Goal: Task Accomplishment & Management: Manage account settings

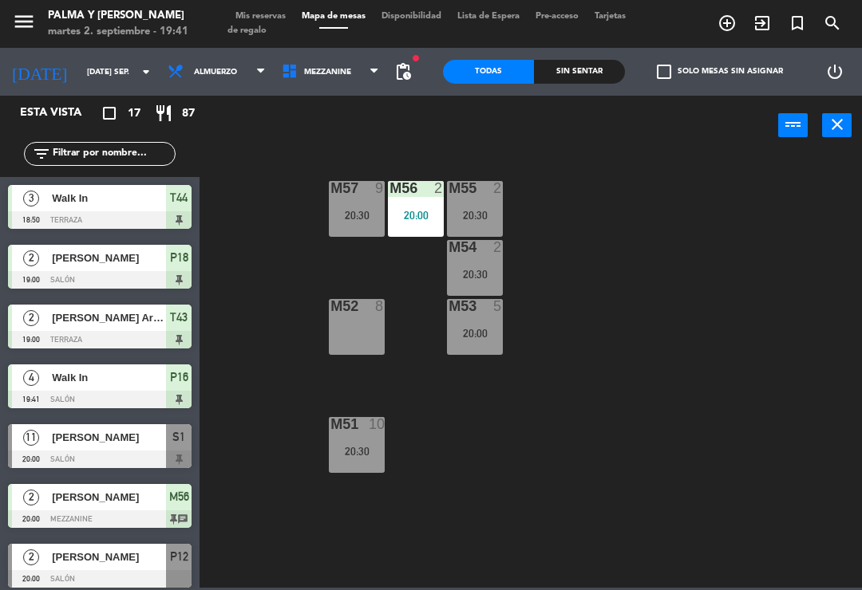
click at [353, 73] on span "Mezzanine" at bounding box center [331, 71] width 114 height 35
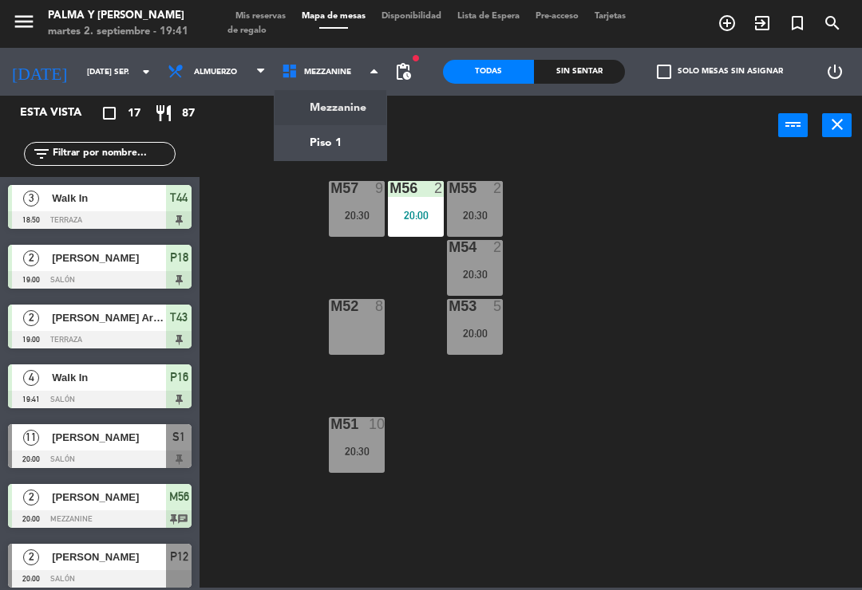
click at [341, 132] on ng-component "menu Palma y [PERSON_NAME] 2. septiembre - 19:41 Mis reservas Mapa de mesas Dis…" at bounding box center [431, 294] width 862 height 588
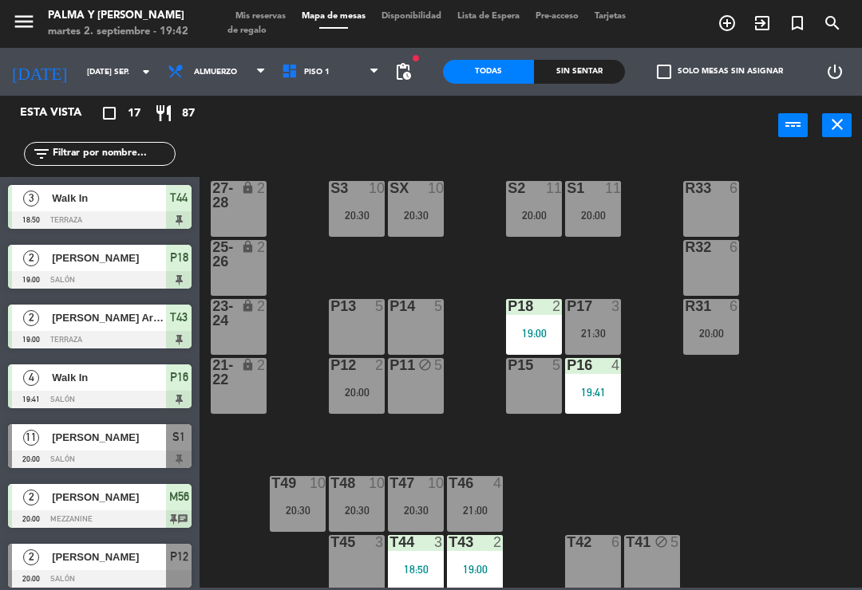
click at [396, 381] on div "P11 block 5" at bounding box center [416, 386] width 56 height 56
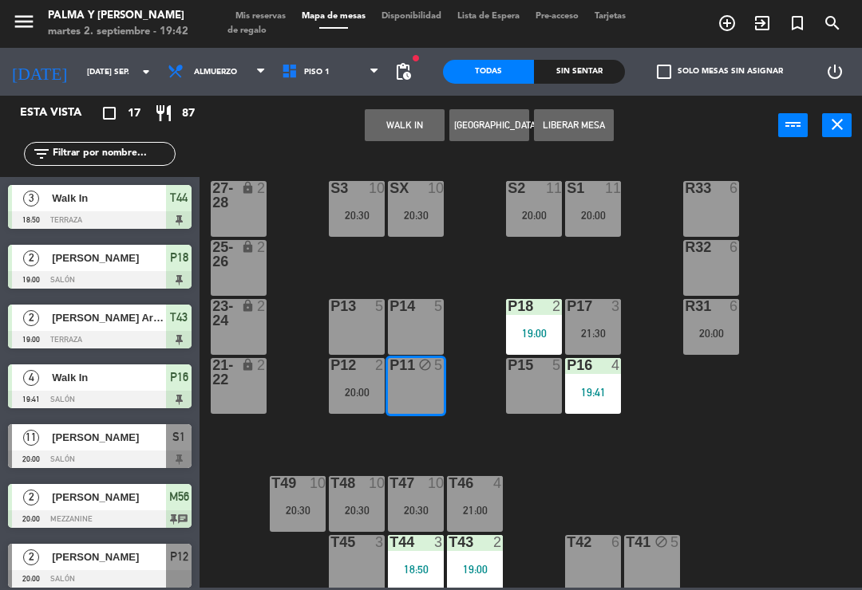
click at [509, 113] on button "[GEOGRAPHIC_DATA]" at bounding box center [489, 125] width 80 height 32
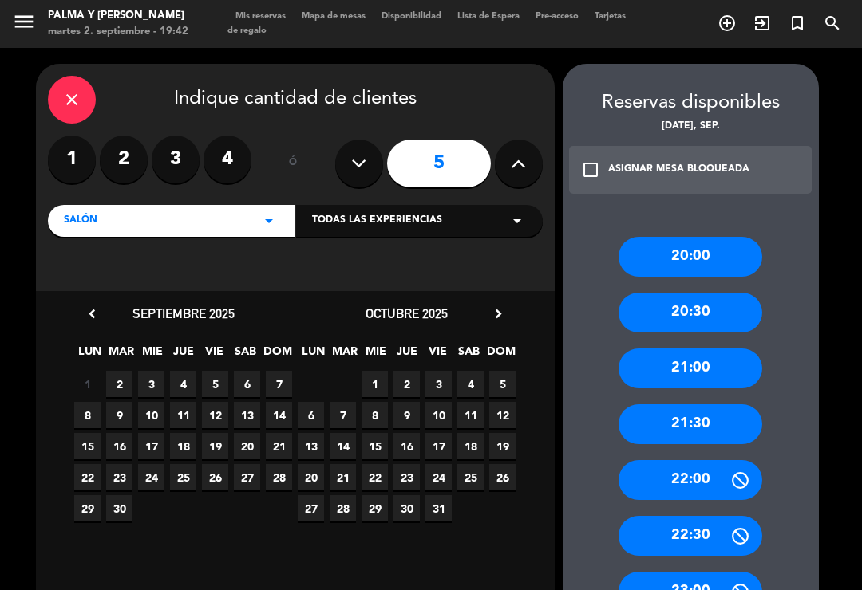
click at [124, 153] on label "2" at bounding box center [124, 160] width 48 height 48
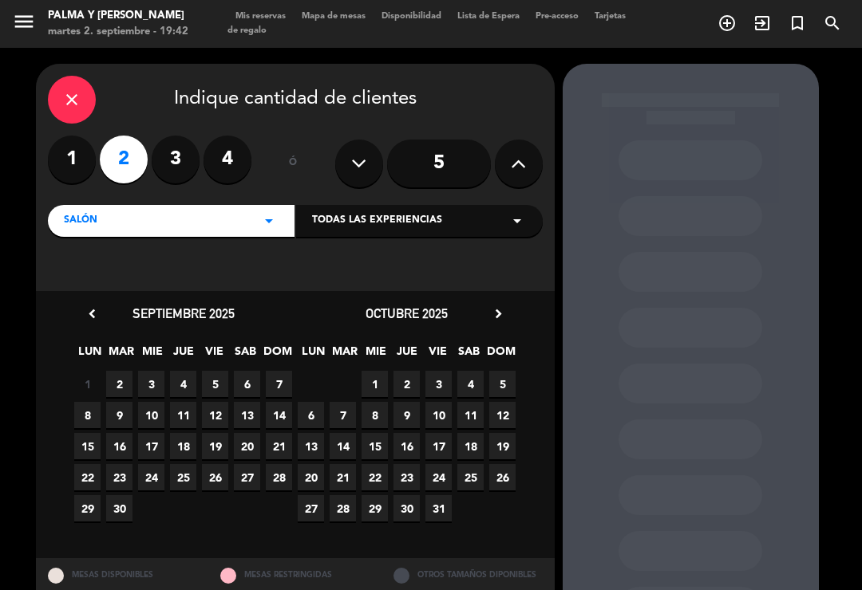
click at [131, 373] on span "2" at bounding box center [119, 384] width 26 height 26
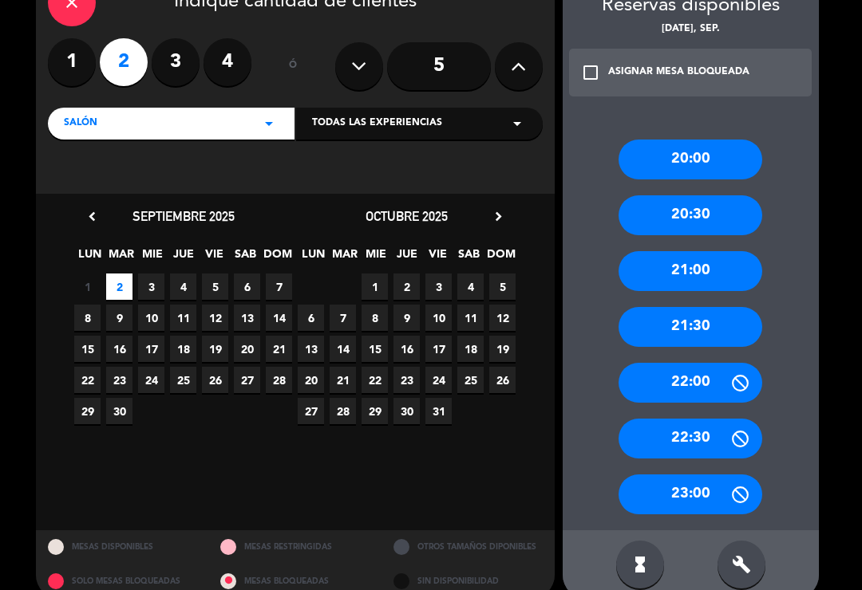
scroll to position [97, 0]
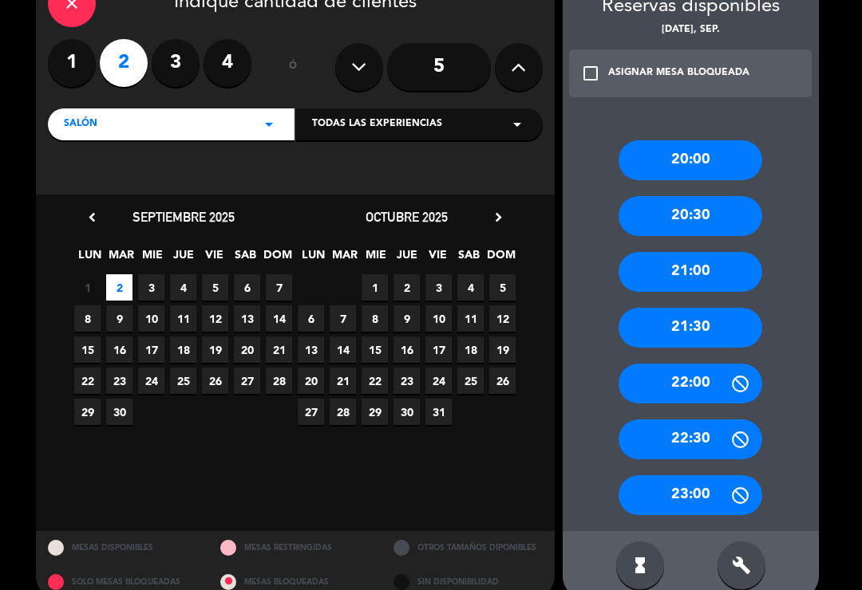
click at [713, 140] on div "20:00" at bounding box center [690, 160] width 144 height 40
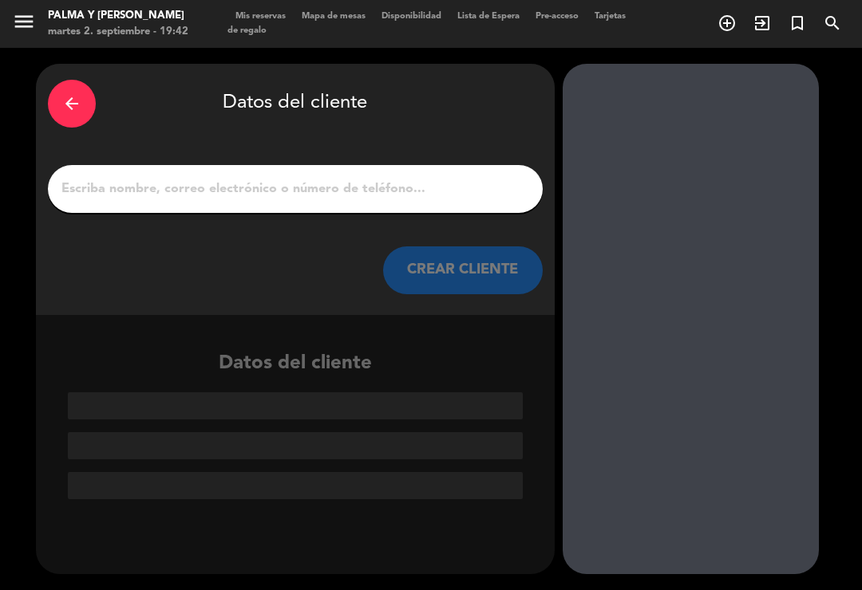
click at [487, 178] on input "1" at bounding box center [295, 189] width 471 height 22
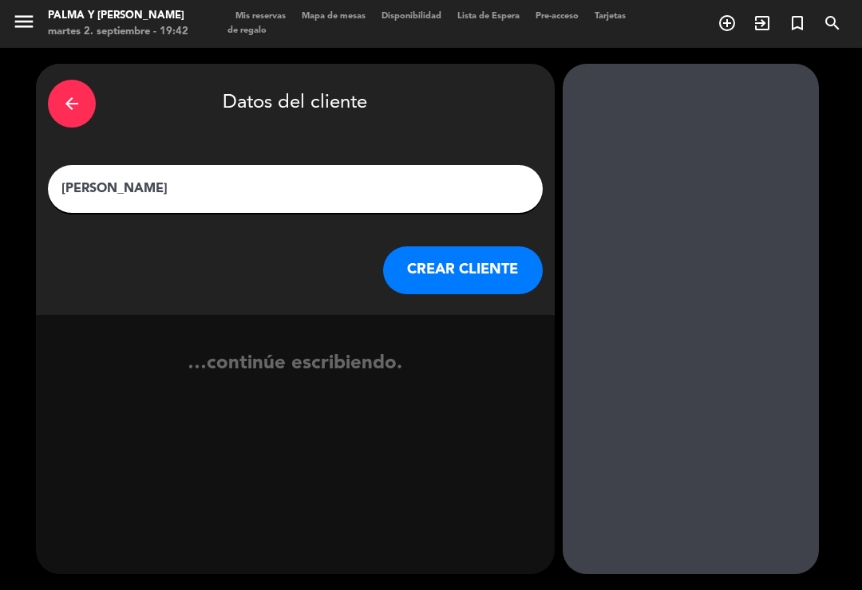
type input "[PERSON_NAME]"
click at [428, 247] on button "CREAR CLIENTE" at bounding box center [463, 271] width 160 height 48
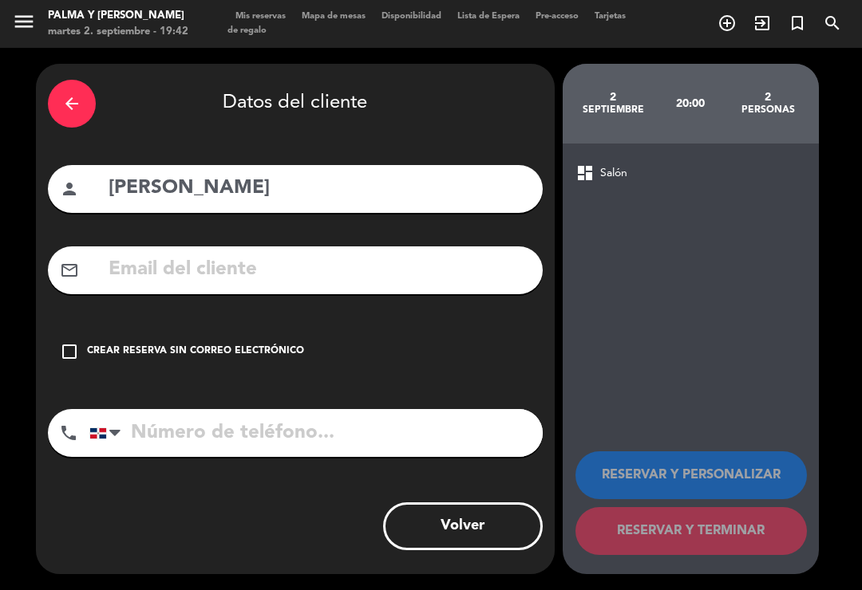
click at [436, 218] on div "arrow_back Datos del cliente person [PERSON_NAME] mail_outline check_box_outlin…" at bounding box center [295, 319] width 519 height 511
click at [409, 254] on input "text" at bounding box center [319, 270] width 424 height 33
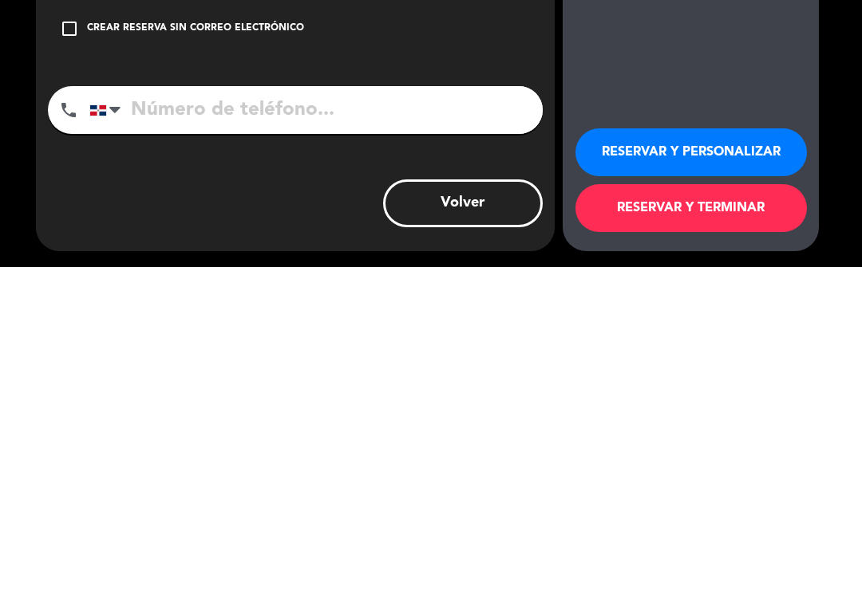
type input "[EMAIL_ADDRESS][DOMAIN_NAME]"
click at [462, 409] on input "tel" at bounding box center [315, 433] width 453 height 48
type input "8098892442"
click at [682, 507] on button "RESERVAR Y TERMINAR" at bounding box center [690, 531] width 231 height 48
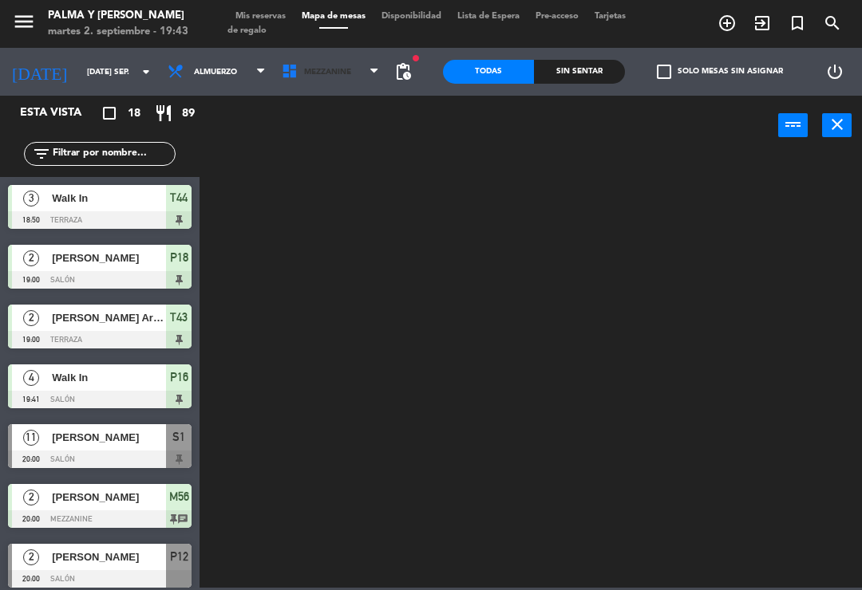
click at [346, 74] on span "Mezzanine" at bounding box center [331, 71] width 114 height 35
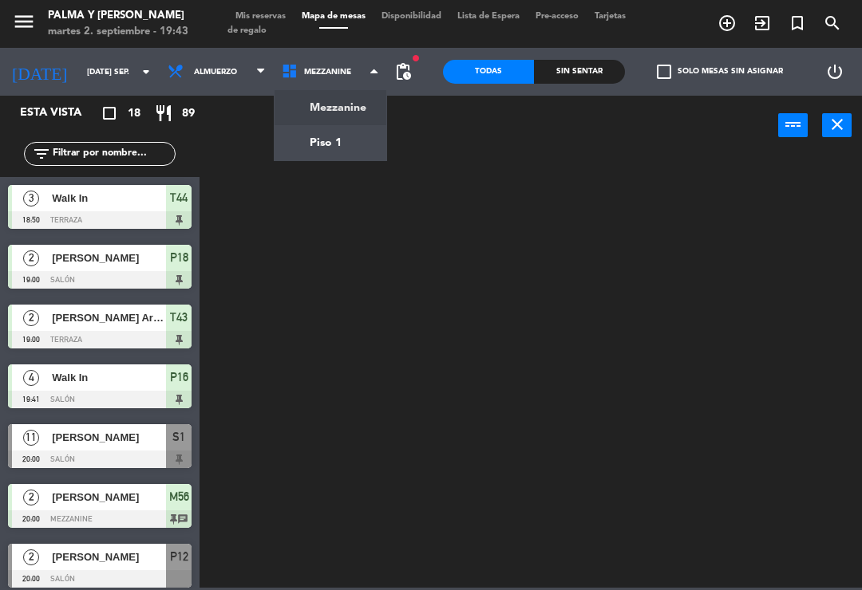
click at [345, 160] on ng-component "menu Palma y [PERSON_NAME] 2. septiembre - 19:43 Mis reservas Mapa de mesas Dis…" at bounding box center [431, 294] width 862 height 588
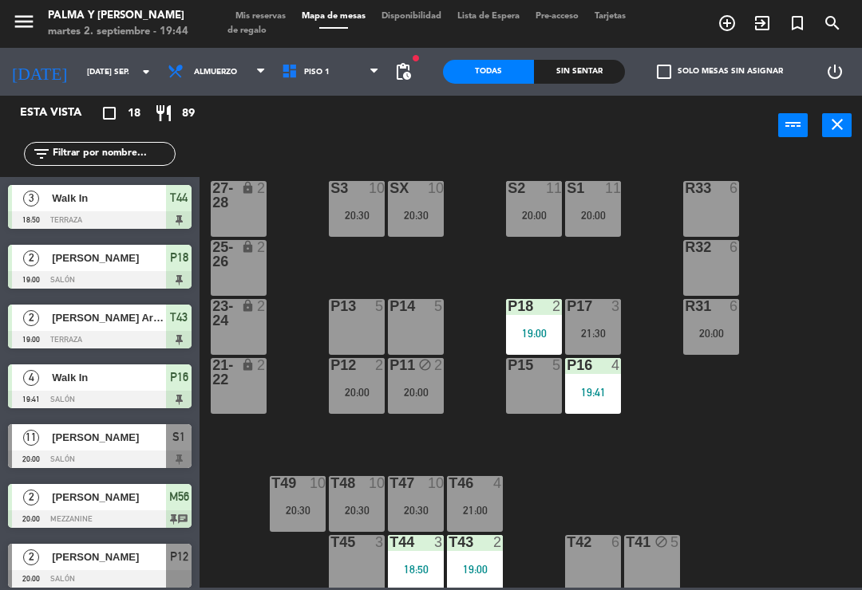
click at [704, 510] on div "R33 6 S1 11 20:00 S2 11 20:00 S3 10 20:30 SX 10 20:30 27-28 lock 2 R32 6 25-26 …" at bounding box center [534, 370] width 653 height 435
click at [416, 373] on div "block" at bounding box center [416, 365] width 26 height 15
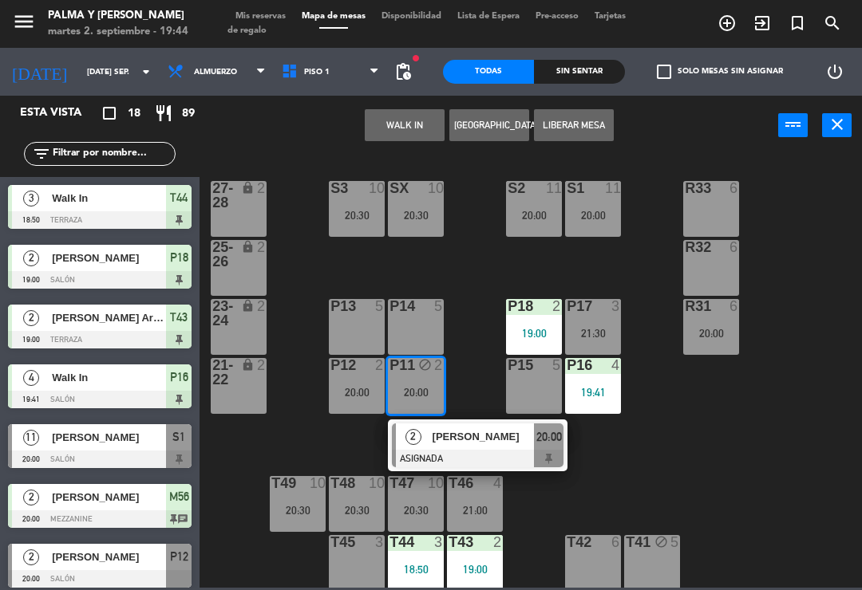
click at [586, 132] on button "Liberar Mesa" at bounding box center [574, 125] width 80 height 32
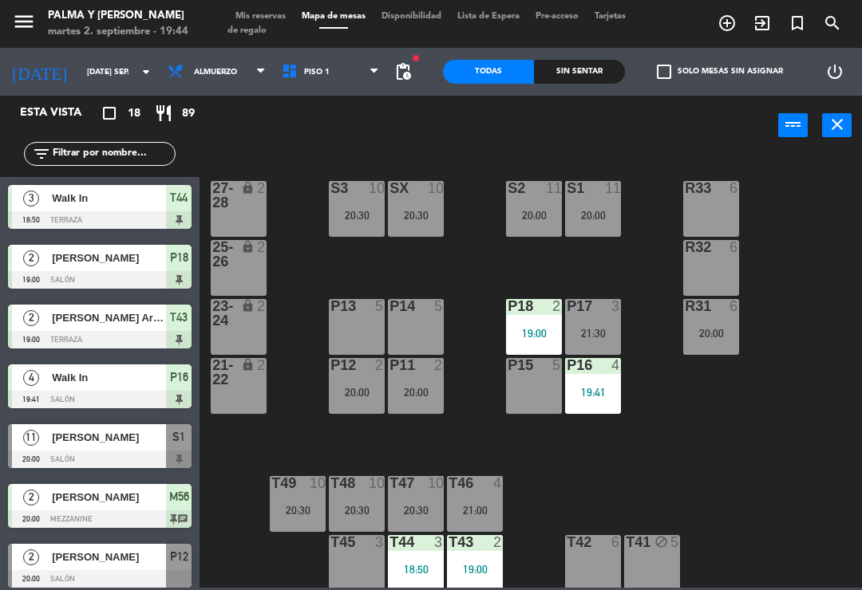
click at [777, 471] on div "R33 6 S1 11 20:00 S2 11 20:00 S3 10 20:30 SX 10 20:30 27-28 lock 2 R32 6 25-26 …" at bounding box center [534, 370] width 653 height 435
click at [797, 509] on div "R33 6 S1 11 20:00 S2 11 20:00 S3 10 20:30 SX 10 20:30 27-28 lock 2 R32 6 25-26 …" at bounding box center [534, 370] width 653 height 435
click at [456, 580] on div "T43 2 19:00" at bounding box center [475, 563] width 56 height 56
click at [805, 456] on div "R33 6 S1 11 20:00 S2 11 20:00 S3 10 20:30 SX 10 20:30 27-28 lock 2 R32 6 25-26 …" at bounding box center [534, 370] width 653 height 435
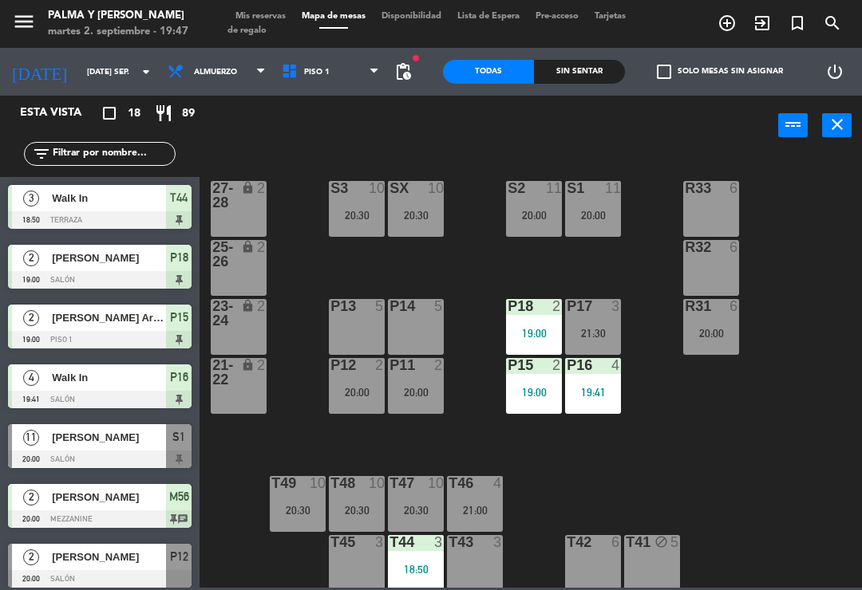
click at [755, 470] on div "R33 6 S1 11 20:00 S2 11 20:00 S3 10 20:30 SX 10 20:30 27-28 lock 2 R32 6 25-26 …" at bounding box center [534, 370] width 653 height 435
click at [804, 312] on div "R33 6 S1 11 20:00 S2 11 20:00 S3 10 20:30 SX 10 20:30 27-28 lock 2 R32 6 25-26 …" at bounding box center [534, 370] width 653 height 435
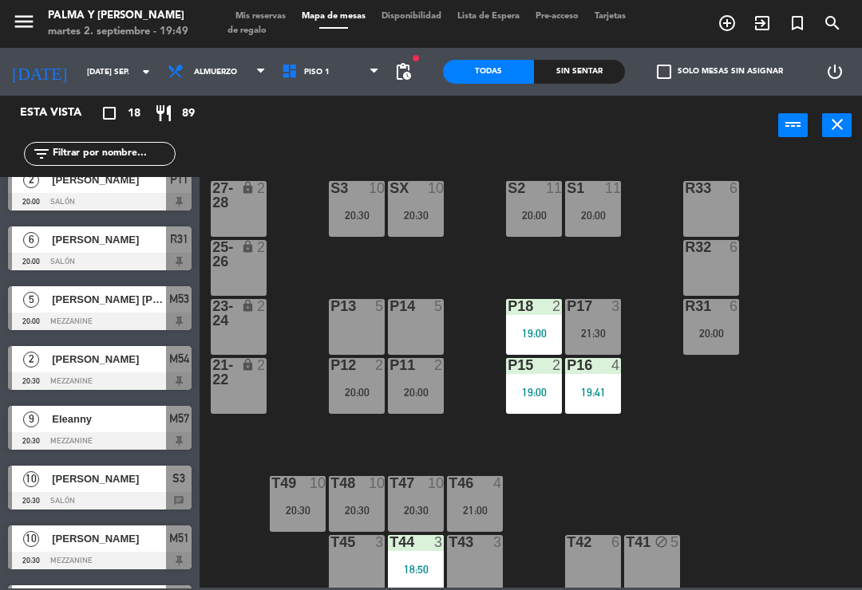
scroll to position [438, 0]
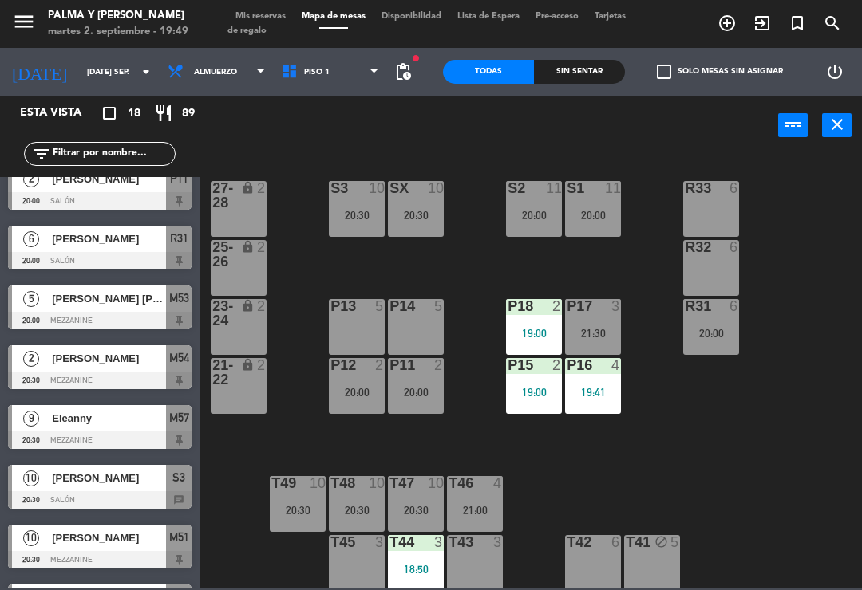
click at [76, 312] on div at bounding box center [99, 321] width 183 height 18
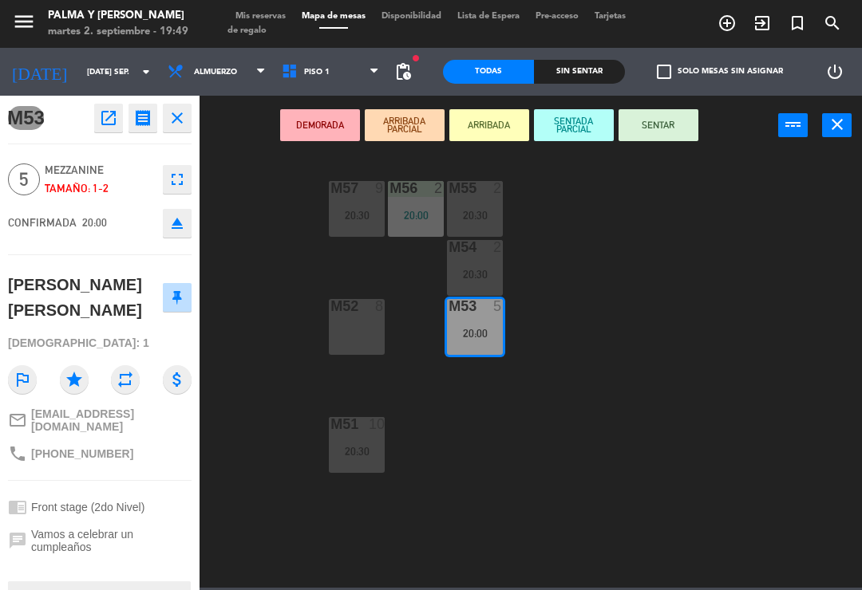
click at [684, 139] on button "SENTAR" at bounding box center [658, 125] width 80 height 32
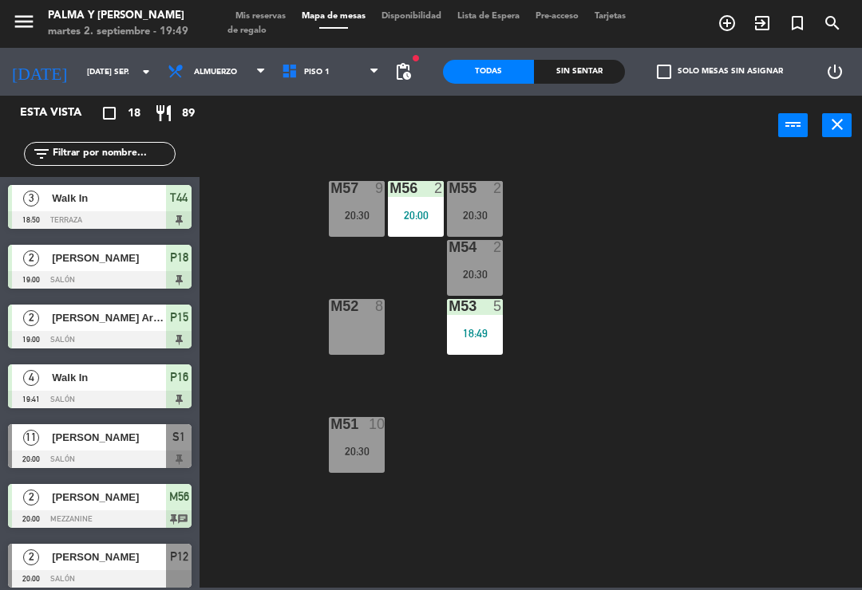
scroll to position [0, 0]
click at [718, 334] on div "M57 9 20:30 M56 2 20:00 M55 2 20:30 M54 2 20:30 M52 8 M53 5 20:00 M51 10 20:30" at bounding box center [534, 370] width 653 height 435
click at [349, 71] on span "Piso 1" at bounding box center [331, 71] width 114 height 35
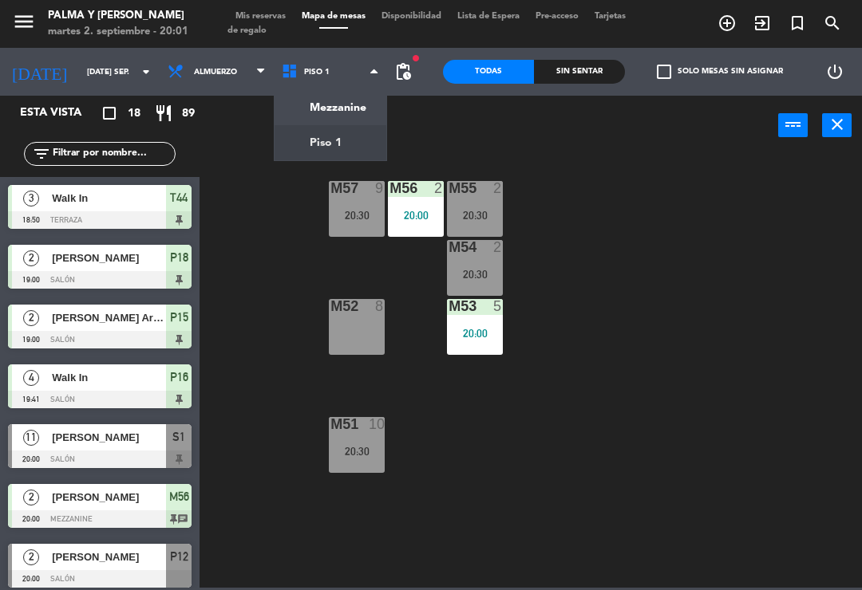
click at [341, 152] on ng-component "menu Palma y [PERSON_NAME] 2. septiembre - 20:01 Mis reservas Mapa de mesas Dis…" at bounding box center [431, 294] width 862 height 588
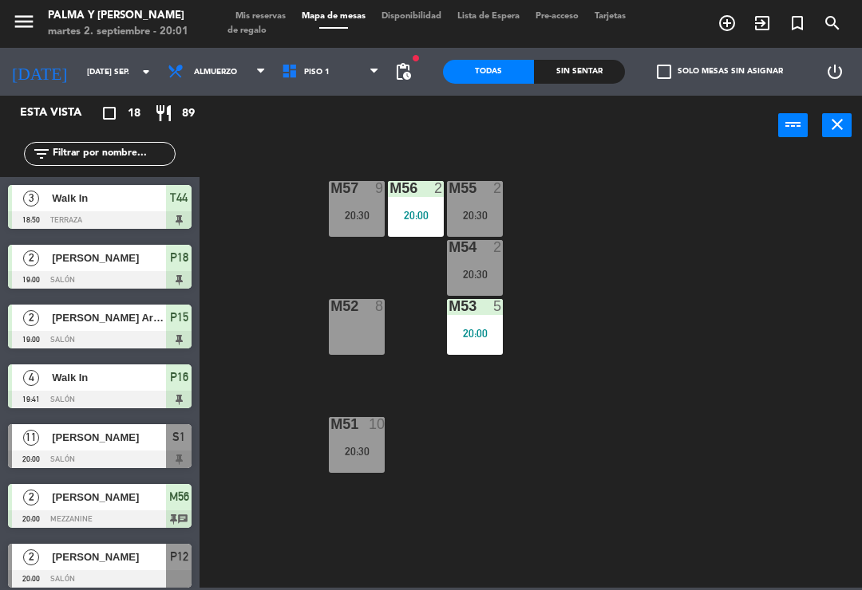
click at [351, 55] on span "Piso 1" at bounding box center [331, 71] width 114 height 35
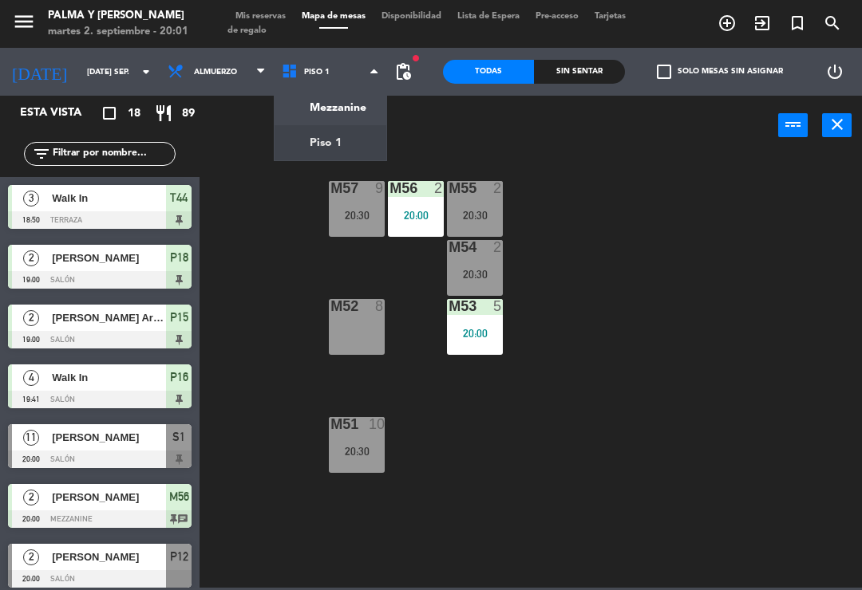
click at [332, 135] on ng-component "menu Palma y [PERSON_NAME] 2. septiembre - 20:01 Mis reservas Mapa de mesas Dis…" at bounding box center [431, 294] width 862 height 588
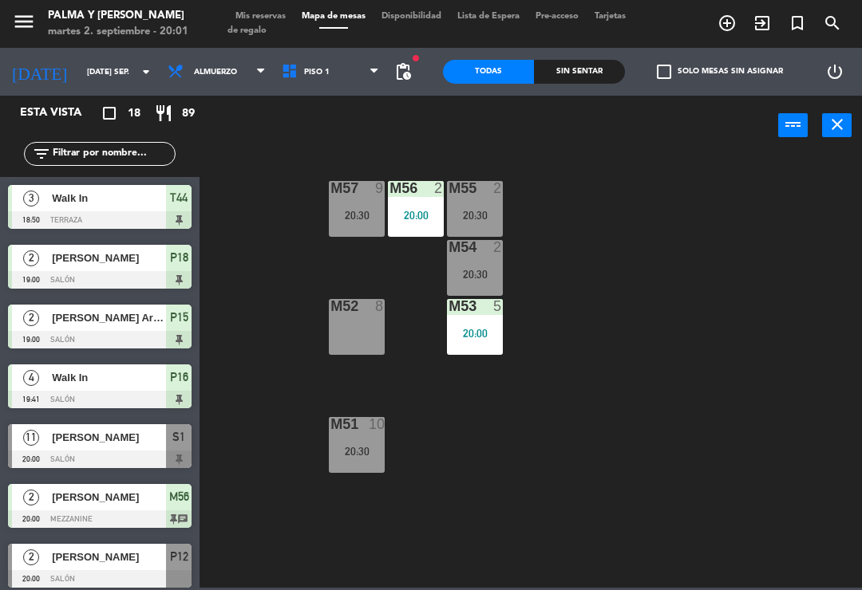
click at [326, 71] on span "Piso 1" at bounding box center [331, 71] width 114 height 35
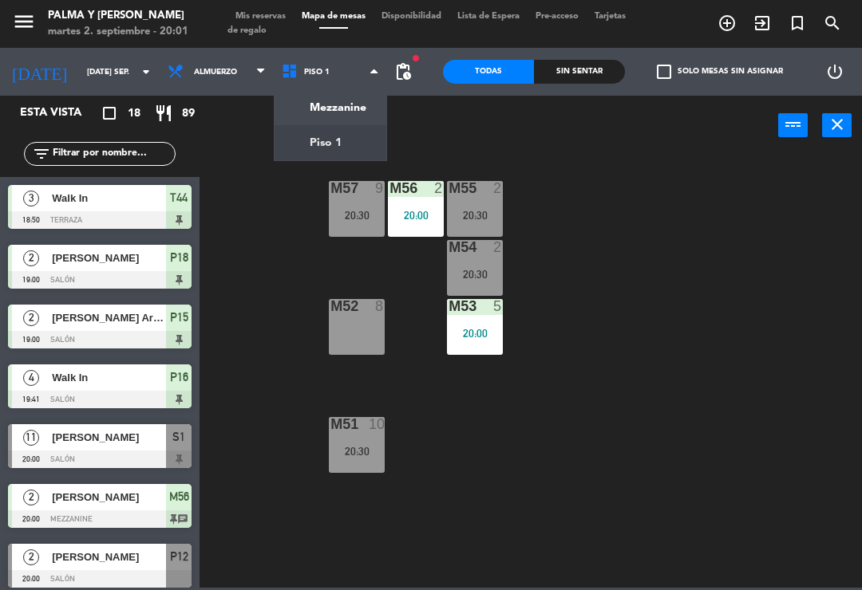
click at [329, 111] on ng-component "menu Palma y [PERSON_NAME] 2. septiembre - 20:01 Mis reservas Mapa de mesas Dis…" at bounding box center [431, 294] width 862 height 588
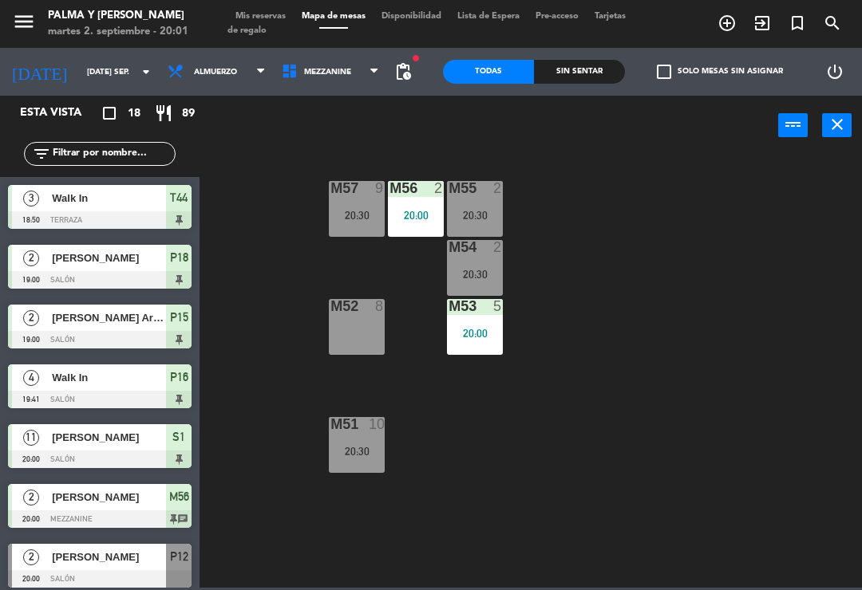
click at [343, 78] on span "Mezzanine" at bounding box center [331, 71] width 114 height 35
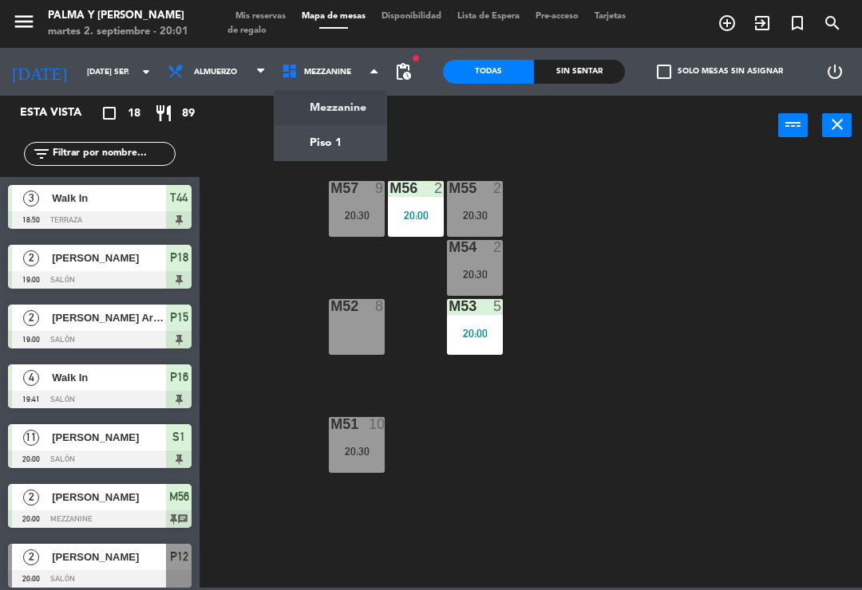
click at [333, 142] on ng-component "menu Palma y [PERSON_NAME] 2. septiembre - 20:01 Mis reservas Mapa de mesas Dis…" at bounding box center [431, 294] width 862 height 588
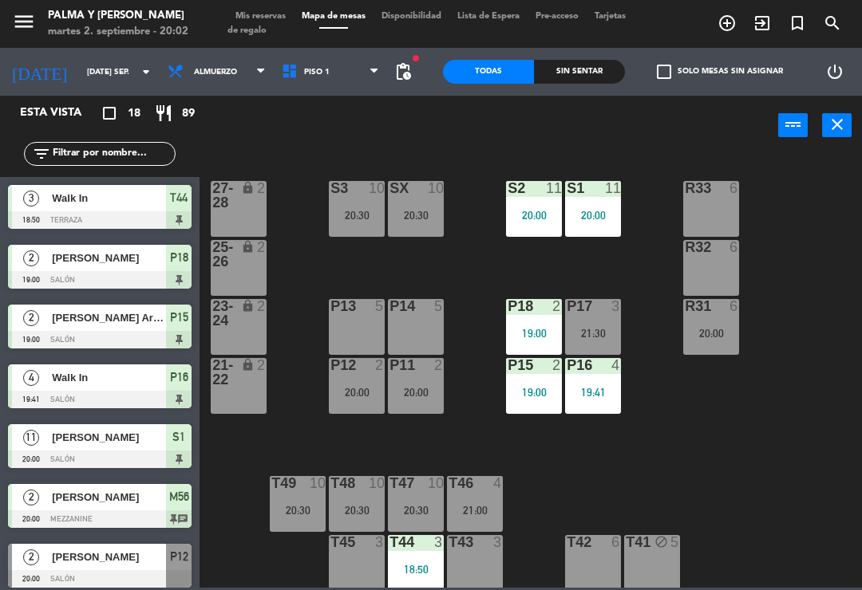
click at [791, 507] on div "R33 6 S1 11 20:00 S2 11 20:00 S3 10 20:30 SX 10 20:30 27-28 lock 2 R32 6 25-26 …" at bounding box center [534, 370] width 653 height 435
click at [769, 412] on div "R33 6 S1 11 20:00 S2 11 20:00 S3 10 20:30 SX 10 20:30 27-28 lock 2 R32 6 25-26 …" at bounding box center [534, 370] width 653 height 435
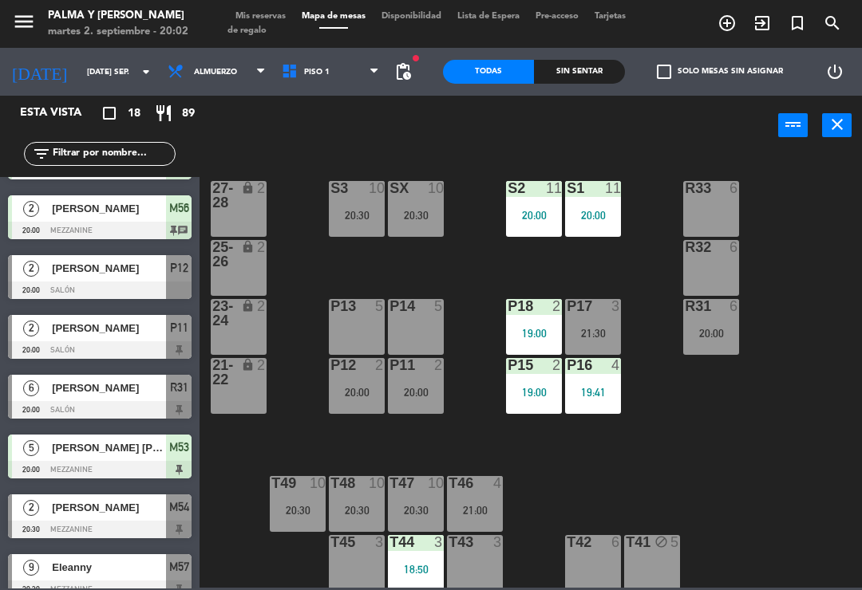
scroll to position [298, 0]
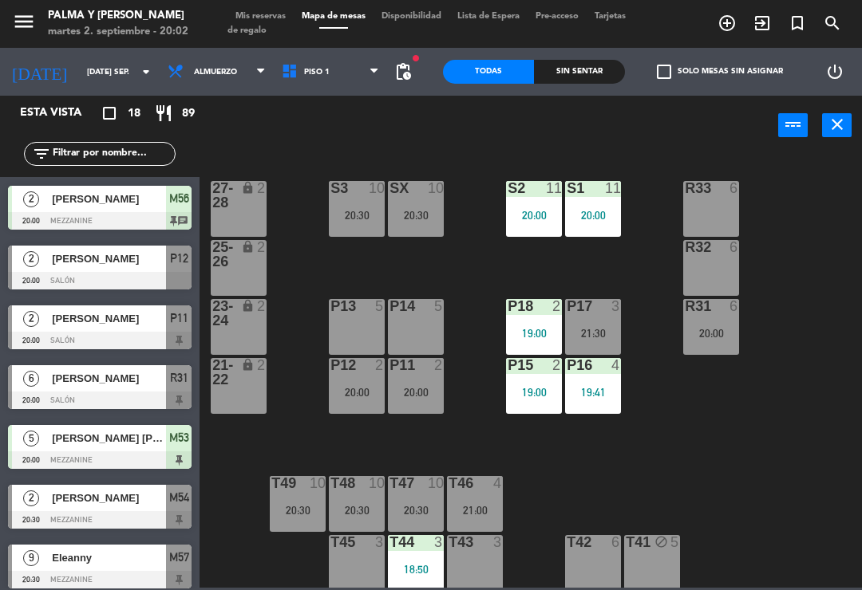
click at [114, 388] on div "[PERSON_NAME]" at bounding box center [108, 378] width 116 height 26
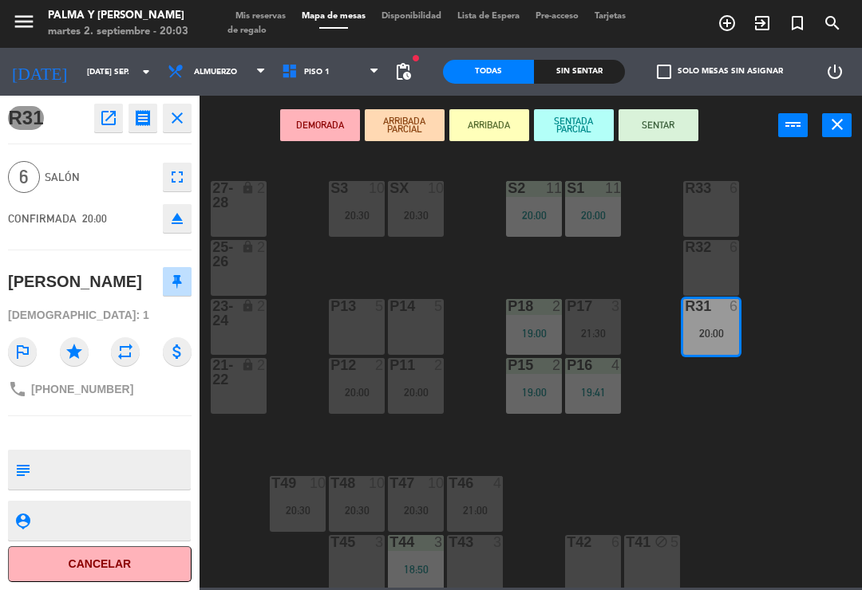
click at [661, 132] on button "SENTAR" at bounding box center [658, 125] width 80 height 32
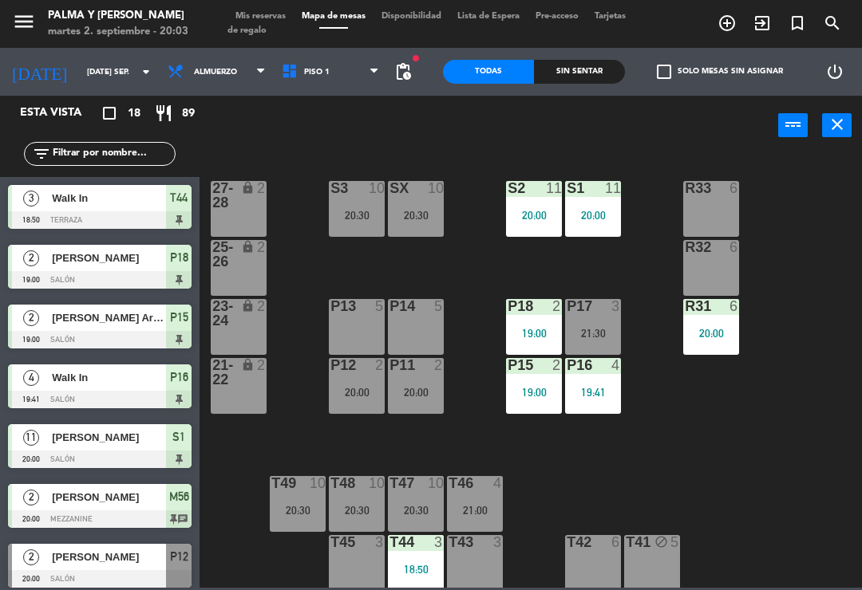
scroll to position [0, 0]
click at [594, 220] on div "20:00" at bounding box center [593, 215] width 56 height 11
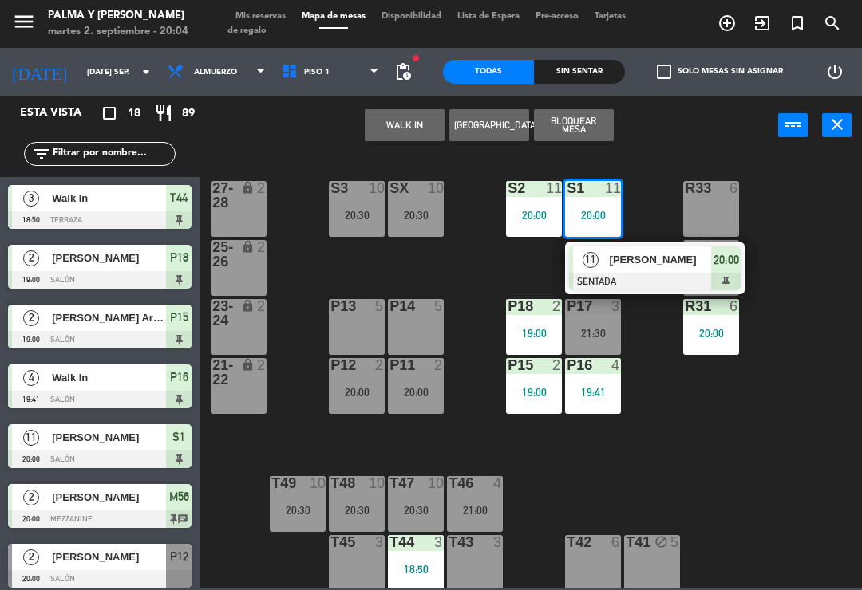
click at [645, 266] on span "[PERSON_NAME]" at bounding box center [660, 259] width 102 height 17
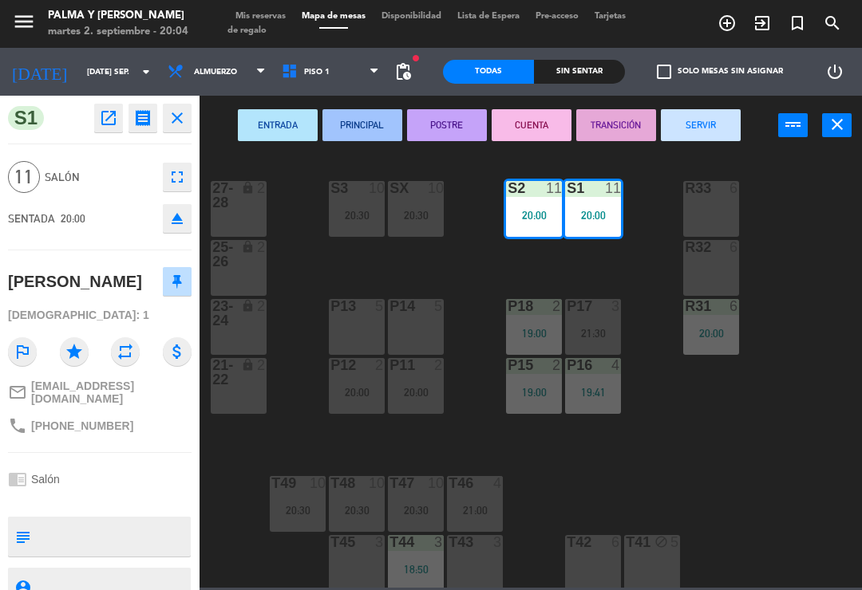
click at [180, 168] on icon "fullscreen" at bounding box center [177, 177] width 19 height 19
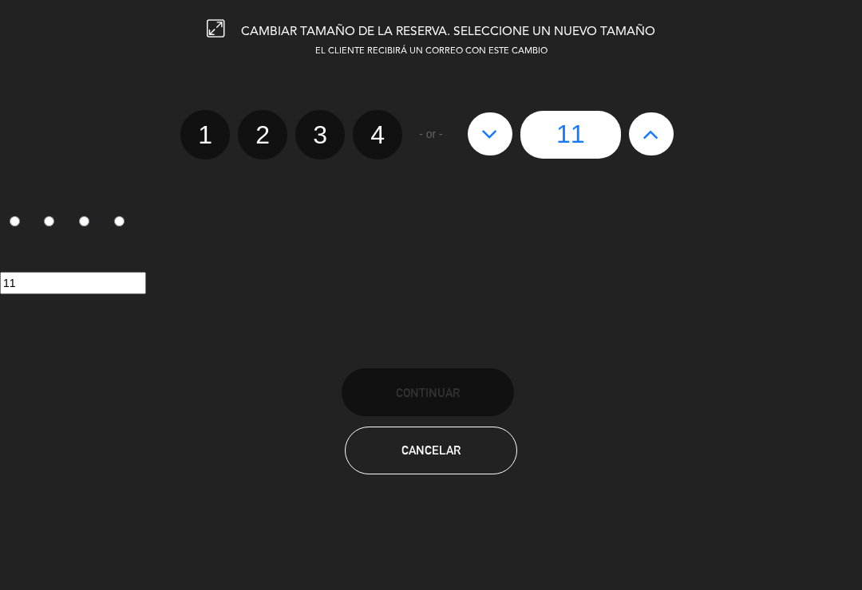
click at [503, 140] on button at bounding box center [489, 133] width 45 height 43
type input "10"
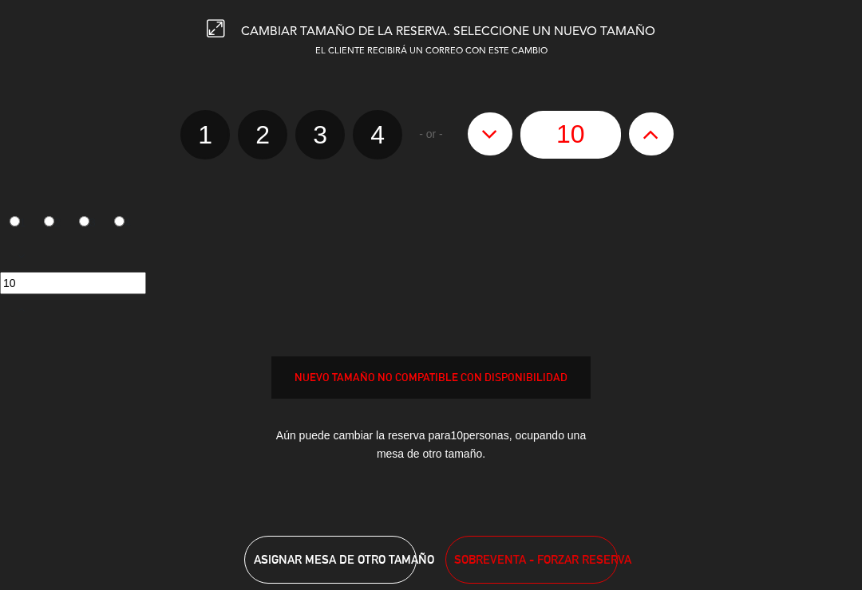
click at [487, 128] on icon at bounding box center [489, 134] width 17 height 26
type input "9"
click at [501, 125] on button at bounding box center [489, 133] width 45 height 43
type input "8"
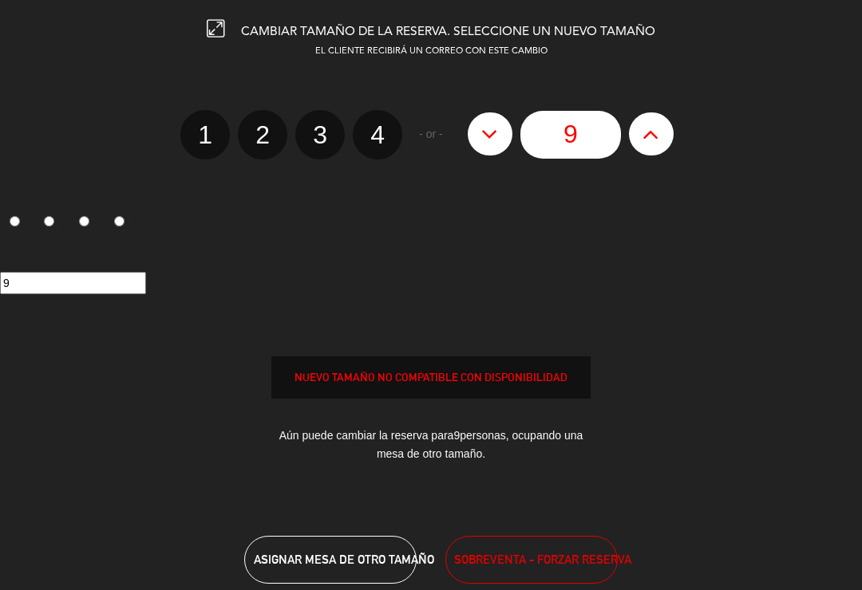
type input "8"
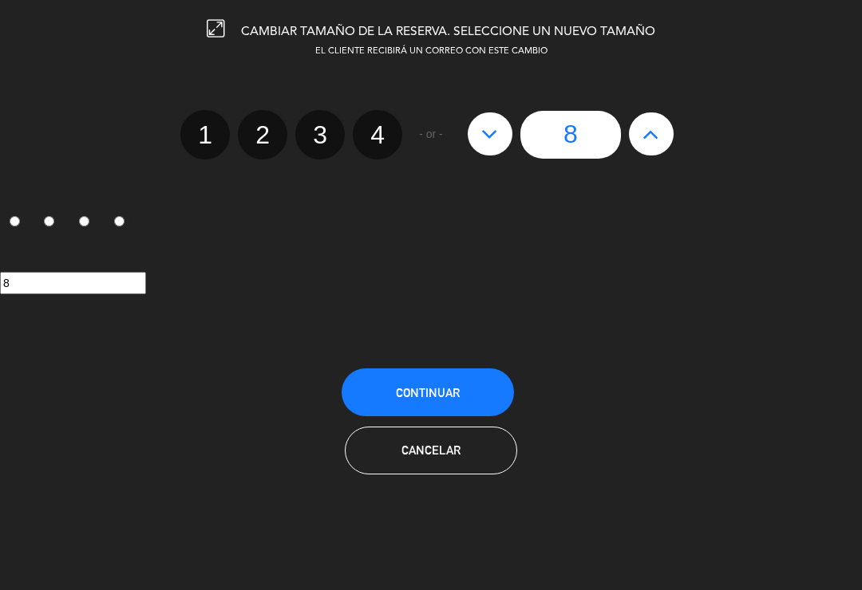
click at [491, 393] on button "Continuar" at bounding box center [427, 393] width 172 height 48
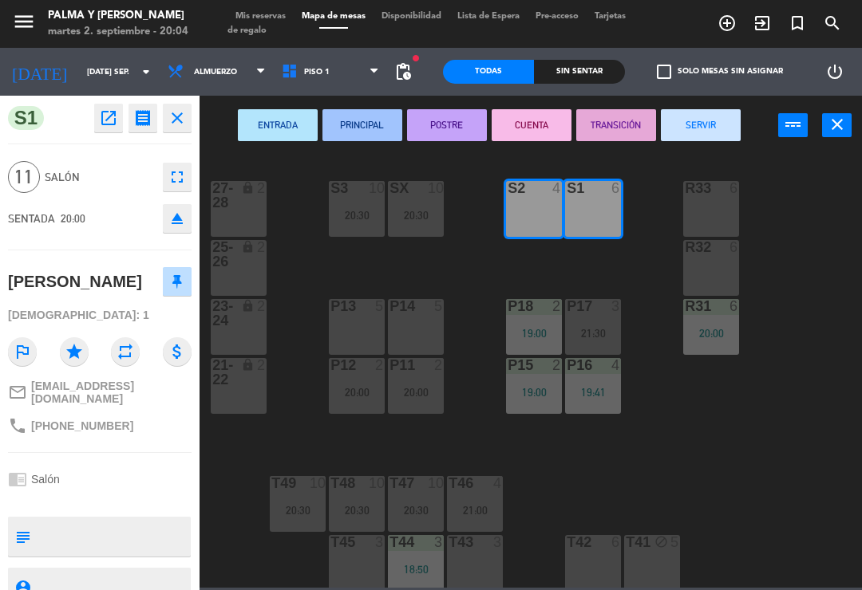
click at [186, 186] on icon "fullscreen" at bounding box center [177, 177] width 19 height 19
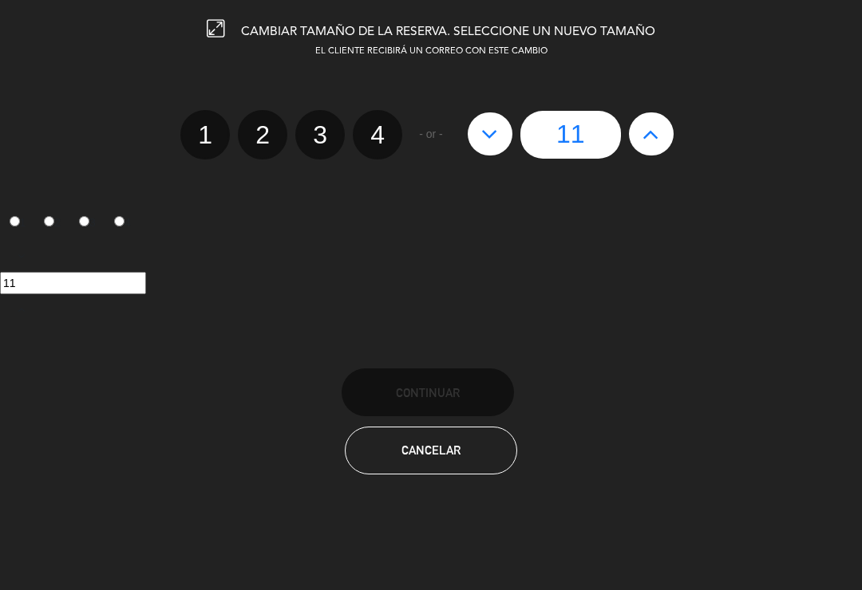
click at [480, 125] on button at bounding box center [489, 133] width 45 height 43
type input "10"
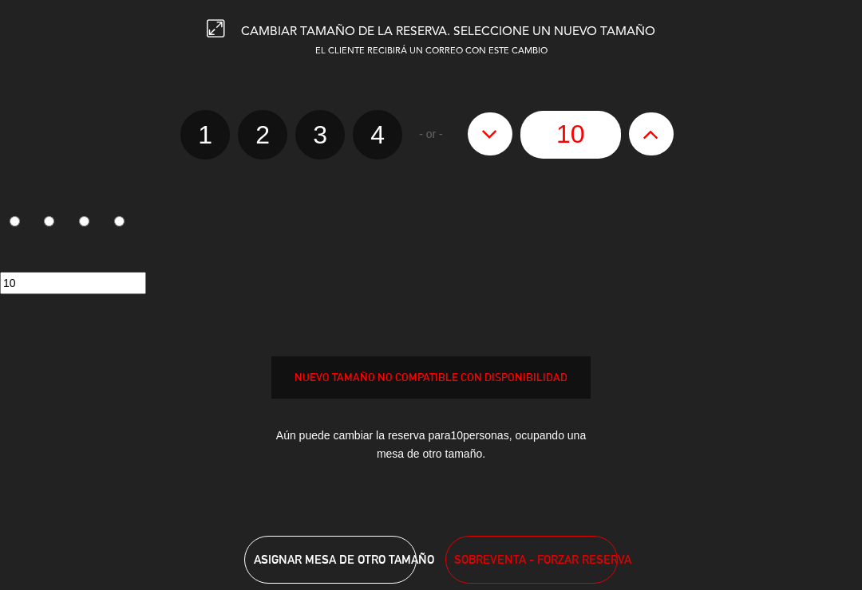
click at [489, 136] on icon at bounding box center [489, 134] width 17 height 26
type input "9"
click at [480, 146] on button at bounding box center [489, 133] width 45 height 43
type input "8"
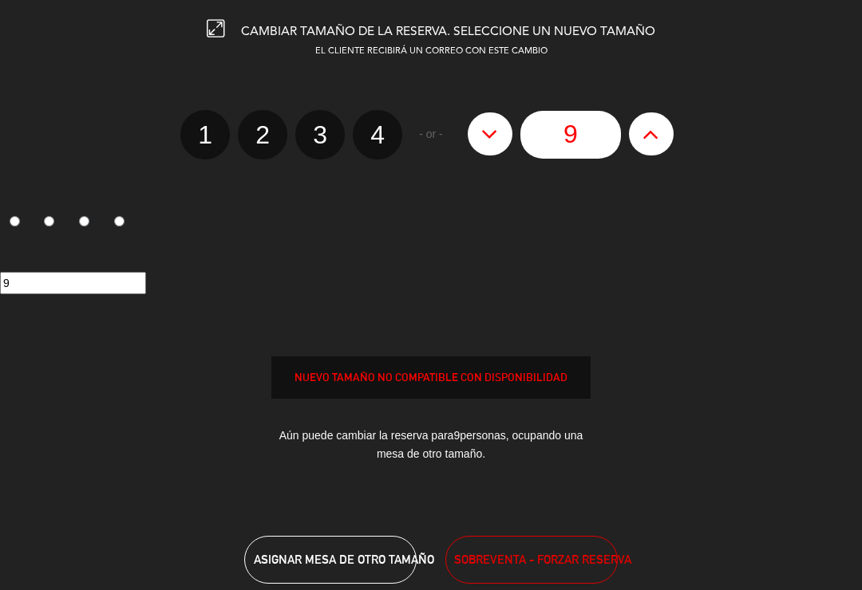
type input "8"
click at [482, 147] on button at bounding box center [489, 133] width 45 height 43
type input "7"
click at [486, 137] on icon at bounding box center [489, 134] width 17 height 26
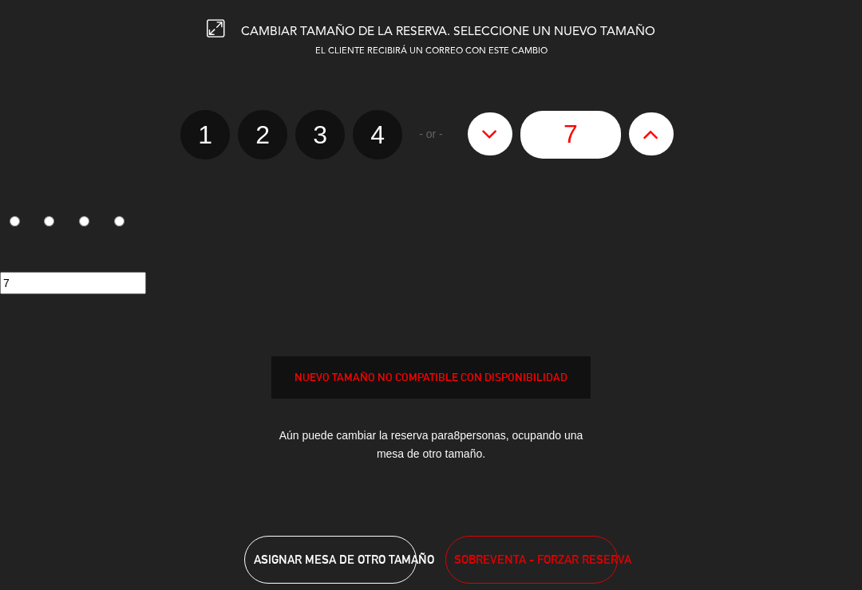
type input "6"
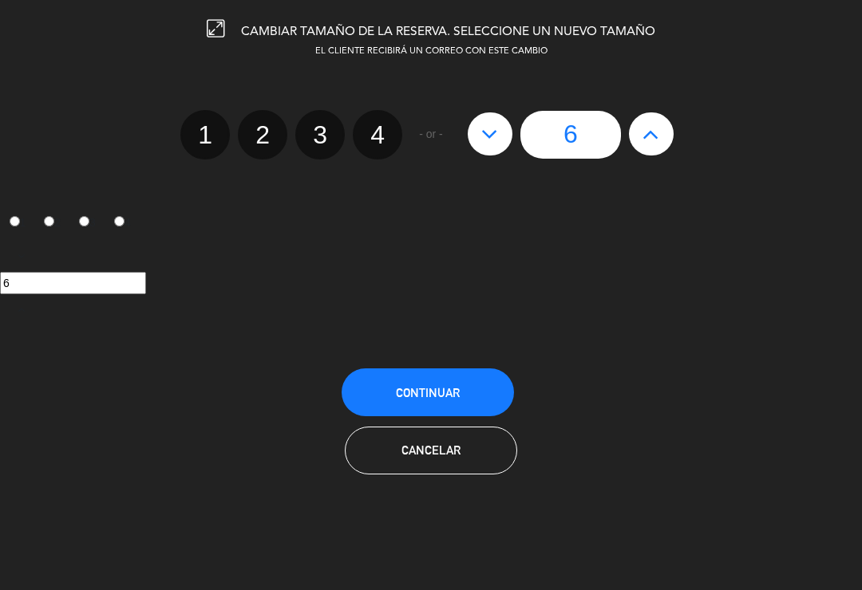
click at [655, 132] on icon at bounding box center [650, 134] width 17 height 26
type input "7"
click at [461, 392] on button "Continuar" at bounding box center [427, 393] width 172 height 48
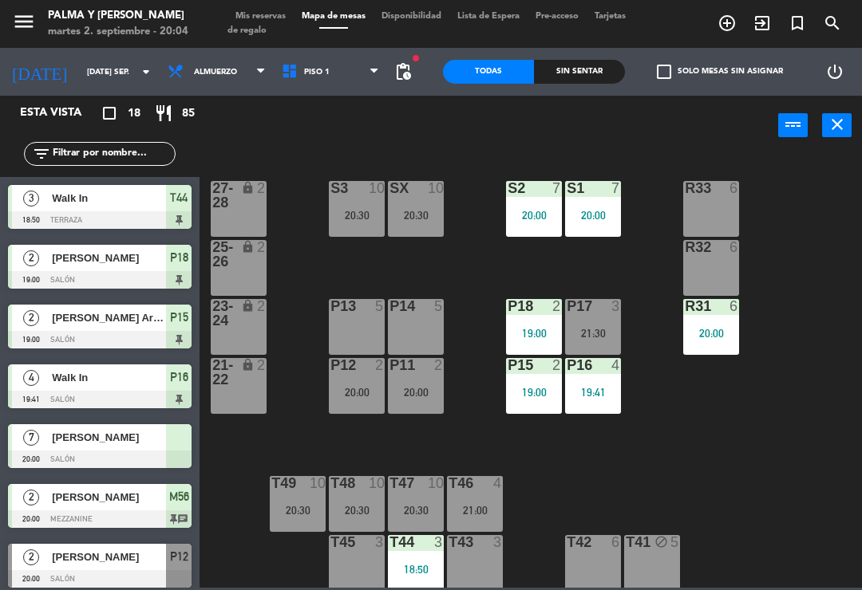
click at [101, 451] on div at bounding box center [99, 460] width 183 height 18
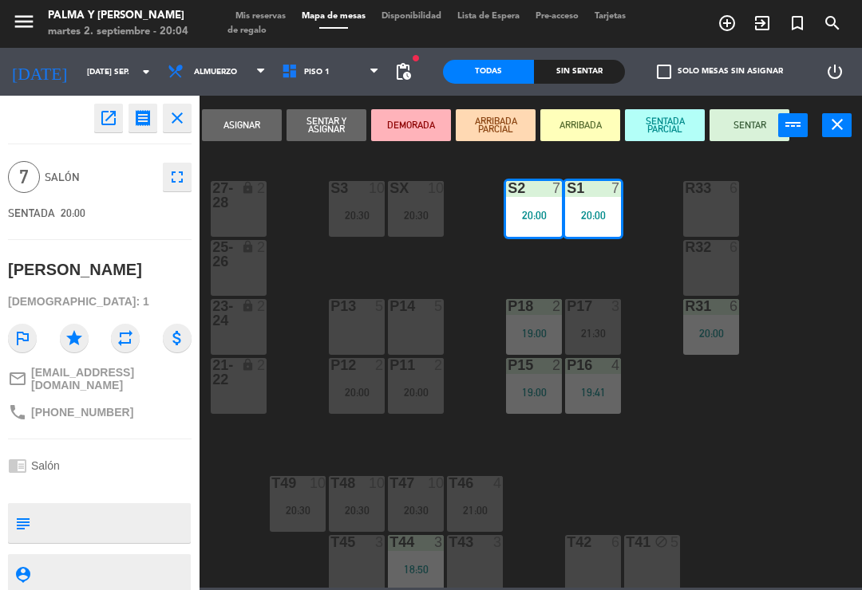
click at [708, 283] on div "R32 6" at bounding box center [711, 268] width 56 height 56
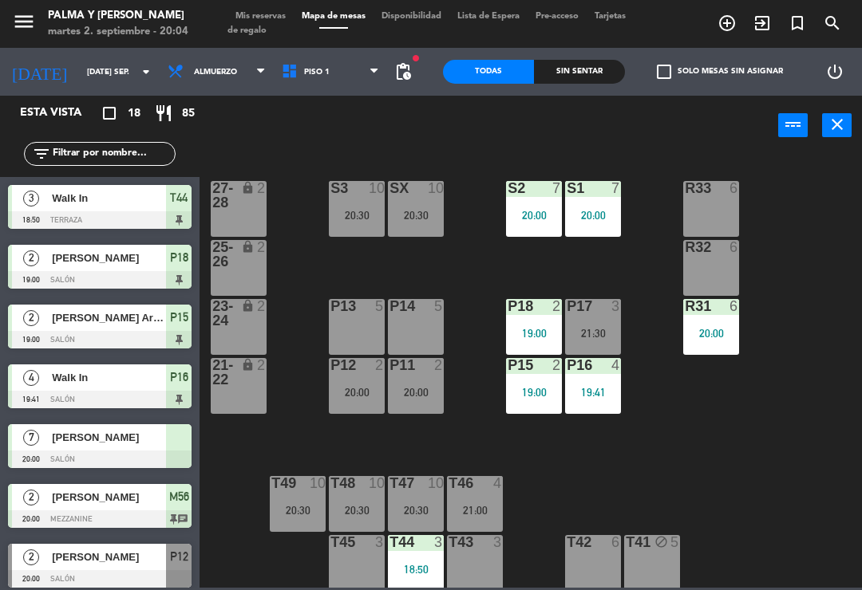
click at [597, 203] on div "S1 7 20:00" at bounding box center [593, 209] width 56 height 56
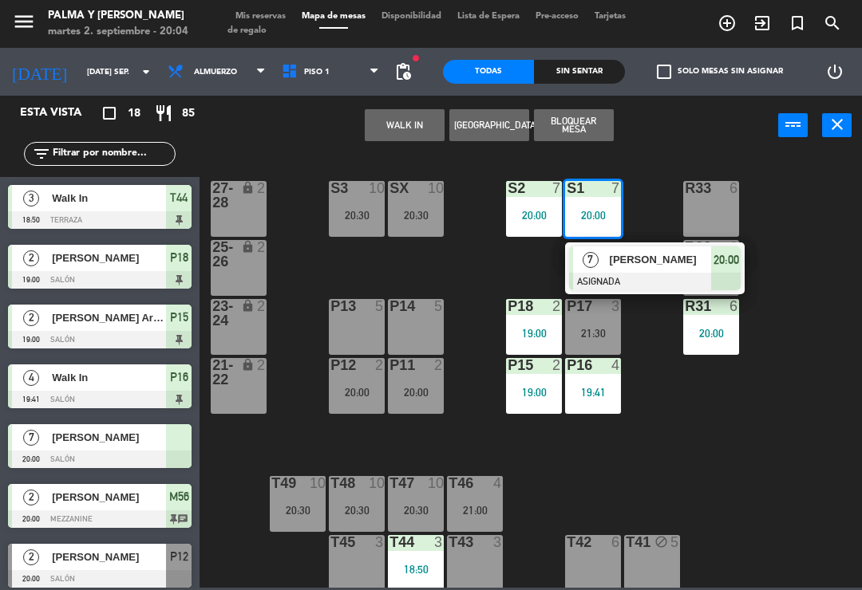
click at [629, 262] on span "[PERSON_NAME]" at bounding box center [660, 259] width 102 height 17
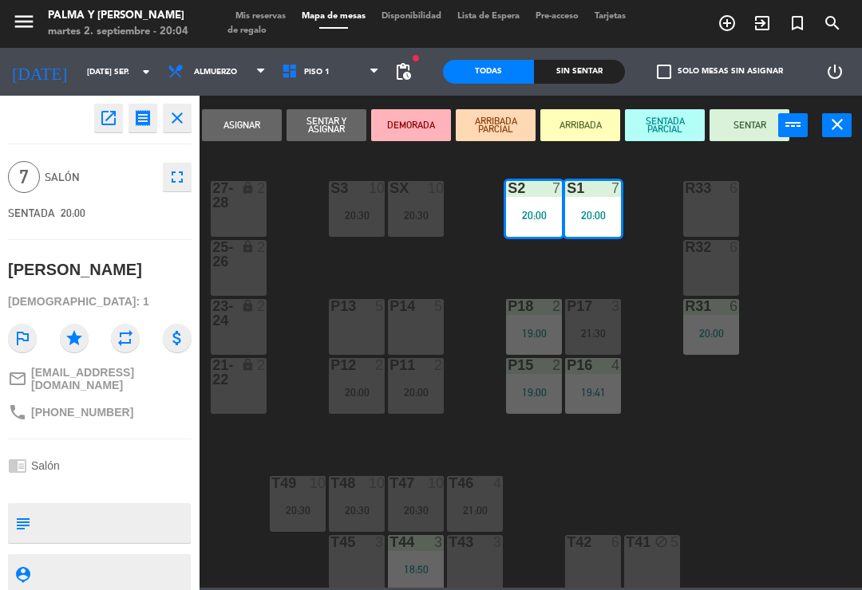
click at [714, 270] on div "R32 6" at bounding box center [711, 268] width 56 height 56
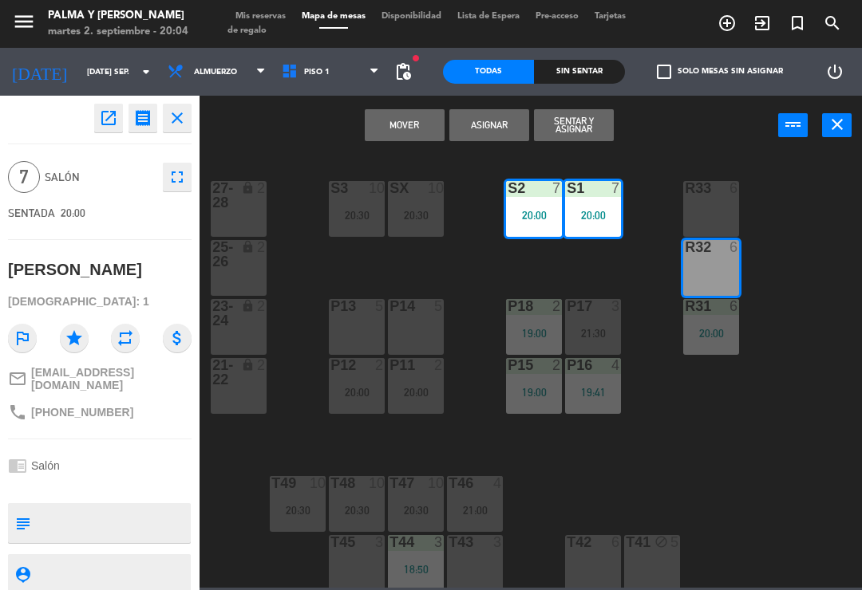
click at [396, 128] on button "Mover" at bounding box center [405, 125] width 80 height 32
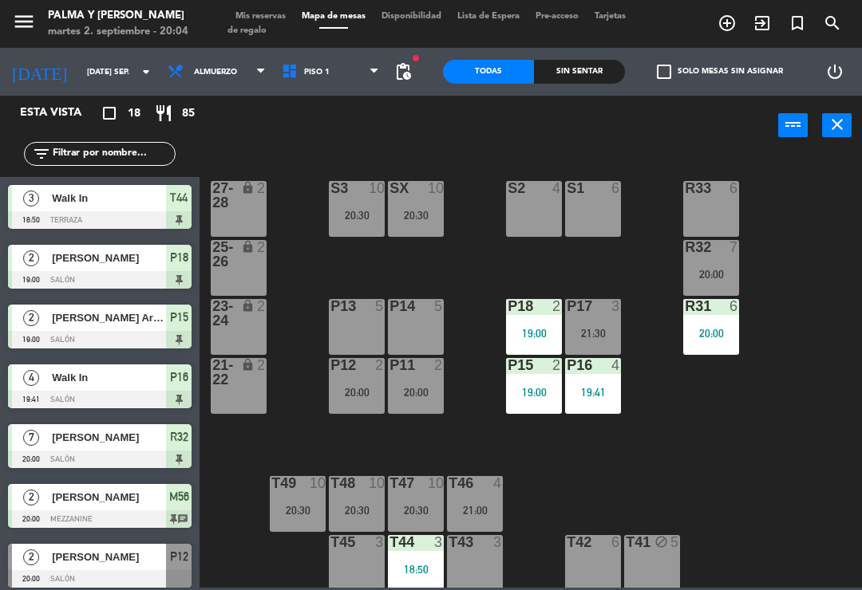
click at [716, 261] on div "R32 7 20:00" at bounding box center [711, 268] width 56 height 56
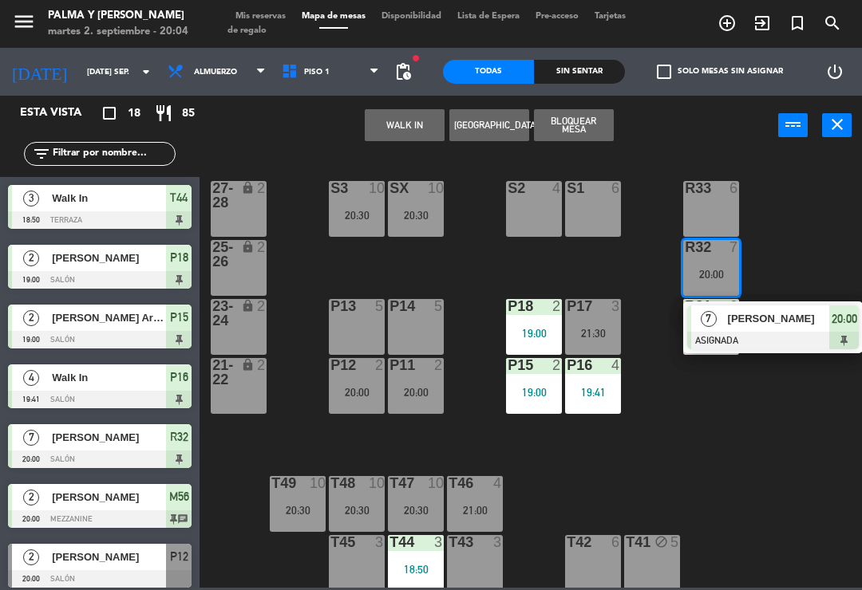
click at [730, 326] on span "[PERSON_NAME]" at bounding box center [779, 318] width 102 height 17
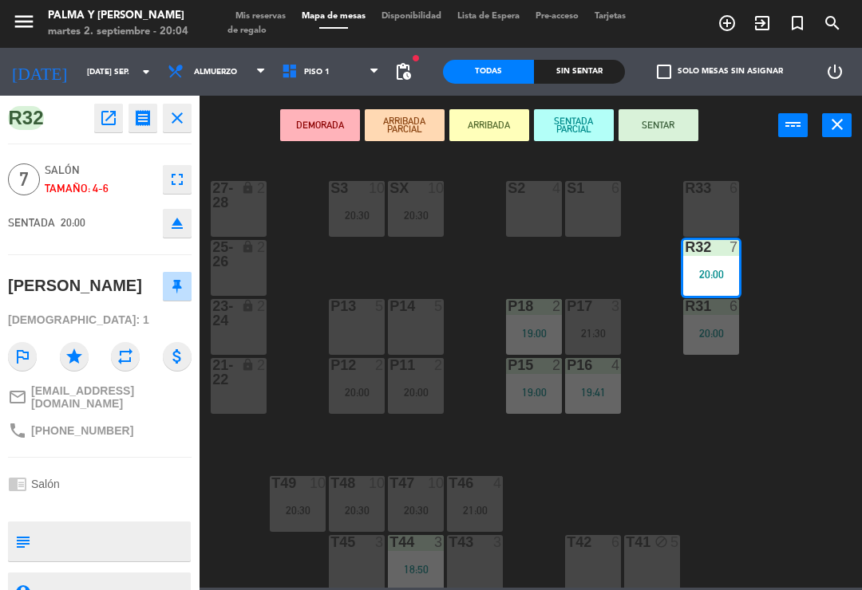
click at [661, 139] on button "SENTAR" at bounding box center [658, 125] width 80 height 32
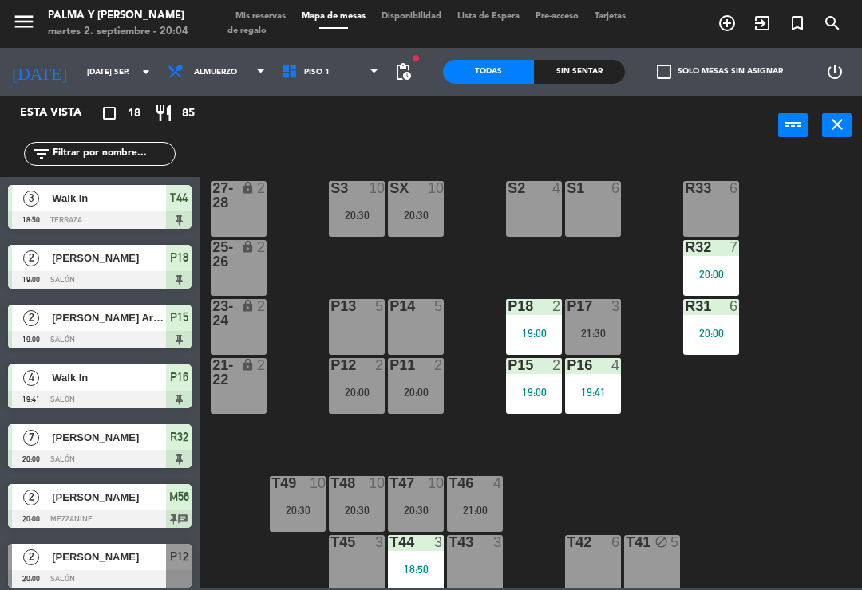
click at [419, 558] on div "T44 3 18:50" at bounding box center [416, 563] width 56 height 56
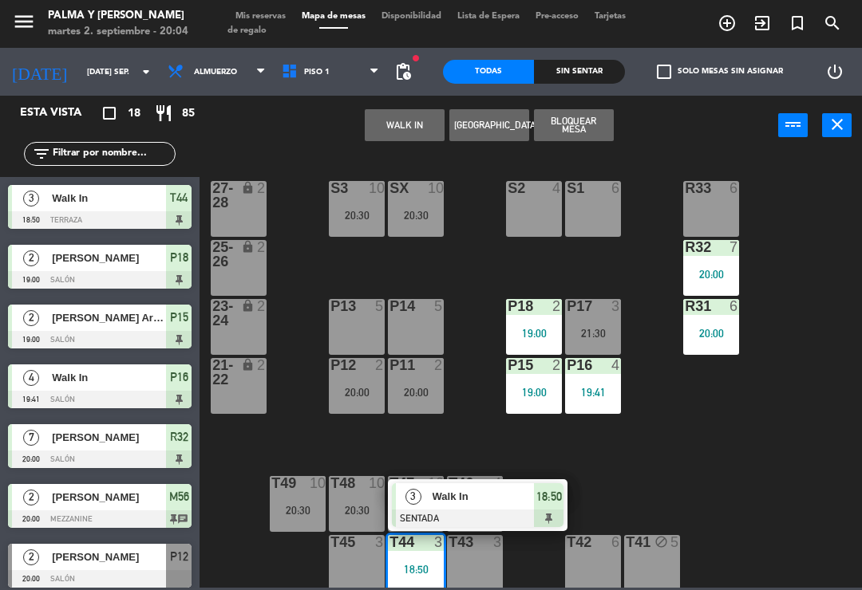
click at [451, 507] on div "Walk In" at bounding box center [483, 496] width 104 height 26
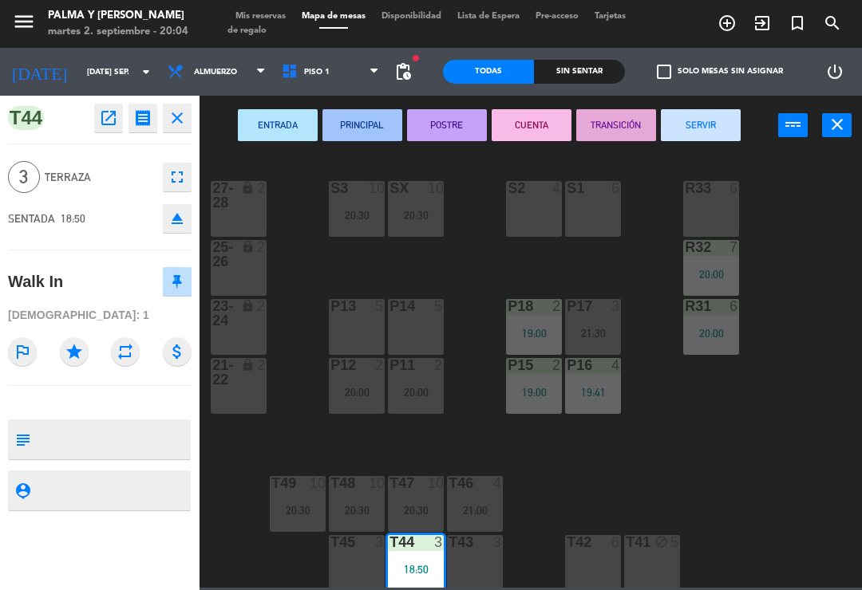
click at [535, 124] on button "CUENTA" at bounding box center [531, 125] width 80 height 32
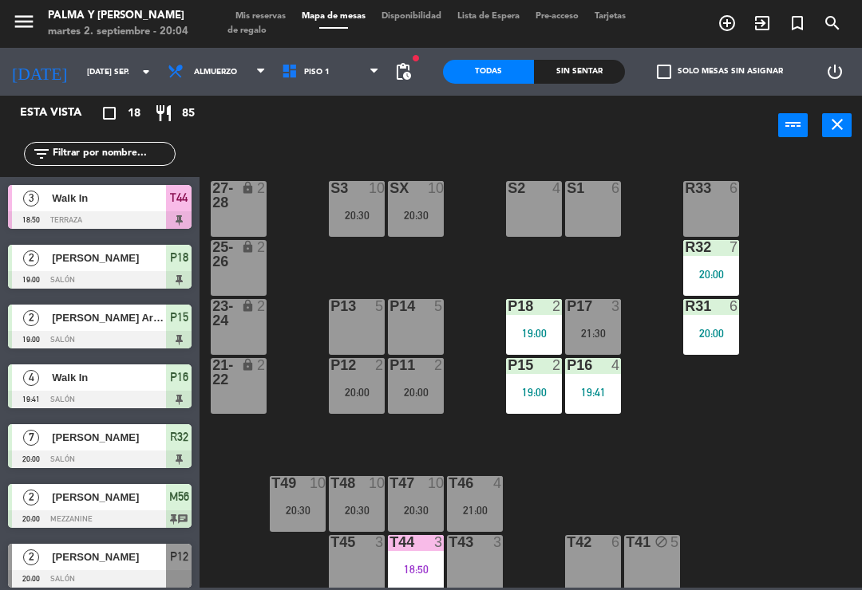
click at [779, 496] on div "R33 6 S1 6 S2 4 S3 10 20:30 SX 10 20:30 27-28 lock 2 R32 7 20:00 25-26 lock 2 P…" at bounding box center [534, 370] width 653 height 435
click at [145, 161] on input "text" at bounding box center [113, 154] width 124 height 18
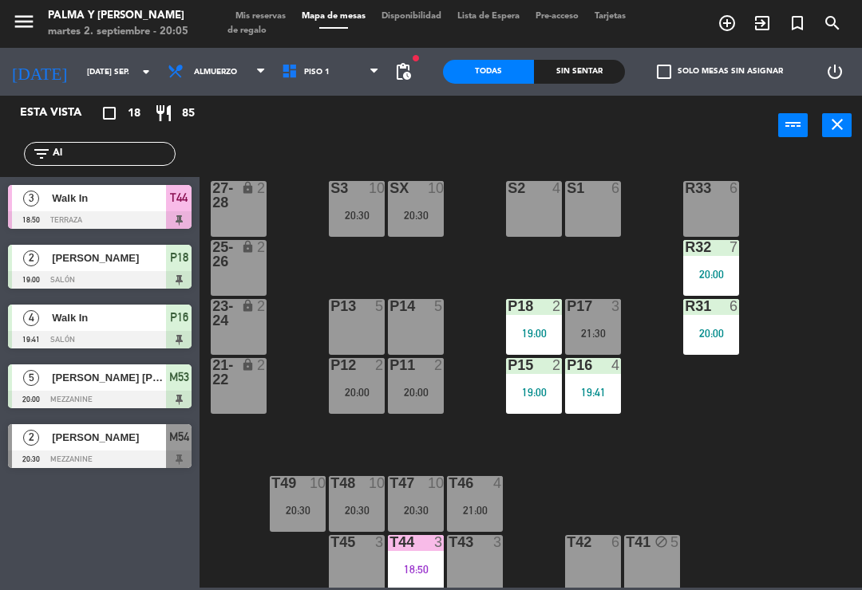
type input "Al"
click at [791, 216] on div "R33 6 S1 6 S2 4 S3 10 20:30 SX 10 20:30 27-28 lock 2 R32 7 20:00 25-26 lock 2 P…" at bounding box center [534, 370] width 653 height 435
click at [124, 459] on div at bounding box center [99, 460] width 183 height 18
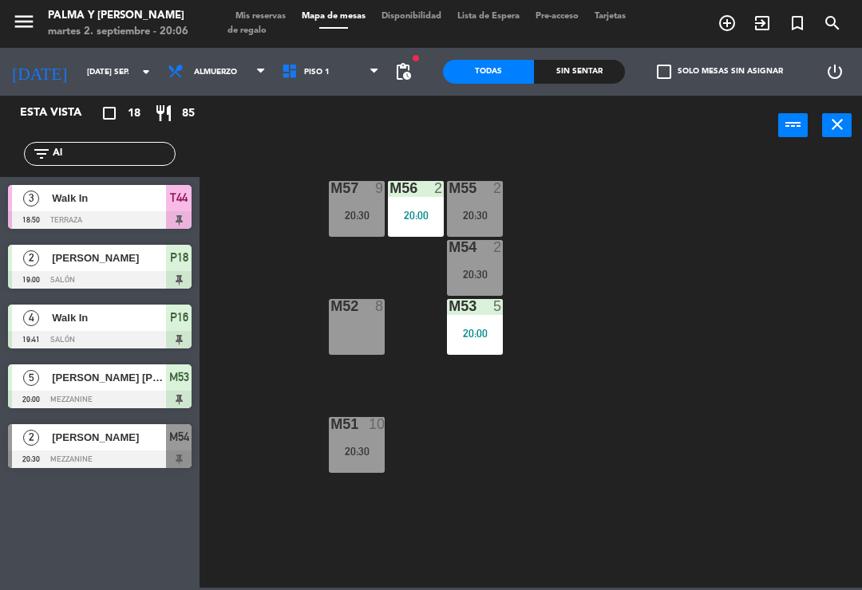
click at [486, 278] on div "20:30" at bounding box center [475, 274] width 56 height 11
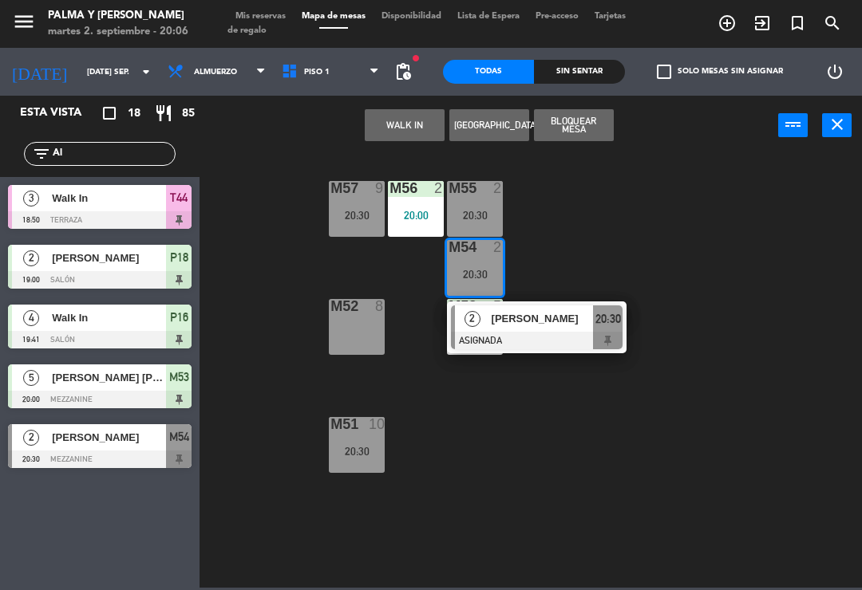
click at [561, 327] on span "[PERSON_NAME]" at bounding box center [542, 318] width 102 height 17
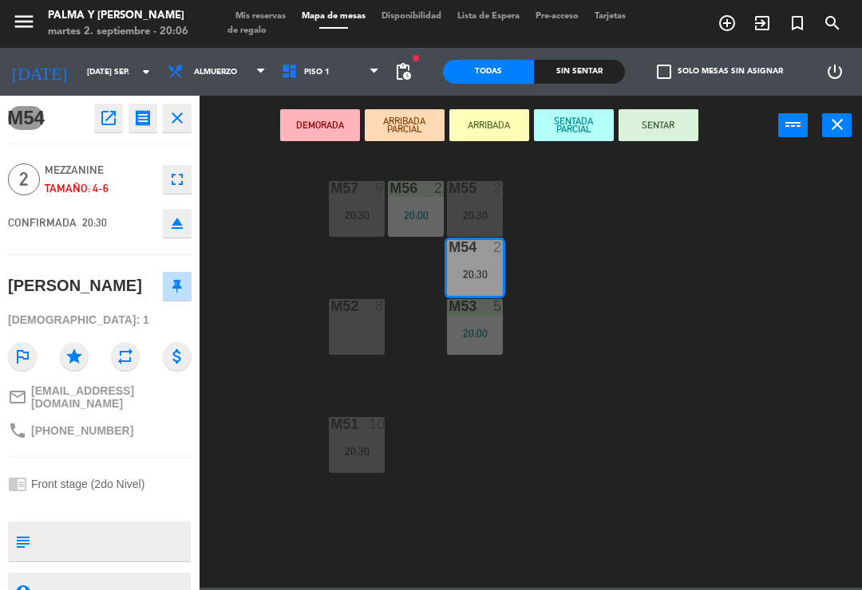
click at [482, 211] on div "20:30" at bounding box center [475, 215] width 56 height 11
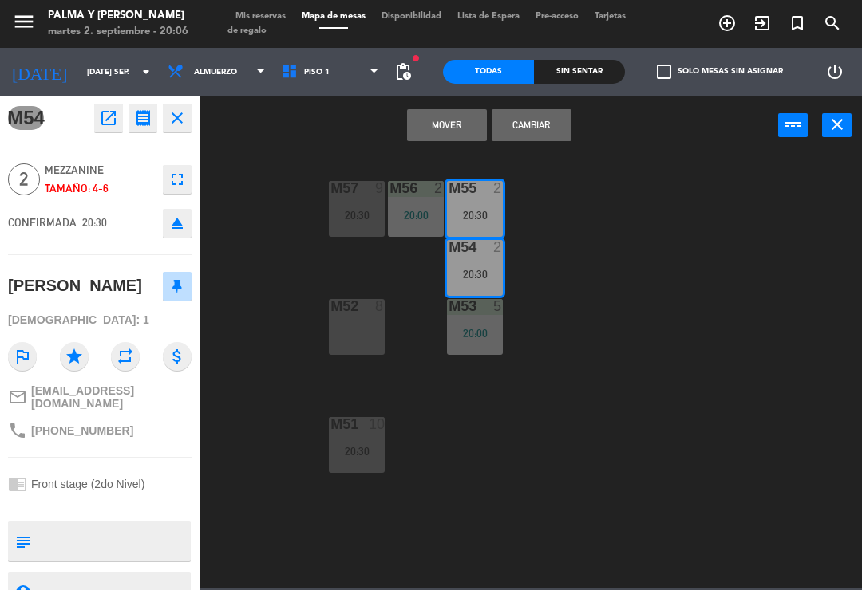
click at [532, 129] on button "Cambiar" at bounding box center [531, 125] width 80 height 32
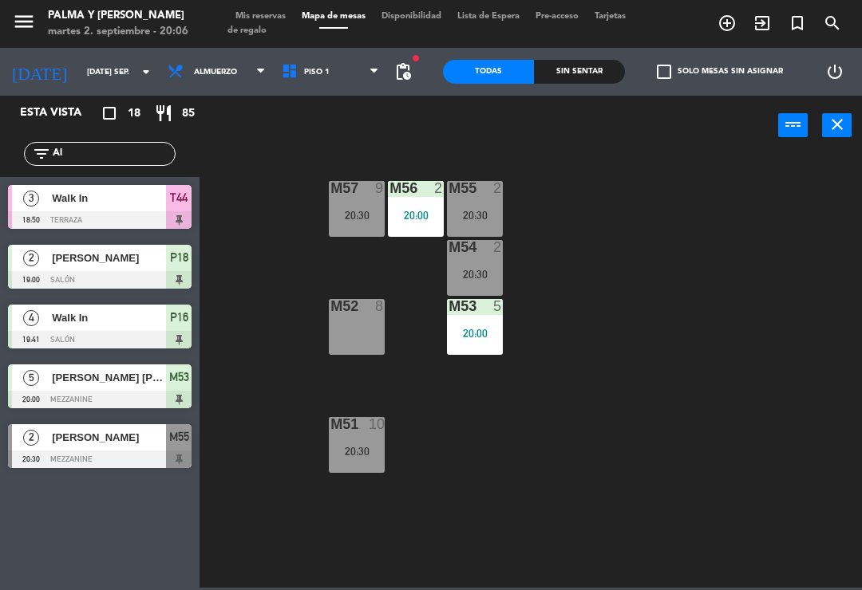
click at [475, 203] on div "M55 2 20:30" at bounding box center [475, 209] width 56 height 56
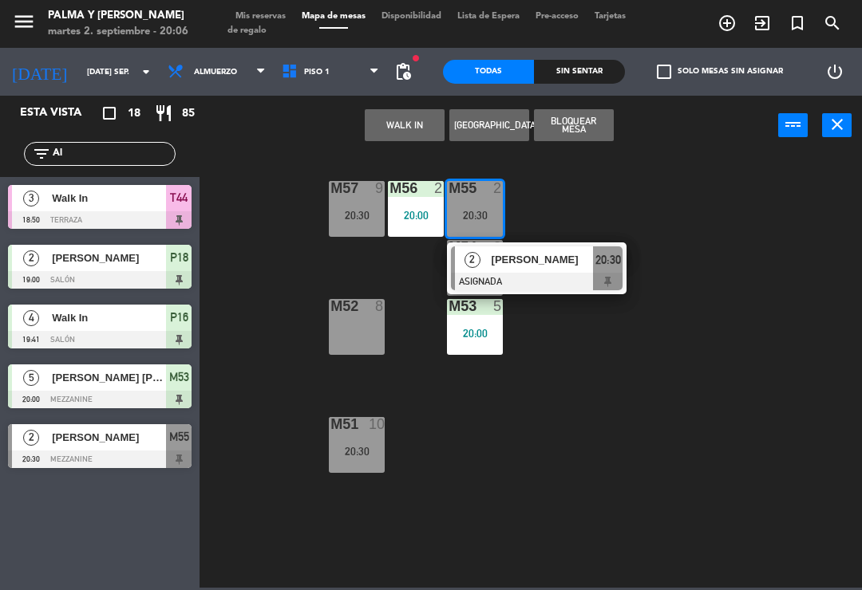
click at [554, 262] on span "[PERSON_NAME]" at bounding box center [542, 259] width 102 height 17
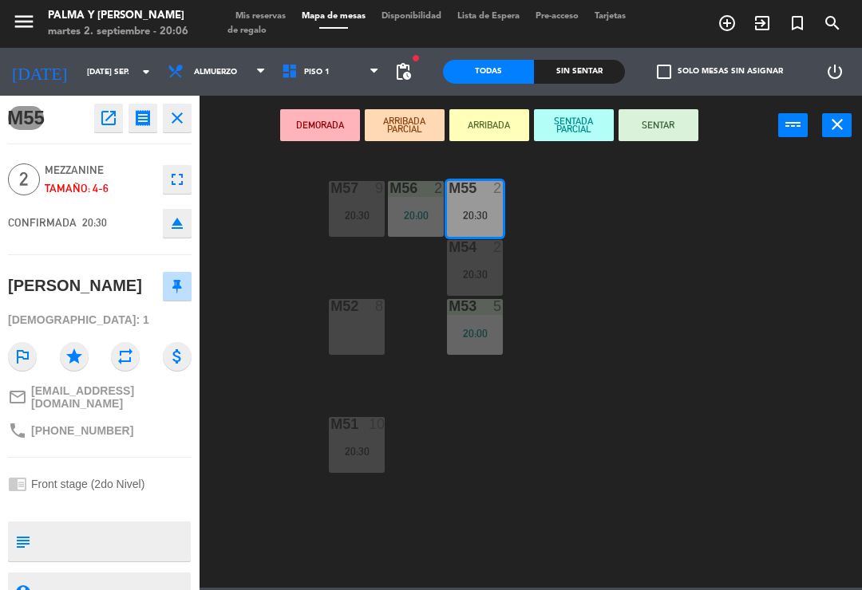
click at [679, 123] on button "SENTAR" at bounding box center [658, 125] width 80 height 32
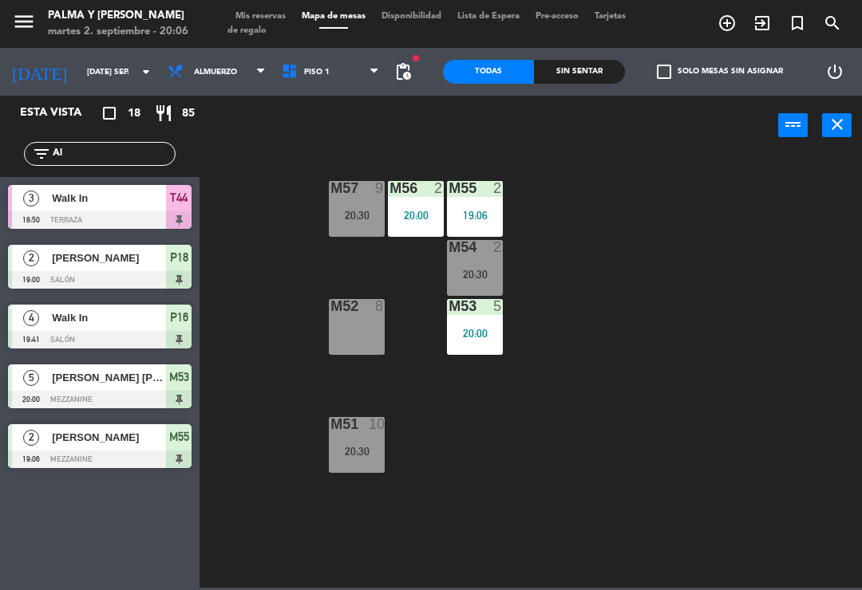
scroll to position [52, 0]
click at [757, 455] on div "M57 9 20:30 M56 2 20:00 M55 2 19:06 M54 2 20:30 M52 8 M53 5 20:00 M51 10 20:30" at bounding box center [534, 370] width 653 height 435
click at [146, 147] on input "Al" at bounding box center [113, 154] width 124 height 18
type input "A"
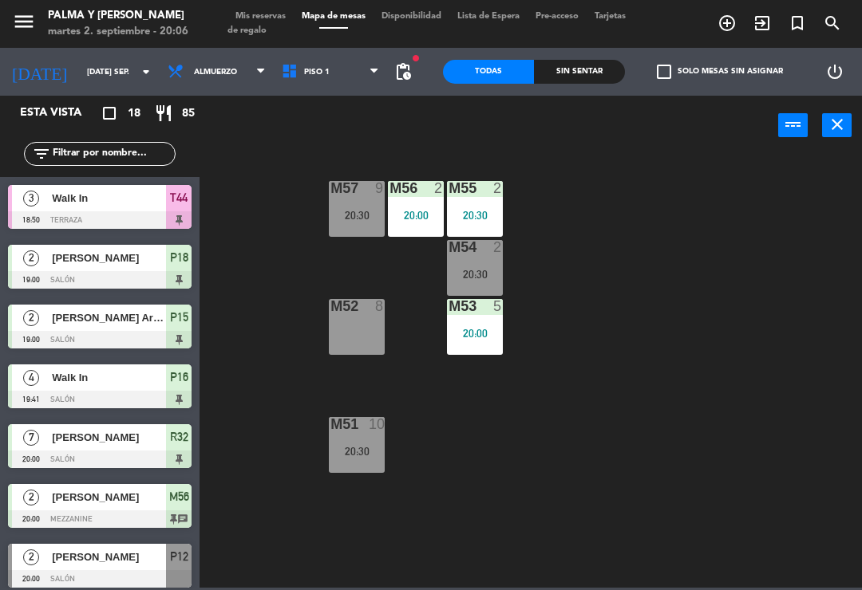
click at [850, 195] on div "M57 9 20:30 M56 2 20:00 M55 2 20:30 M54 2 20:30 M52 8 M53 5 20:00 M51 10 20:30" at bounding box center [534, 370] width 653 height 435
click at [787, 374] on div "M57 9 20:30 M56 2 20:00 M55 2 20:30 M54 2 20:30 M52 8 M53 5 20:00 M51 10 20:30" at bounding box center [534, 370] width 653 height 435
click at [108, 77] on input "[DATE] sep." at bounding box center [133, 72] width 109 height 25
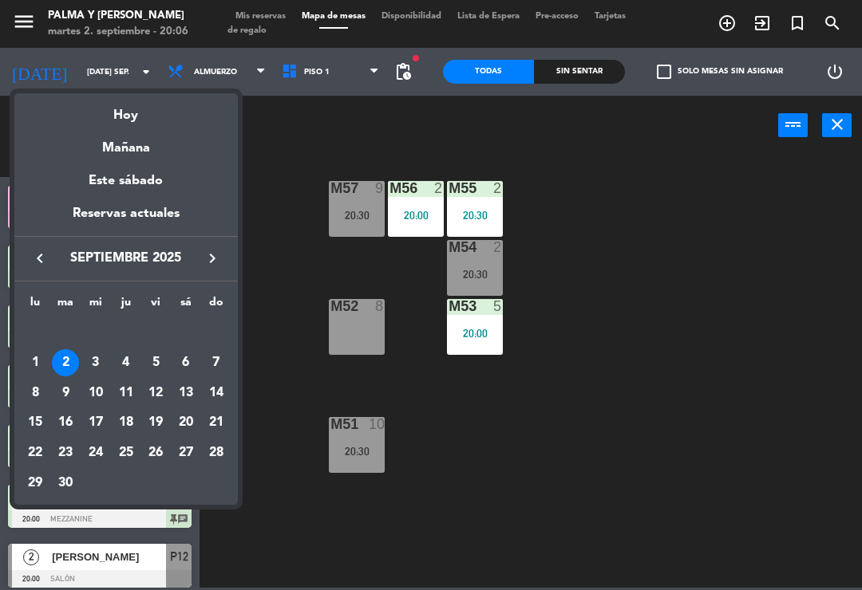
click at [178, 140] on div "Mañana" at bounding box center [125, 142] width 223 height 33
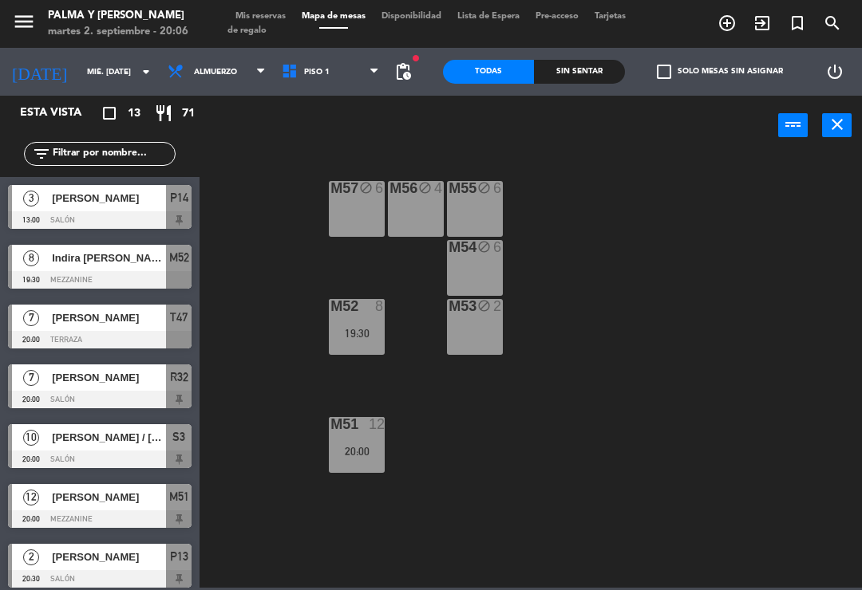
click at [351, 73] on span "Piso 1" at bounding box center [331, 71] width 114 height 35
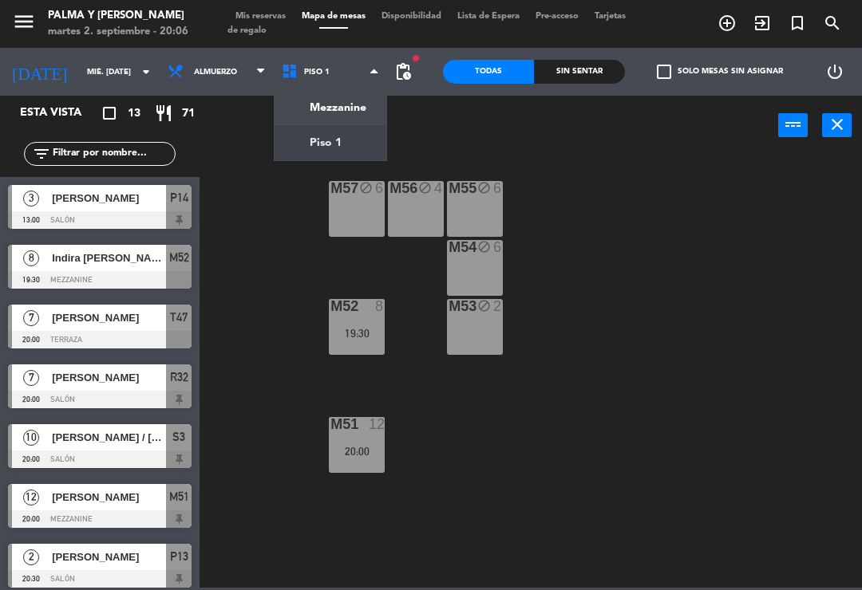
click at [359, 138] on ng-component "menu Palma y [PERSON_NAME] 2. septiembre - 20:06 Mis reservas Mapa de mesas Dis…" at bounding box center [431, 294] width 862 height 588
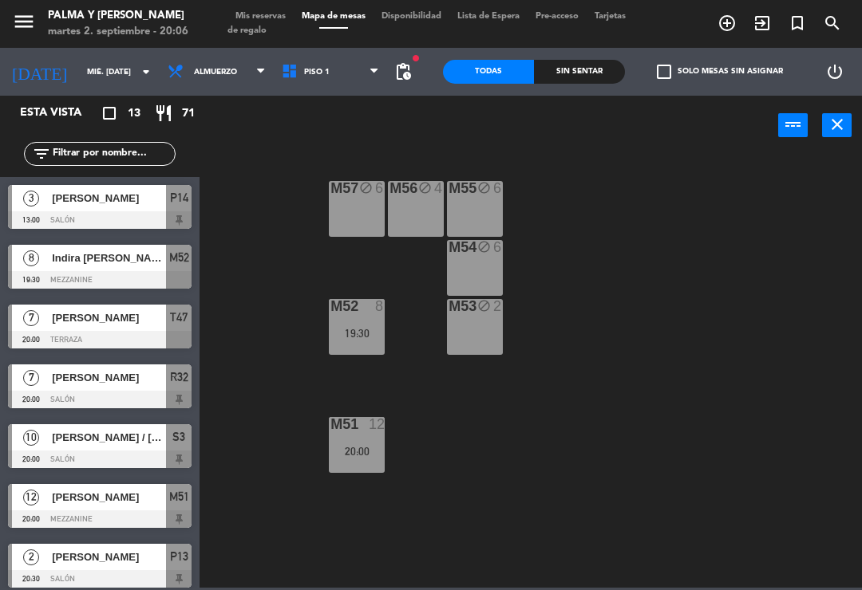
click at [352, 79] on span "Piso 1" at bounding box center [331, 71] width 114 height 35
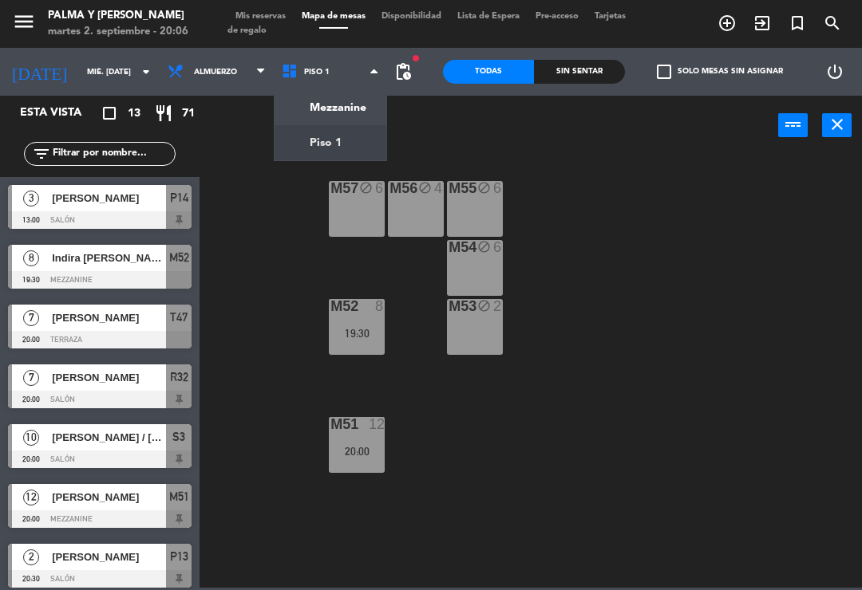
click at [345, 112] on ng-component "menu Palma y [PERSON_NAME] 2. septiembre - 20:06 Mis reservas Mapa de mesas Dis…" at bounding box center [431, 294] width 862 height 588
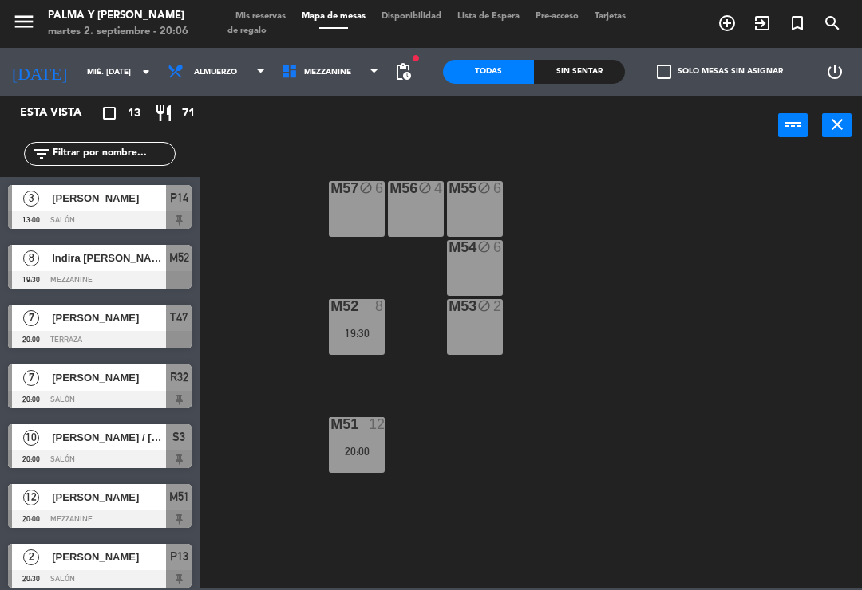
click at [341, 85] on span "Mezzanine" at bounding box center [331, 71] width 114 height 35
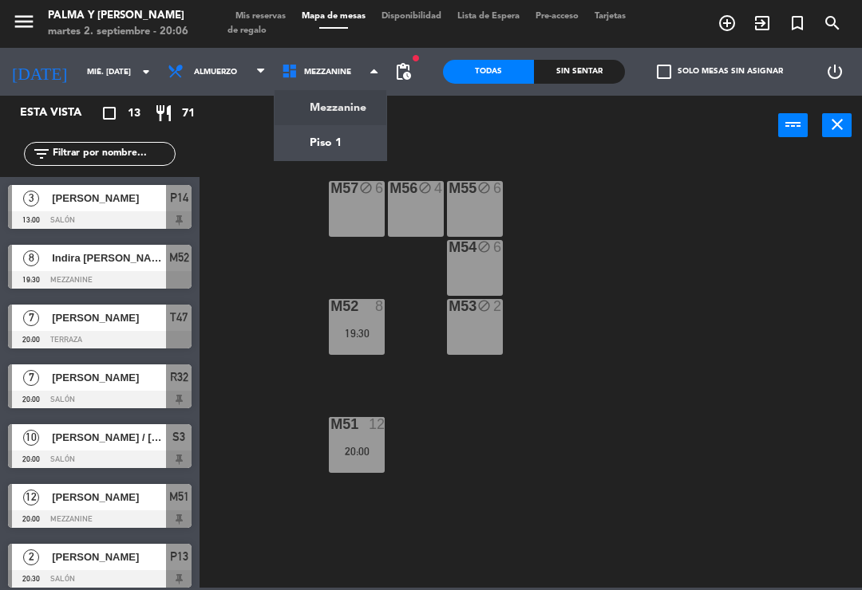
click at [374, 139] on ng-component "menu Palma y [PERSON_NAME] 2. septiembre - 20:06 Mis reservas Mapa de mesas Dis…" at bounding box center [431, 294] width 862 height 588
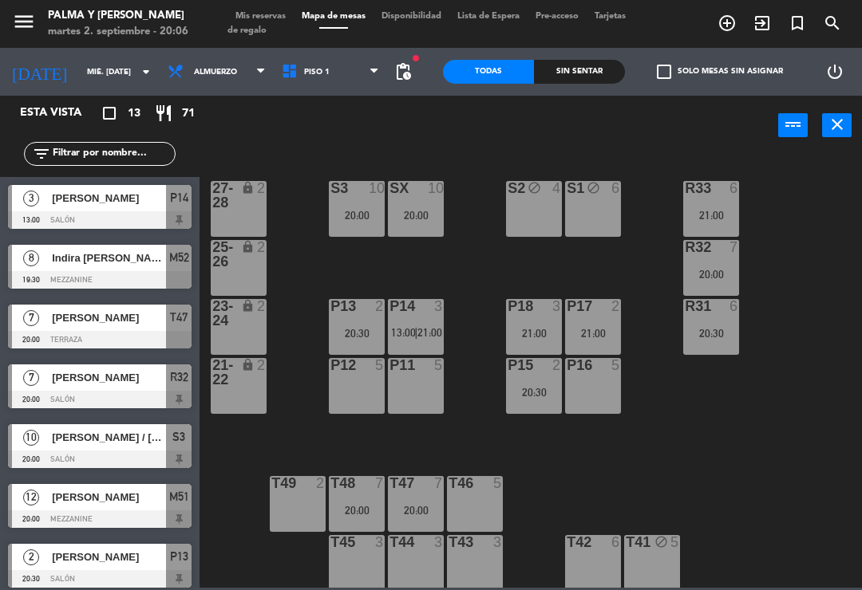
click at [617, 195] on div "6" at bounding box center [616, 188] width 10 height 14
click at [773, 460] on div "R33 6 21:00 S1 block 6 S2 block 4 S3 10 20:00 SX 10 20:00 27-28 lock 2 R32 7 20…" at bounding box center [534, 370] width 653 height 435
click at [619, 199] on div "S1 block 6" at bounding box center [593, 209] width 56 height 56
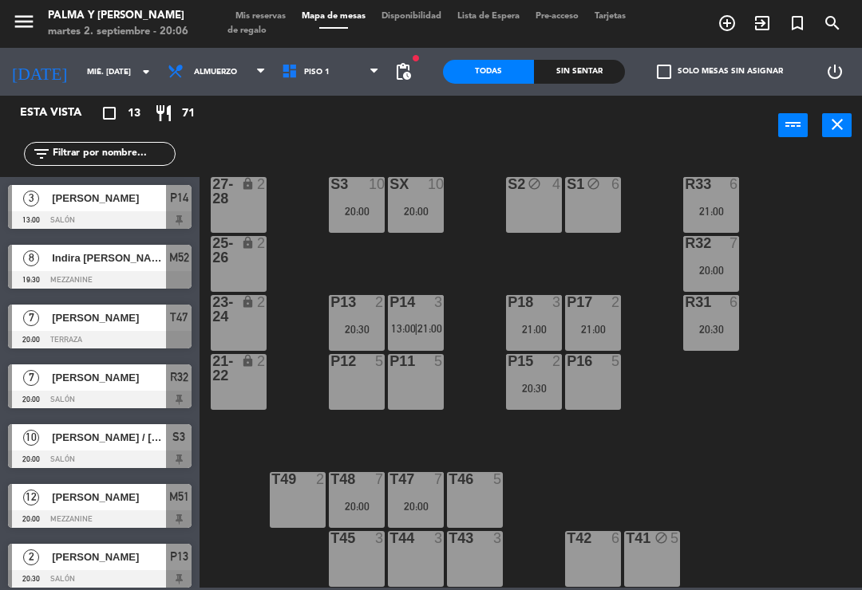
click at [587, 214] on div "S1 block 6" at bounding box center [593, 205] width 56 height 56
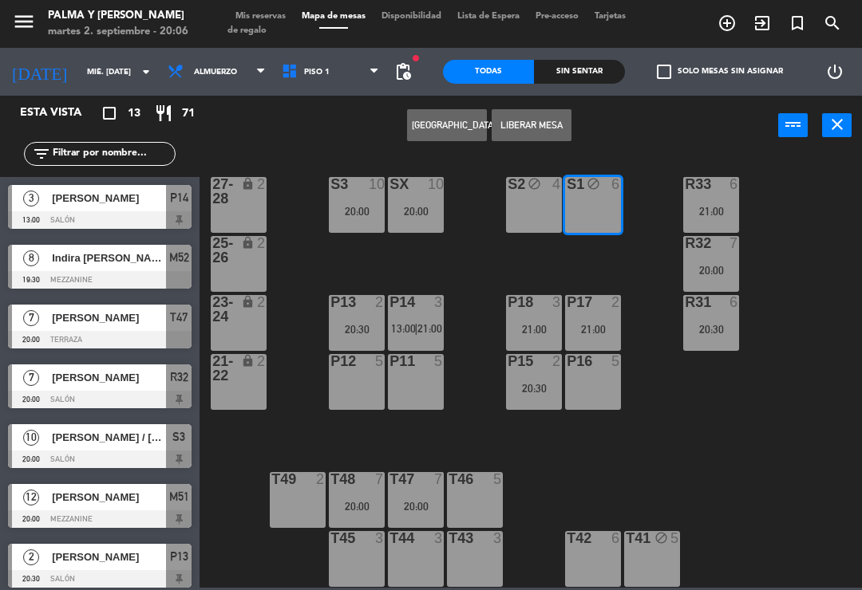
click at [537, 213] on div "S2 block 4" at bounding box center [534, 205] width 56 height 56
click at [791, 447] on div "R33 6 21:00 S1 block 6 S2 block 4 S3 10 20:00 SX 10 20:00 27-28 lock 2 R32 7 20…" at bounding box center [534, 370] width 653 height 435
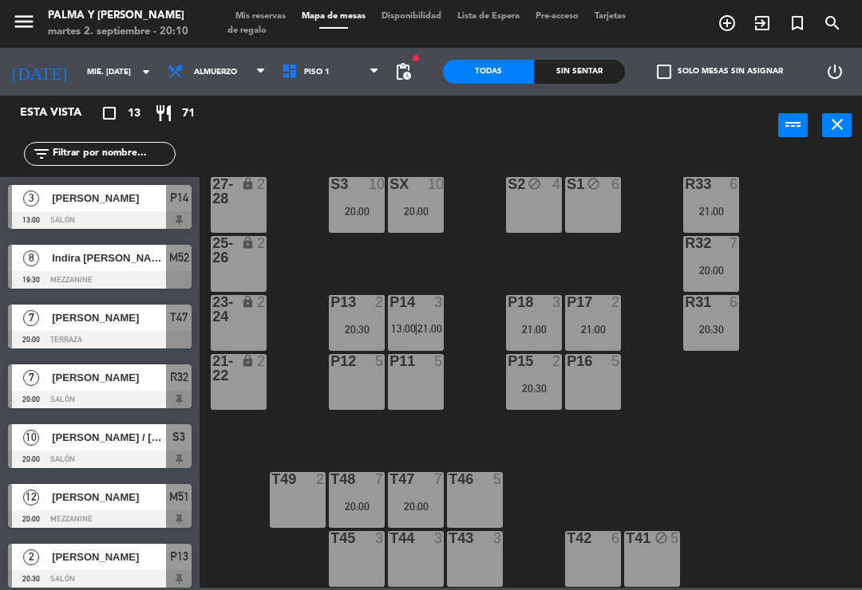
click at [97, 82] on input "mié. [DATE]" at bounding box center [133, 72] width 109 height 25
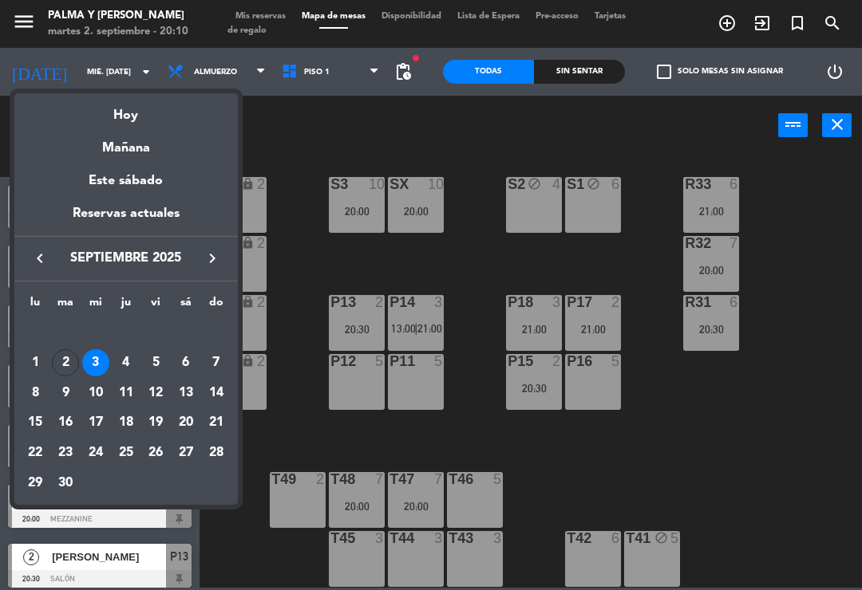
click at [124, 110] on div "Hoy" at bounding box center [125, 109] width 223 height 33
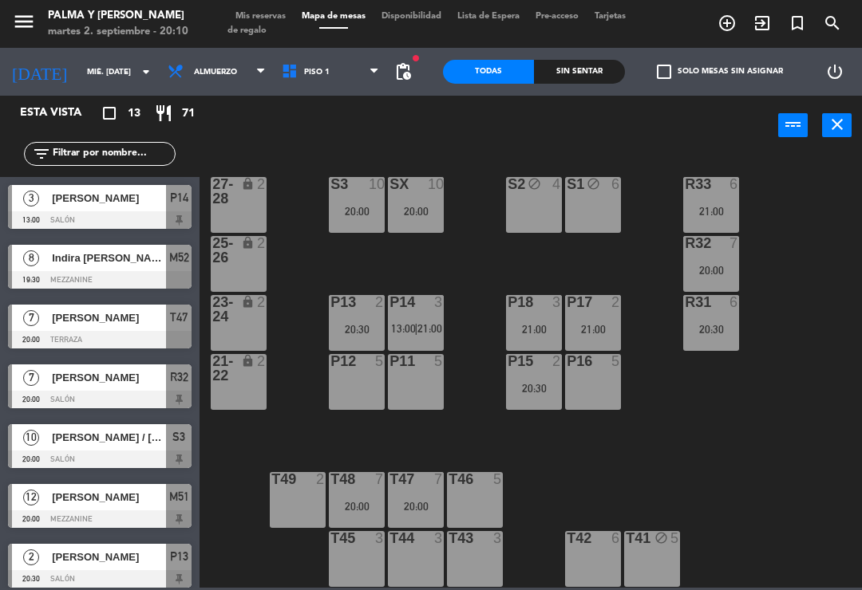
type input "[DATE] sep."
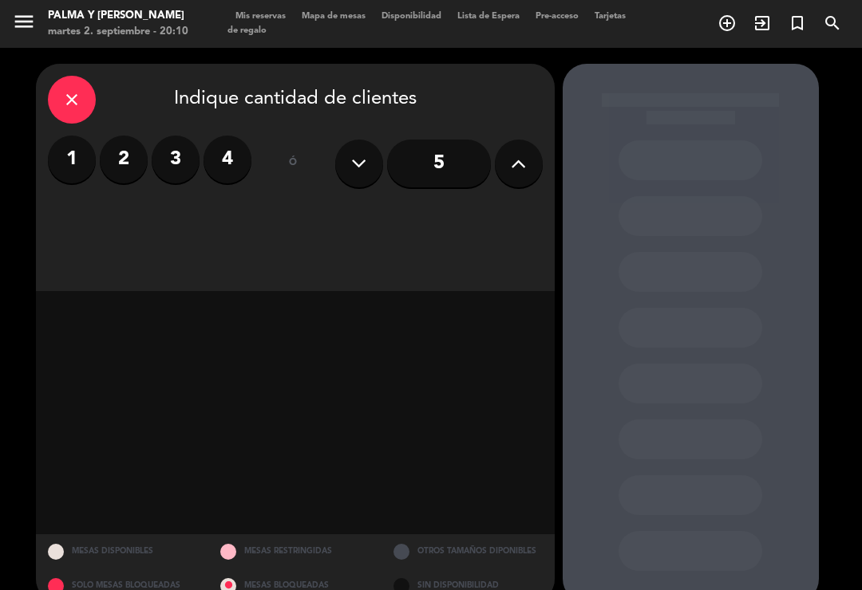
click at [52, 85] on div "close" at bounding box center [72, 100] width 48 height 48
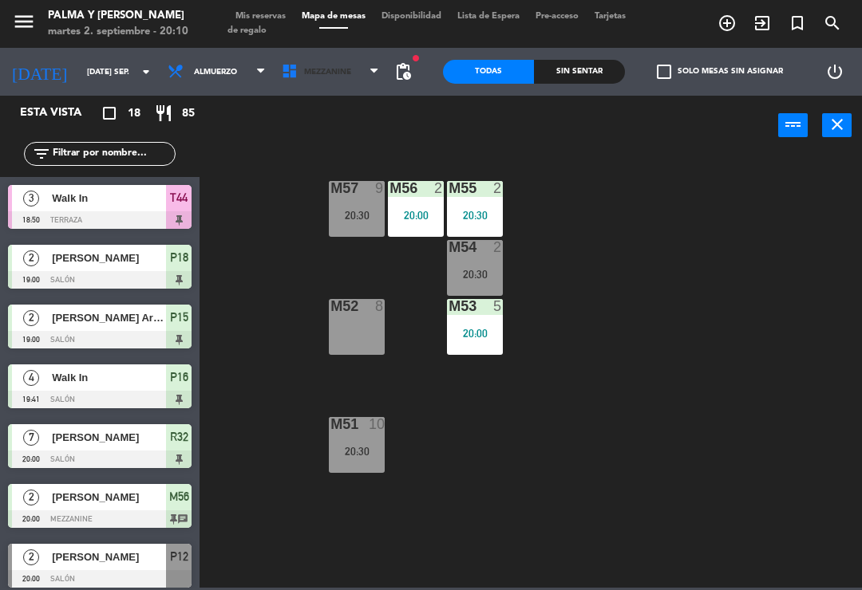
click at [337, 80] on span "Mezzanine" at bounding box center [331, 71] width 114 height 35
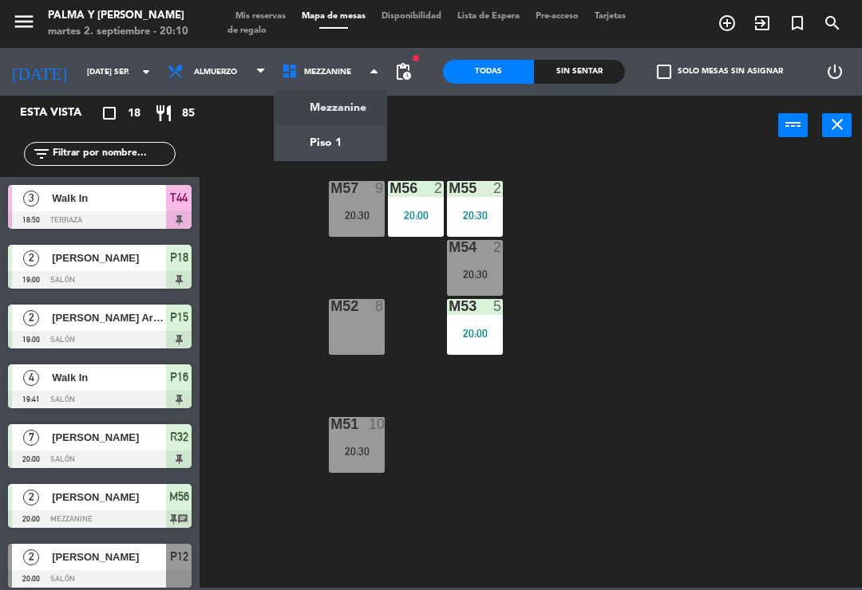
click at [329, 140] on ng-component "menu Palma y [PERSON_NAME] 2. septiembre - 20:10 Mis reservas Mapa de mesas Dis…" at bounding box center [431, 294] width 862 height 588
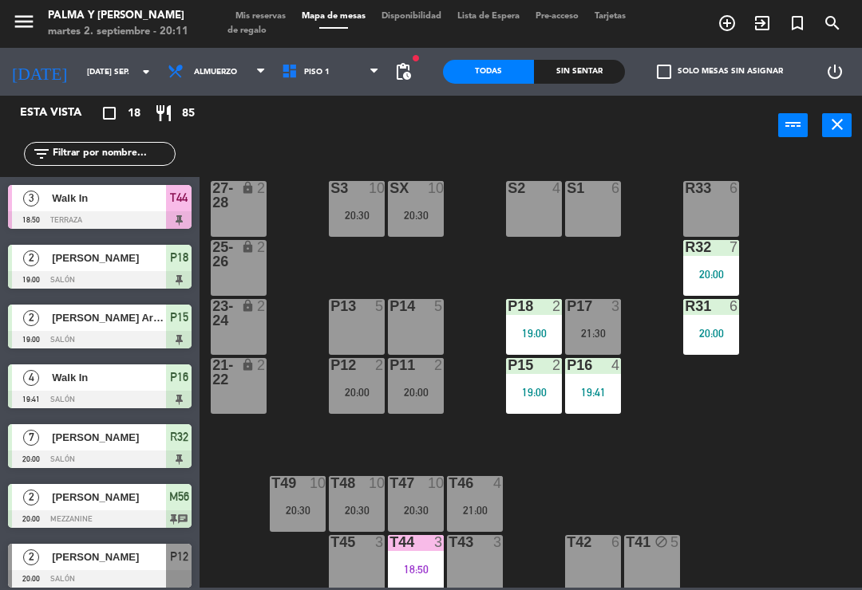
click at [765, 456] on div "R33 6 S1 6 S2 4 S3 10 20:30 SX 10 20:30 27-28 lock 2 R32 7 20:00 25-26 lock 2 P…" at bounding box center [534, 370] width 653 height 435
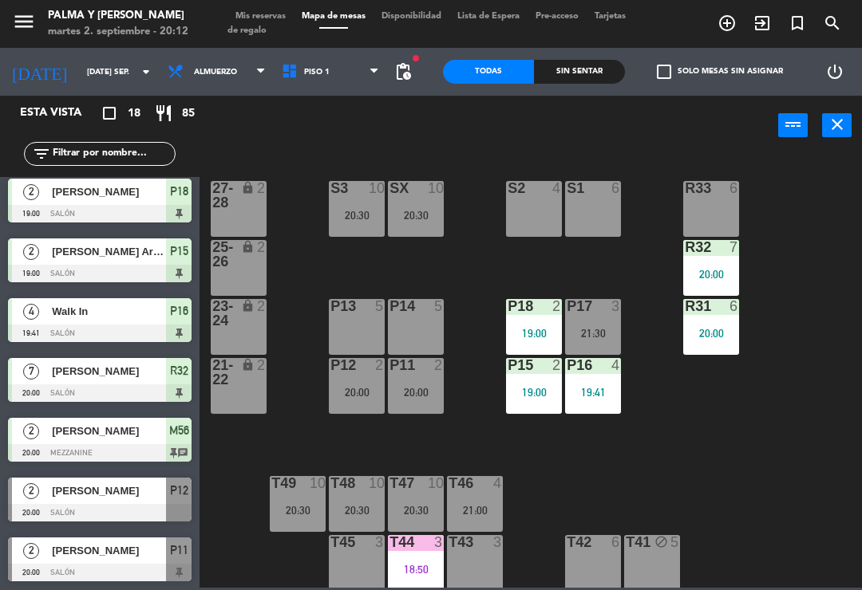
click at [79, 80] on input "[DATE] sep." at bounding box center [133, 72] width 109 height 25
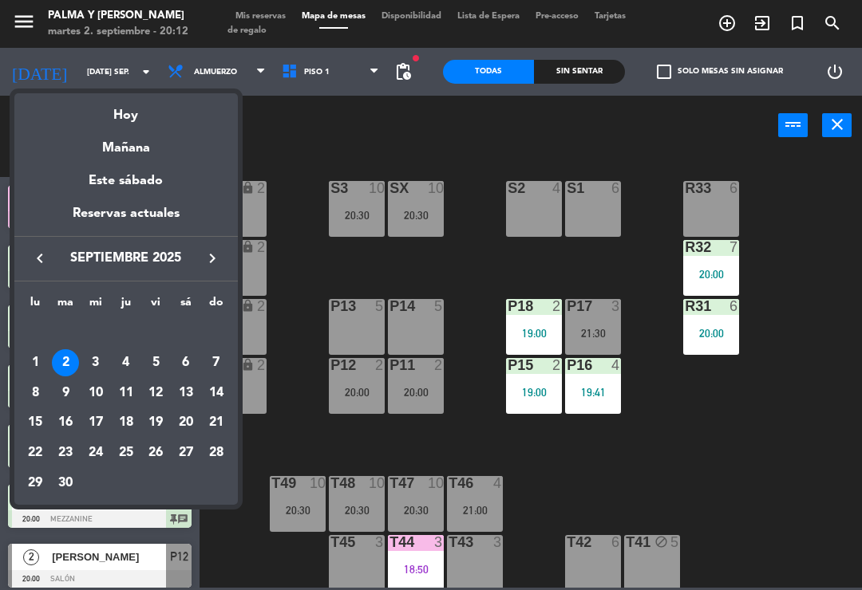
click at [105, 148] on div "Mañana" at bounding box center [125, 142] width 223 height 33
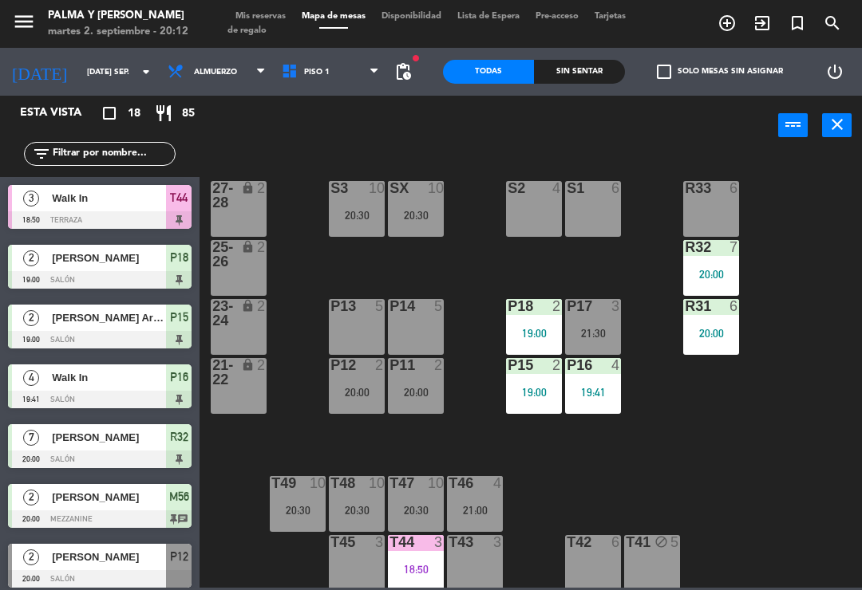
type input "mié. [DATE]"
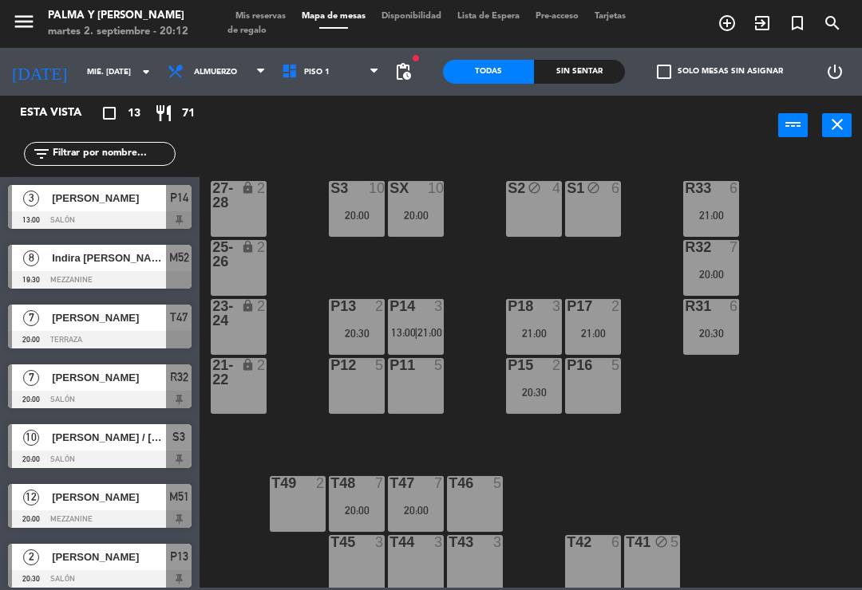
click at [528, 219] on div "S2 block 4" at bounding box center [534, 209] width 56 height 56
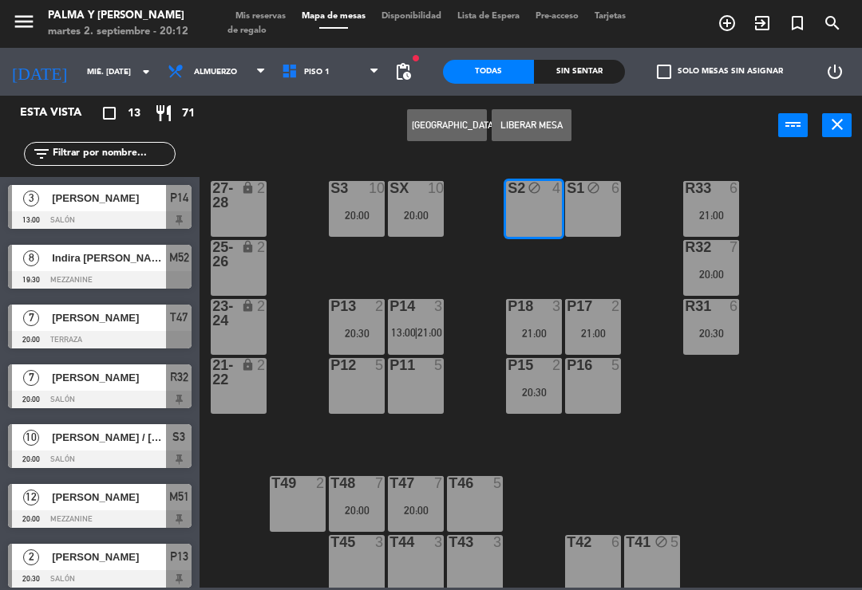
click at [590, 205] on div "S1 block 6" at bounding box center [593, 209] width 56 height 56
click at [432, 121] on button "[GEOGRAPHIC_DATA]" at bounding box center [447, 125] width 80 height 32
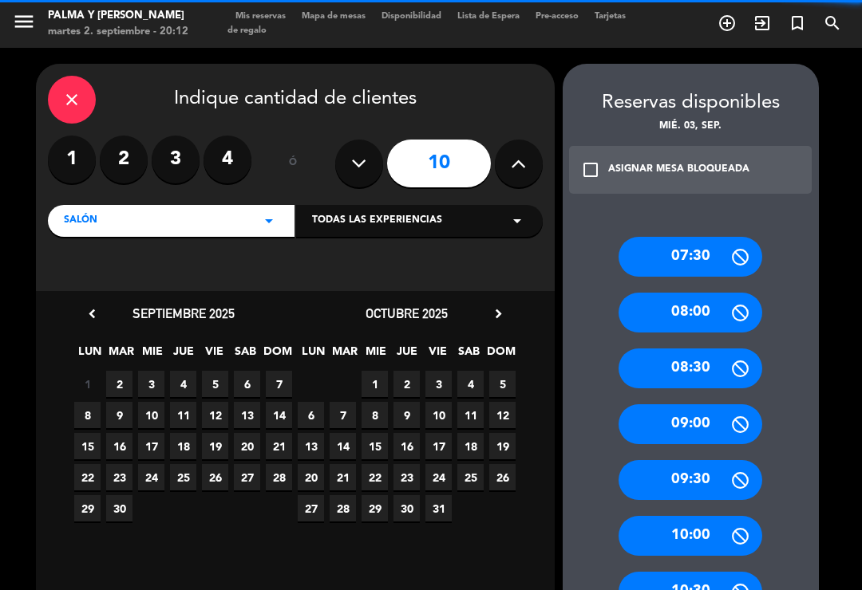
click at [511, 152] on icon at bounding box center [518, 164] width 15 height 24
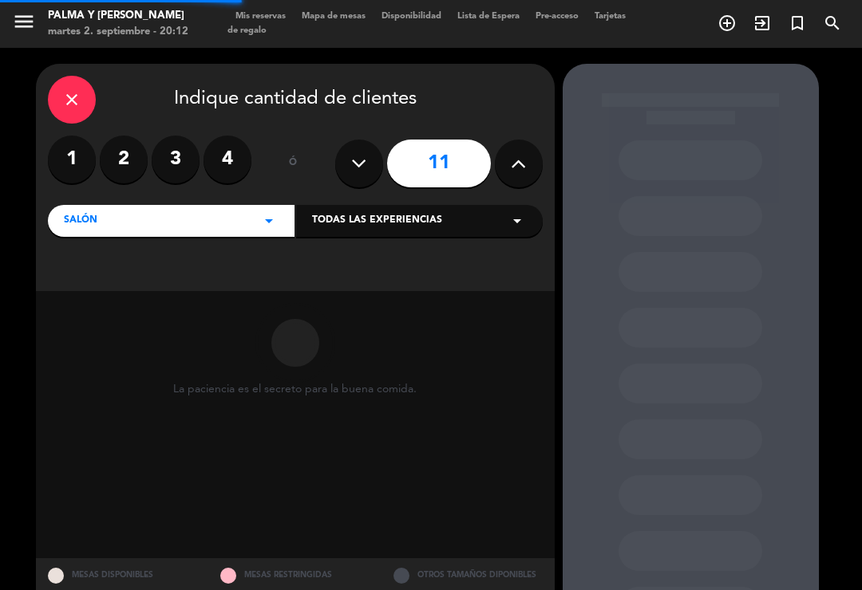
click at [503, 140] on button at bounding box center [519, 164] width 48 height 48
click at [511, 152] on icon at bounding box center [518, 164] width 15 height 24
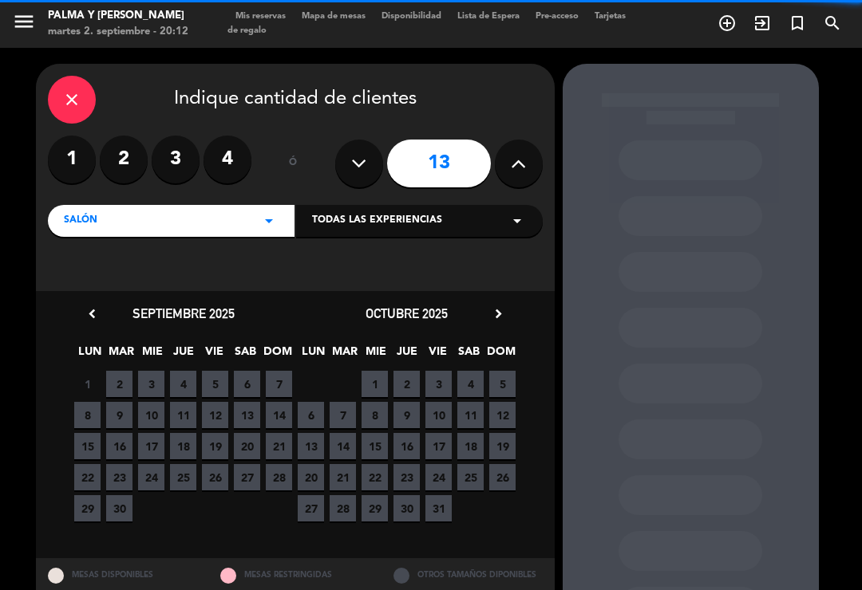
click at [505, 140] on button at bounding box center [519, 164] width 48 height 48
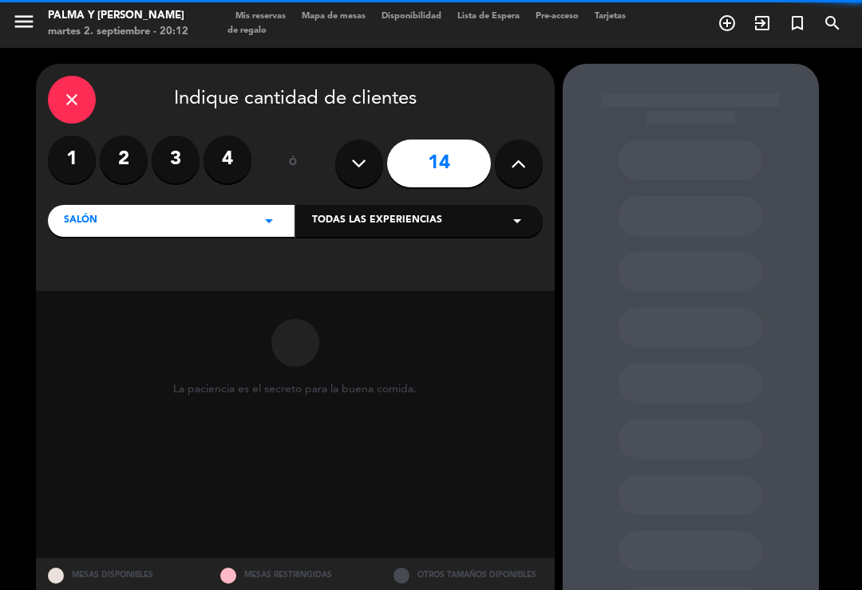
click at [511, 152] on icon at bounding box center [518, 164] width 15 height 24
type input "15"
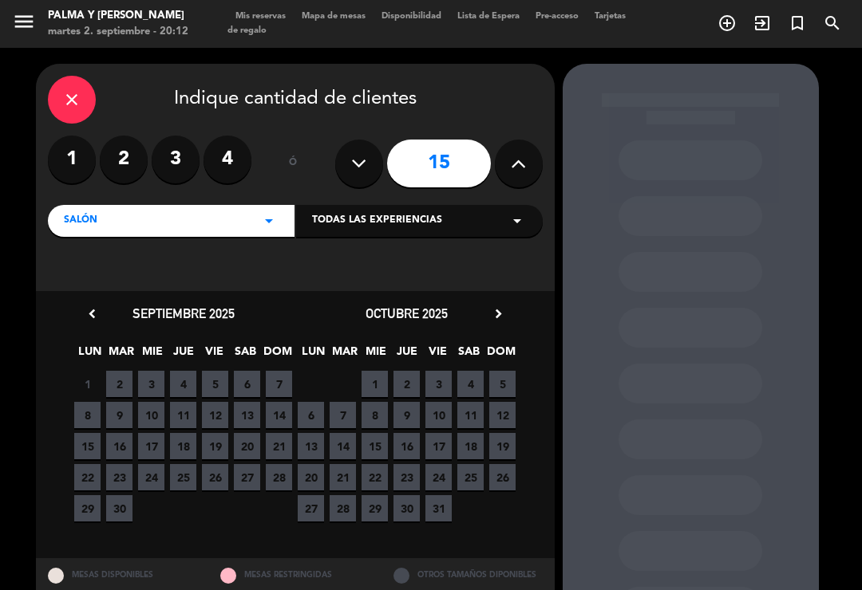
click at [147, 371] on span "3" at bounding box center [151, 384] width 26 height 26
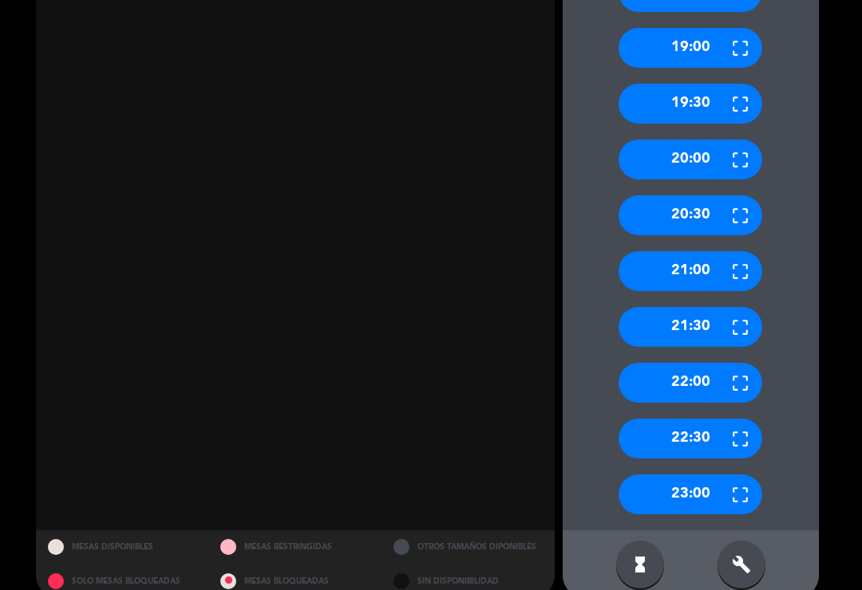
scroll to position [1482, 0]
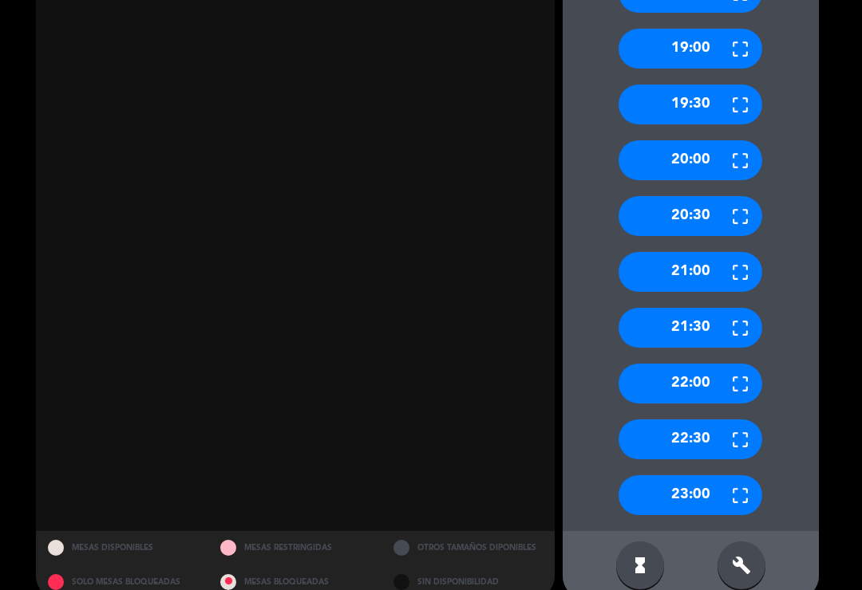
click at [741, 556] on icon "build" at bounding box center [741, 565] width 19 height 19
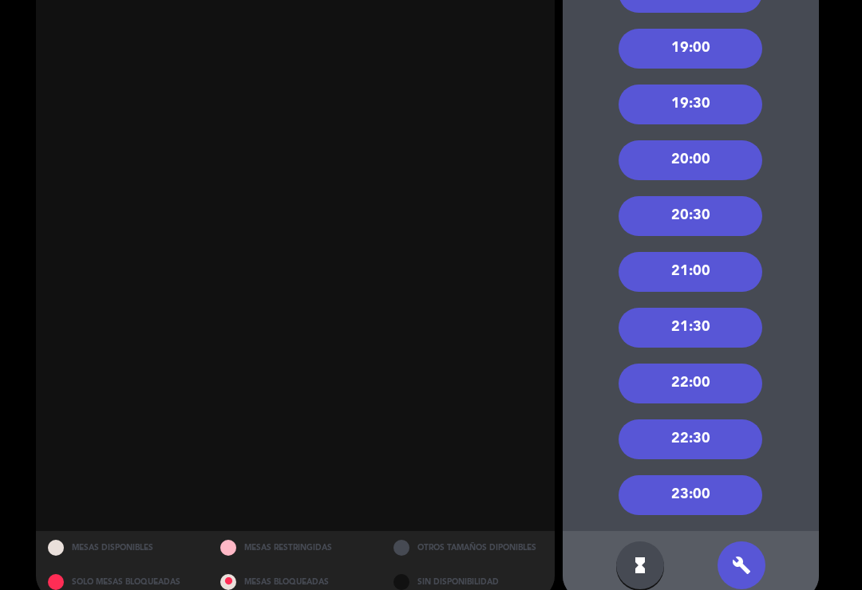
click at [713, 196] on div "20:30" at bounding box center [690, 216] width 144 height 40
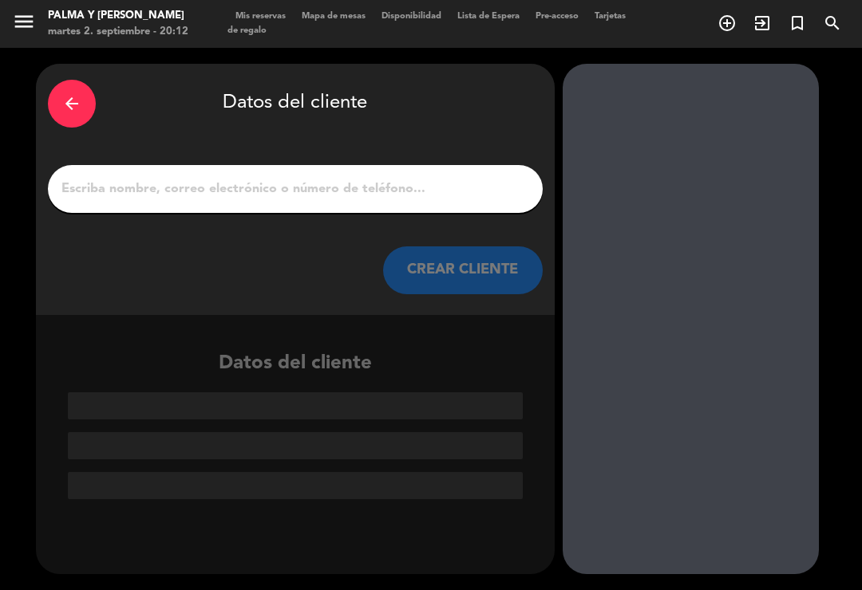
click at [152, 178] on input "1" at bounding box center [295, 189] width 471 height 22
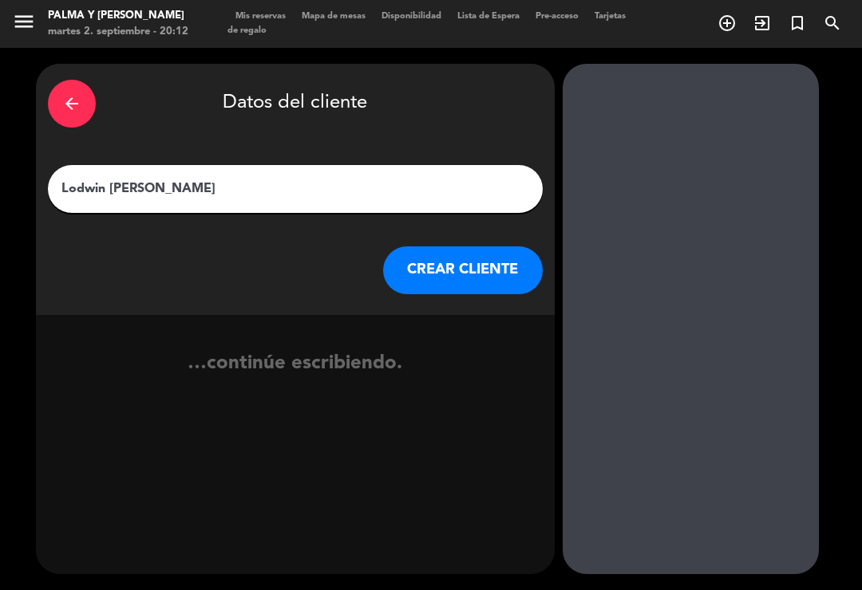
type input "Lodwin [PERSON_NAME]"
click at [454, 247] on button "CREAR CLIENTE" at bounding box center [463, 271] width 160 height 48
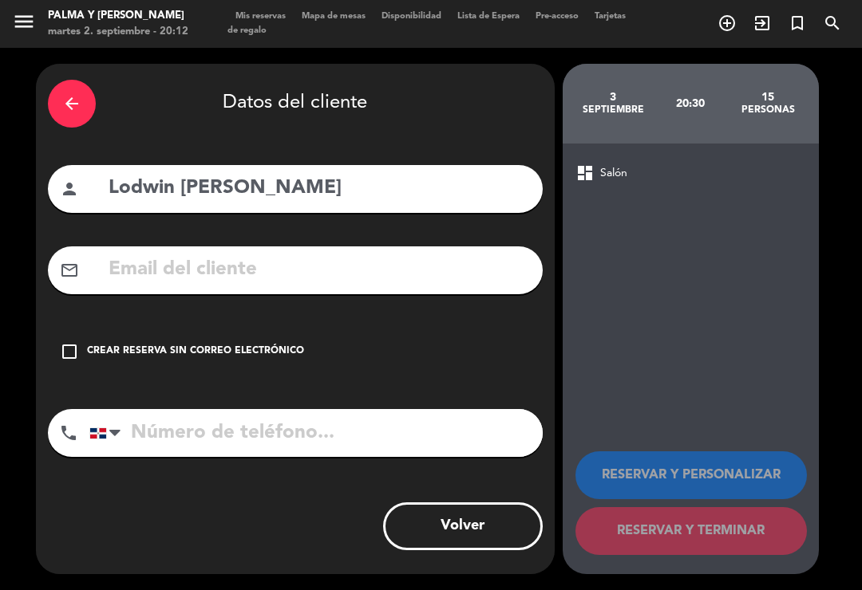
click at [363, 258] on input "text" at bounding box center [319, 270] width 424 height 33
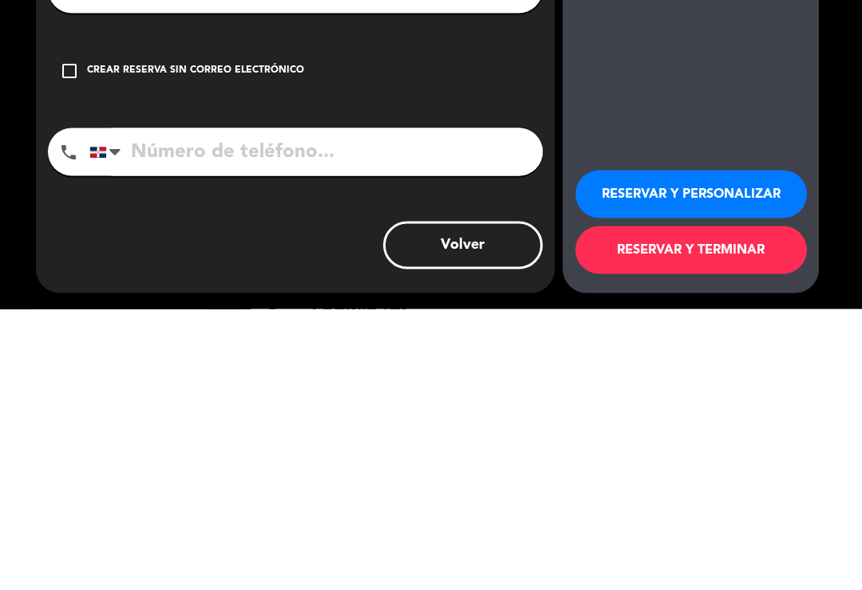
type input "[EMAIL_ADDRESS][DOMAIN_NAME]"
click at [171, 409] on input "tel" at bounding box center [315, 433] width 453 height 48
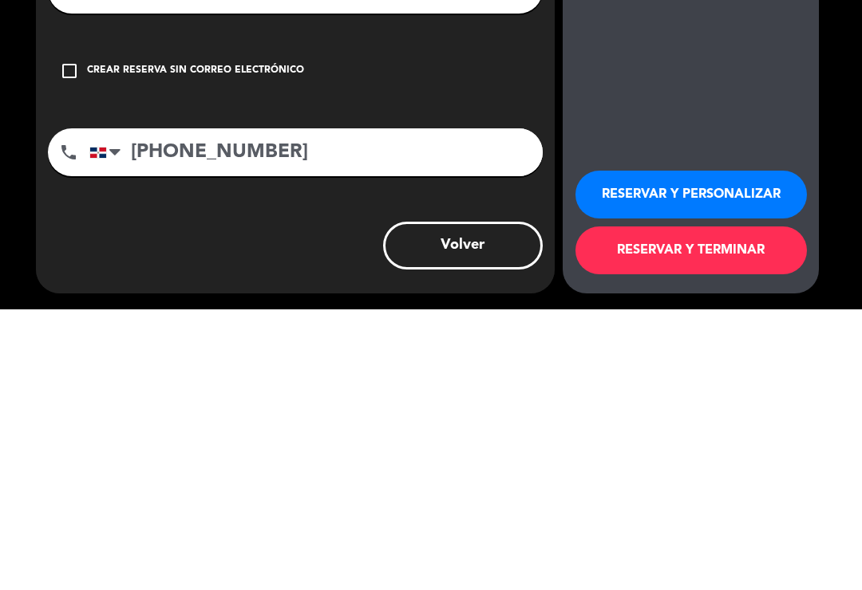
type input "[PHONE_NUMBER]"
click at [669, 507] on button "RESERVAR Y TERMINAR" at bounding box center [690, 531] width 231 height 48
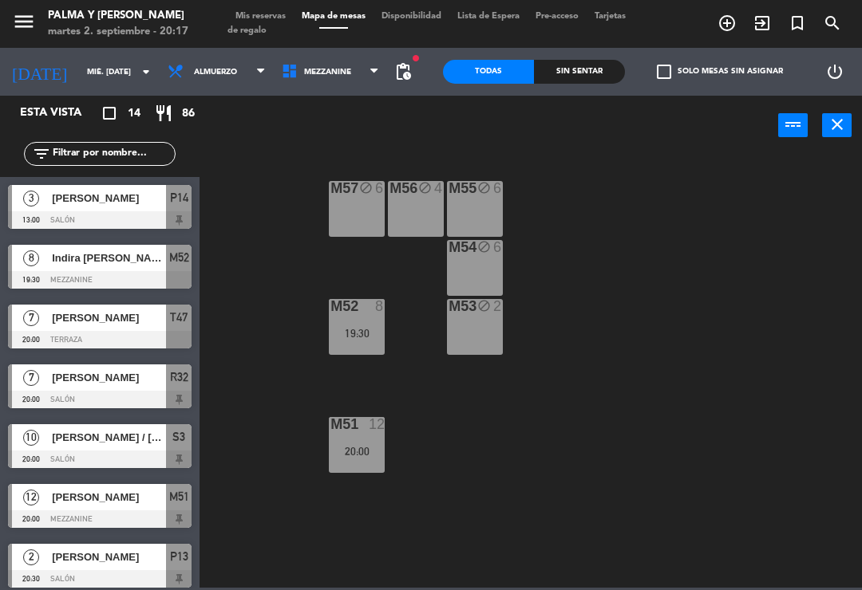
click at [342, 50] on div "Mezzanine Piso 1 Mezzanine Mezzanine Piso 1" at bounding box center [331, 72] width 114 height 48
click at [346, 72] on span "Mezzanine" at bounding box center [331, 71] width 114 height 35
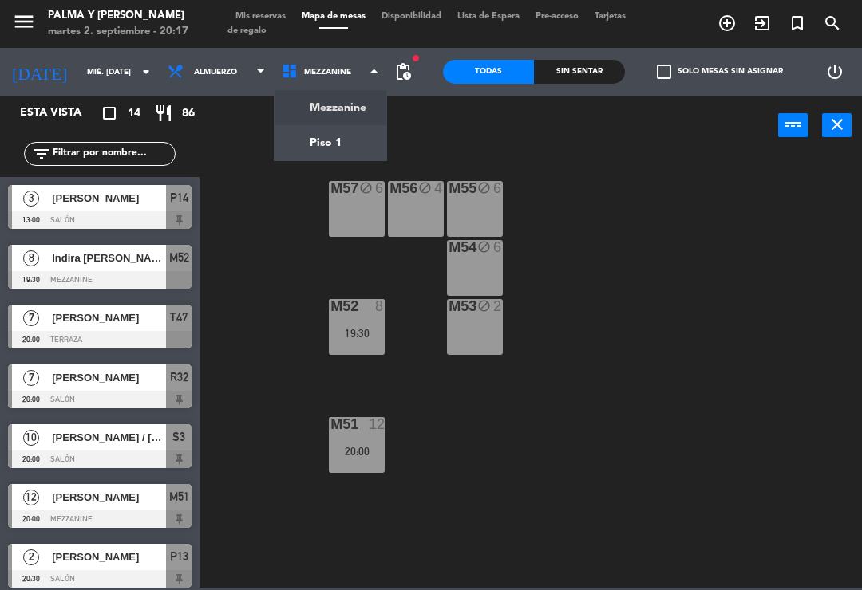
click at [331, 160] on ng-component "menu Palma y [PERSON_NAME] 2. septiembre - 20:17 Mis reservas Mapa de mesas Dis…" at bounding box center [431, 294] width 862 height 588
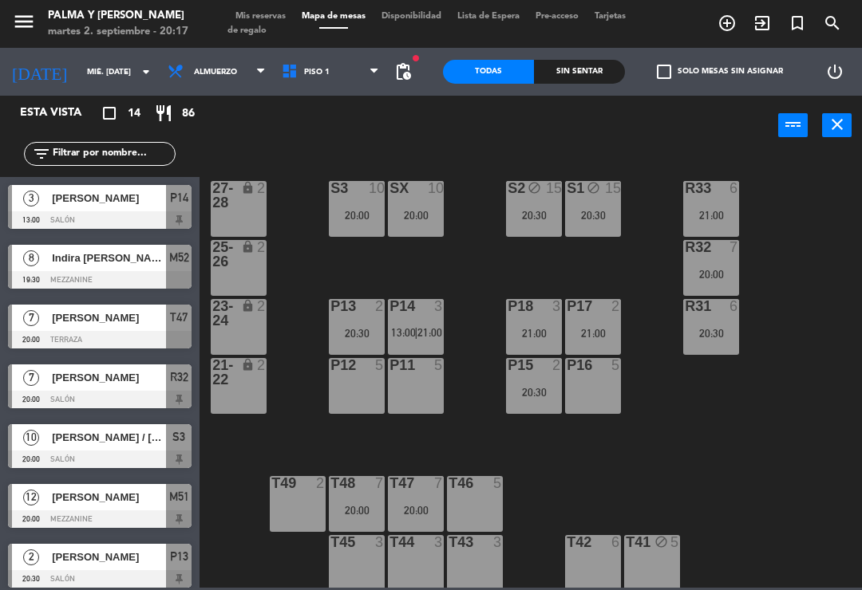
click at [590, 224] on div "S1 block 15 20:30" at bounding box center [593, 209] width 56 height 56
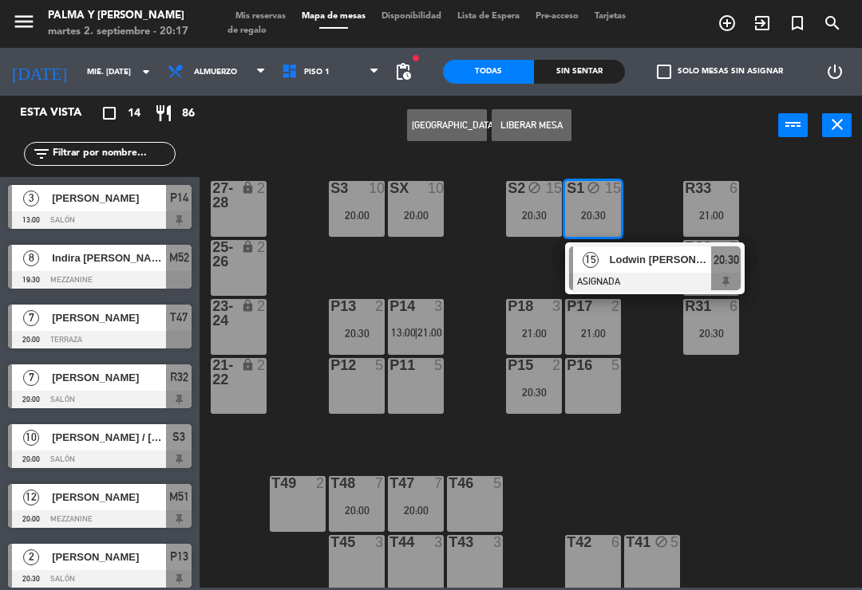
click at [540, 187] on icon "block" at bounding box center [534, 188] width 14 height 14
click at [518, 128] on button "Liberar Mesa" at bounding box center [531, 125] width 80 height 32
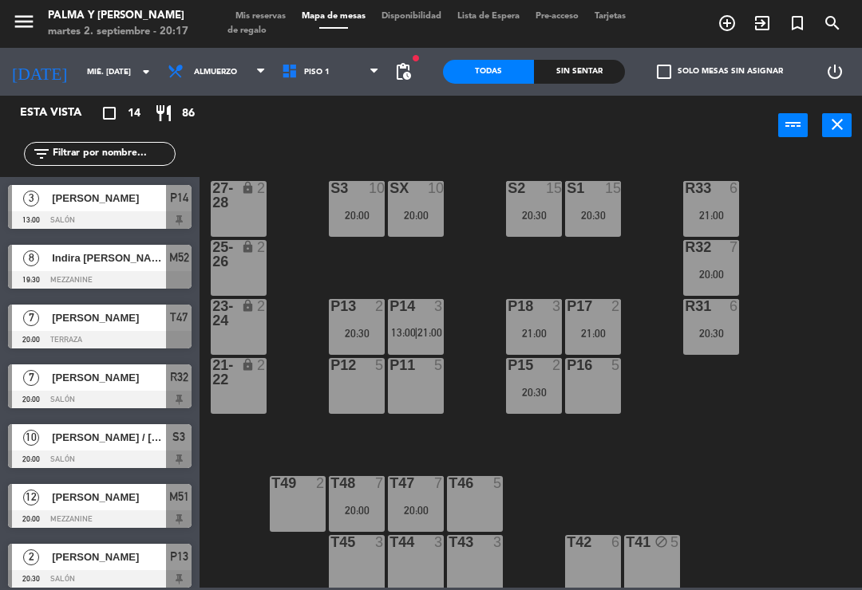
click at [306, 85] on span "Piso 1" at bounding box center [331, 71] width 114 height 35
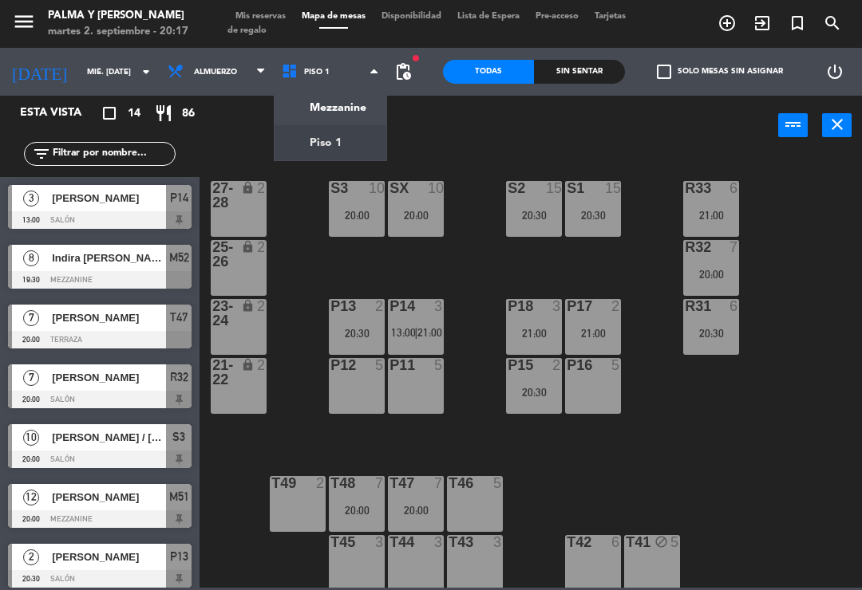
click at [452, 148] on div "power_input close" at bounding box center [488, 126] width 578 height 61
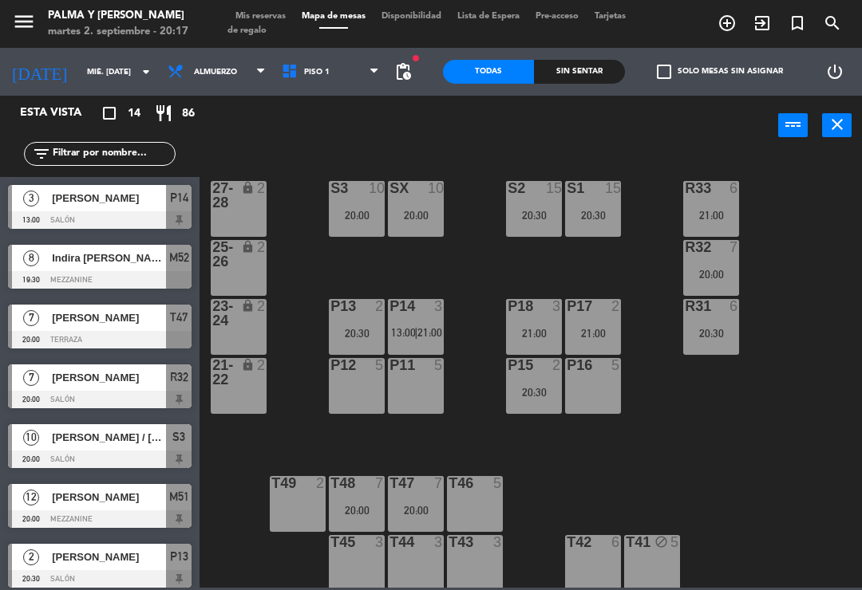
click at [85, 60] on input "mié. [DATE]" at bounding box center [133, 72] width 109 height 25
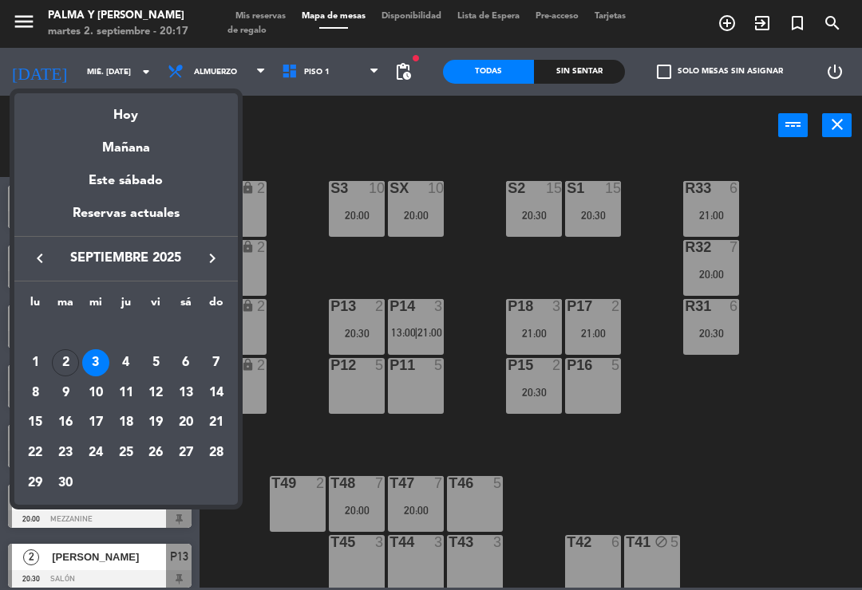
click at [128, 119] on div "Hoy" at bounding box center [125, 109] width 223 height 33
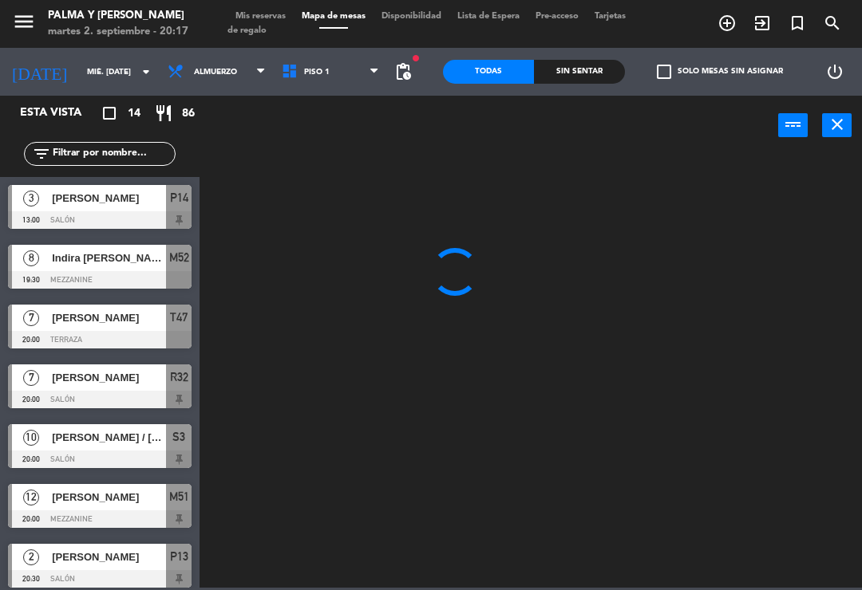
type input "[DATE] sep."
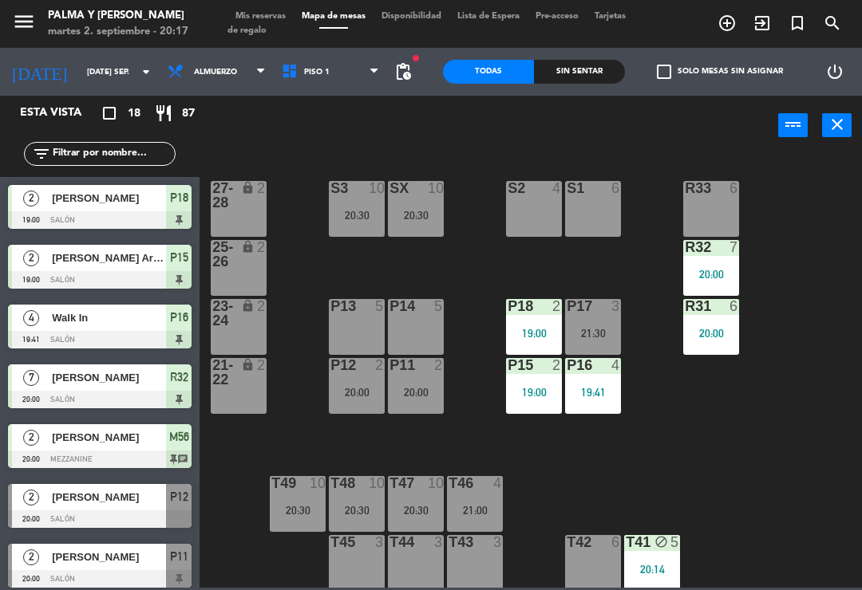
click at [425, 513] on div "20:30" at bounding box center [416, 510] width 56 height 11
click at [740, 482] on div "R33 6 S1 6 S2 4 S3 10 20:30 SX 10 20:30 27-28 lock 2 R32 7 20:00 25-26 lock 2 P…" at bounding box center [534, 370] width 653 height 435
click at [326, 74] on span "Piso 1" at bounding box center [331, 71] width 114 height 35
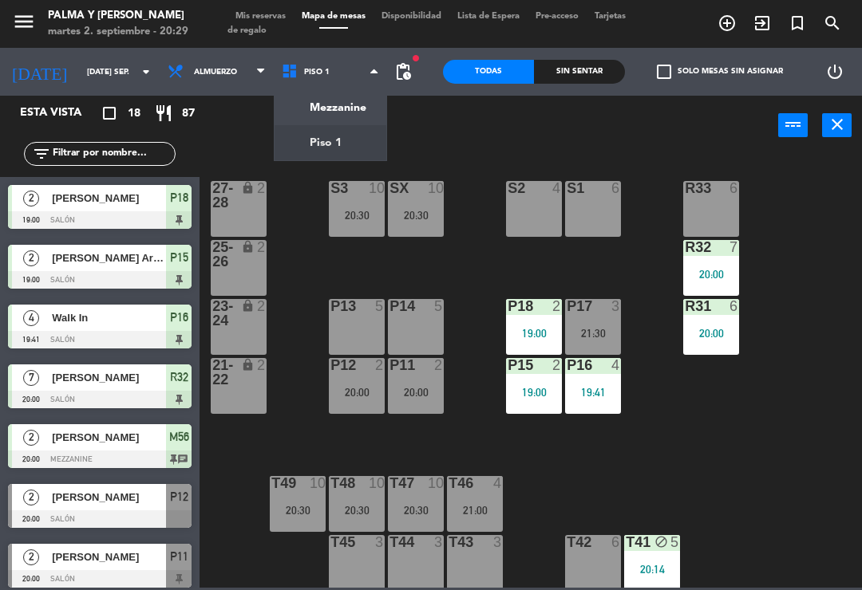
click at [328, 99] on ng-component "menu Palma y [PERSON_NAME] 2. septiembre - 20:29 Mis reservas Mapa de mesas Dis…" at bounding box center [431, 294] width 862 height 588
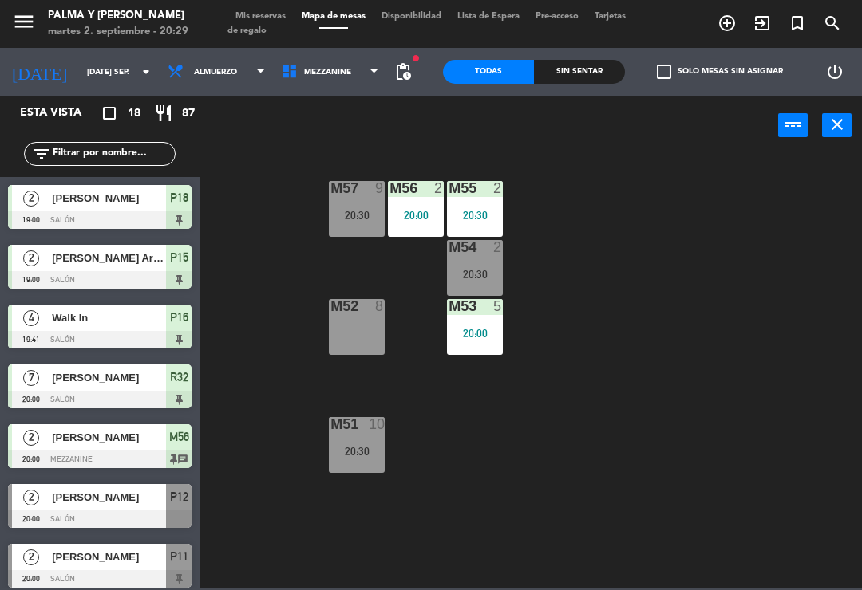
click at [355, 450] on div "20:30" at bounding box center [357, 451] width 56 height 11
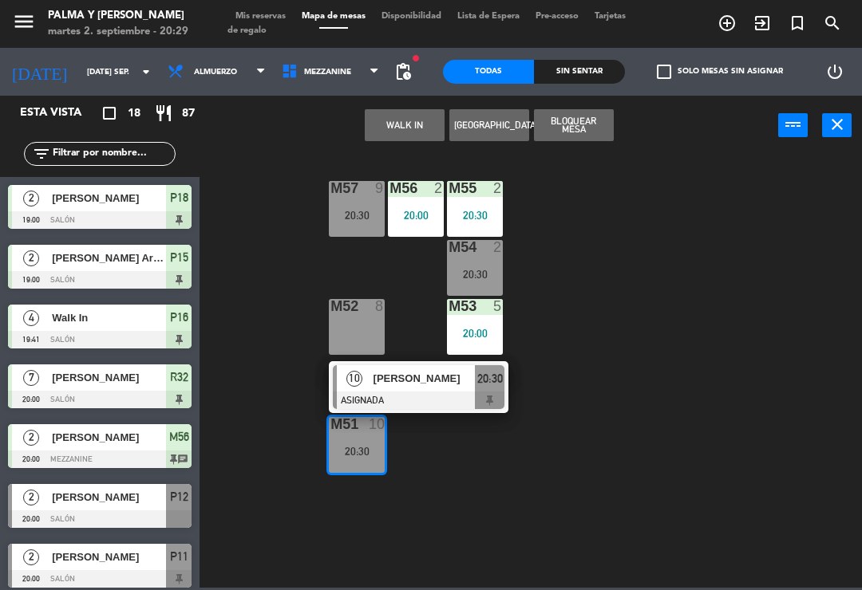
click at [411, 387] on span "[PERSON_NAME]" at bounding box center [424, 378] width 102 height 17
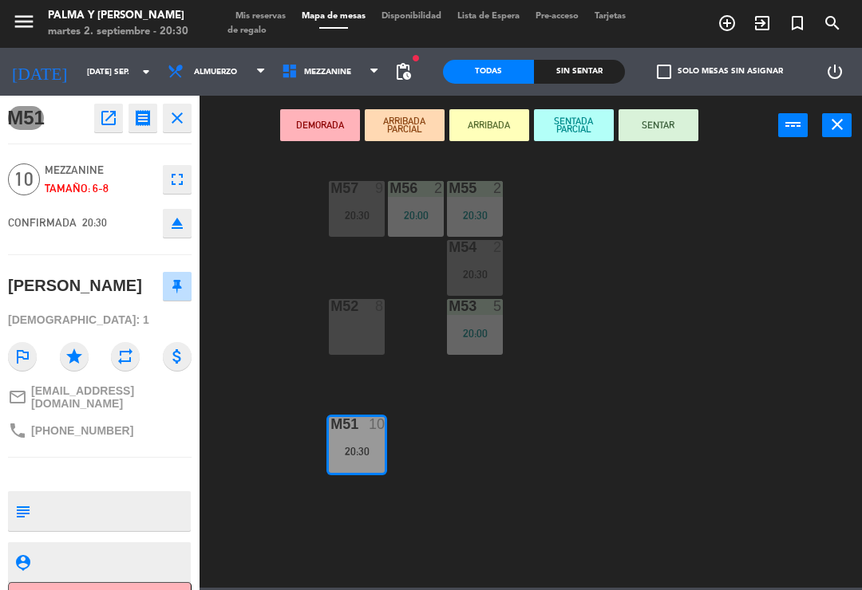
click at [651, 129] on button "SENTAR" at bounding box center [658, 125] width 80 height 32
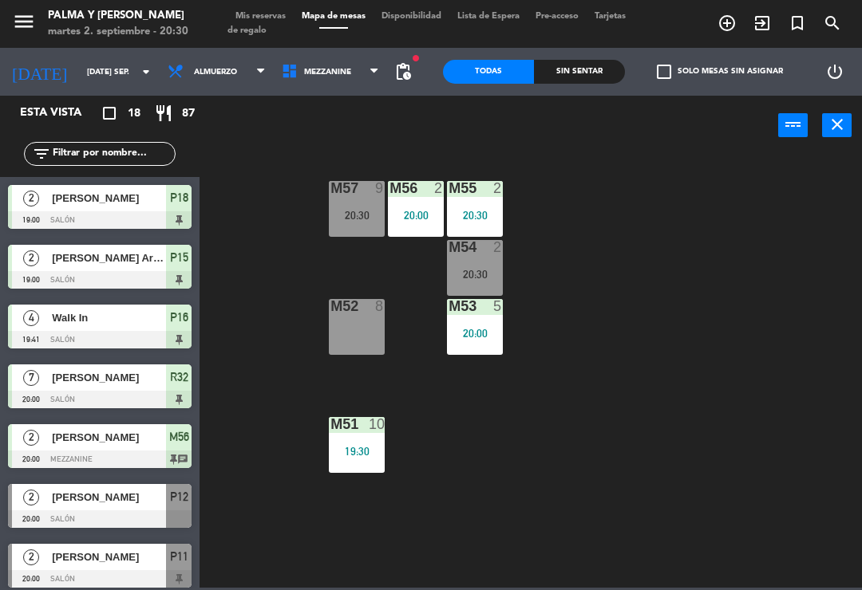
scroll to position [85, 0]
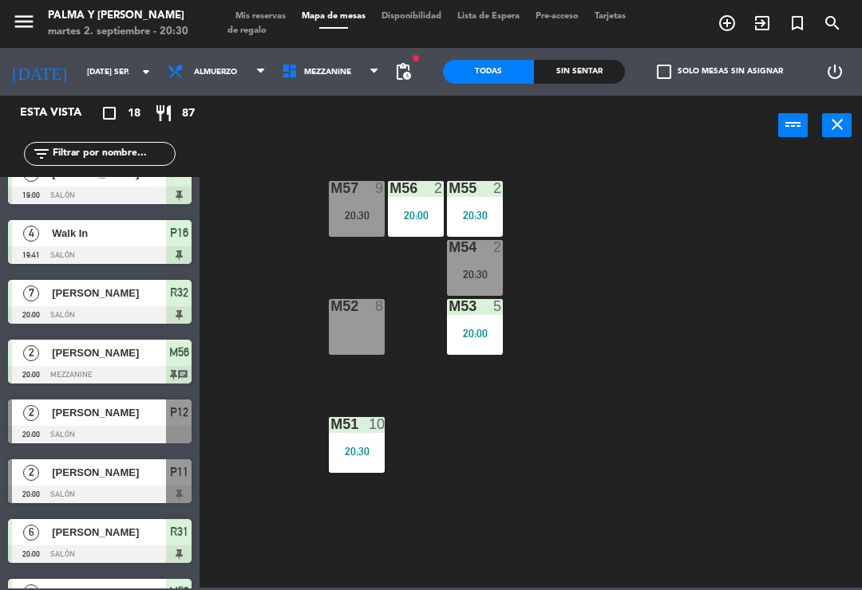
click at [359, 215] on div "20:30" at bounding box center [357, 215] width 56 height 11
click at [635, 357] on div "M57 9 20:30 M56 2 20:00 M55 2 20:30 M54 2 20:30 M52 8 M53 5 20:00 M51 10 20:30" at bounding box center [534, 370] width 653 height 435
click at [468, 279] on div "20:30" at bounding box center [475, 274] width 56 height 11
click at [536, 527] on div "M57 9 20:30 M56 2 20:00 M55 2 20:30 M54 2 20:30 M52 8 M53 5 20:00 M51 10 20:30" at bounding box center [534, 370] width 653 height 435
click at [309, 97] on div "power_input close" at bounding box center [488, 126] width 578 height 61
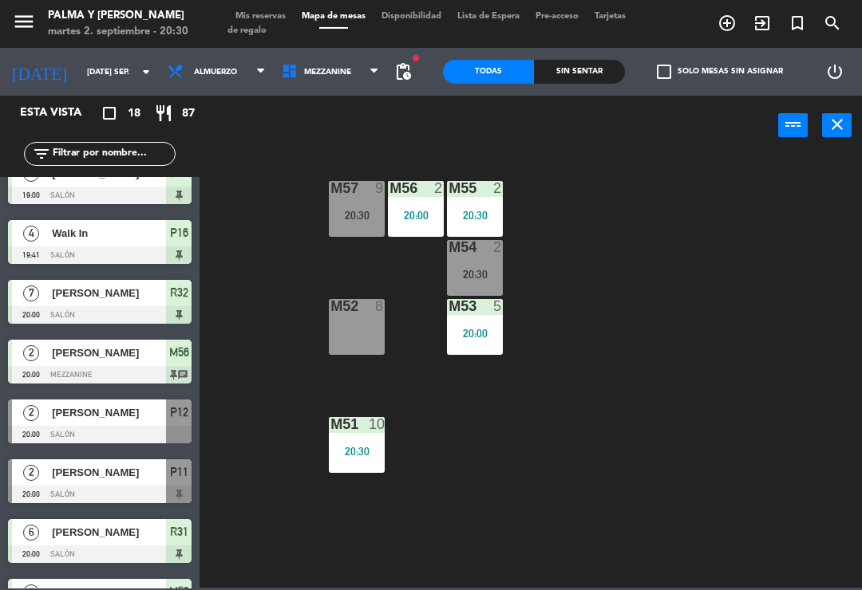
click at [316, 89] on span "Mezzanine" at bounding box center [331, 71] width 114 height 35
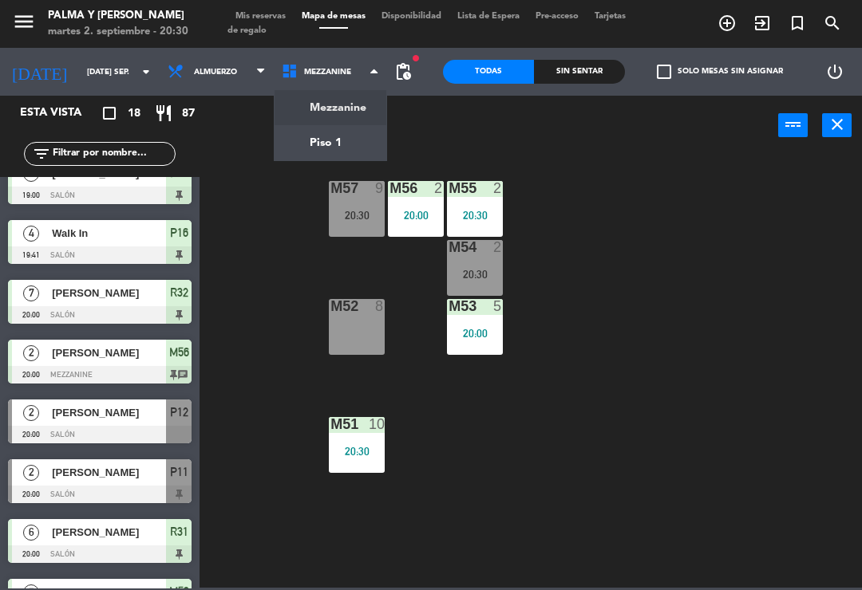
click at [322, 144] on ng-component "menu Palma y [PERSON_NAME] 2. septiembre - 20:30 Mis reservas Mapa de mesas Dis…" at bounding box center [431, 294] width 862 height 588
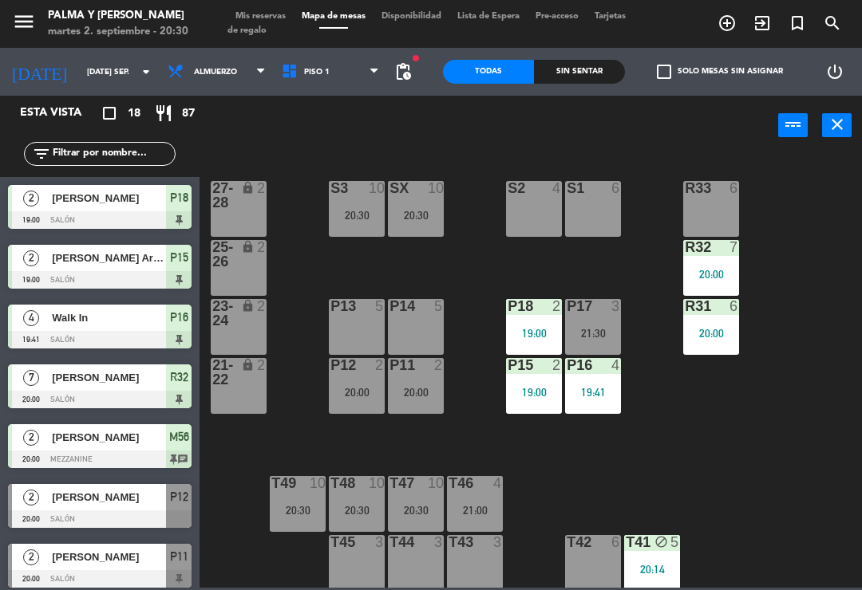
click at [732, 307] on div "6" at bounding box center [734, 306] width 10 height 14
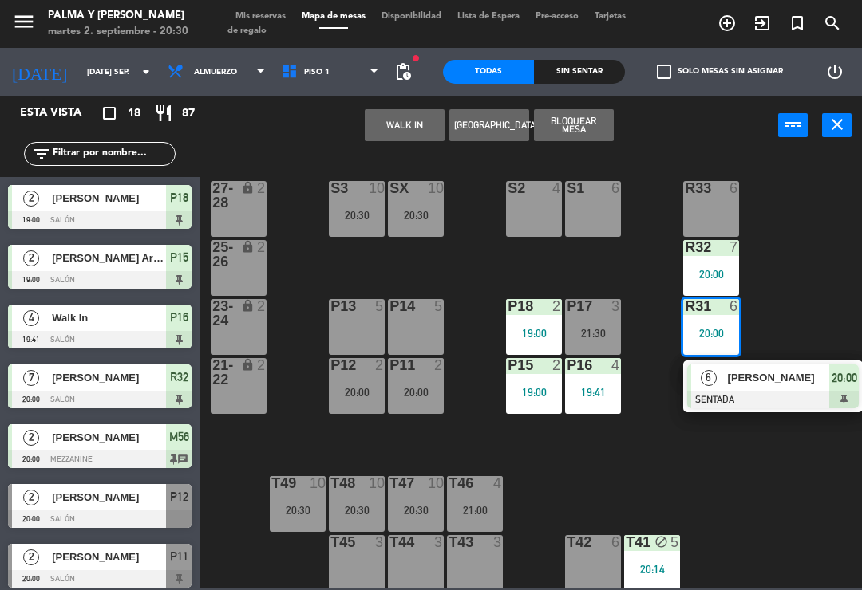
scroll to position [0, 0]
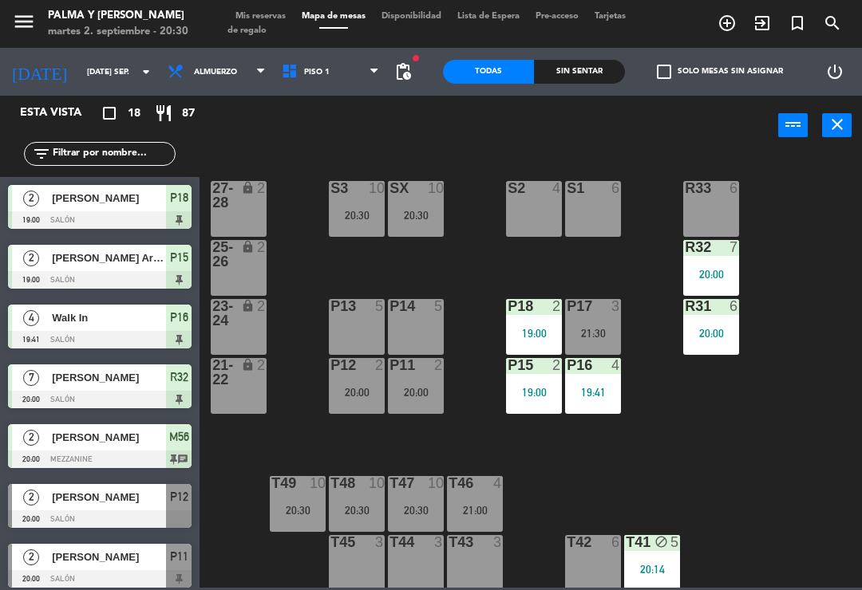
click at [843, 262] on div "R33 6 S1 6 S2 4 S3 10 20:30 SX 10 20:30 27-28 lock 2 R32 7 20:00 25-26 lock 2 P…" at bounding box center [534, 370] width 653 height 435
click at [328, 66] on span "Piso 1" at bounding box center [331, 71] width 114 height 35
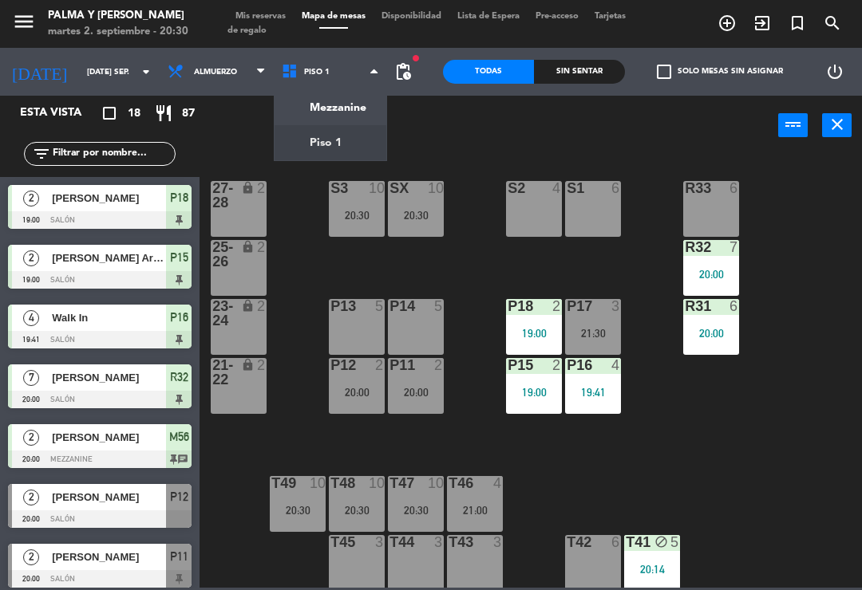
click at [329, 116] on ng-component "menu Palma y [PERSON_NAME] 2. septiembre - 20:30 Mis reservas Mapa de mesas Dis…" at bounding box center [431, 294] width 862 height 588
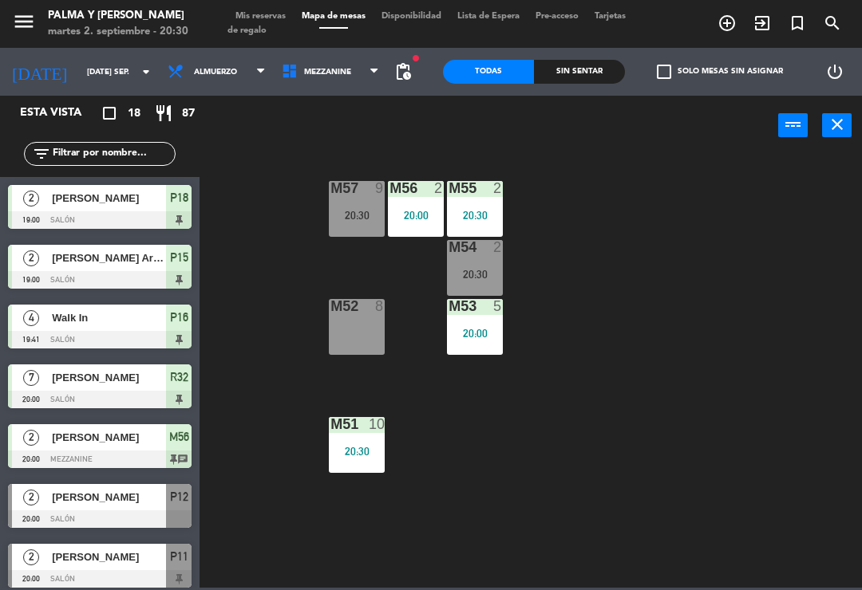
click at [341, 218] on div "20:30" at bounding box center [357, 215] width 56 height 11
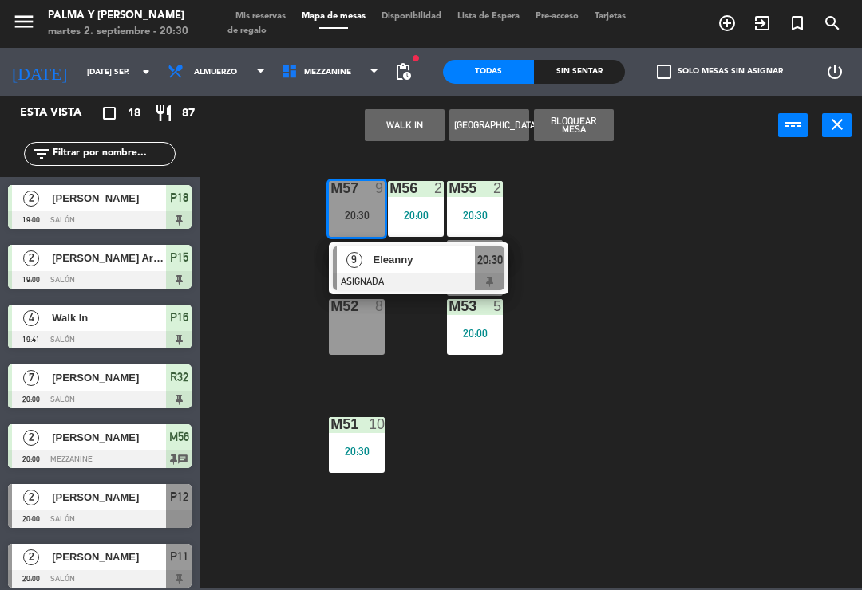
click at [439, 291] on div "9 Eleanny ASIGNADA 20:30" at bounding box center [418, 269] width 179 height 52
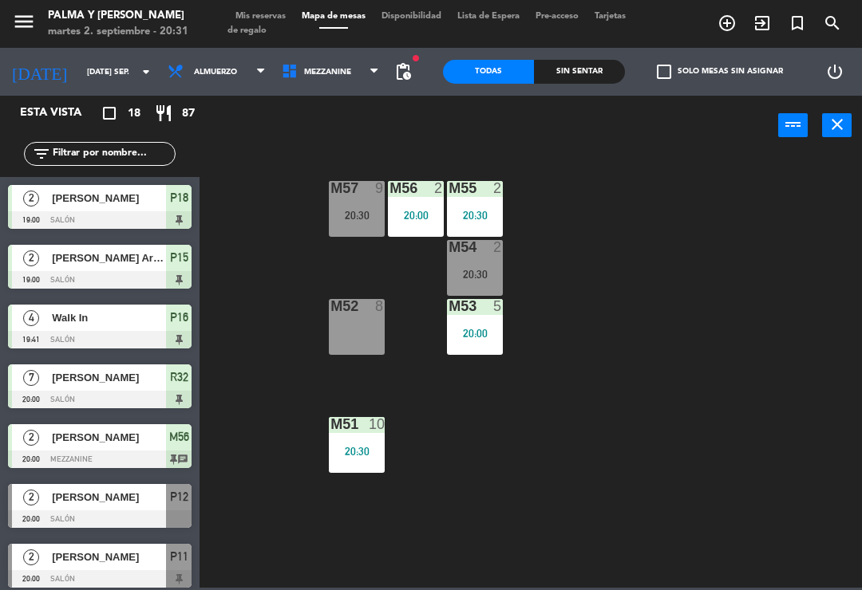
click at [754, 483] on div "M57 9 20:30 M56 2 20:00 M55 2 20:30 M54 2 20:30 M52 8 M53 5 20:00 M51 10 20:30" at bounding box center [534, 370] width 653 height 435
click at [297, 83] on span "Mezzanine" at bounding box center [331, 71] width 114 height 35
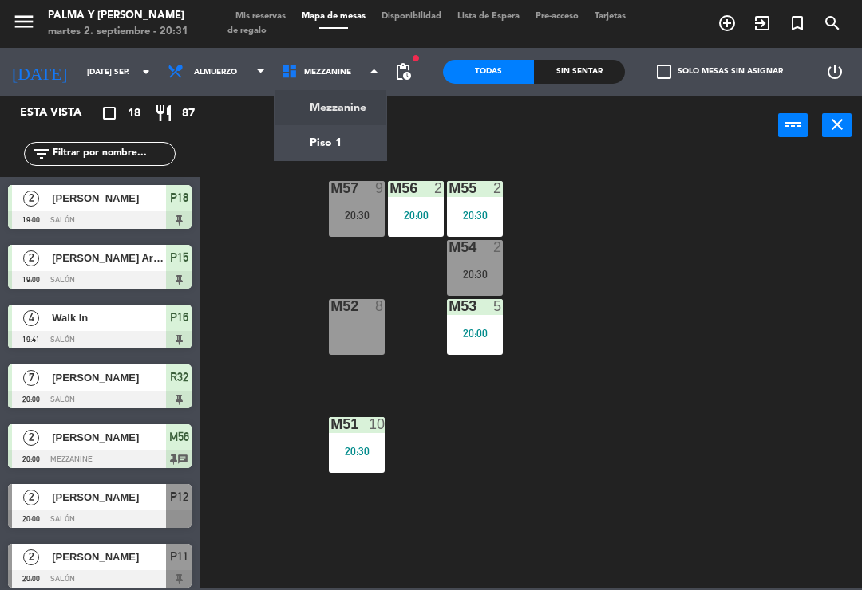
click at [292, 151] on ng-component "menu Palma y [PERSON_NAME] 2. septiembre - 20:31 Mis reservas Mapa de mesas Dis…" at bounding box center [431, 294] width 862 height 588
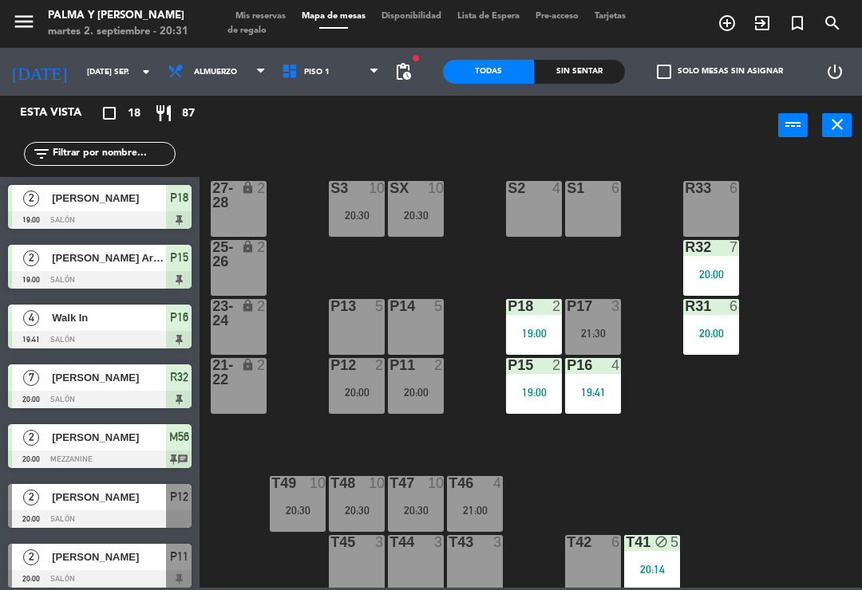
click at [348, 479] on div at bounding box center [357, 483] width 26 height 14
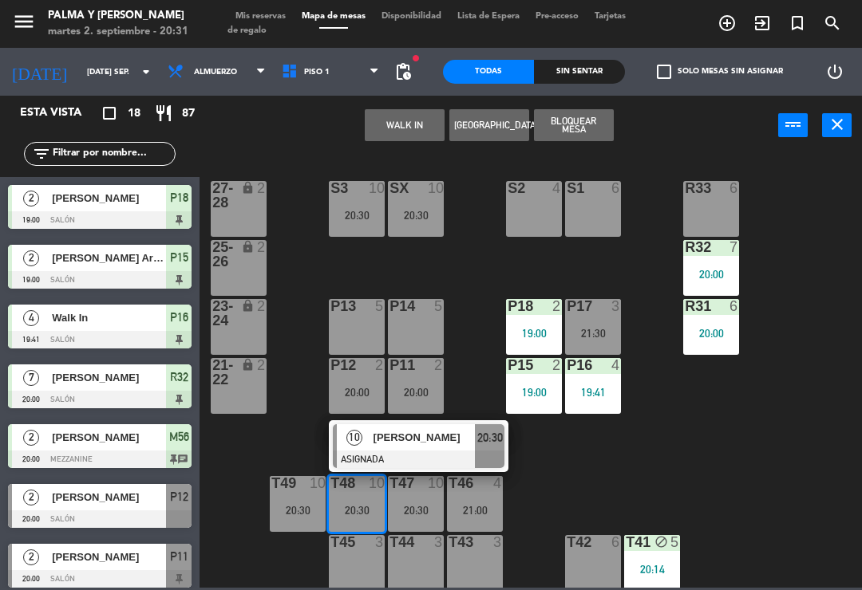
click at [364, 437] on div "10" at bounding box center [354, 437] width 34 height 26
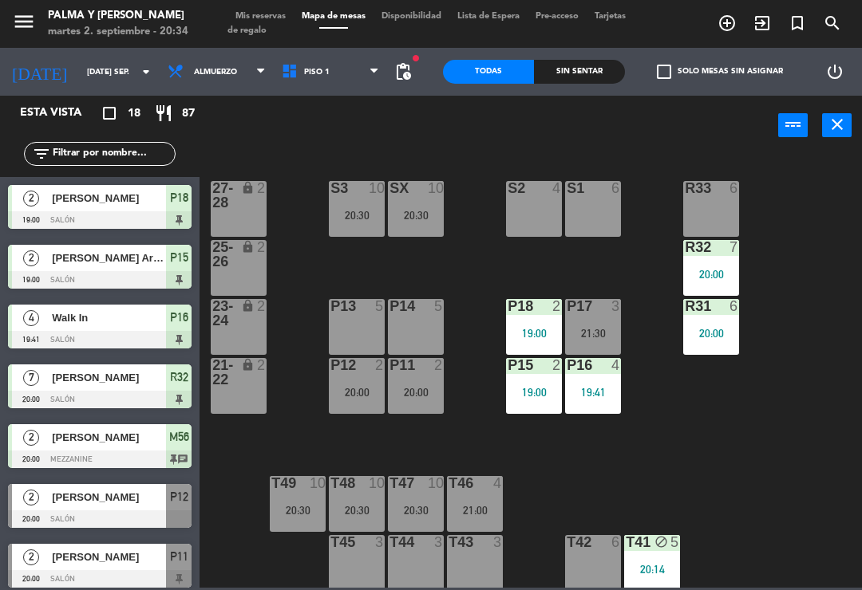
click at [152, 153] on input "text" at bounding box center [113, 154] width 124 height 18
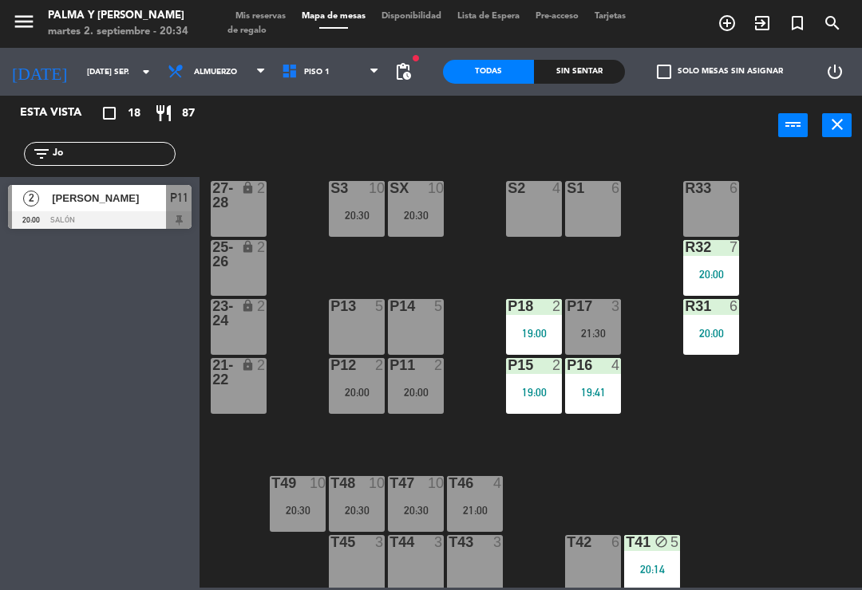
click at [799, 210] on div "R33 6 S1 6 S2 4 S3 10 20:30 SX 10 20:30 27-28 lock 2 R32 7 20:00 25-26 lock 2 P…" at bounding box center [534, 370] width 653 height 435
click at [116, 162] on input "Jo" at bounding box center [113, 154] width 124 height 18
type input "J"
type input "Nai"
click at [774, 218] on div "R33 6 S1 6 S2 4 S3 10 20:30 SX 10 20:30 27-28 lock 2 R32 7 20:00 25-26 lock 2 P…" at bounding box center [534, 370] width 653 height 435
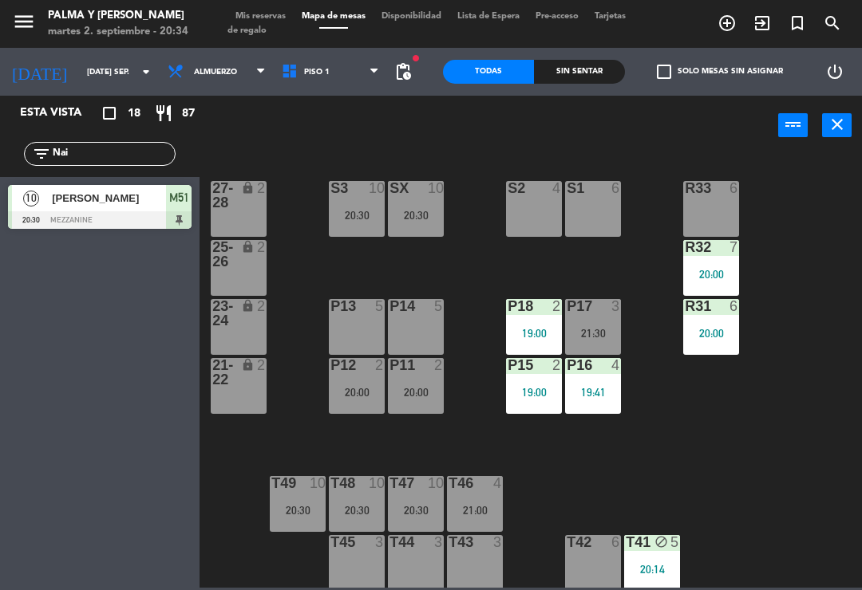
click at [101, 206] on span "[PERSON_NAME]" at bounding box center [109, 198] width 114 height 17
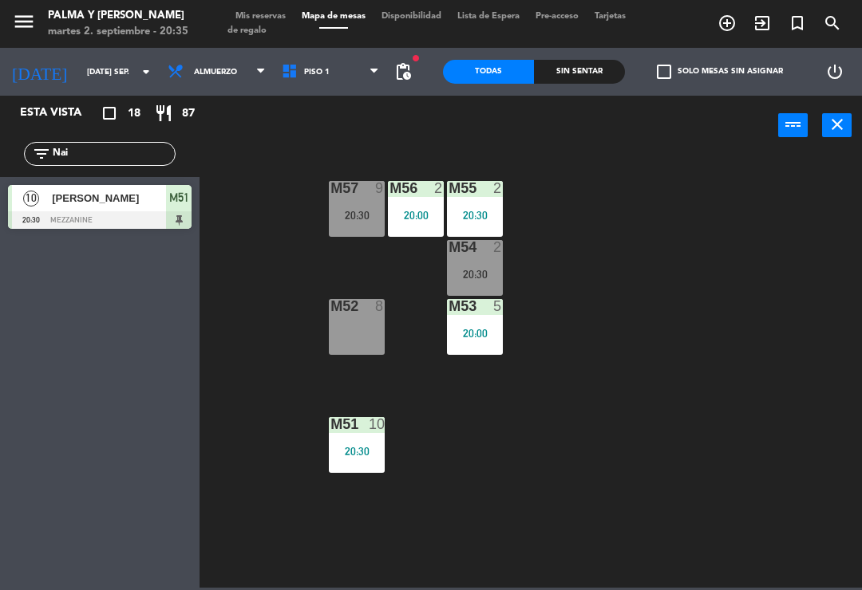
click at [140, 140] on div "filter_list Nai" at bounding box center [99, 154] width 199 height 46
click at [142, 148] on input "Nai" at bounding box center [113, 154] width 124 height 18
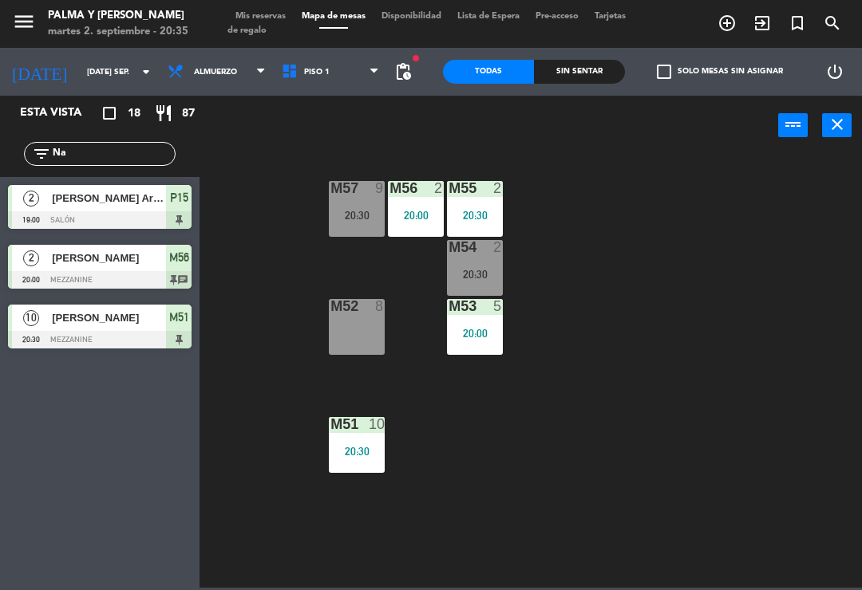
type input "N"
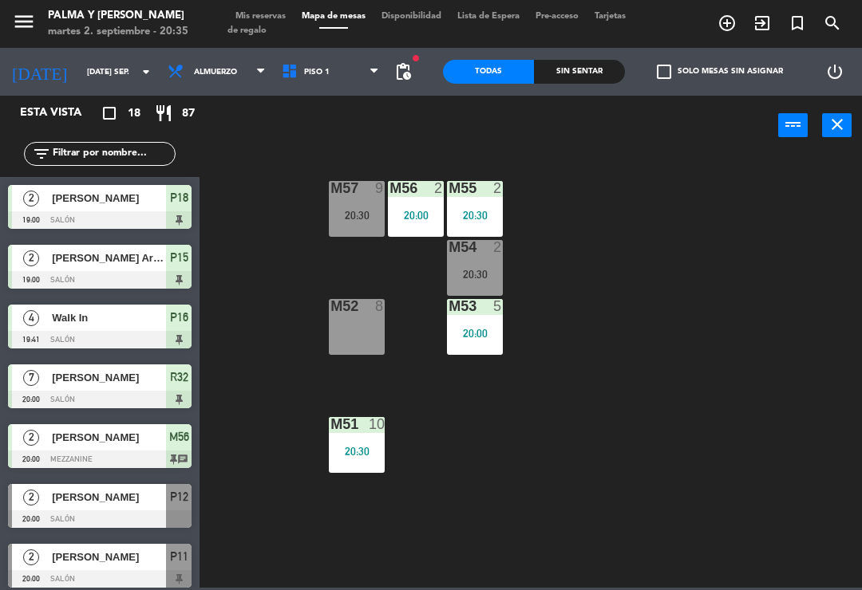
click at [812, 227] on div "M57 9 20:30 M56 2 20:00 M55 2 20:30 M54 2 20:30 M52 8 M53 5 20:00 M51 10 20:30" at bounding box center [534, 370] width 653 height 435
click at [328, 57] on span "Piso 1" at bounding box center [331, 71] width 114 height 35
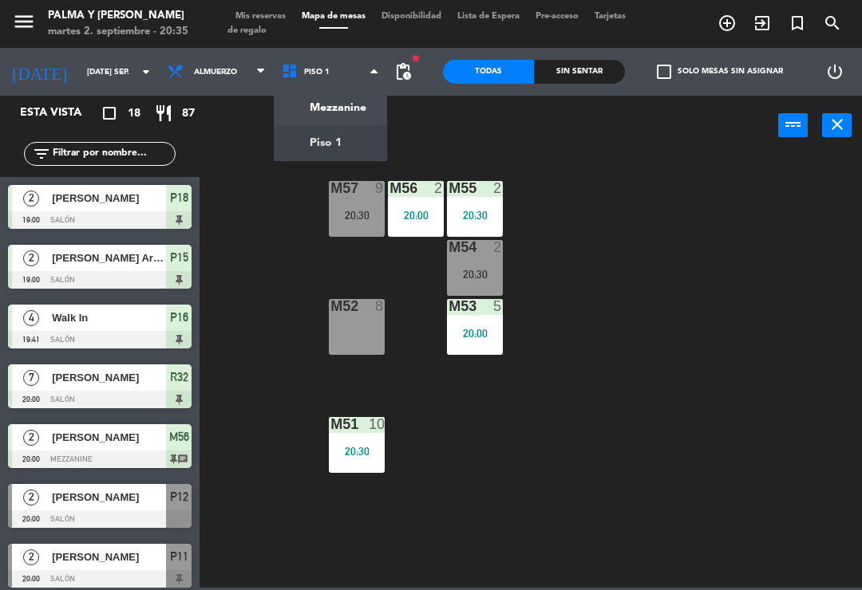
click at [339, 147] on ng-component "menu Palma y [PERSON_NAME] 2. septiembre - 20:35 Mis reservas Mapa de mesas Dis…" at bounding box center [431, 294] width 862 height 588
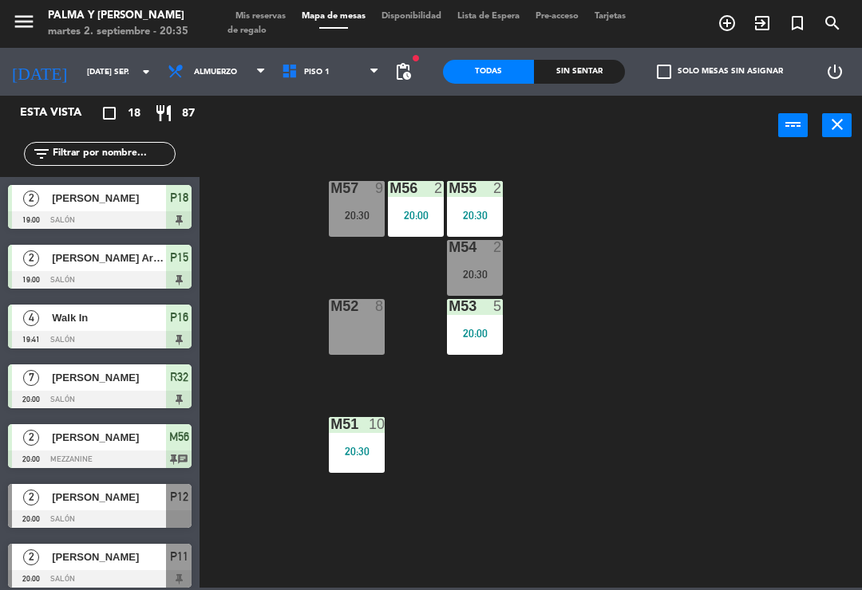
click at [311, 70] on span "Piso 1" at bounding box center [317, 72] width 26 height 9
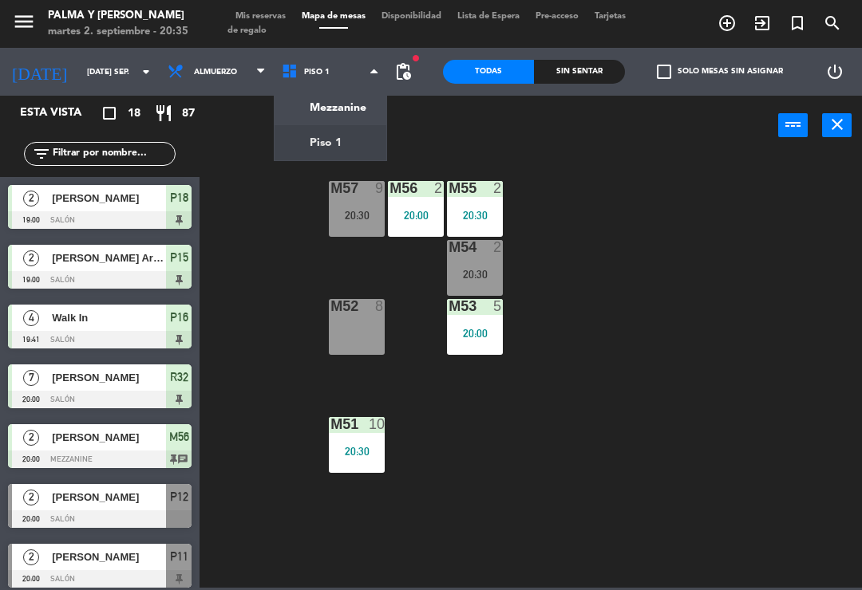
click at [332, 107] on ng-component "menu Palma y [PERSON_NAME] 2. septiembre - 20:35 Mis reservas Mapa de mesas Dis…" at bounding box center [431, 294] width 862 height 588
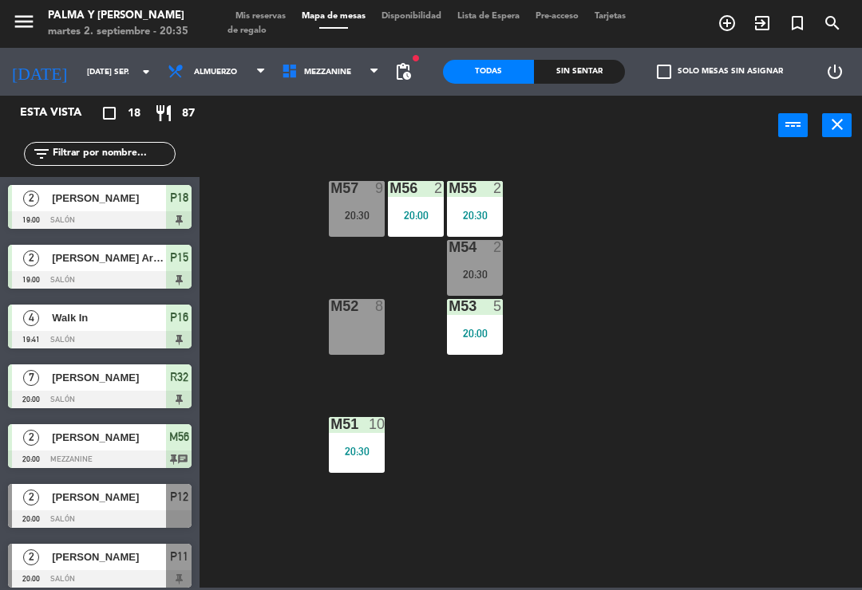
click at [547, 340] on div "M57 9 20:30 M56 2 20:00 M55 2 20:30 M54 2 20:30 M52 8 M53 5 20:00 M51 10 20:30" at bounding box center [534, 370] width 653 height 435
click at [340, 62] on span "Mezzanine" at bounding box center [331, 71] width 114 height 35
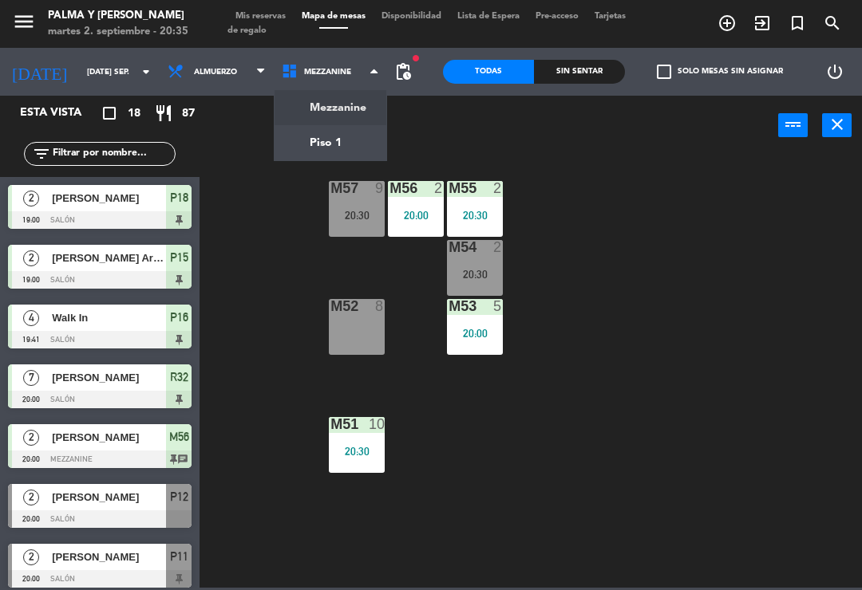
click at [333, 136] on ng-component "menu Palma y [PERSON_NAME] 2. septiembre - 20:35 Mis reservas Mapa de mesas Dis…" at bounding box center [431, 294] width 862 height 588
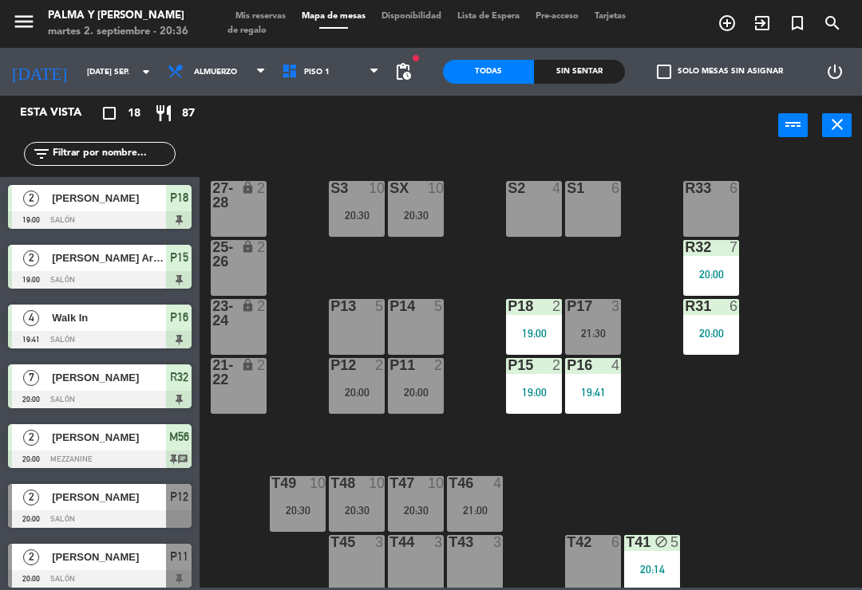
click at [793, 510] on div "R33 6 S1 6 S2 4 S3 10 20:30 SX 10 20:30 27-28 lock 2 R32 7 20:00 25-26 lock 2 P…" at bounding box center [534, 370] width 653 height 435
click at [861, 220] on html "close × Palma y [PERSON_NAME] × chrome_reader_mode Listado de Reservas account_…" at bounding box center [431, 295] width 862 height 590
click at [851, 528] on div "R33 6 S1 6 S2 4 S3 10 20:30 SX 10 20:30 27-28 lock 2 R32 7 20:00 25-26 lock 2 P…" at bounding box center [534, 370] width 653 height 435
click at [340, 203] on div "S3 10 20:30" at bounding box center [357, 209] width 56 height 56
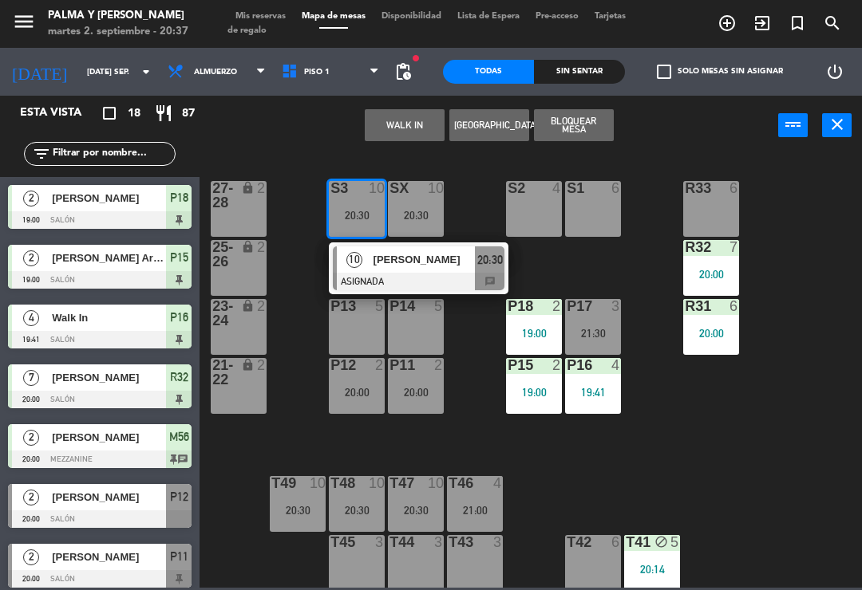
click at [370, 262] on div "10" at bounding box center [354, 260] width 34 height 26
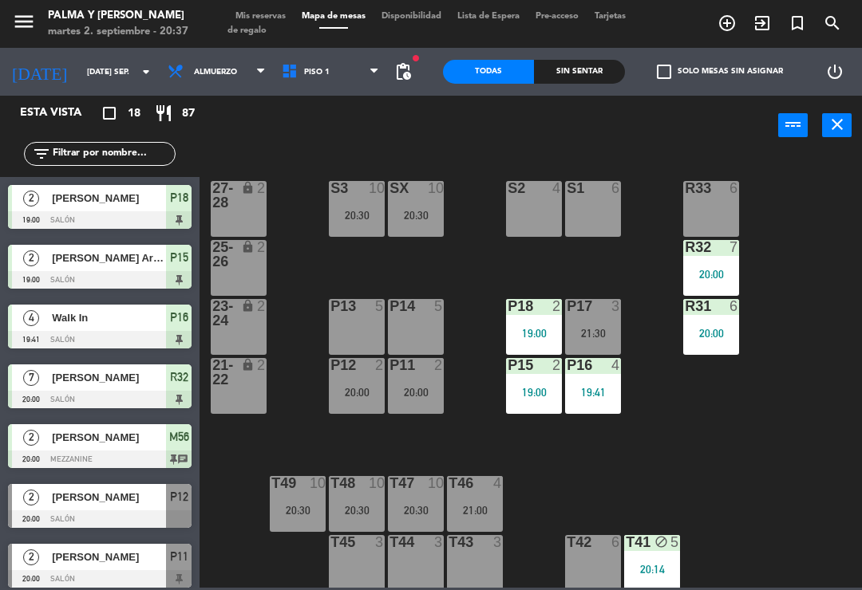
scroll to position [25, 0]
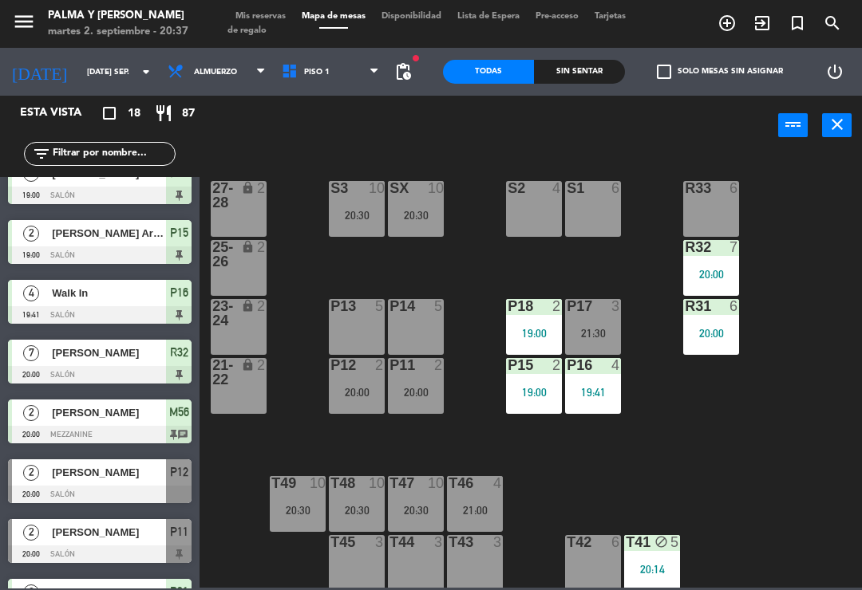
click at [321, 193] on div "S3" at bounding box center [330, 188] width 26 height 14
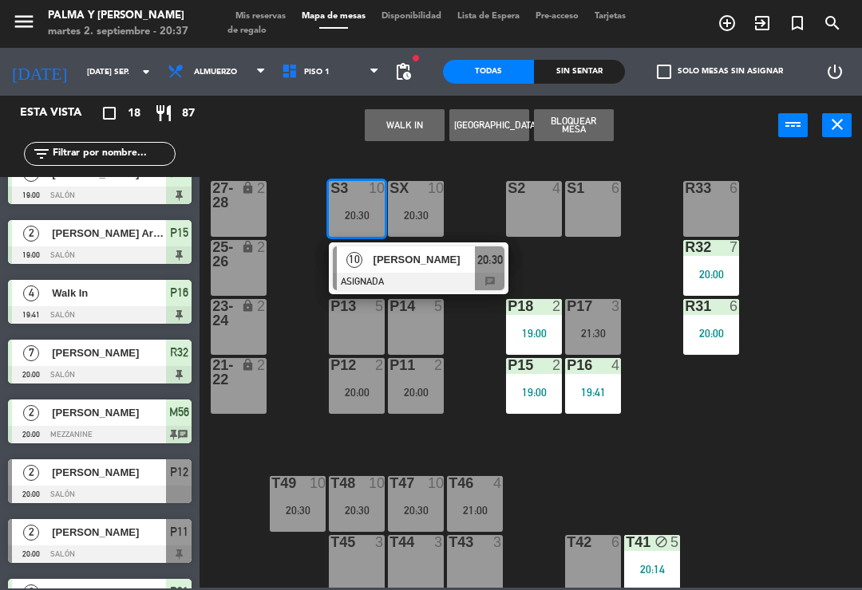
click at [443, 262] on span "[PERSON_NAME]" at bounding box center [424, 259] width 102 height 17
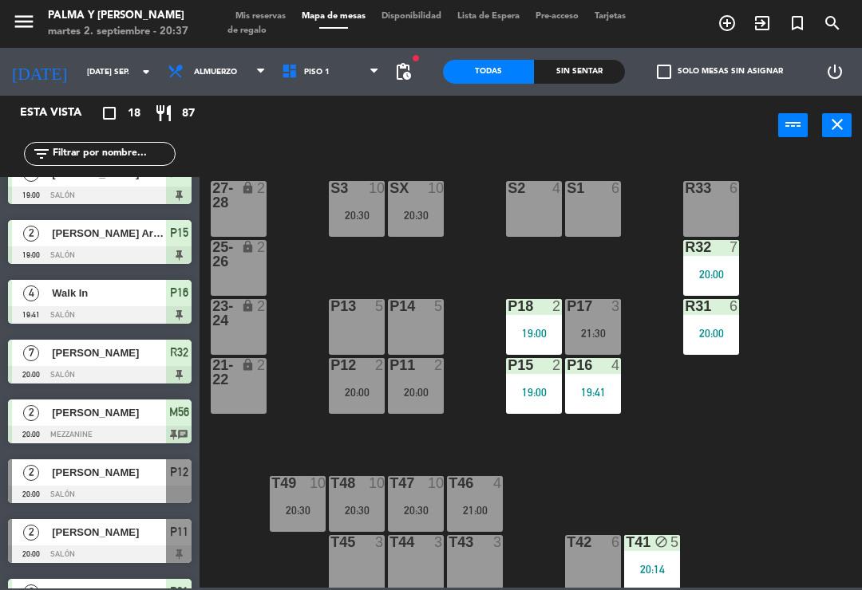
click at [436, 495] on div "T47 10 20:30" at bounding box center [416, 504] width 56 height 56
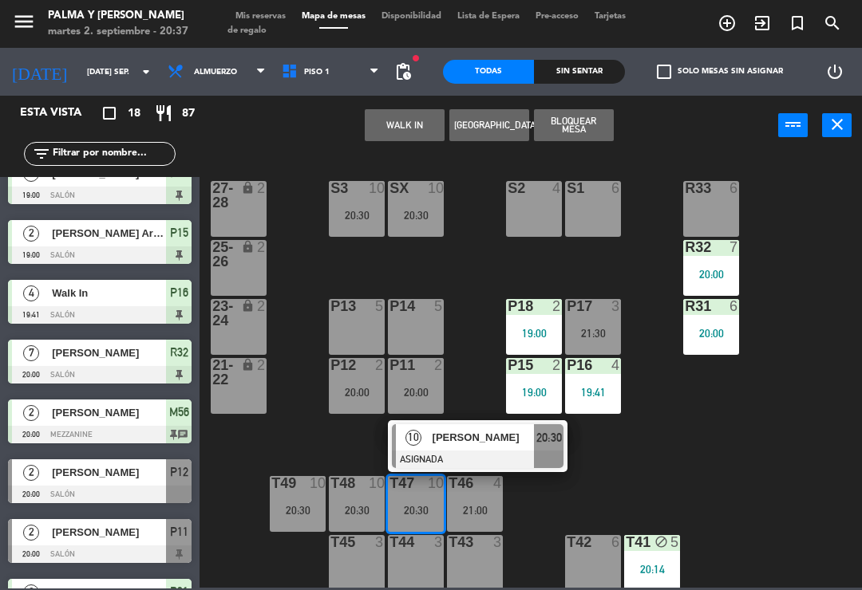
click at [478, 450] on div "[PERSON_NAME]" at bounding box center [483, 437] width 104 height 26
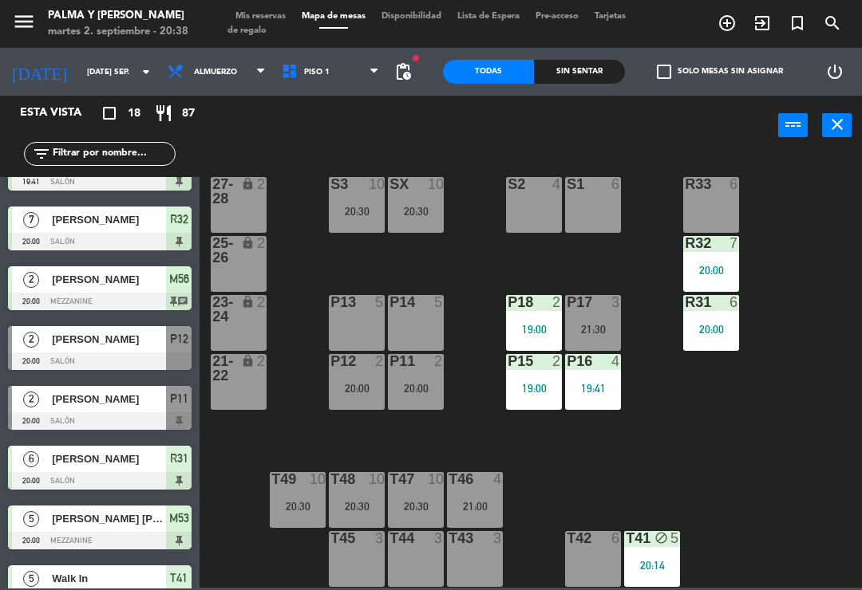
scroll to position [160, 0]
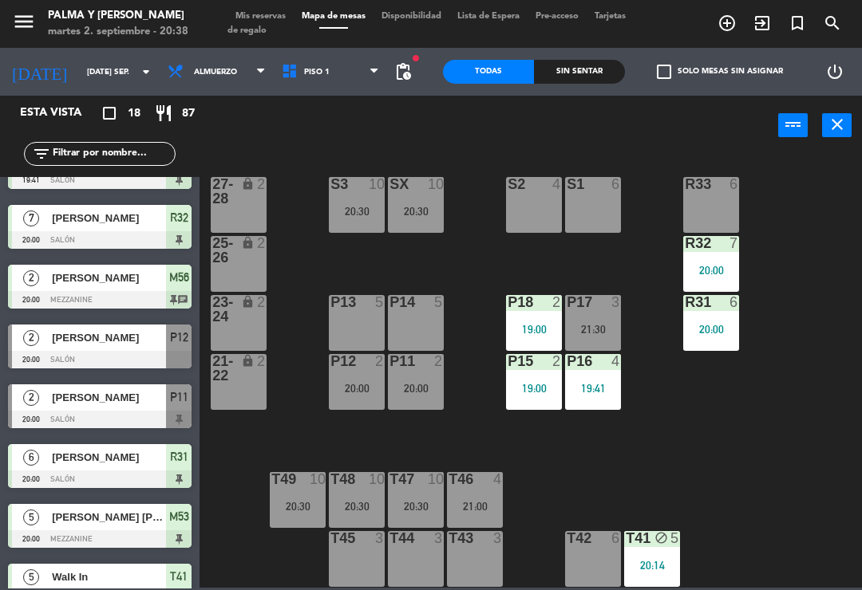
click at [61, 349] on div "[PERSON_NAME]" at bounding box center [108, 338] width 116 height 26
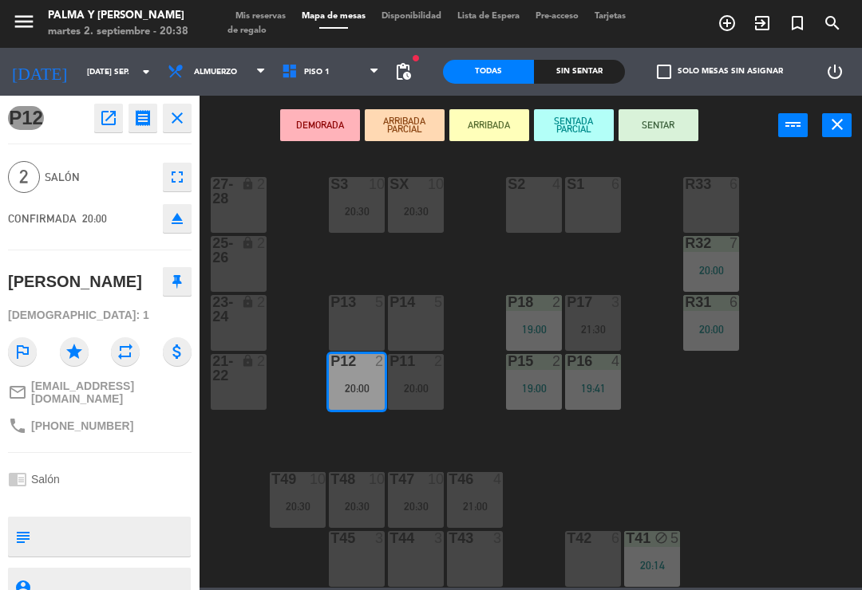
click at [422, 327] on div "P14 5" at bounding box center [416, 323] width 56 height 56
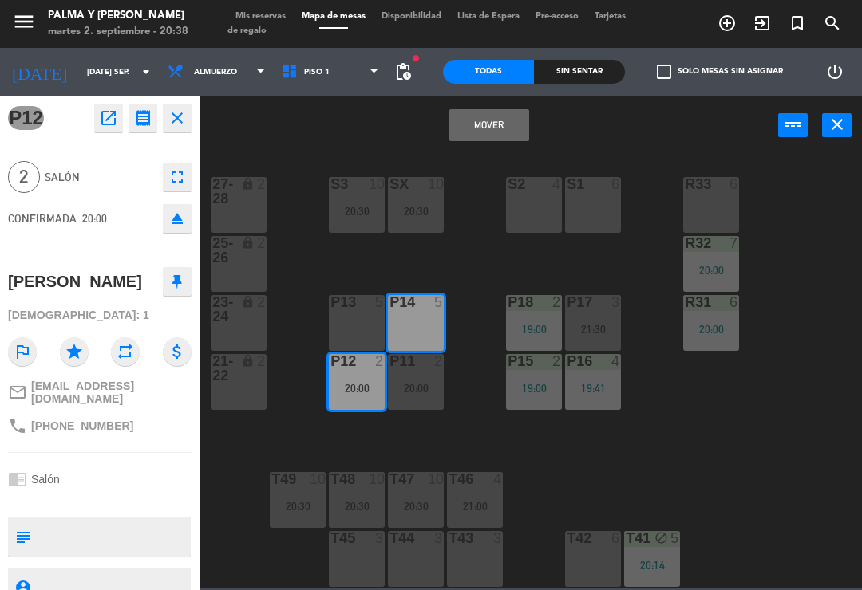
click at [499, 140] on button "Mover" at bounding box center [489, 125] width 80 height 32
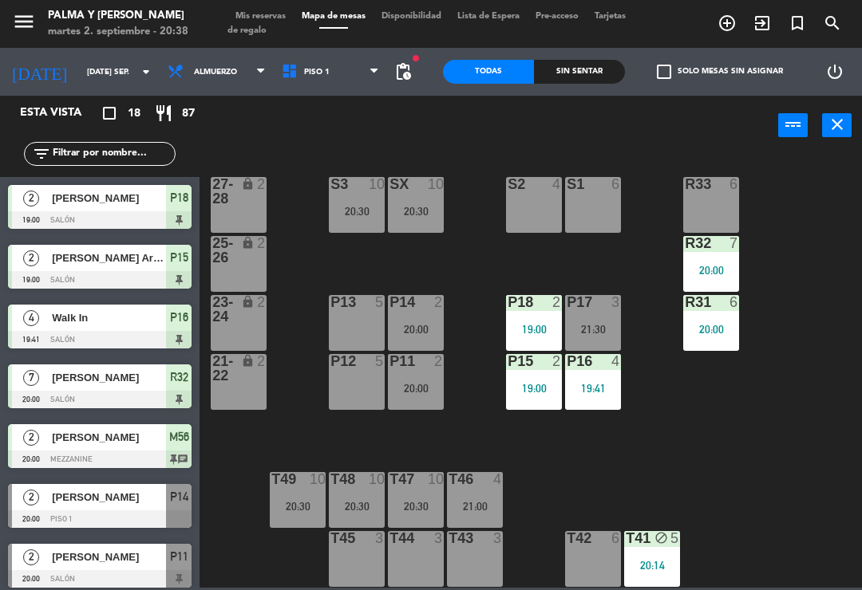
click at [428, 324] on div "20:00" at bounding box center [416, 329] width 56 height 11
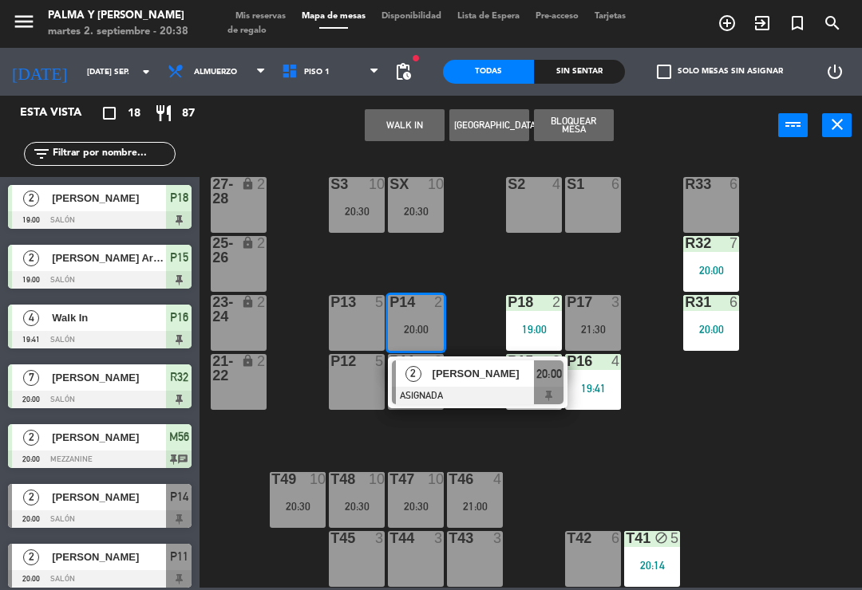
click at [495, 400] on div at bounding box center [478, 396] width 172 height 18
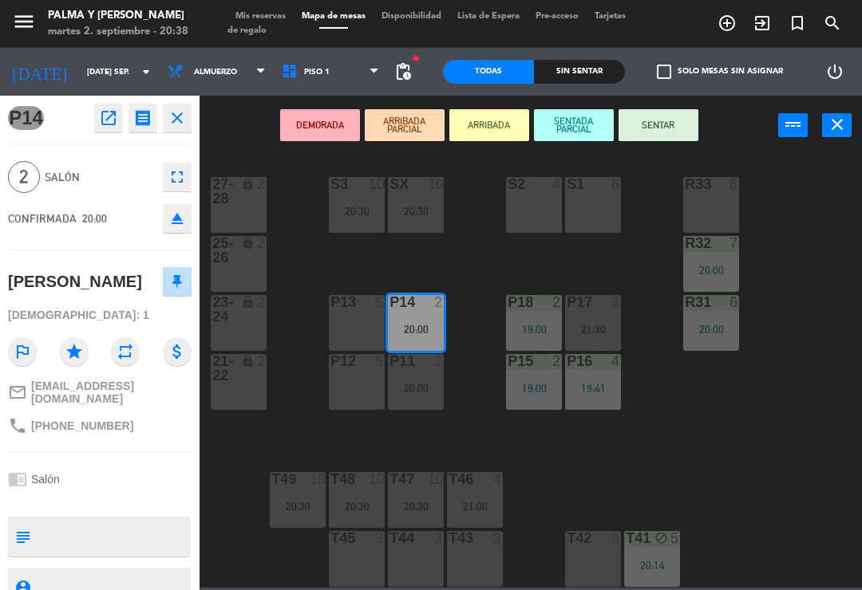
click at [678, 126] on button "SENTAR" at bounding box center [658, 125] width 80 height 32
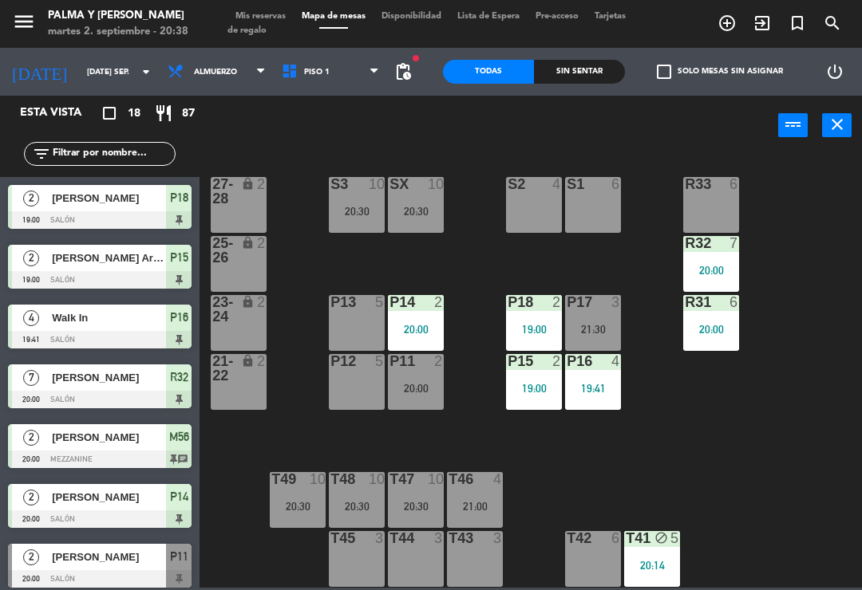
click at [820, 531] on div "R33 6 S1 6 S2 4 S3 10 20:30 SX 10 20:30 27-28 lock 2 R32 7 20:00 25-26 lock 2 P…" at bounding box center [534, 370] width 653 height 435
click at [815, 256] on div "R33 6 S1 6 S2 4 S3 10 20:30 SX 10 20:30 27-28 lock 2 R32 7 20:00 25-26 lock 2 P…" at bounding box center [534, 370] width 653 height 435
click at [818, 499] on div "R33 6 S1 6 S2 4 S3 10 20:30 SX 10 20:30 27-28 lock 2 R32 7 20:00 25-26 lock 2 P…" at bounding box center [534, 370] width 653 height 435
click at [850, 497] on div "R33 6 S1 6 S2 4 S3 10 20:30 SX 10 20:30 27-28 lock 2 R32 7 20:00 25-26 lock 2 P…" at bounding box center [534, 370] width 653 height 435
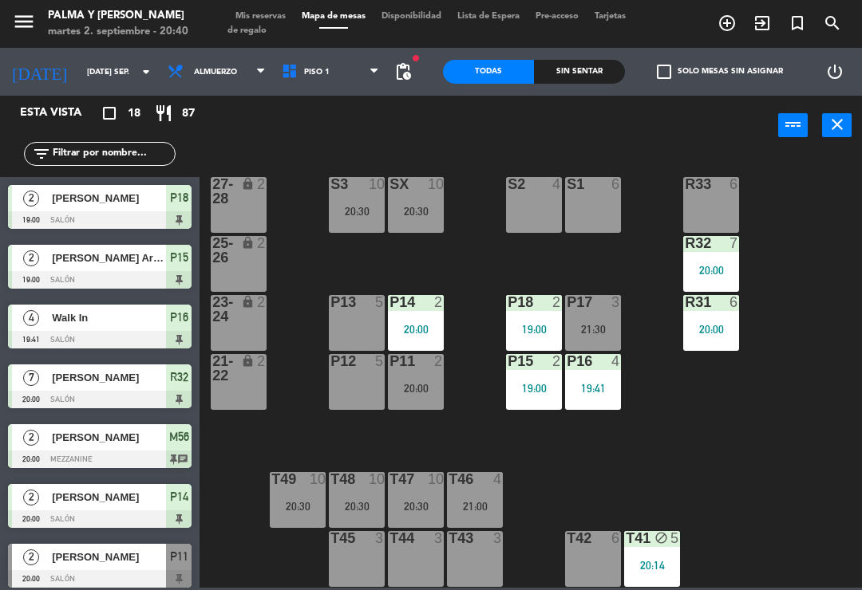
click at [757, 419] on div "R33 6 S1 6 S2 4 S3 10 20:30 SX 10 20:30 27-28 lock 2 R32 7 20:00 25-26 lock 2 P…" at bounding box center [534, 370] width 653 height 435
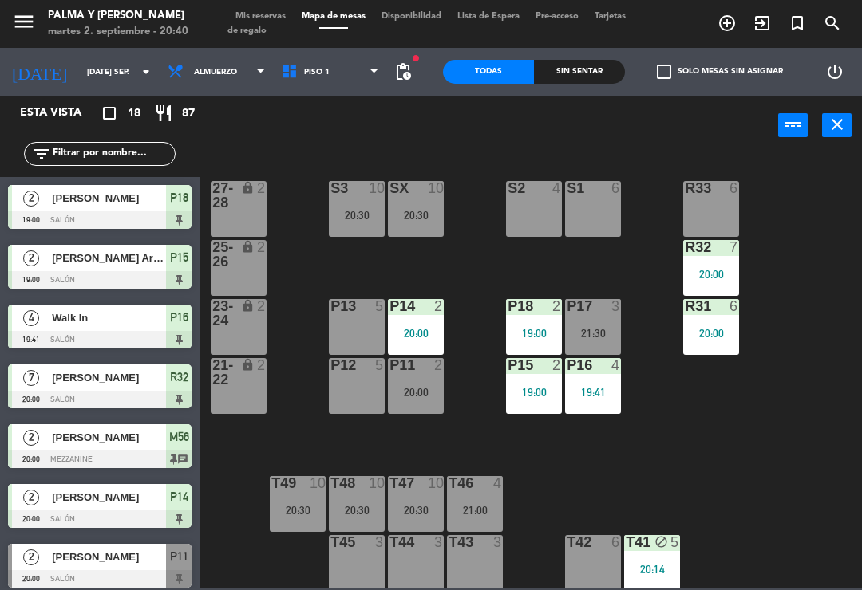
scroll to position [0, 0]
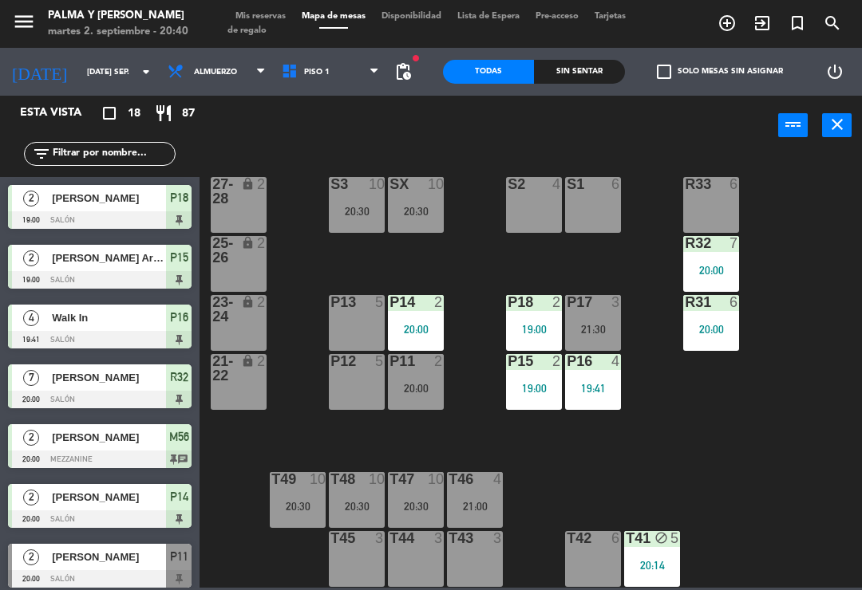
click at [850, 479] on div "R33 6 S1 6 S2 4 S3 10 20:30 SX 10 20:30 27-28 lock 2 R32 7 20:00 25-26 lock 2 P…" at bounding box center [534, 370] width 653 height 435
click at [587, 324] on div "21:30" at bounding box center [593, 329] width 56 height 11
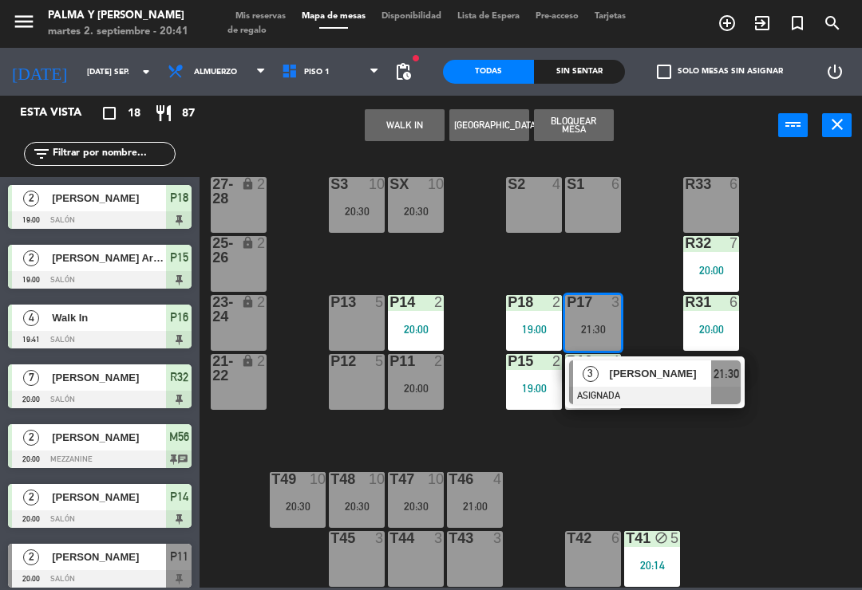
click at [639, 371] on span "[PERSON_NAME]" at bounding box center [660, 373] width 102 height 17
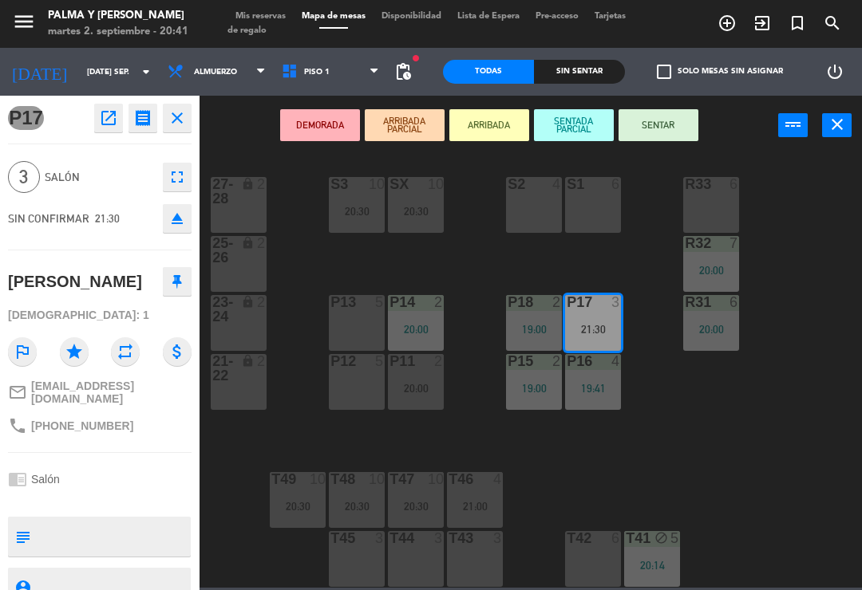
click at [369, 309] on div at bounding box center [357, 302] width 26 height 14
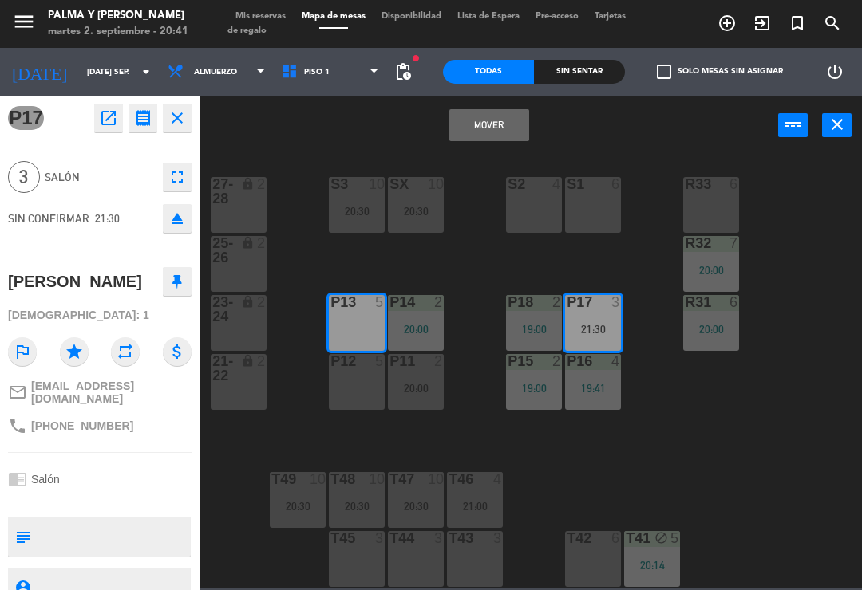
click at [500, 129] on button "Mover" at bounding box center [489, 125] width 80 height 32
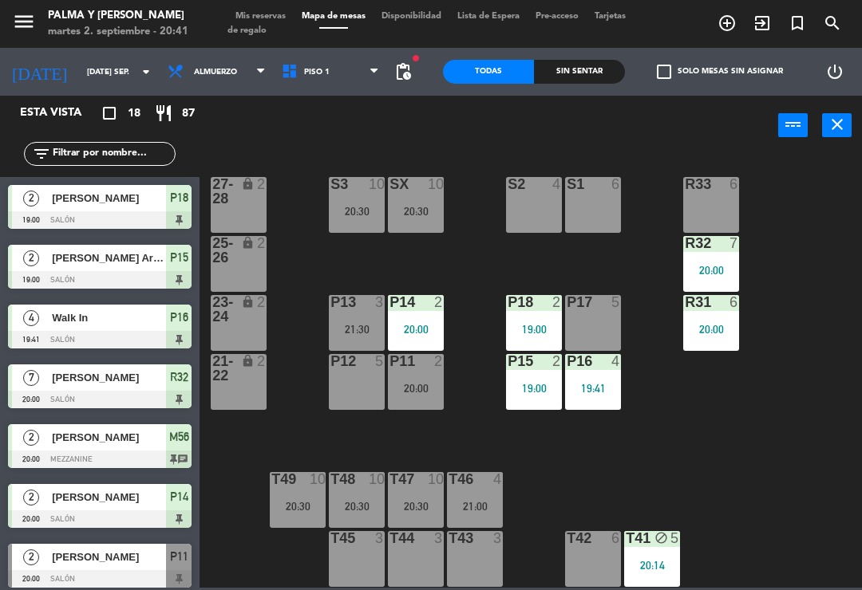
scroll to position [324, 0]
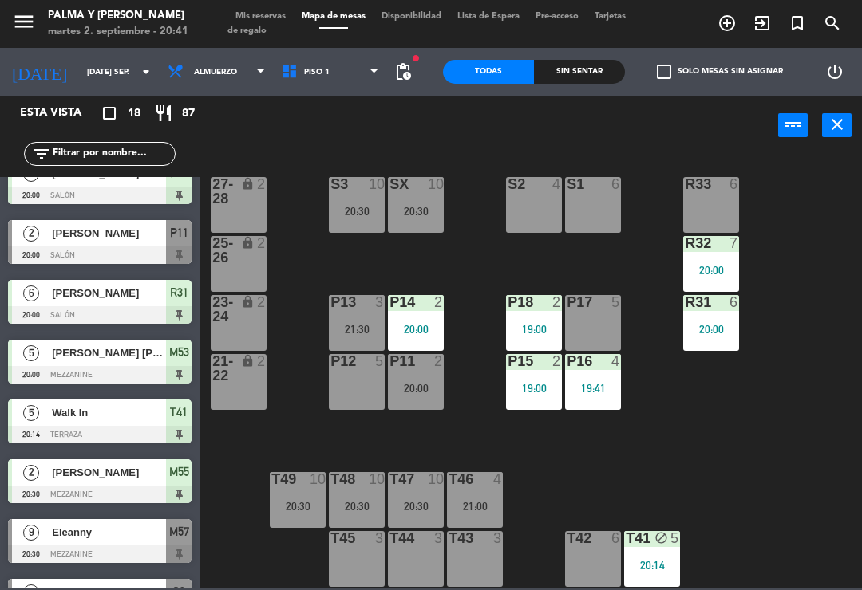
click at [594, 331] on div "P17 5" at bounding box center [593, 323] width 56 height 56
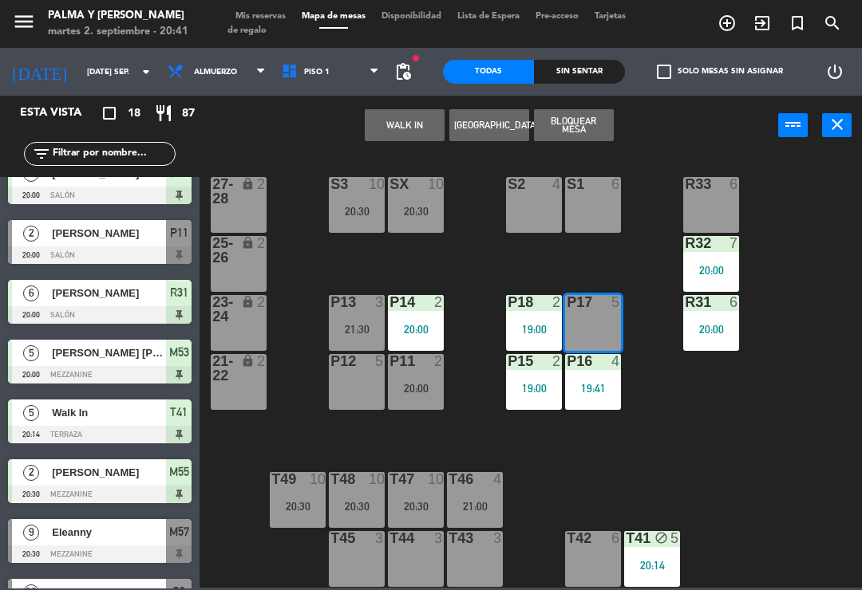
click at [411, 120] on button "WALK IN" at bounding box center [405, 125] width 80 height 32
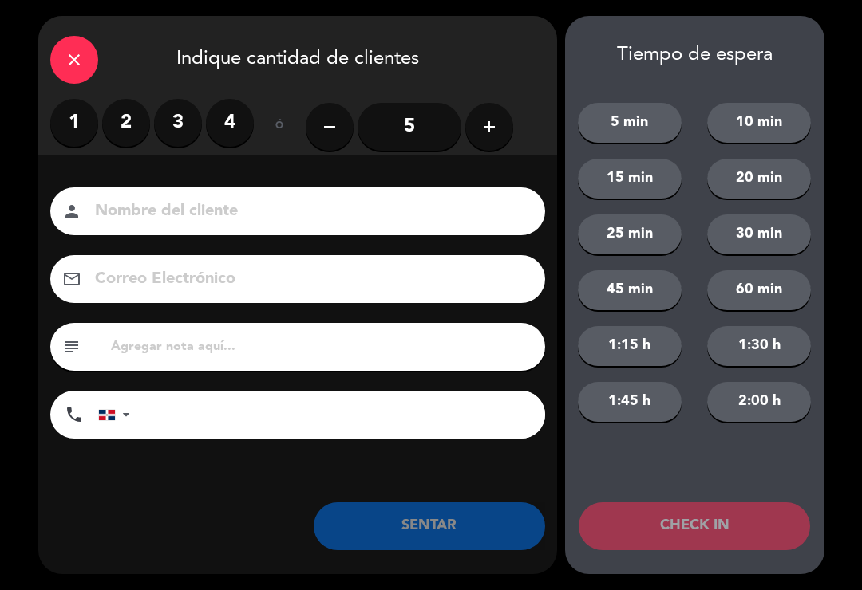
click at [189, 120] on label "3" at bounding box center [178, 123] width 48 height 48
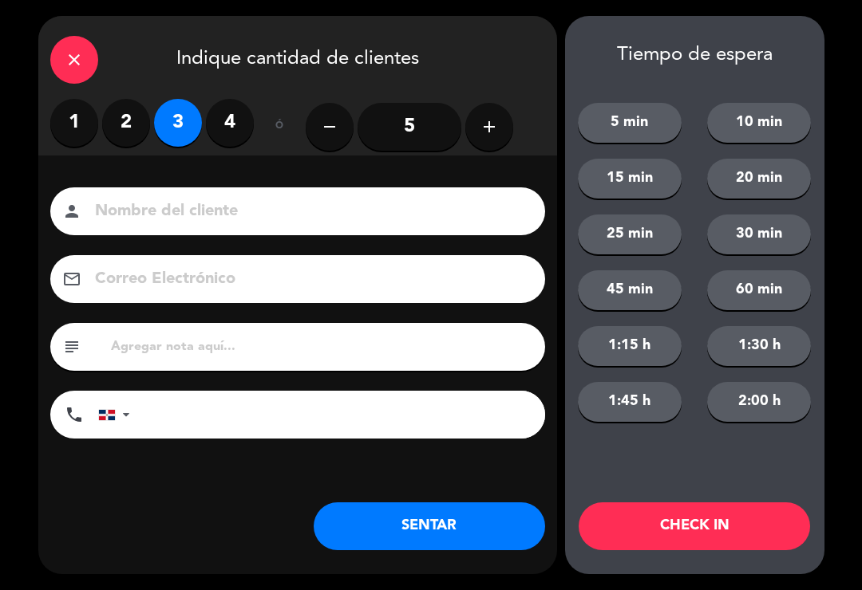
click at [456, 516] on button "SENTAR" at bounding box center [429, 527] width 231 height 48
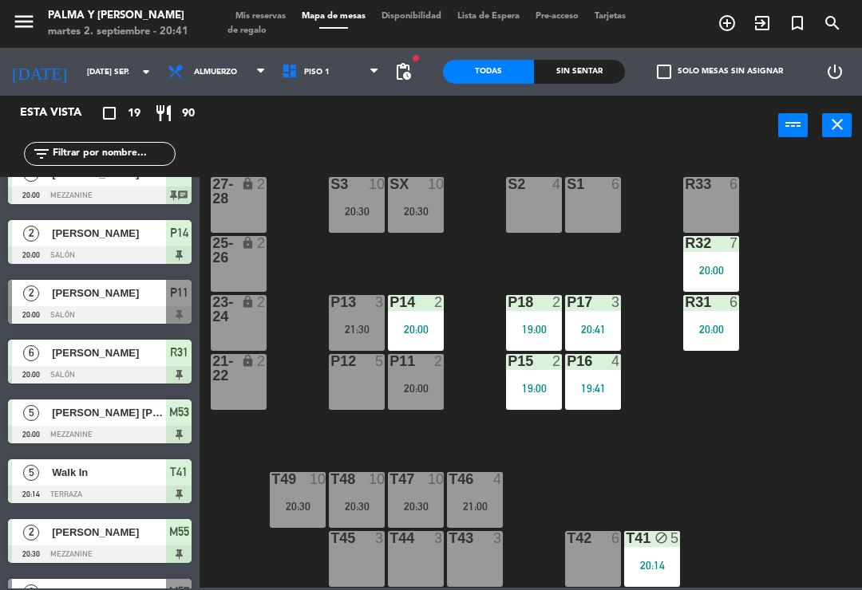
scroll to position [0, 0]
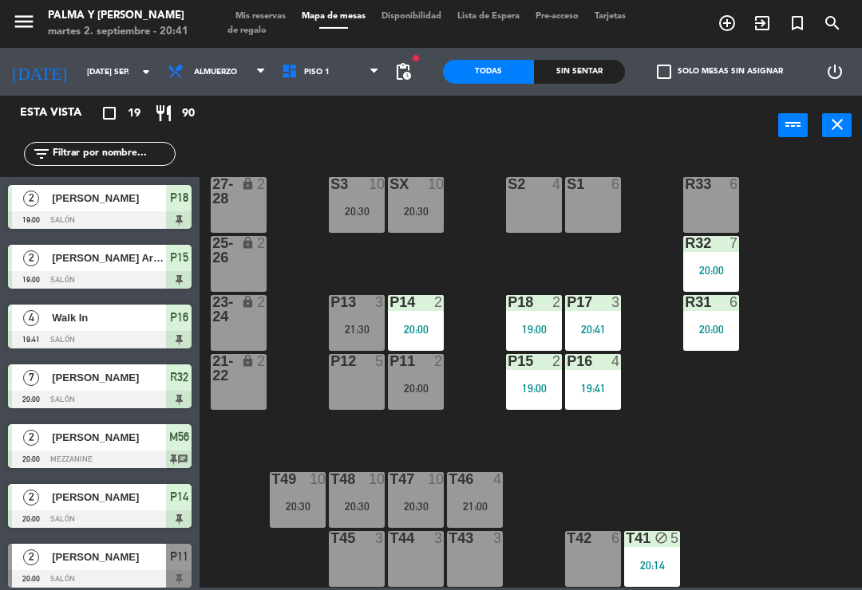
click at [399, 507] on div "20:30" at bounding box center [416, 506] width 56 height 11
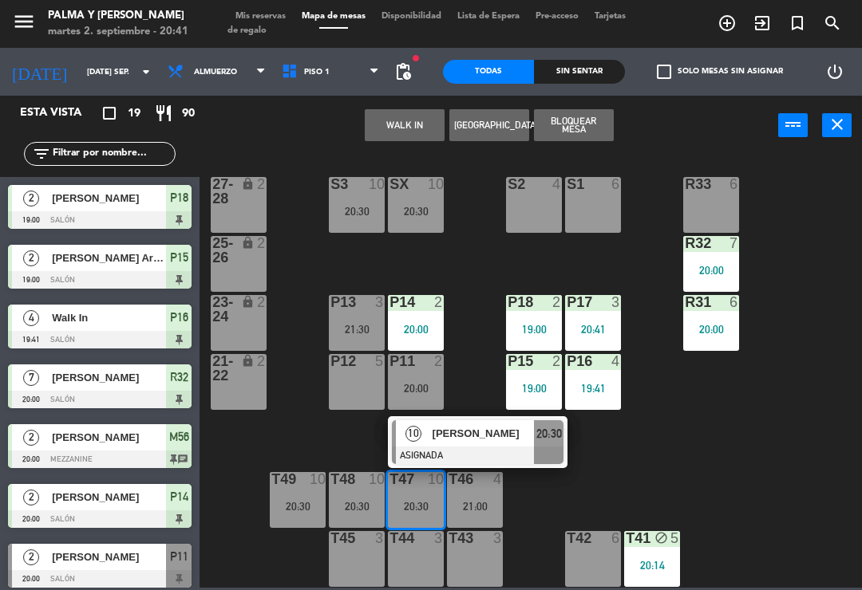
click at [465, 448] on div at bounding box center [478, 456] width 172 height 18
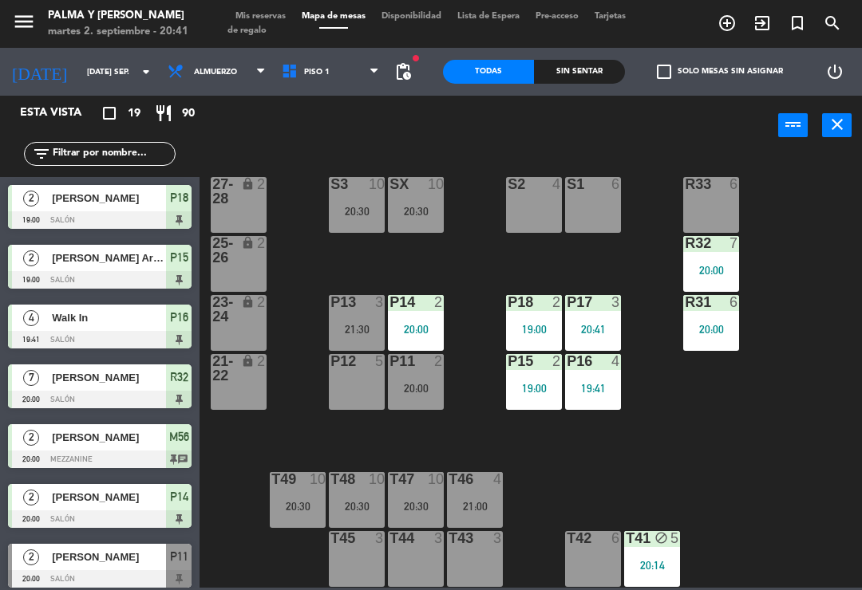
scroll to position [165, 0]
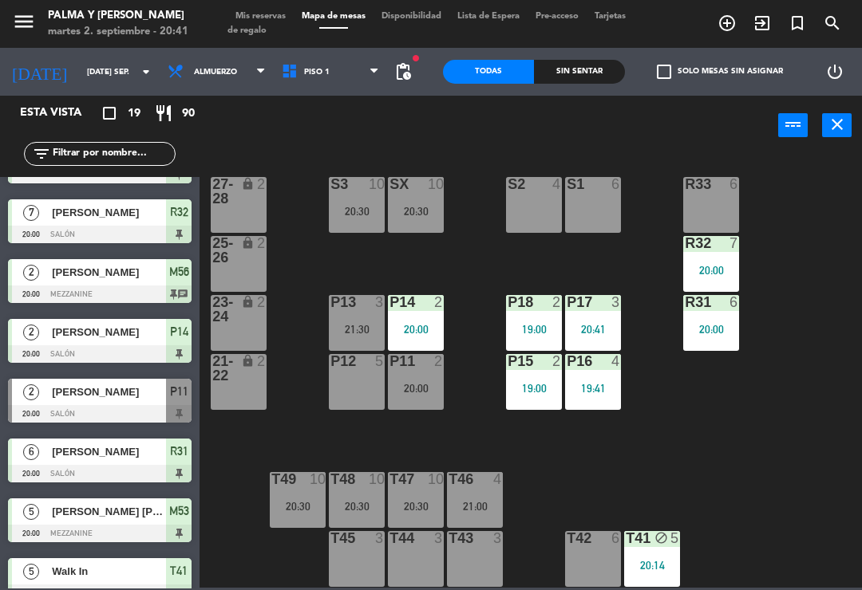
click at [434, 502] on div "20:30" at bounding box center [416, 506] width 56 height 11
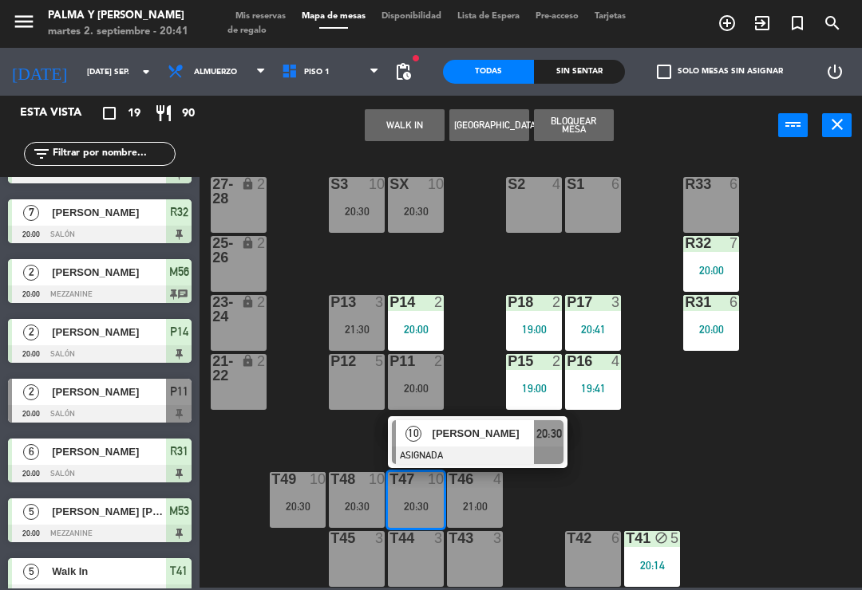
click at [487, 445] on div "[PERSON_NAME]" at bounding box center [483, 433] width 104 height 26
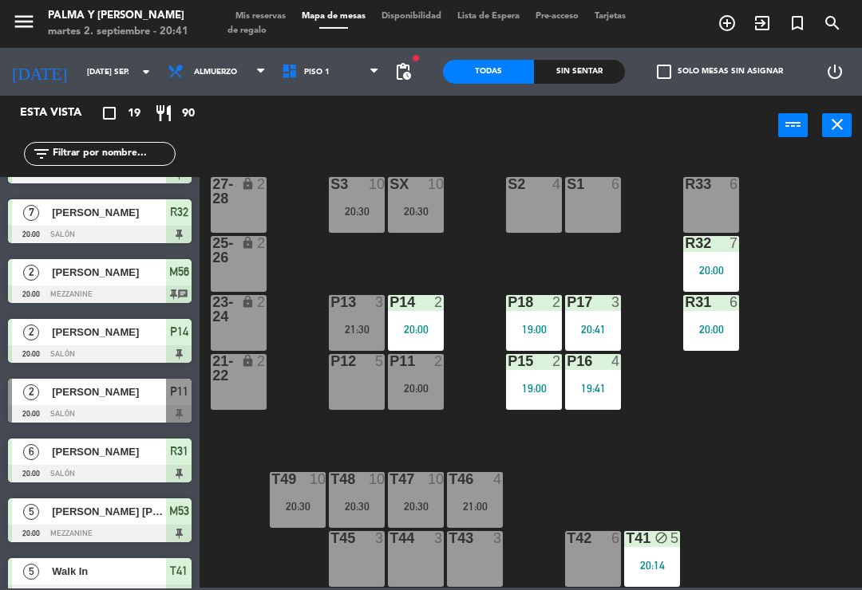
click at [424, 489] on div "T47 10 20:30" at bounding box center [416, 500] width 56 height 56
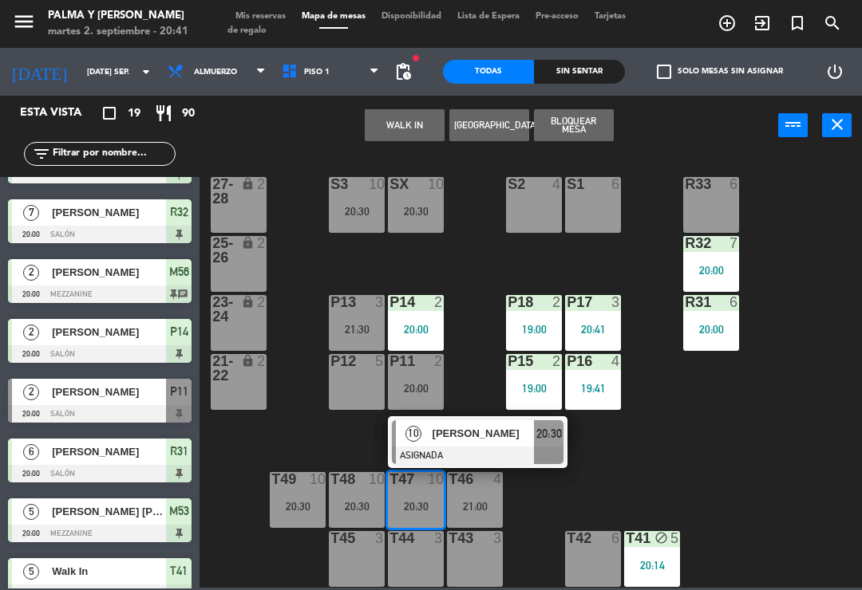
click at [496, 452] on div at bounding box center [478, 456] width 172 height 18
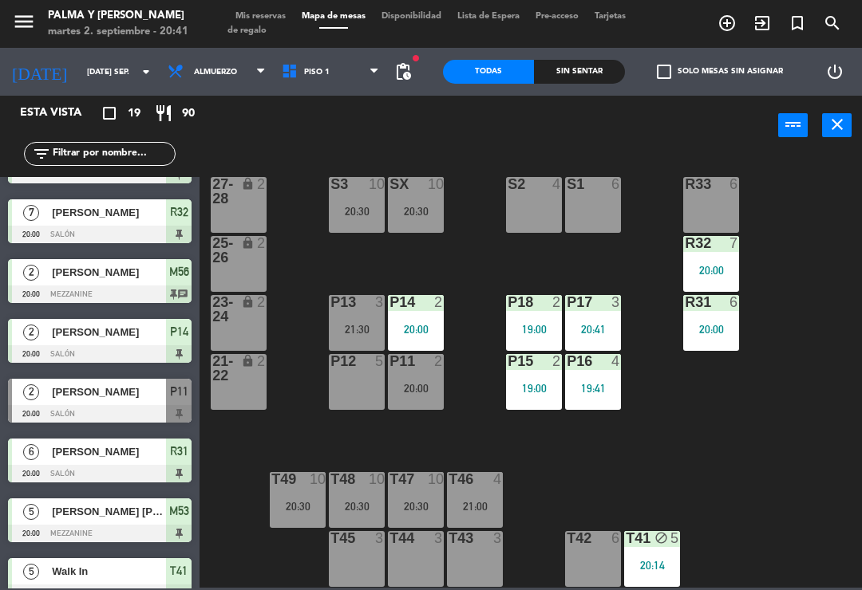
click at [424, 511] on div "20:30" at bounding box center [416, 506] width 56 height 11
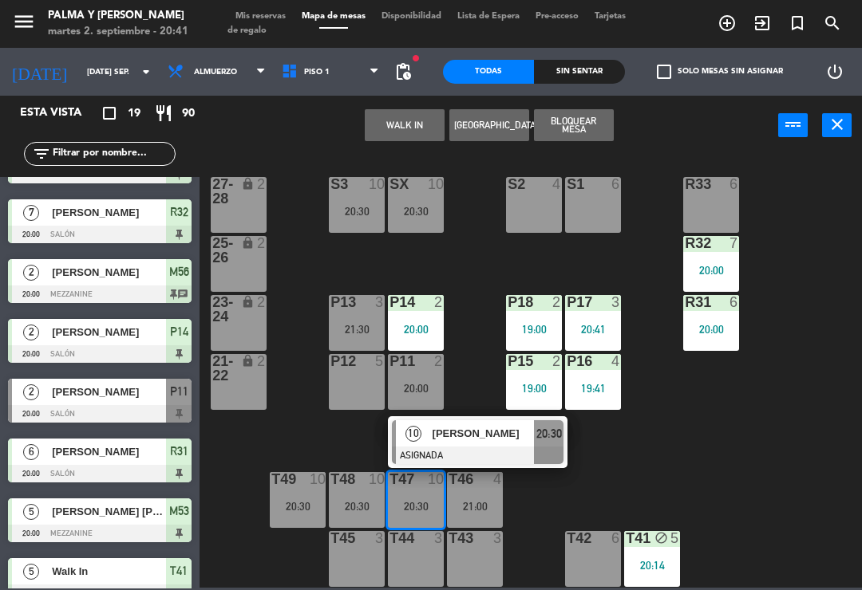
click at [484, 440] on span "[PERSON_NAME]" at bounding box center [483, 433] width 102 height 17
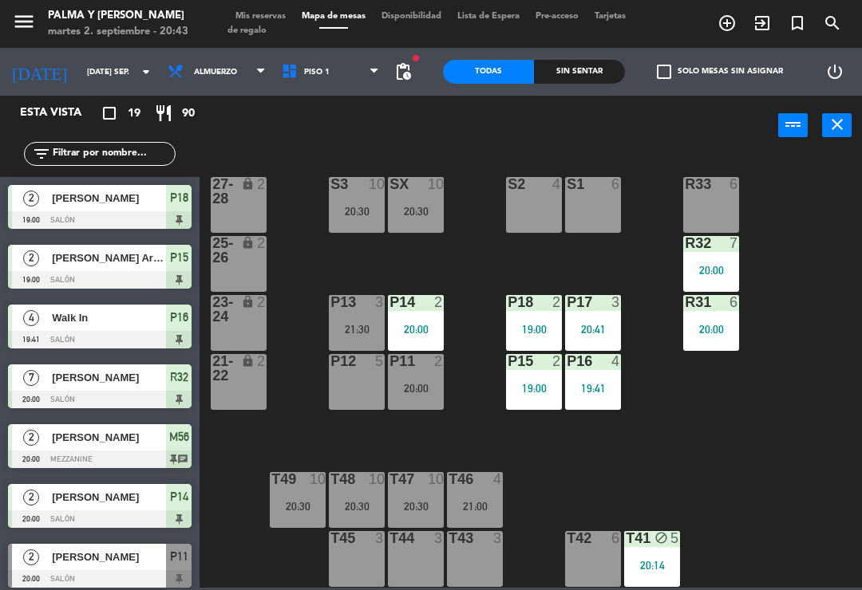
scroll to position [0, 0]
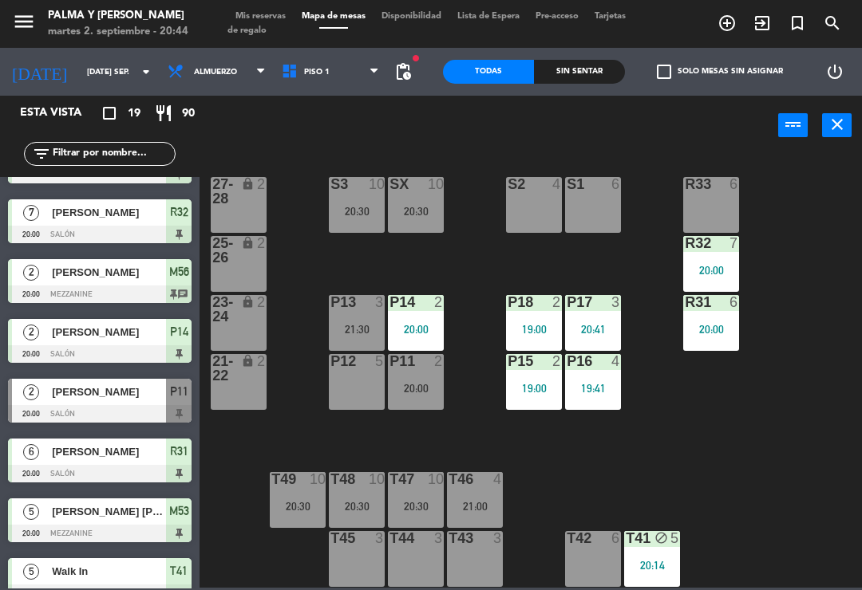
click at [828, 488] on div "R33 6 S1 6 S2 4 S3 10 20:30 SX 10 20:30 27-28 lock 2 R32 7 20:00 25-26 lock 2 P…" at bounding box center [534, 370] width 653 height 435
click at [408, 213] on div "20:30" at bounding box center [416, 211] width 56 height 11
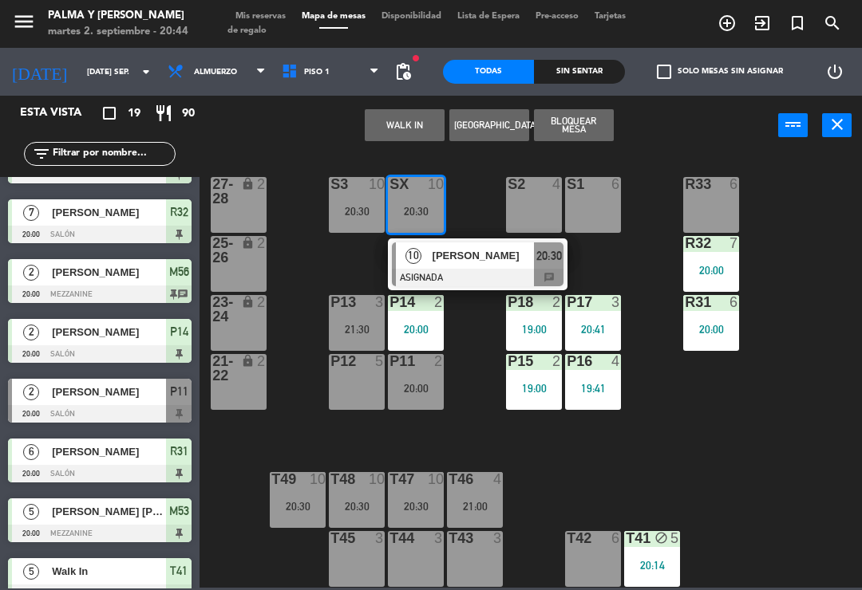
click at [494, 263] on span "[PERSON_NAME]" at bounding box center [483, 255] width 102 height 17
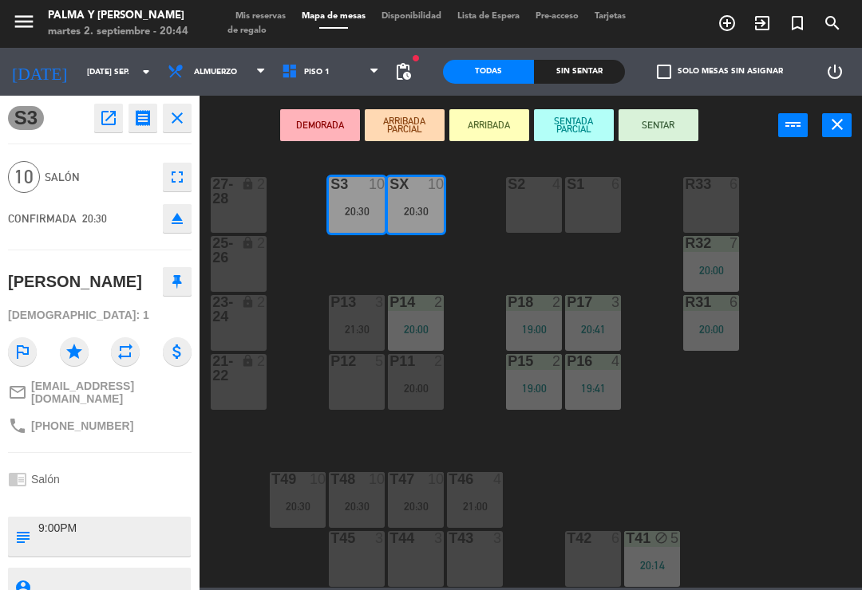
click at [607, 197] on div "S1 6" at bounding box center [593, 205] width 56 height 56
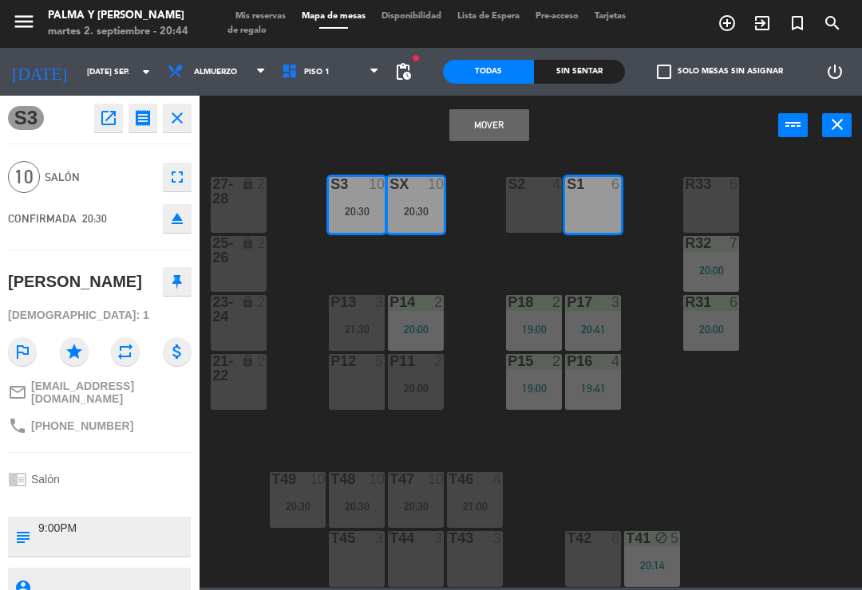
click at [533, 211] on div "S2 4" at bounding box center [534, 205] width 56 height 56
click at [499, 126] on button "Mover y Unir" at bounding box center [489, 125] width 80 height 32
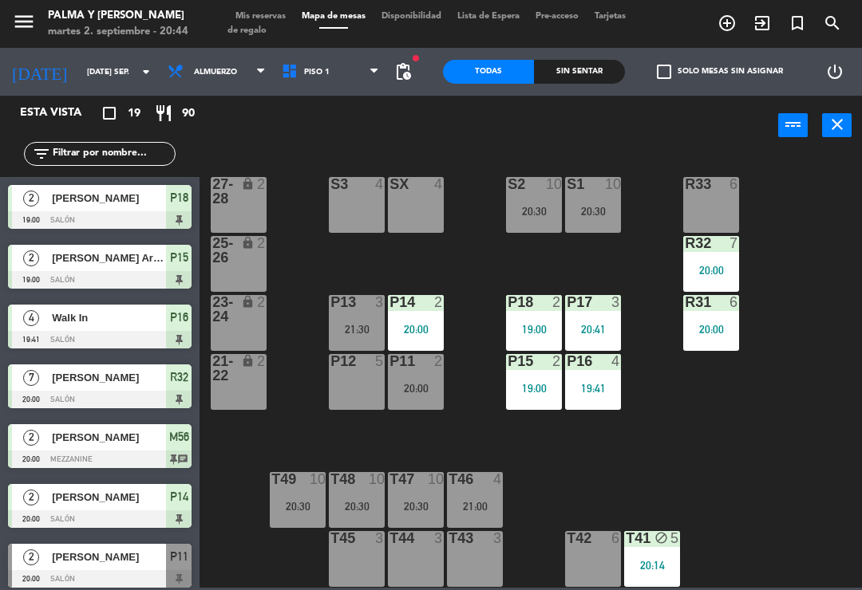
click at [414, 486] on div at bounding box center [416, 479] width 26 height 14
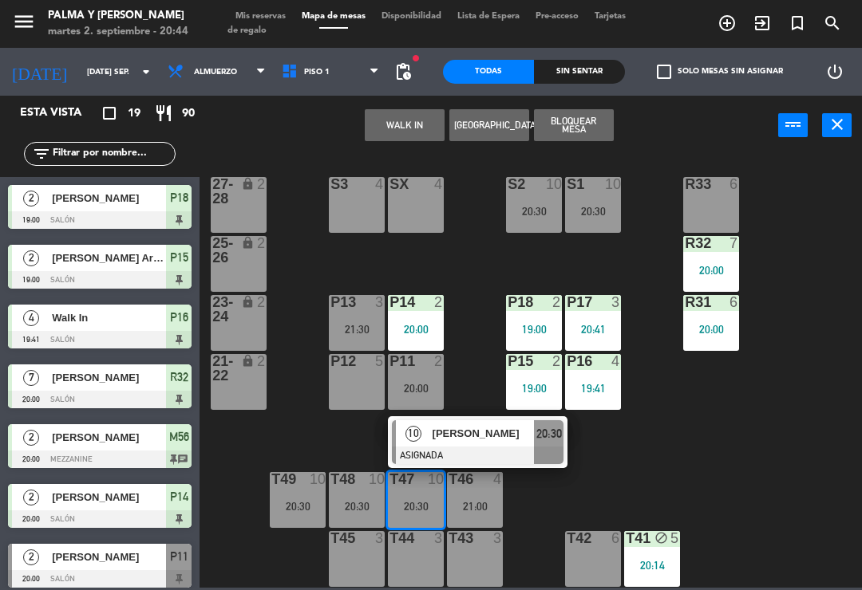
click at [481, 439] on span "[PERSON_NAME]" at bounding box center [483, 433] width 102 height 17
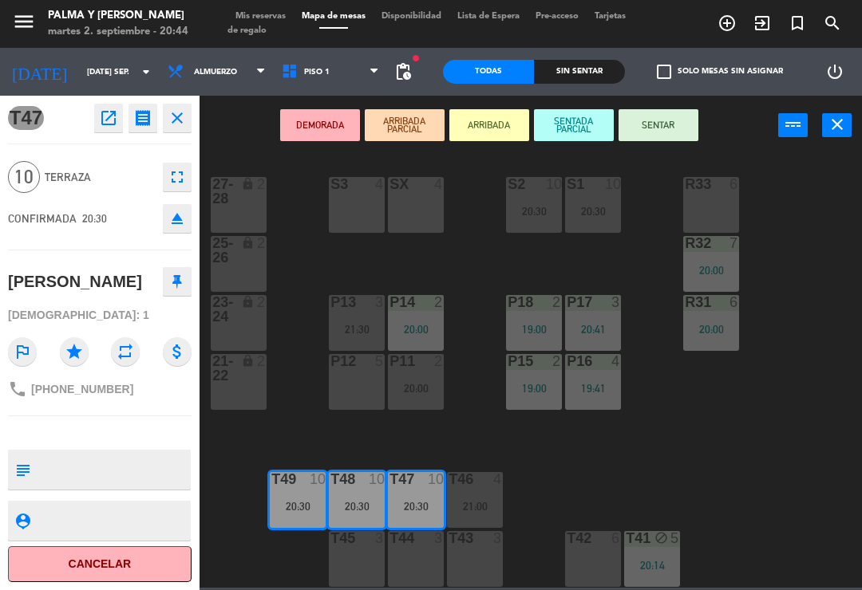
click at [424, 211] on div "SX 4" at bounding box center [416, 205] width 56 height 56
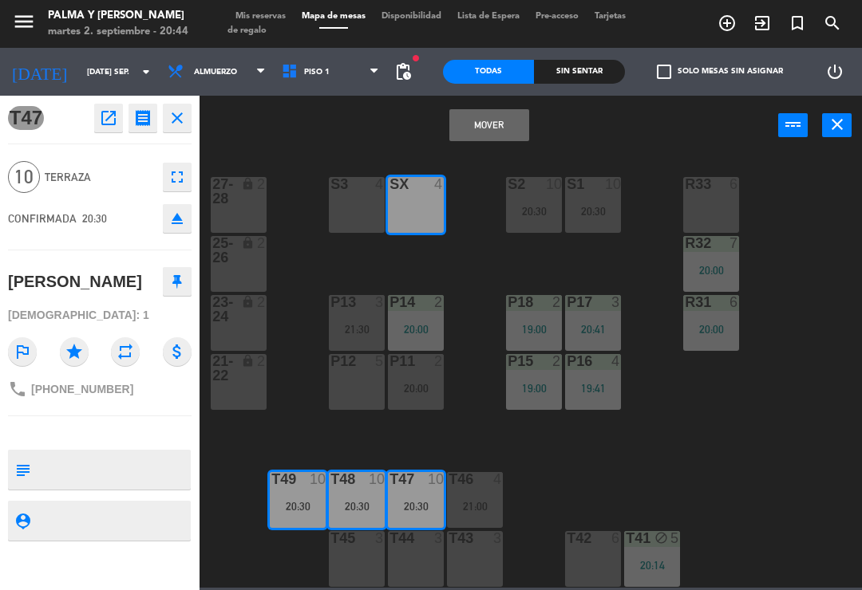
click at [363, 207] on div "S3 4" at bounding box center [357, 205] width 56 height 56
click at [494, 128] on button "Mover y Unir" at bounding box center [489, 125] width 80 height 32
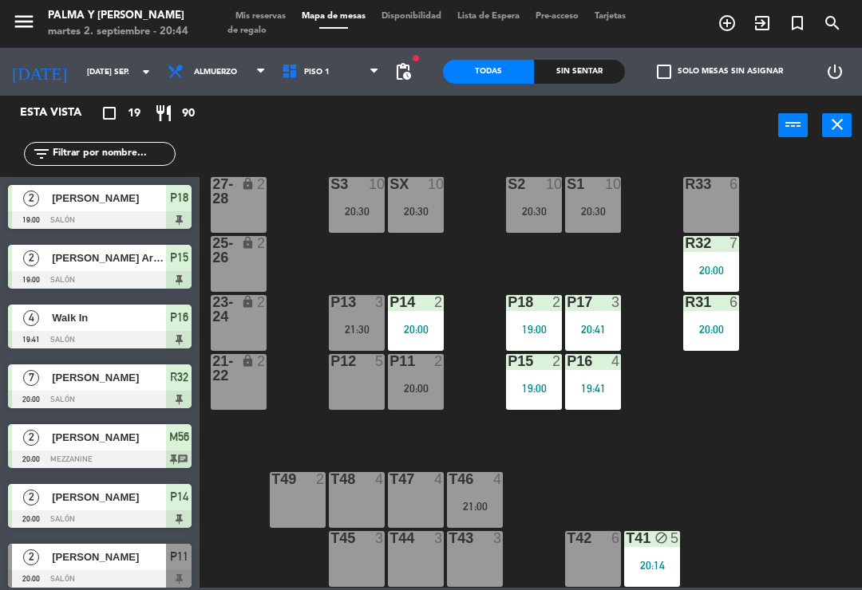
scroll to position [165, 0]
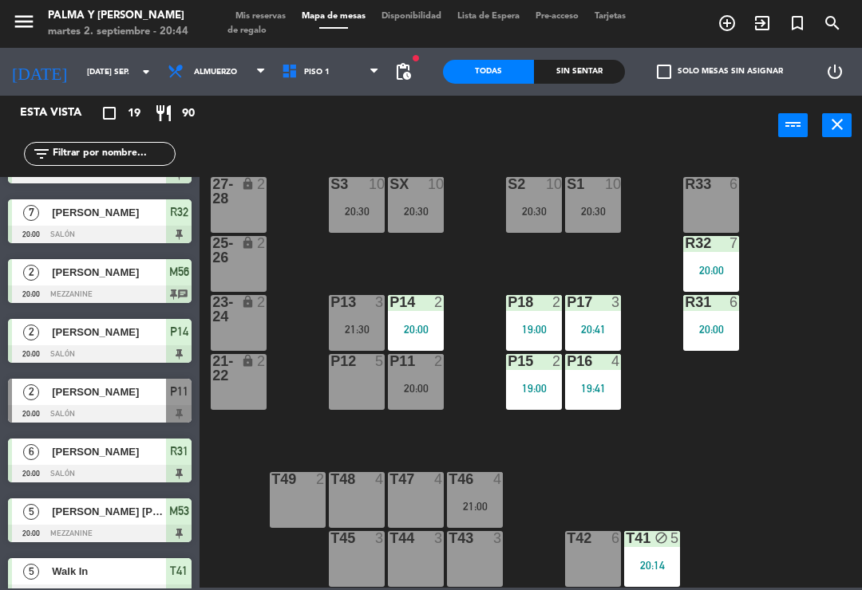
click at [424, 202] on div "SX 10 20:30" at bounding box center [416, 205] width 56 height 56
click at [692, 460] on div "R33 6 S1 10 20:30 S2 10 20:30 S3 10 20:30 SX 10 20:30 27-28 lock 2 R32 7 20:00 …" at bounding box center [534, 370] width 653 height 435
click at [419, 208] on div "20:30" at bounding box center [416, 211] width 56 height 11
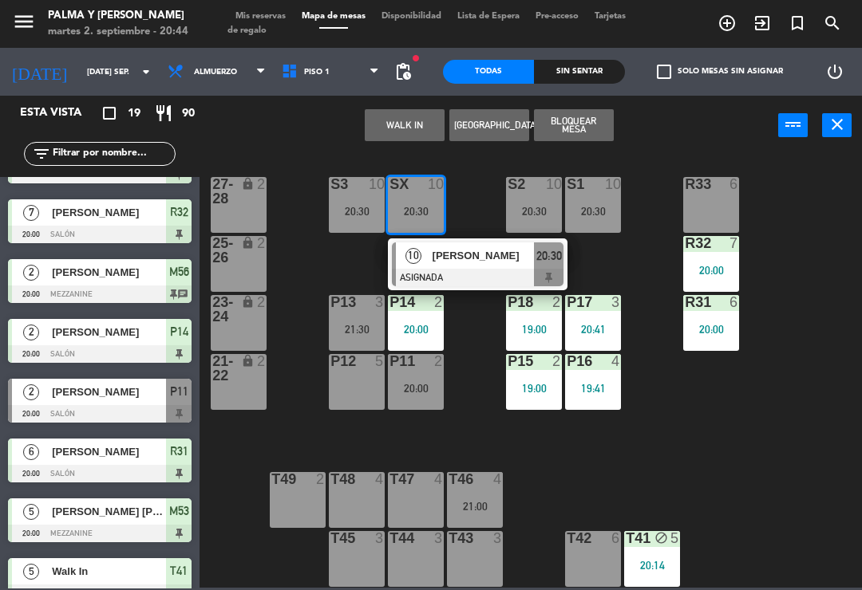
click at [452, 266] on div "[PERSON_NAME]" at bounding box center [483, 256] width 104 height 26
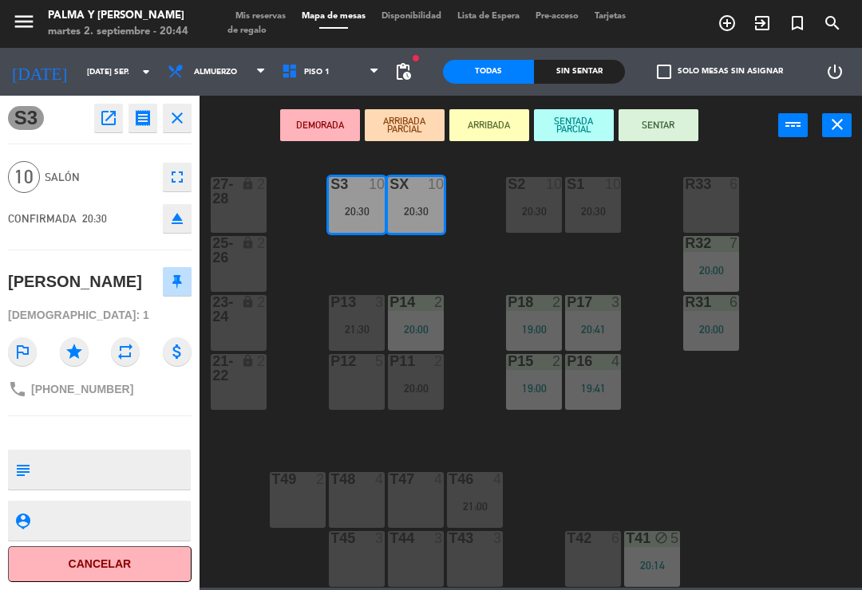
click at [664, 131] on button "SENTAR" at bounding box center [658, 125] width 80 height 32
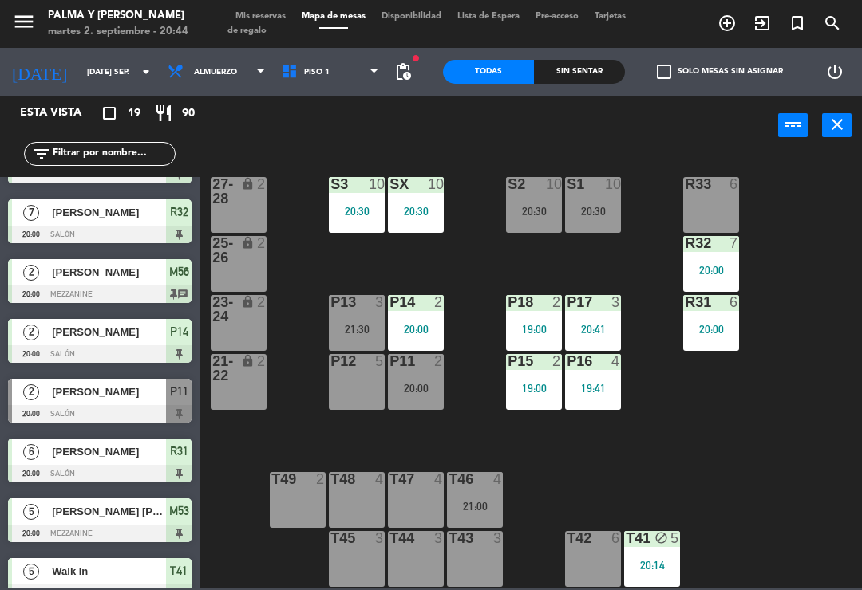
click at [782, 437] on div "R33 6 S1 10 20:30 S2 10 20:30 S3 10 20:30 SX 10 20:30 27-28 lock 2 R32 7 20:00 …" at bounding box center [534, 370] width 653 height 435
click at [601, 197] on div "S1 10 20:30" at bounding box center [593, 205] width 56 height 56
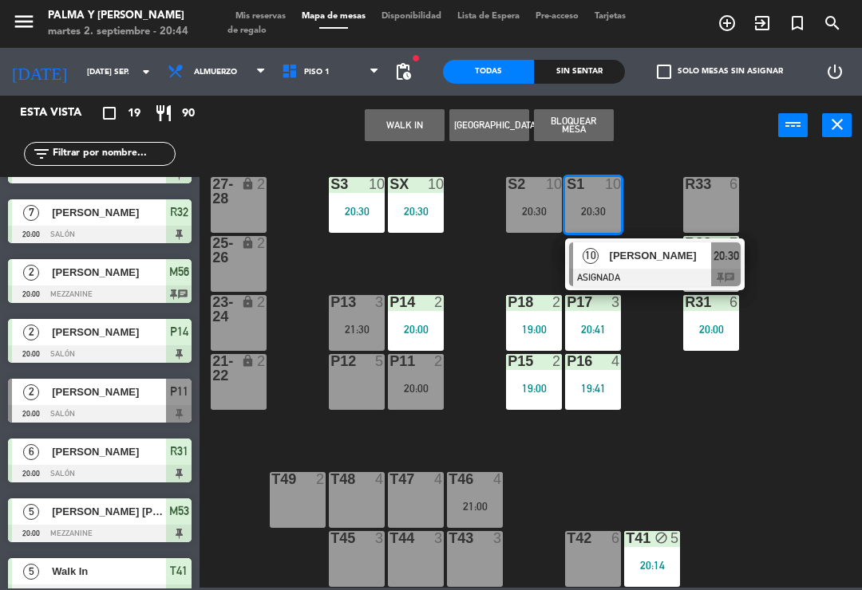
click at [691, 269] on div at bounding box center [655, 278] width 172 height 18
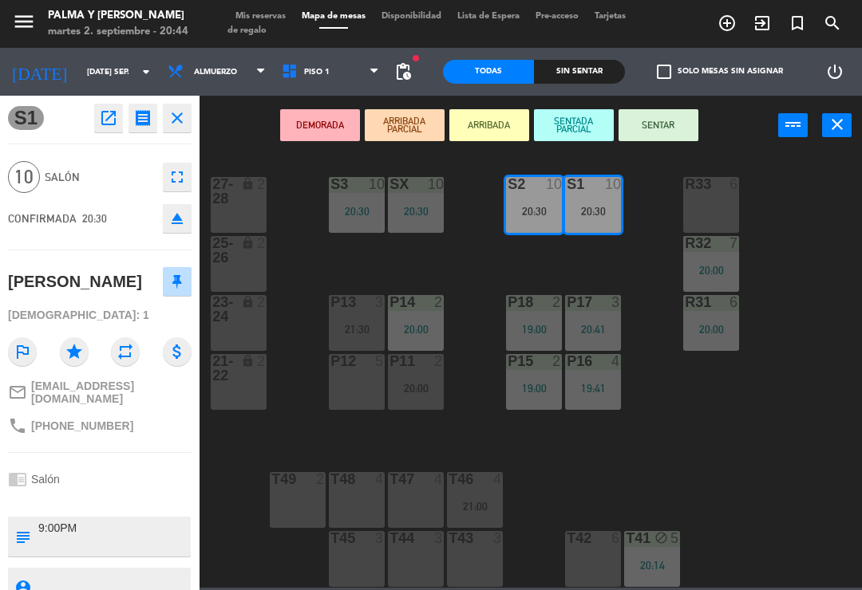
scroll to position [0, 0]
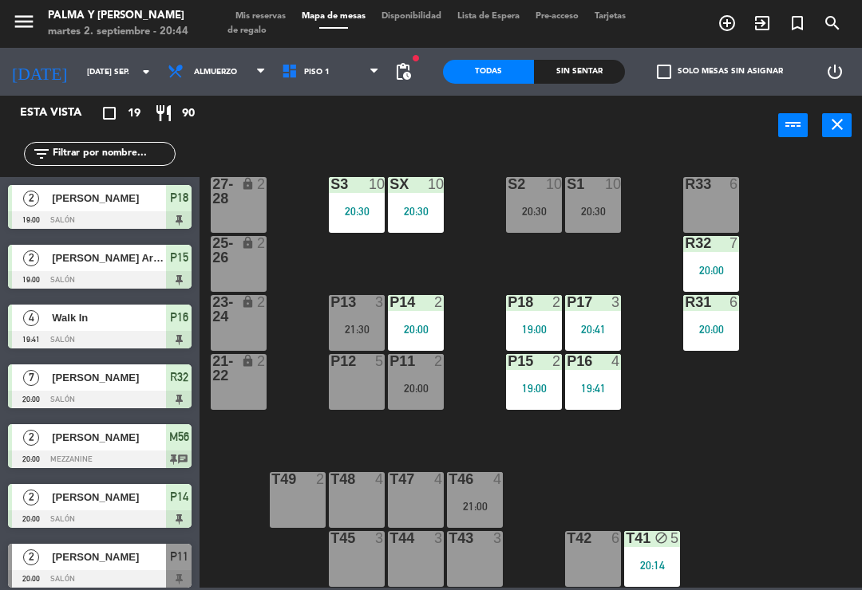
click at [601, 212] on div "20:30" at bounding box center [593, 211] width 56 height 11
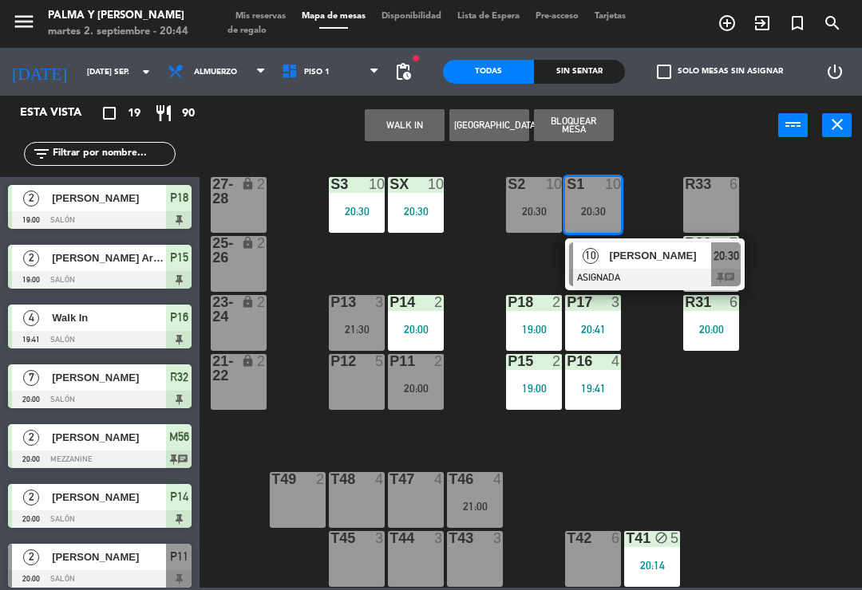
click at [628, 277] on div at bounding box center [655, 278] width 172 height 18
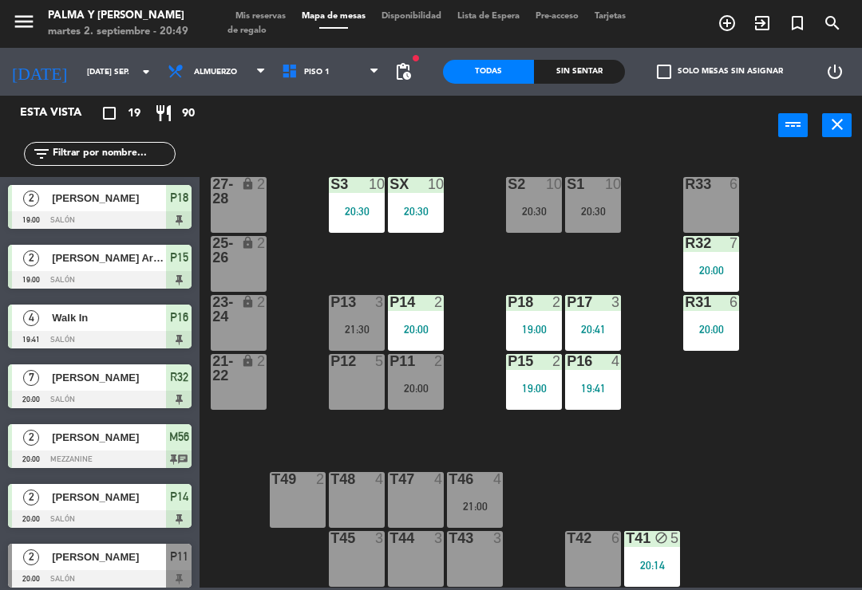
click at [858, 514] on div "R33 6 S1 10 20:30 S2 10 20:30 S3 10 20:30 SX 10 20:30 27-28 lock 2 R32 7 20:00 …" at bounding box center [534, 370] width 653 height 435
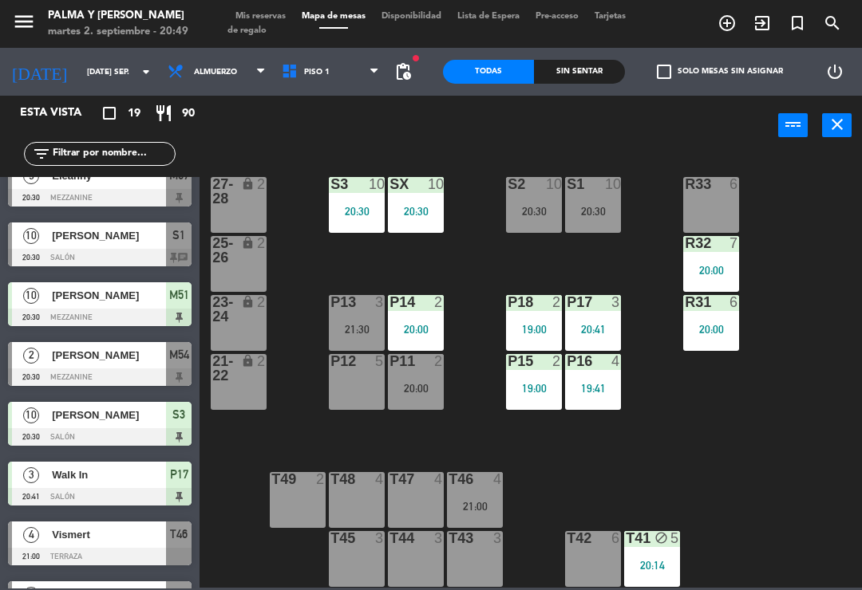
scroll to position [685, 0]
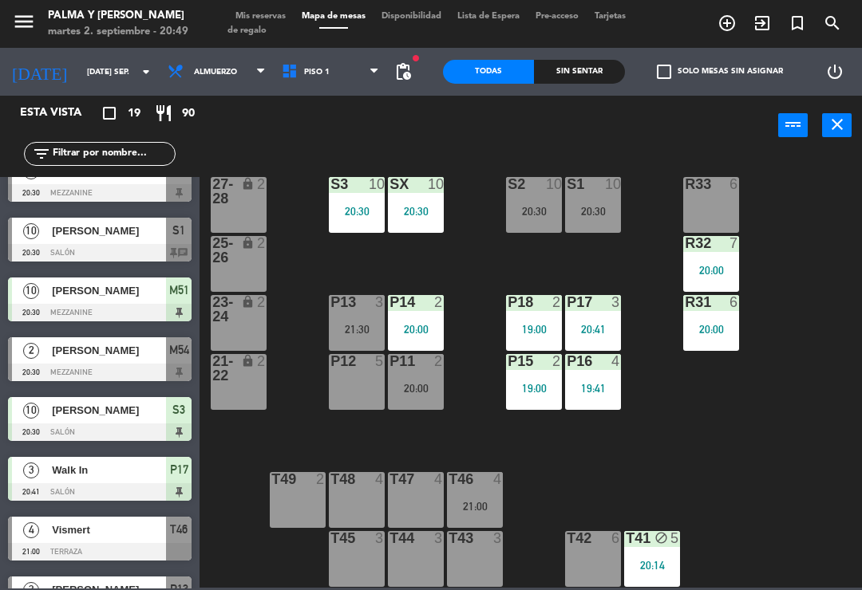
click at [112, 367] on div at bounding box center [99, 373] width 183 height 18
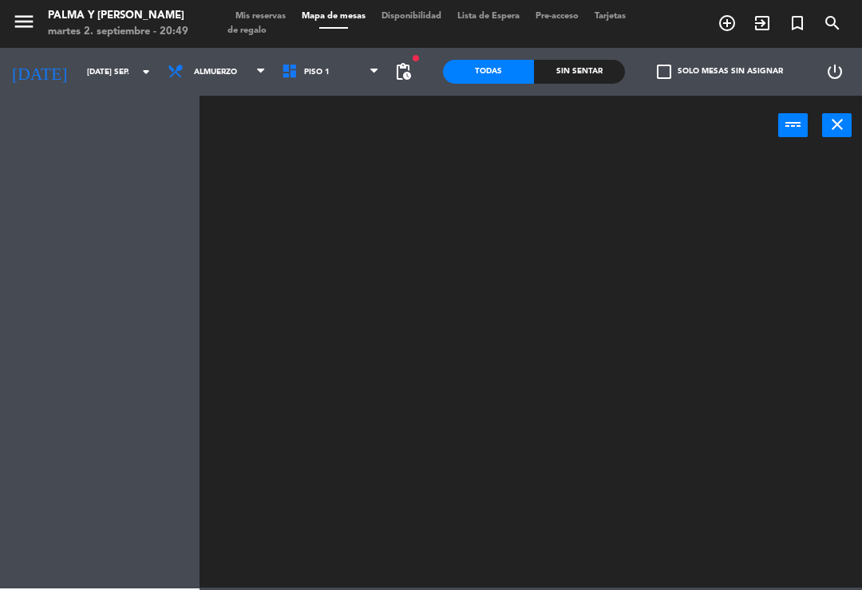
scroll to position [0, 0]
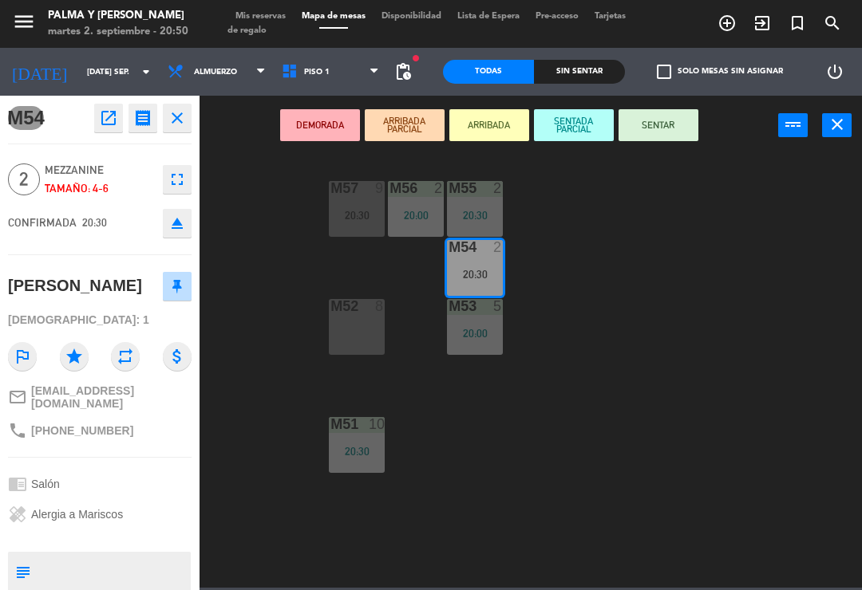
click at [696, 115] on button "SENTAR" at bounding box center [658, 125] width 80 height 32
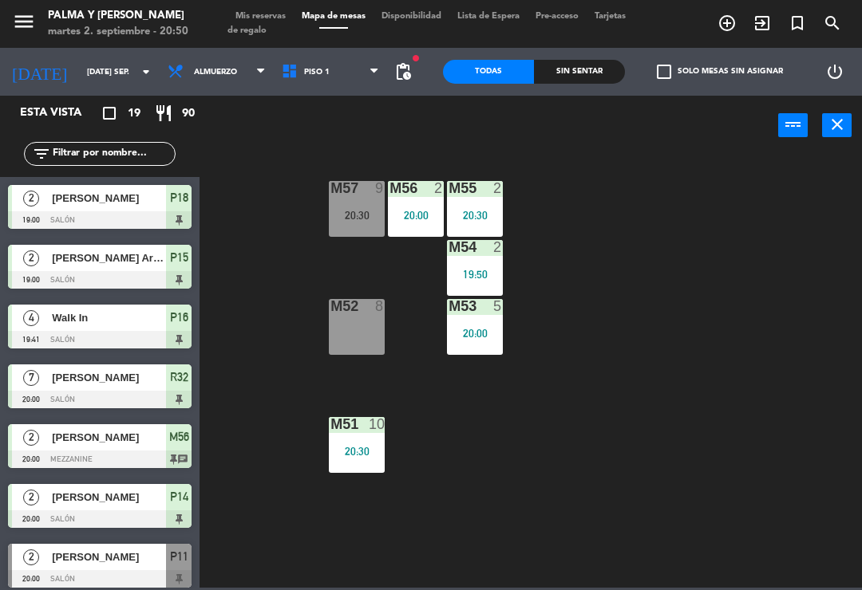
scroll to position [105, 0]
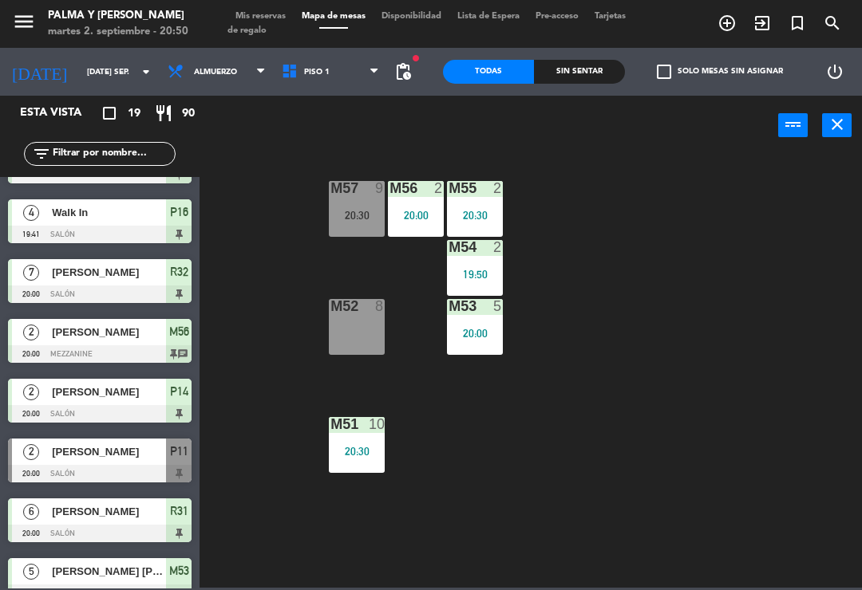
click at [363, 211] on div "20:30" at bounding box center [357, 215] width 56 height 11
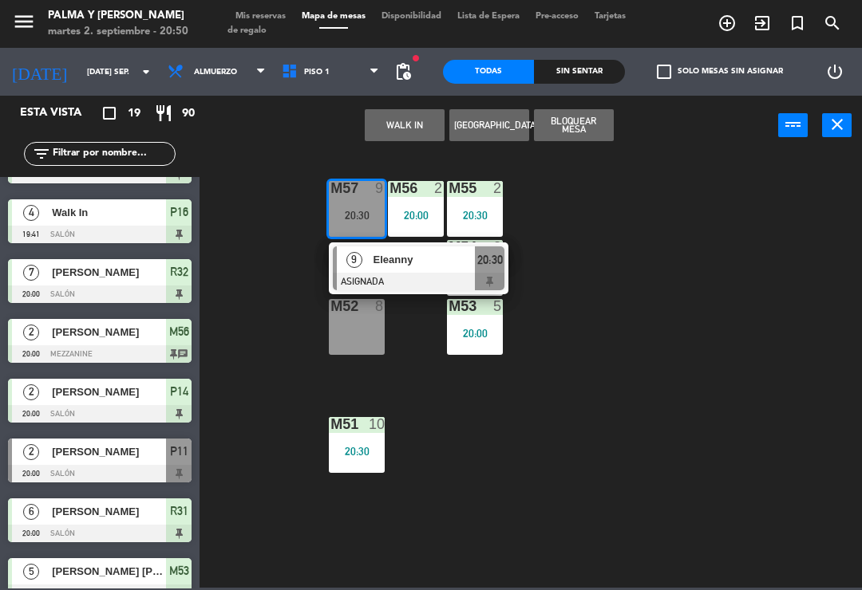
click at [443, 282] on div at bounding box center [419, 282] width 172 height 18
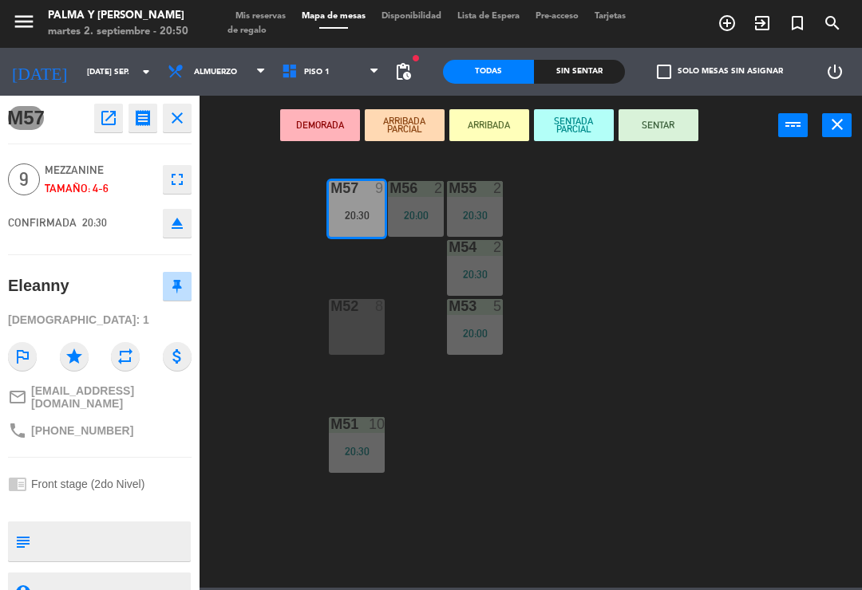
click at [688, 124] on button "SENTAR" at bounding box center [658, 125] width 80 height 32
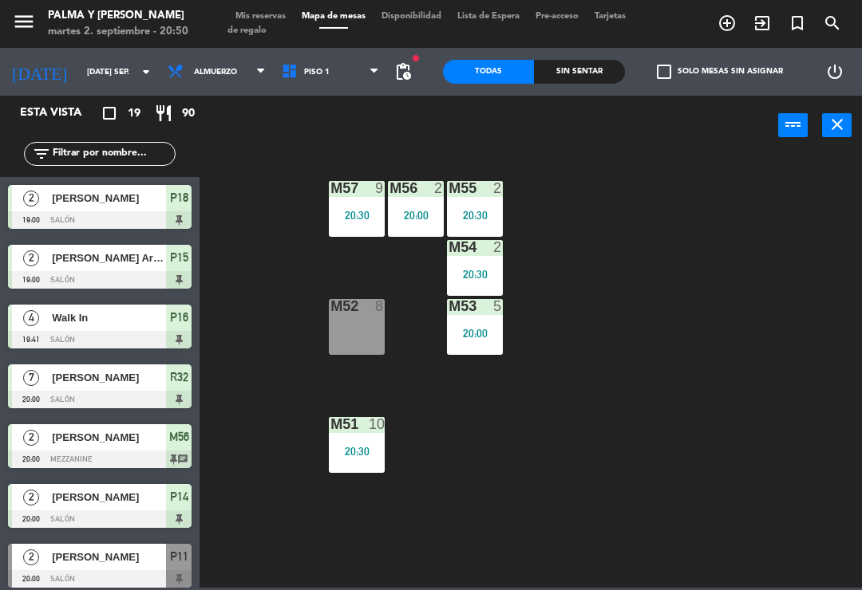
click at [290, 69] on icon at bounding box center [292, 72] width 23 height 18
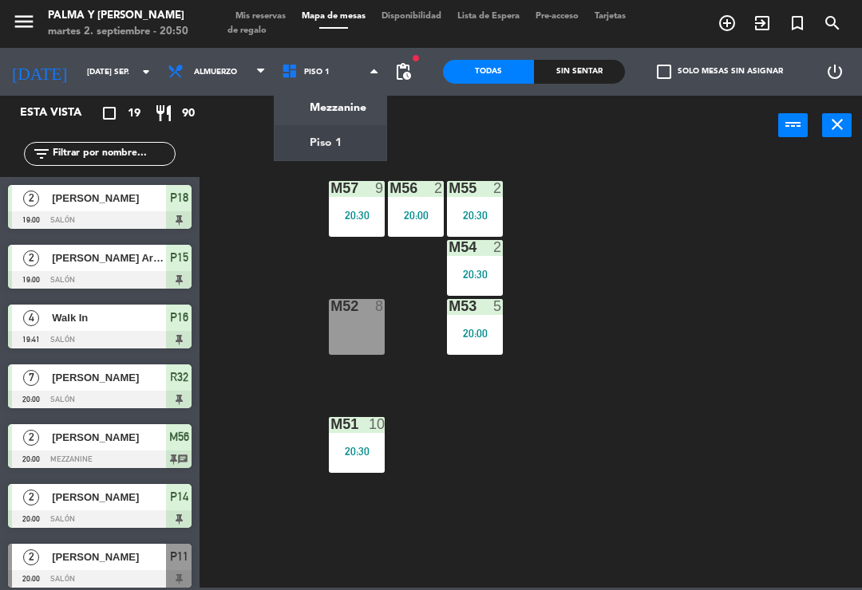
click at [304, 144] on ng-component "menu Palma y [PERSON_NAME] 2. septiembre - 20:50 Mis reservas Mapa de mesas Dis…" at bounding box center [431, 294] width 862 height 588
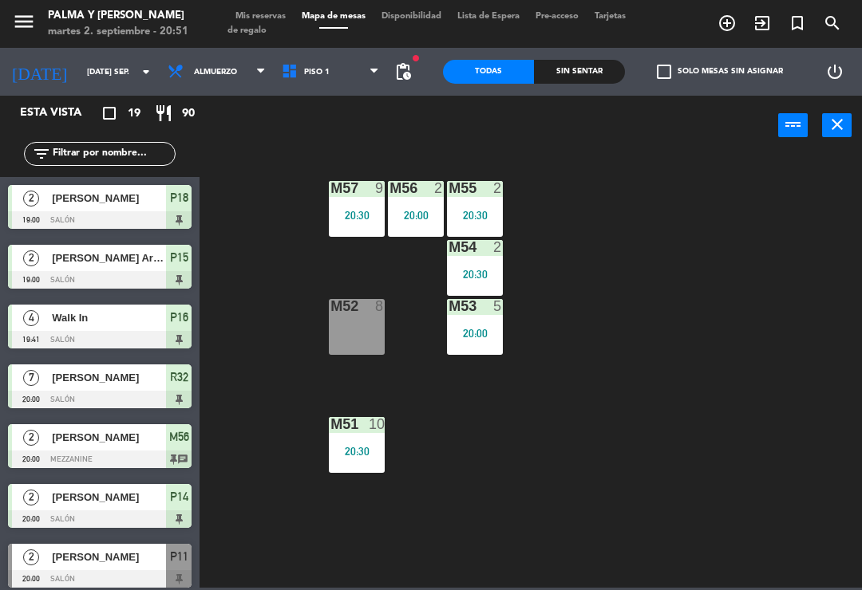
click at [320, 67] on span "Piso 1" at bounding box center [331, 71] width 114 height 35
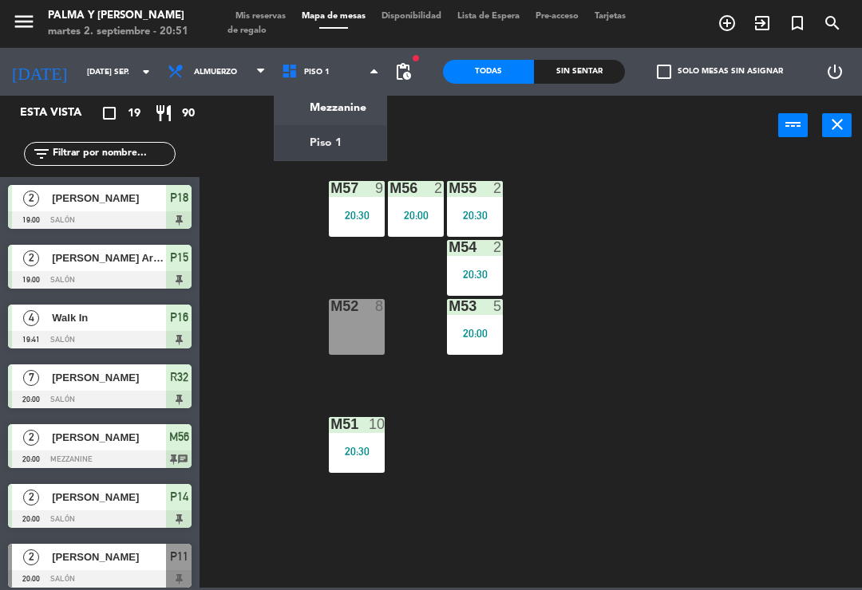
click at [311, 107] on ng-component "menu Palma y [PERSON_NAME] 2. septiembre - 20:51 Mis reservas Mapa de mesas Dis…" at bounding box center [431, 294] width 862 height 588
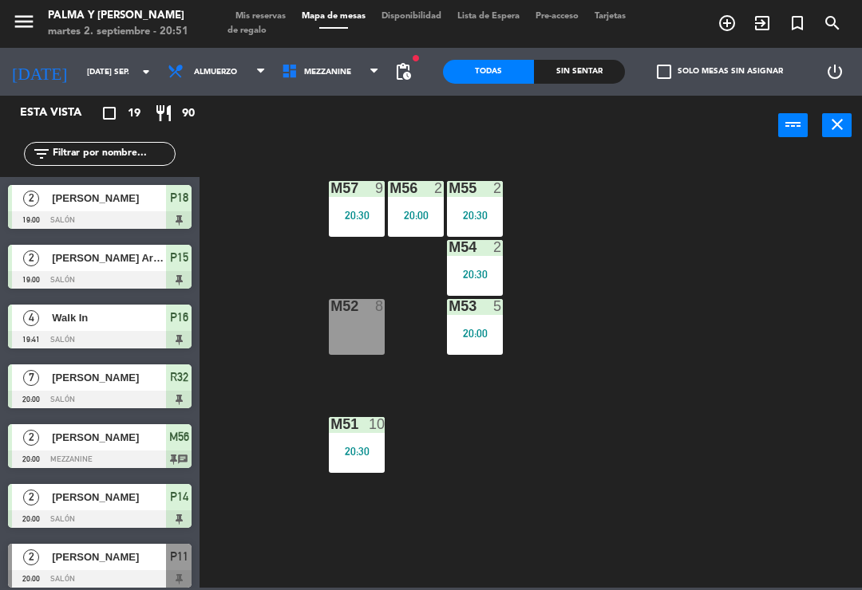
click at [306, 82] on span "Mezzanine" at bounding box center [331, 71] width 114 height 35
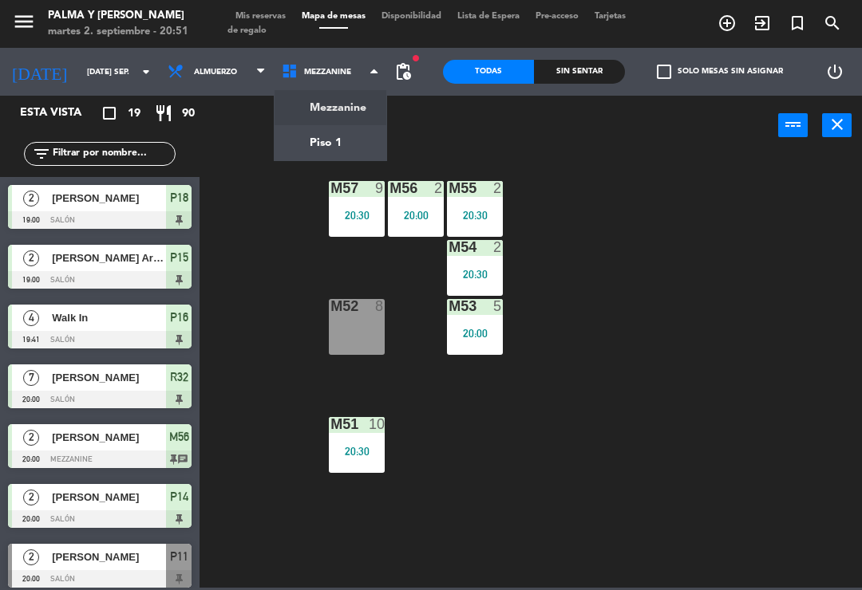
click at [311, 137] on ng-component "menu Palma y [PERSON_NAME] 2. septiembre - 20:51 Mis reservas Mapa de mesas Dis…" at bounding box center [431, 294] width 862 height 588
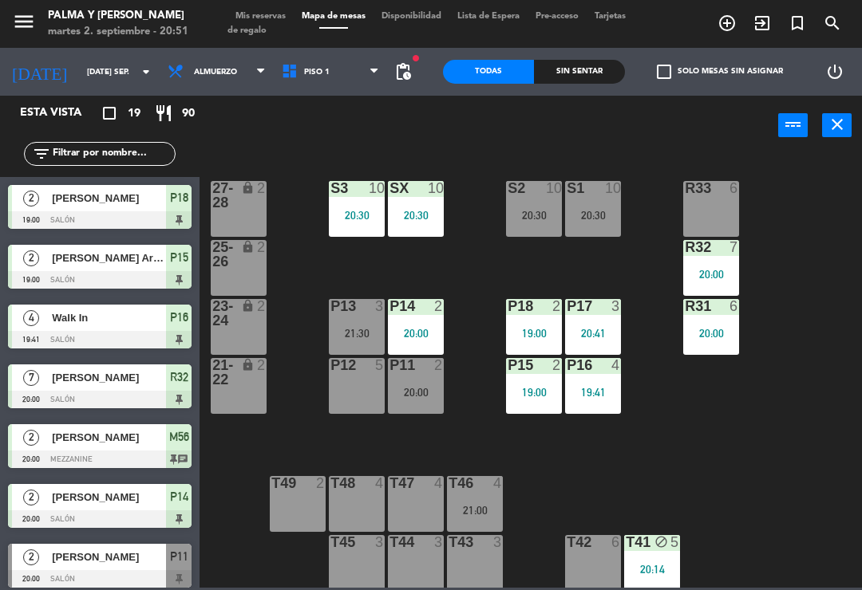
click at [440, 388] on div "20:00" at bounding box center [416, 392] width 56 height 11
click at [698, 444] on div "R33 6 S1 10 20:30 S2 10 20:30 S3 10 20:30 SX 10 20:30 27-28 lock 2 R32 7 20:00 …" at bounding box center [534, 370] width 653 height 435
click at [331, 314] on div "P13" at bounding box center [330, 306] width 1 height 14
click at [803, 428] on div "R33 6 S1 10 20:30 S2 10 20:30 S3 10 20:30 SX 10 20:30 27-28 lock 2 R32 7 20:00 …" at bounding box center [534, 370] width 653 height 435
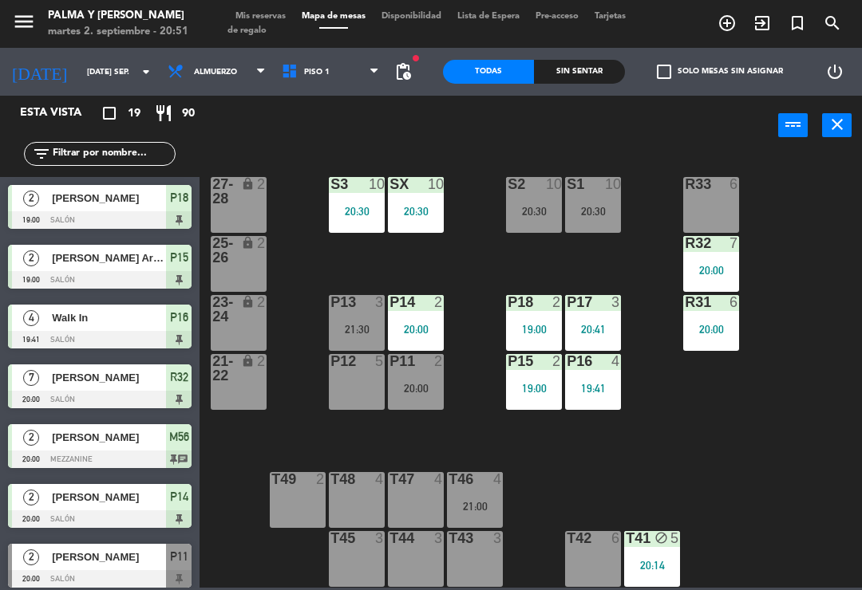
scroll to position [4, 0]
click at [610, 200] on div "S1 10 20:30" at bounding box center [593, 205] width 56 height 56
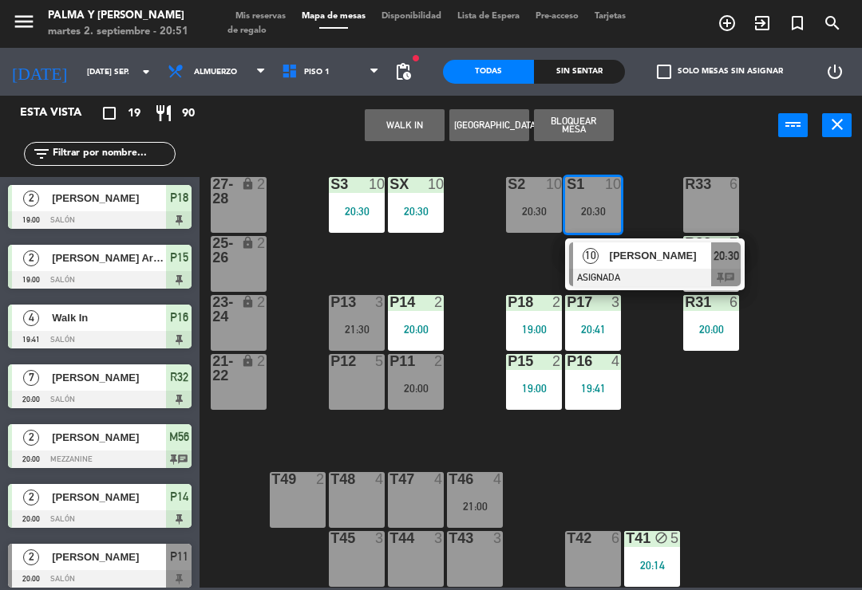
click at [673, 269] on div at bounding box center [655, 278] width 172 height 18
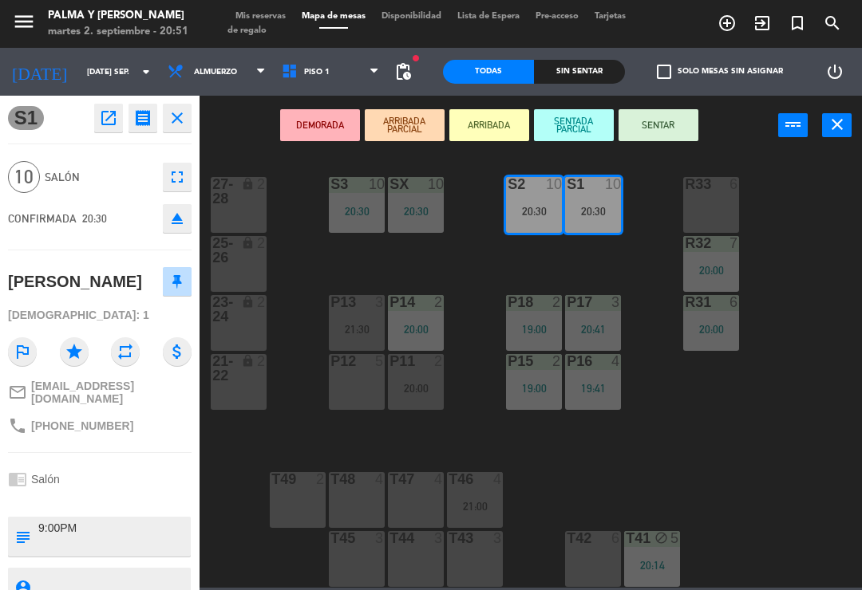
scroll to position [0, 0]
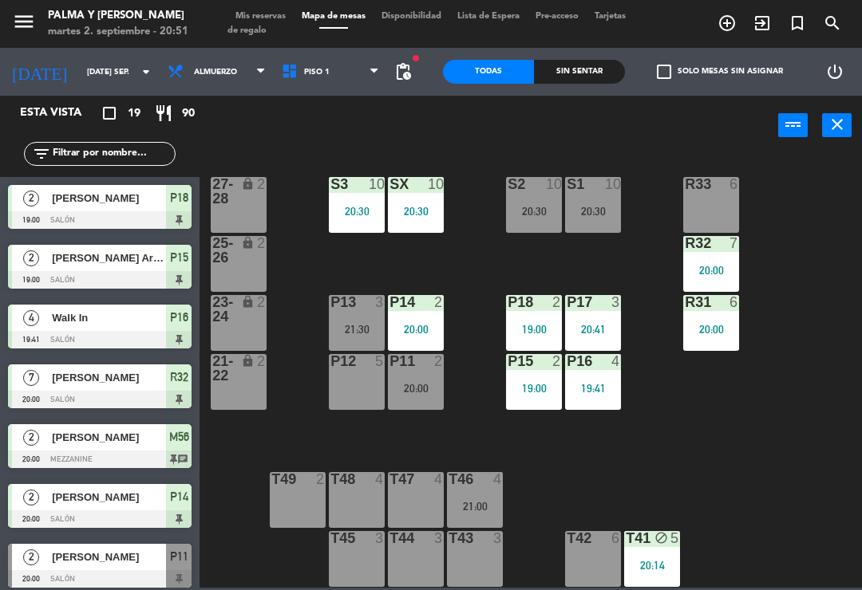
click at [79, 78] on input "[DATE] sep." at bounding box center [133, 72] width 109 height 25
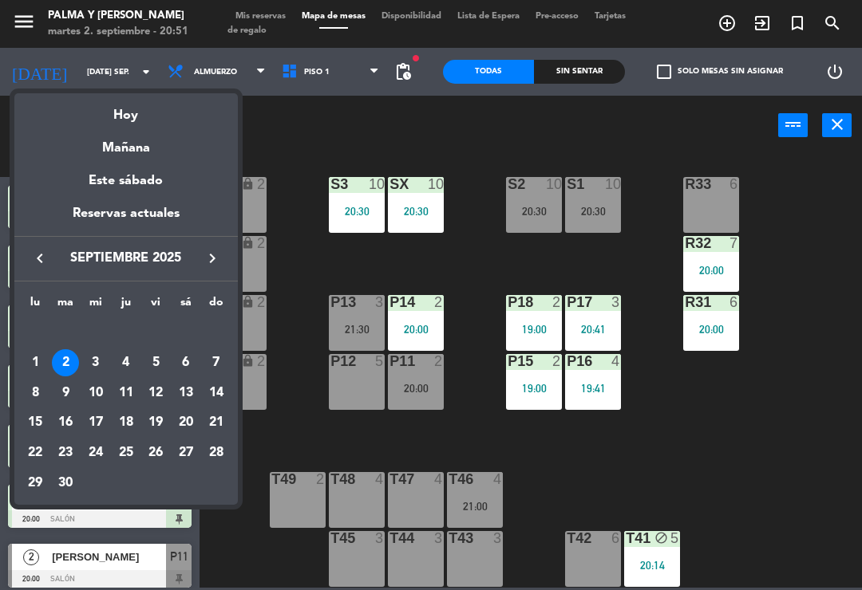
click at [120, 152] on div "Mañana" at bounding box center [125, 142] width 223 height 33
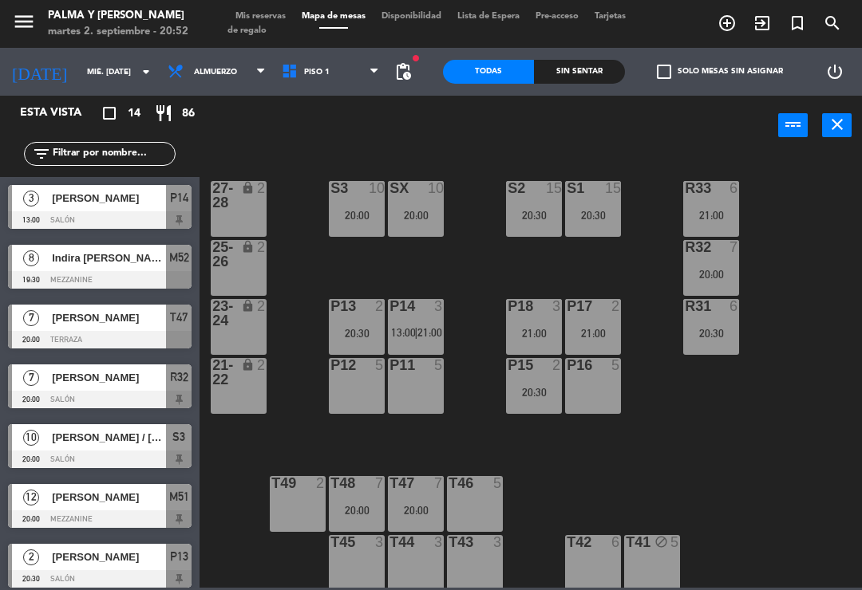
click at [821, 465] on div "R33 6 21:00 S1 15 20:30 S2 15 20:30 S3 10 20:00 SX 10 20:00 27-28 lock 2 R32 7 …" at bounding box center [534, 370] width 653 height 435
click at [306, 78] on span "Piso 1" at bounding box center [331, 71] width 114 height 35
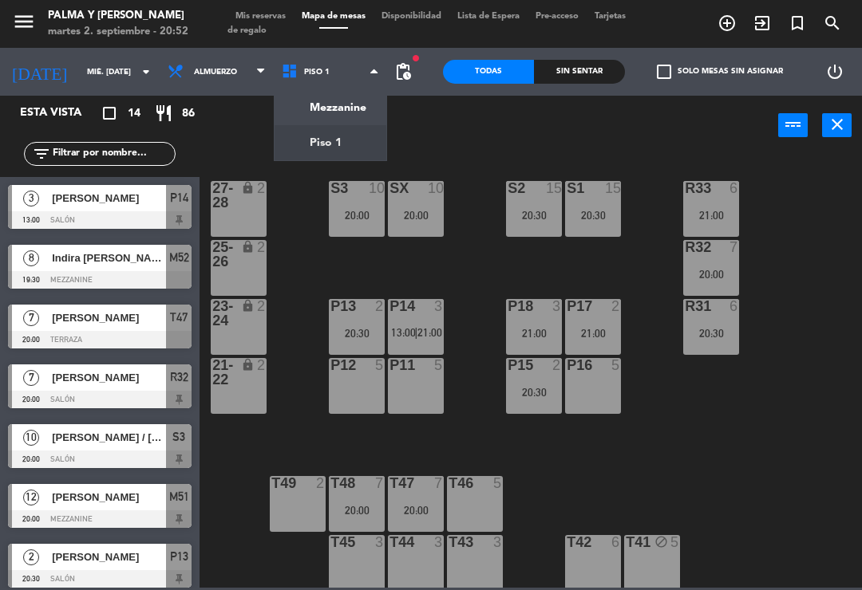
click at [308, 147] on ng-component "menu Palma y [PERSON_NAME] 2. septiembre - 20:52 Mis reservas Mapa de mesas Dis…" at bounding box center [431, 294] width 862 height 588
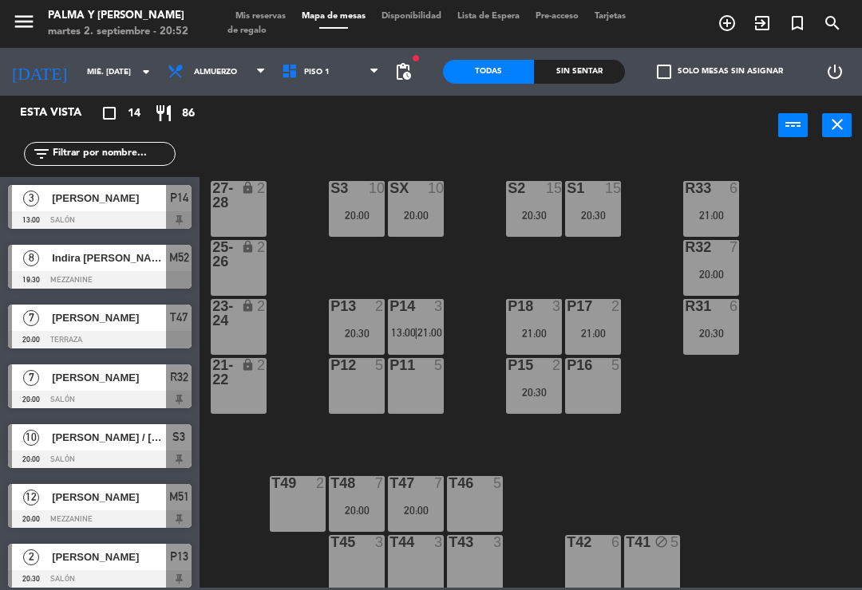
click at [333, 66] on span "Piso 1" at bounding box center [331, 71] width 114 height 35
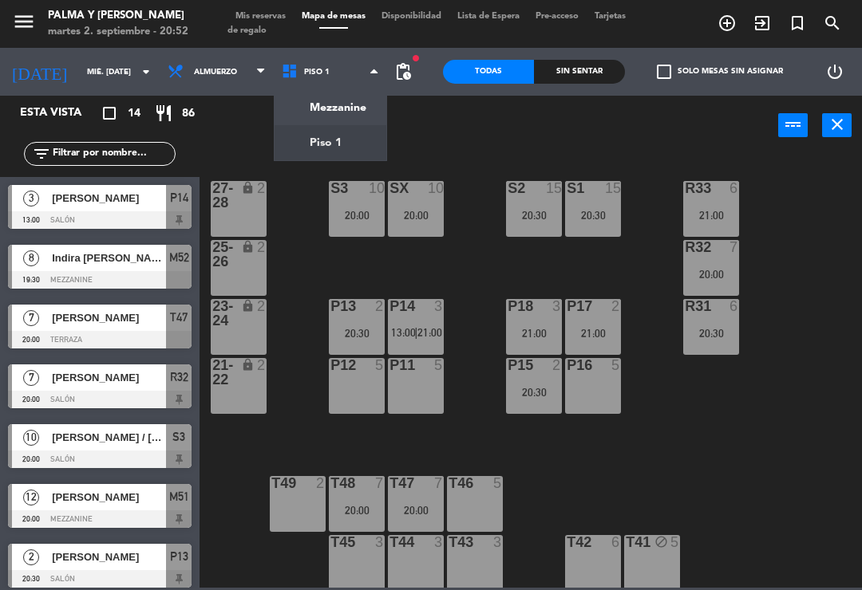
click at [356, 116] on ng-component "menu Palma y [PERSON_NAME] 2. septiembre - 20:52 Mis reservas Mapa de mesas Dis…" at bounding box center [431, 294] width 862 height 588
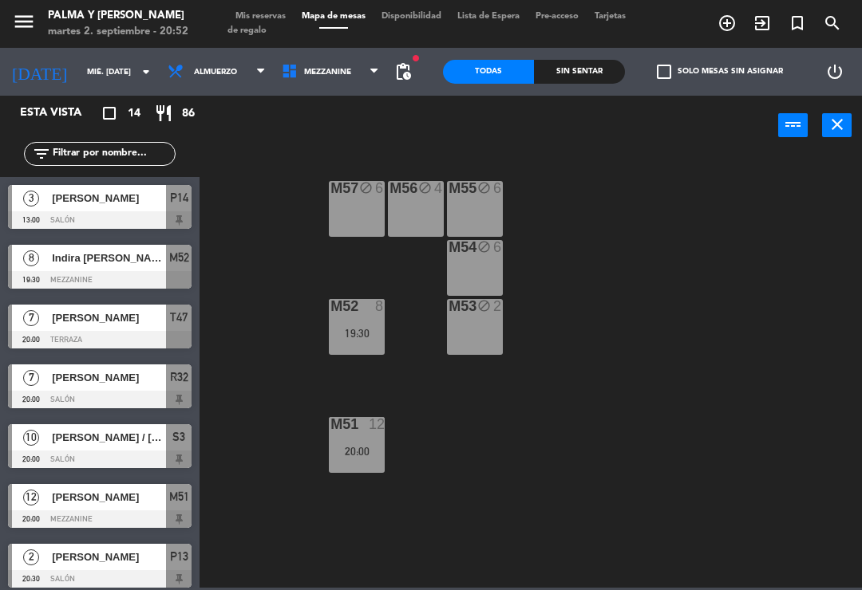
click at [314, 68] on span "Mezzanine" at bounding box center [327, 72] width 47 height 9
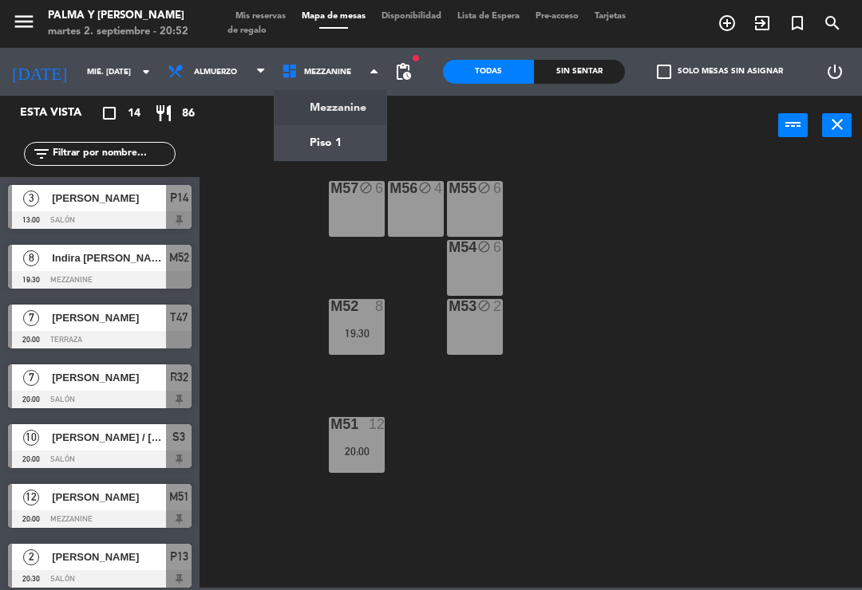
click at [219, 223] on div "M57 block 6 M56 block 4 M55 block 6 M54 block 6 M52 8 19:30 M53 block 2 M51 12 …" at bounding box center [534, 370] width 653 height 435
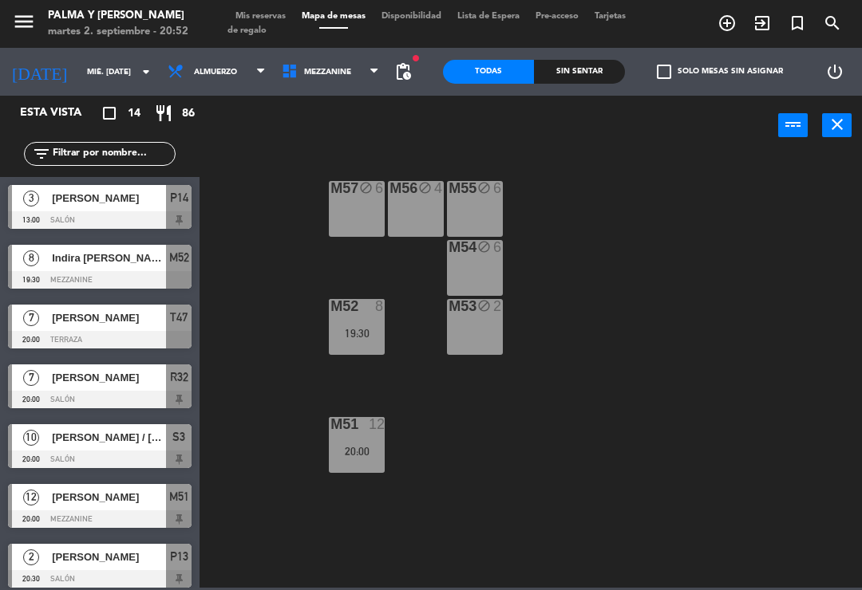
click at [79, 81] on input "mié. [DATE]" at bounding box center [133, 72] width 109 height 25
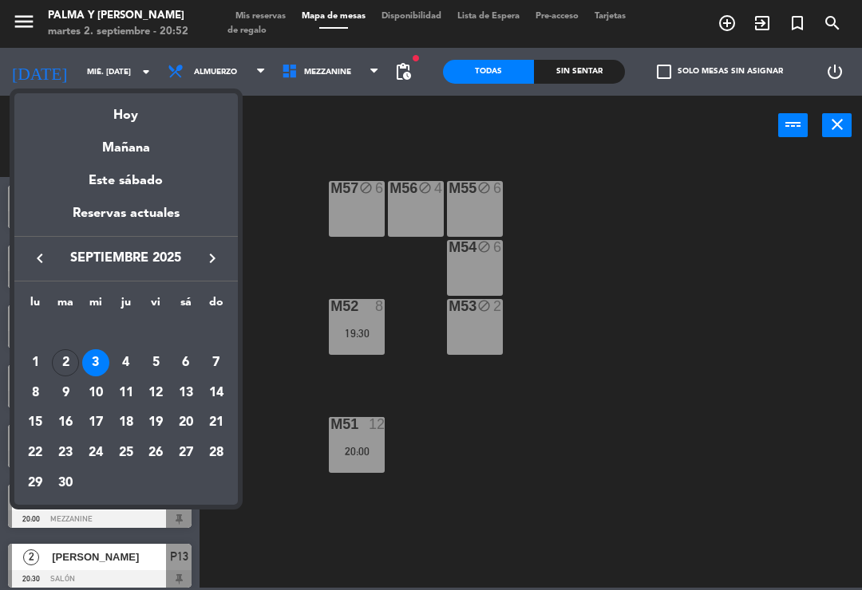
click at [101, 113] on div "Hoy" at bounding box center [125, 109] width 223 height 33
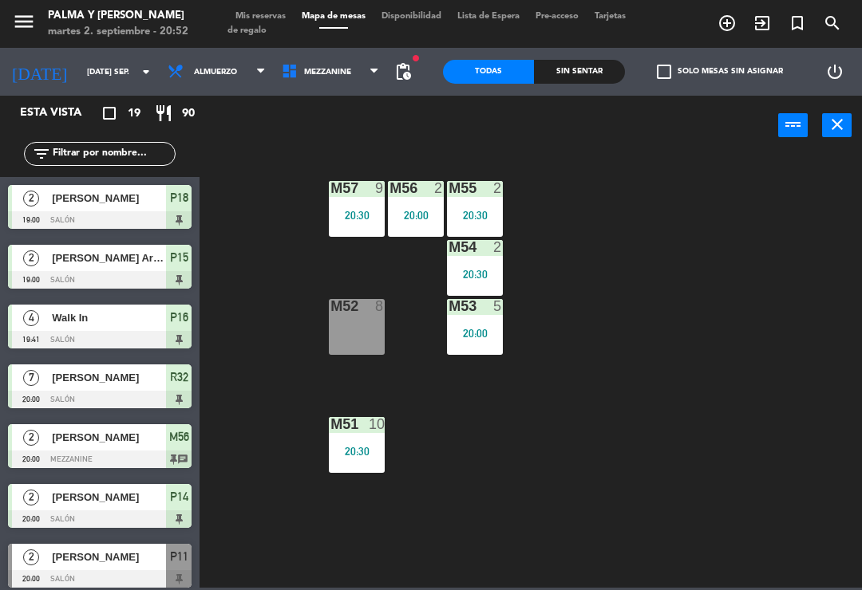
click at [321, 77] on span "Mezzanine" at bounding box center [327, 72] width 47 height 9
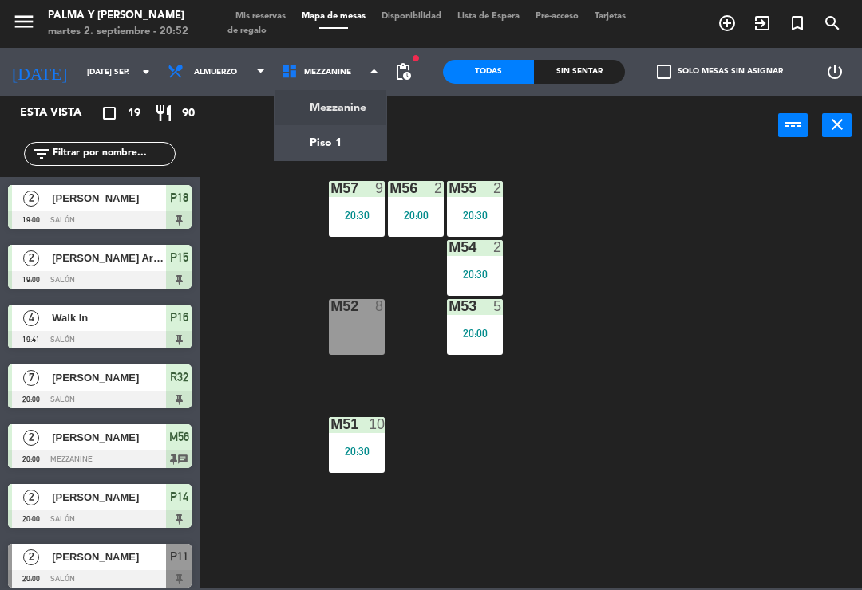
click at [326, 145] on ng-component "menu Palma y [PERSON_NAME] 2. septiembre - 20:52 Mis reservas Mapa de mesas Dis…" at bounding box center [431, 294] width 862 height 588
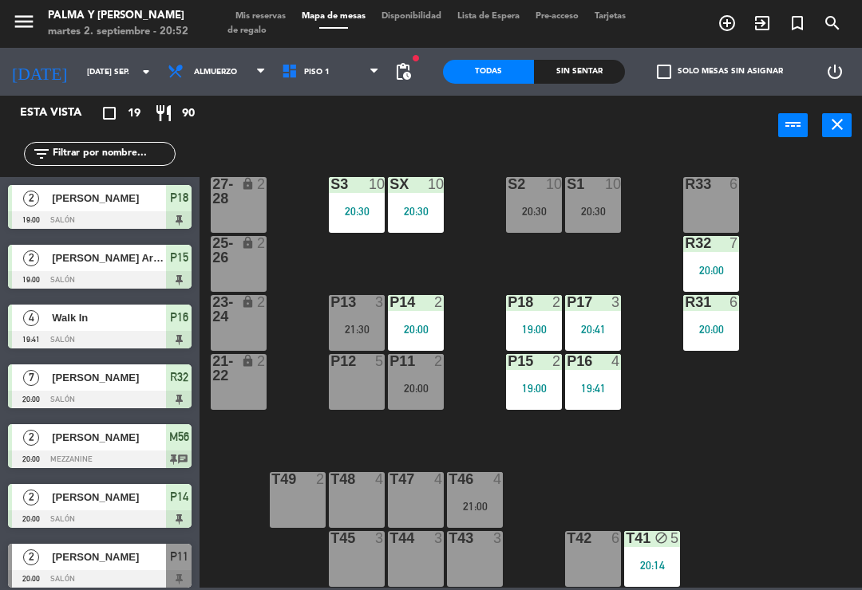
scroll to position [4, 0]
click at [81, 61] on input "[DATE] sep." at bounding box center [133, 72] width 109 height 25
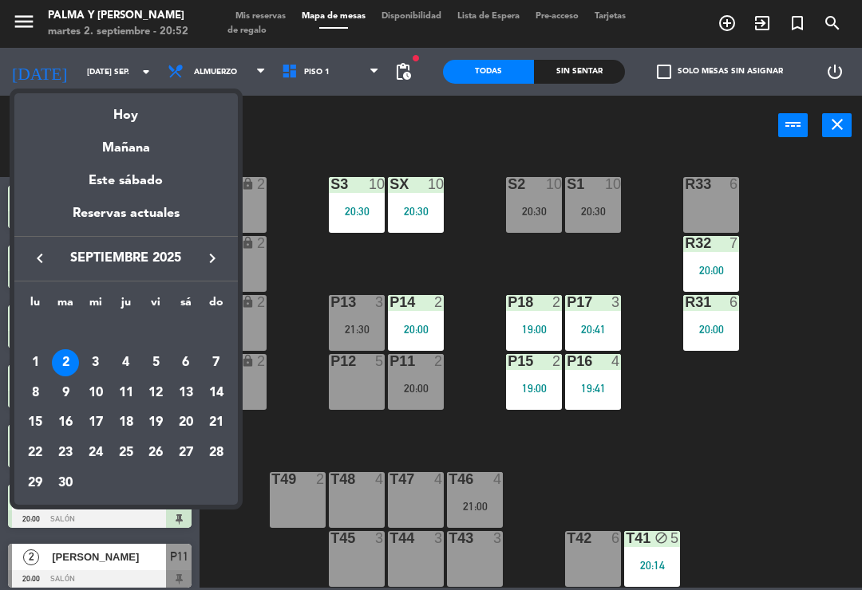
click at [103, 147] on div "Mañana" at bounding box center [125, 142] width 223 height 33
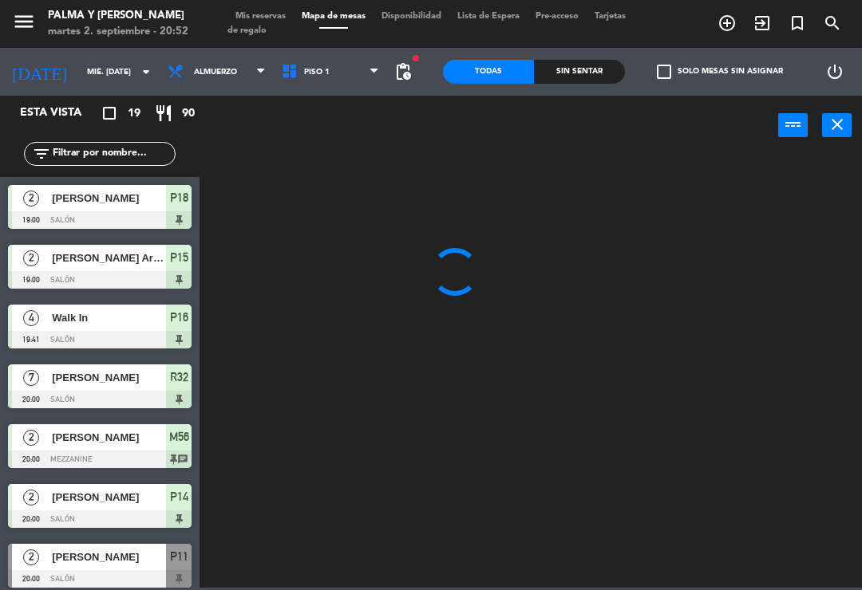
scroll to position [0, 0]
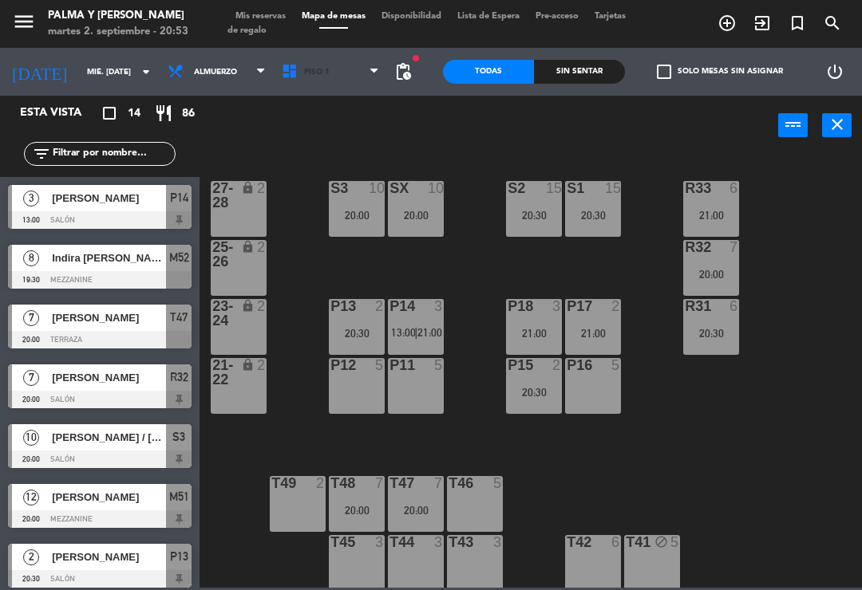
click at [319, 81] on span "Piso 1" at bounding box center [331, 71] width 114 height 35
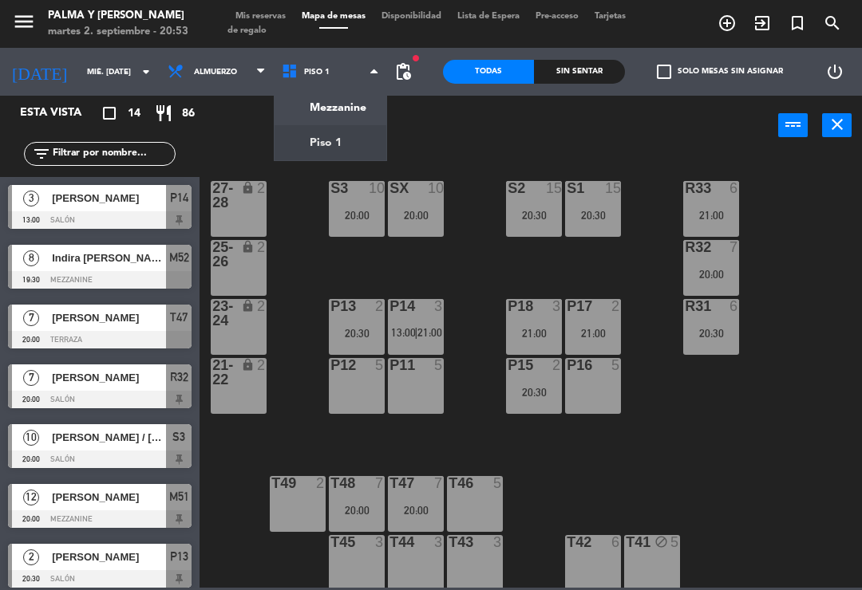
click at [317, 101] on ng-component "menu Palma y [PERSON_NAME] 2. septiembre - 20:53 Mis reservas Mapa de mesas Dis…" at bounding box center [431, 294] width 862 height 588
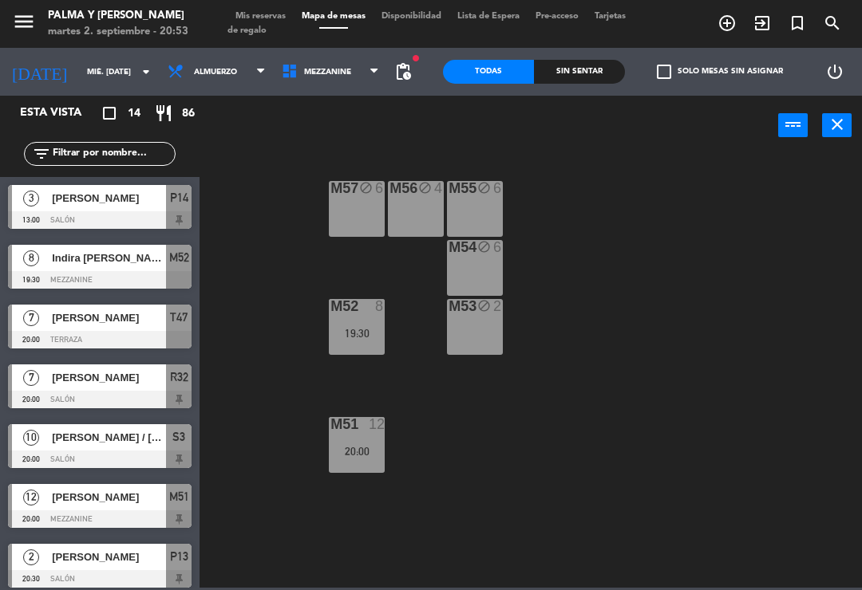
click at [79, 77] on input "mié. [DATE]" at bounding box center [133, 72] width 109 height 25
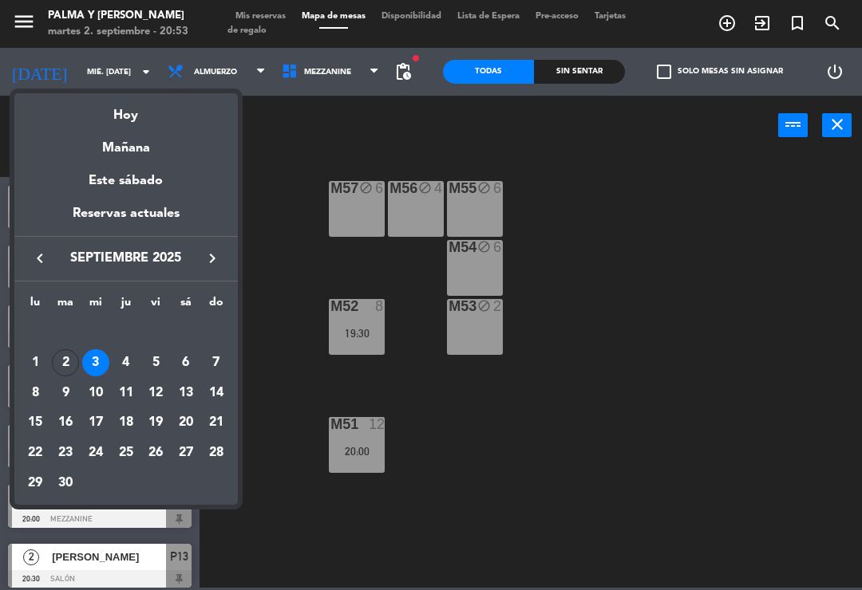
click at [100, 114] on div "Hoy" at bounding box center [125, 109] width 223 height 33
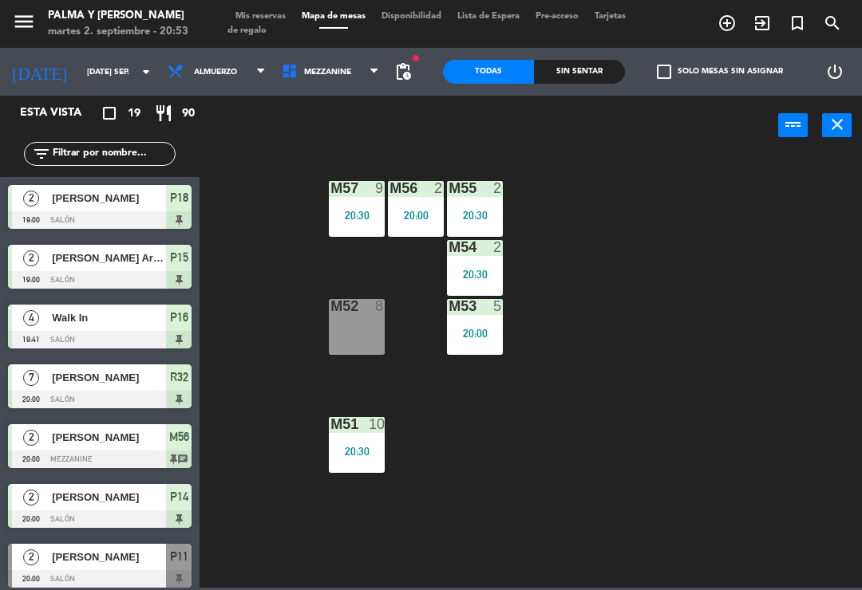
click at [307, 77] on span "Mezzanine" at bounding box center [331, 71] width 114 height 35
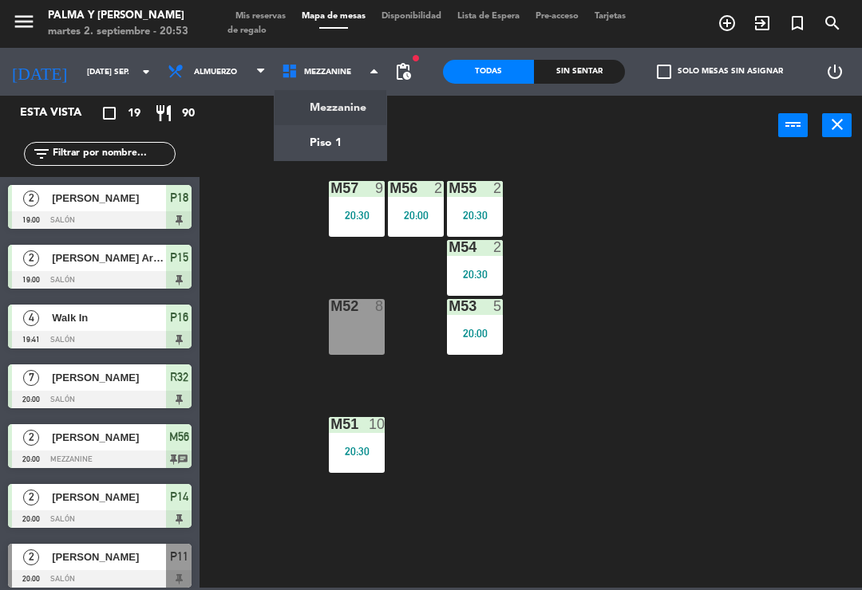
click at [308, 152] on ng-component "menu Palma y [PERSON_NAME] 2. septiembre - 20:53 Mis reservas Mapa de mesas Dis…" at bounding box center [431, 294] width 862 height 588
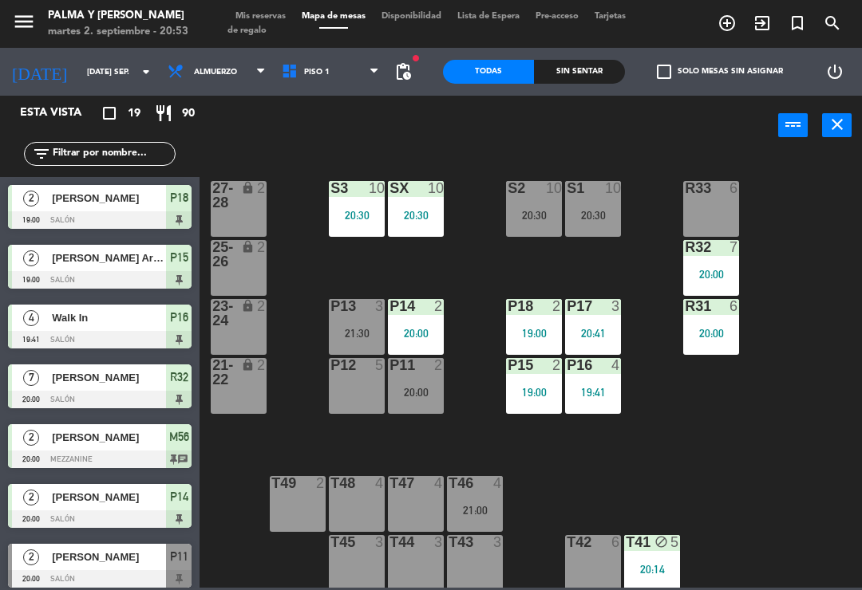
click at [416, 207] on div "SX 10 20:30" at bounding box center [416, 209] width 56 height 56
click at [590, 502] on div "R33 6 S1 10 20:30 S2 10 20:30 S3 10 20:30 SX 10 20:30 27-28 lock 2 R32 7 20:00 …" at bounding box center [534, 370] width 653 height 435
click at [79, 70] on input "[DATE] sep." at bounding box center [133, 72] width 109 height 25
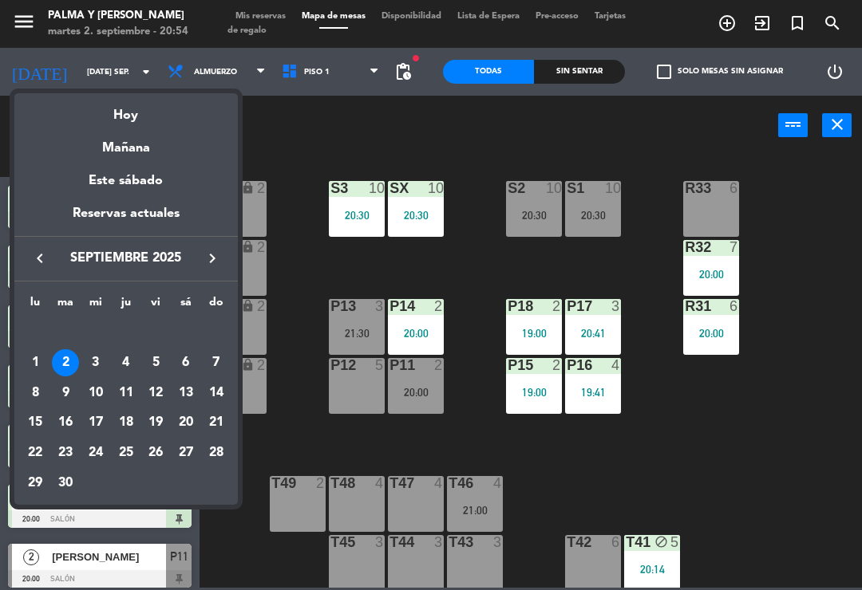
click at [222, 369] on div "7" at bounding box center [216, 362] width 27 height 27
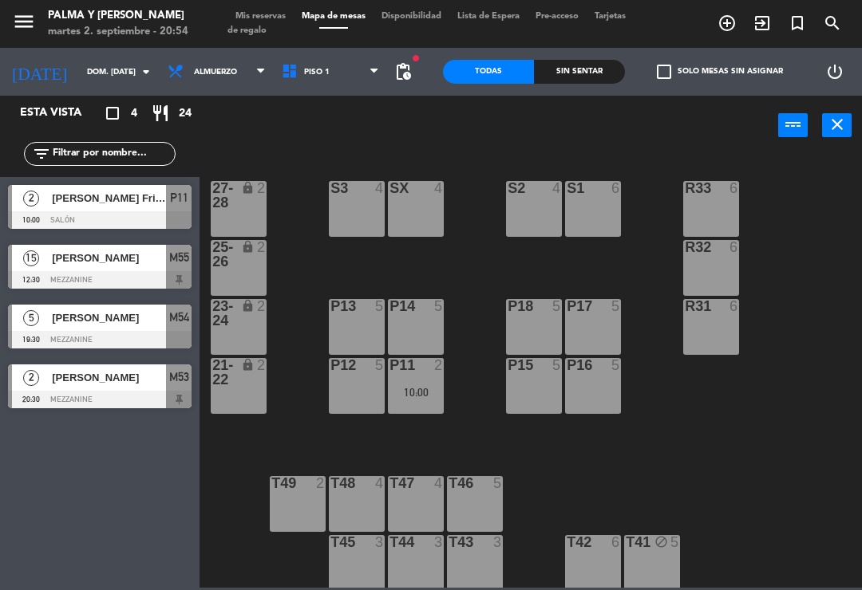
click at [33, 85] on icon "[DATE]" at bounding box center [39, 72] width 79 height 34
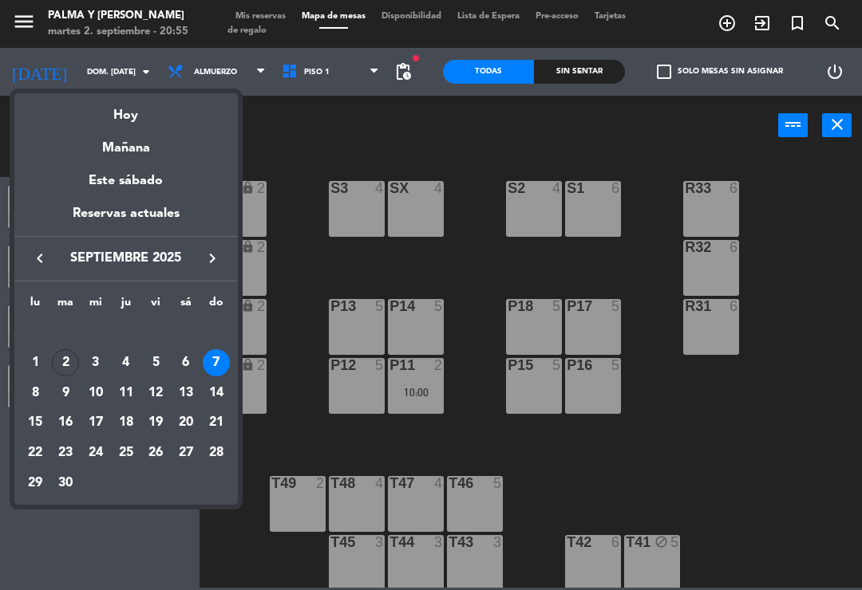
click at [117, 123] on div "Hoy" at bounding box center [125, 109] width 223 height 33
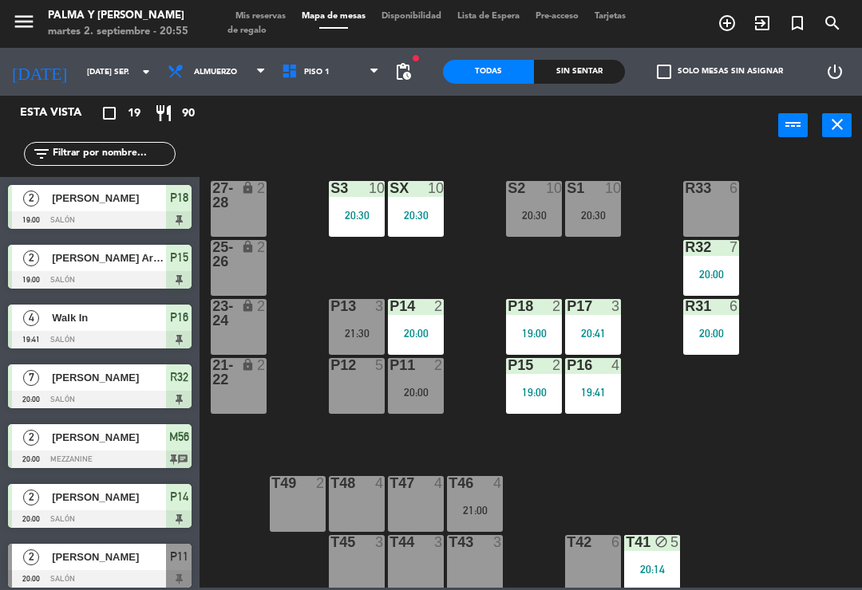
click at [495, 576] on div "T43 3" at bounding box center [475, 563] width 56 height 56
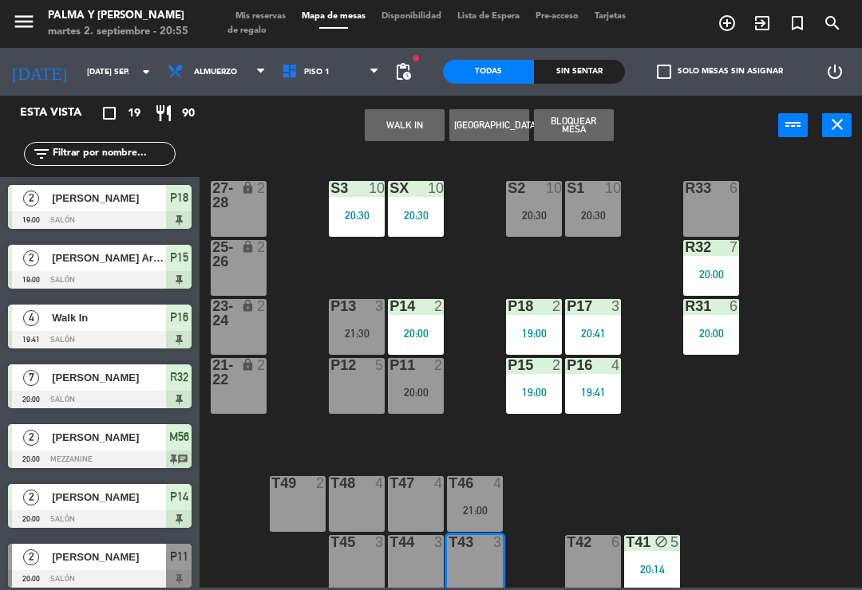
click at [417, 115] on button "WALK IN" at bounding box center [405, 125] width 80 height 32
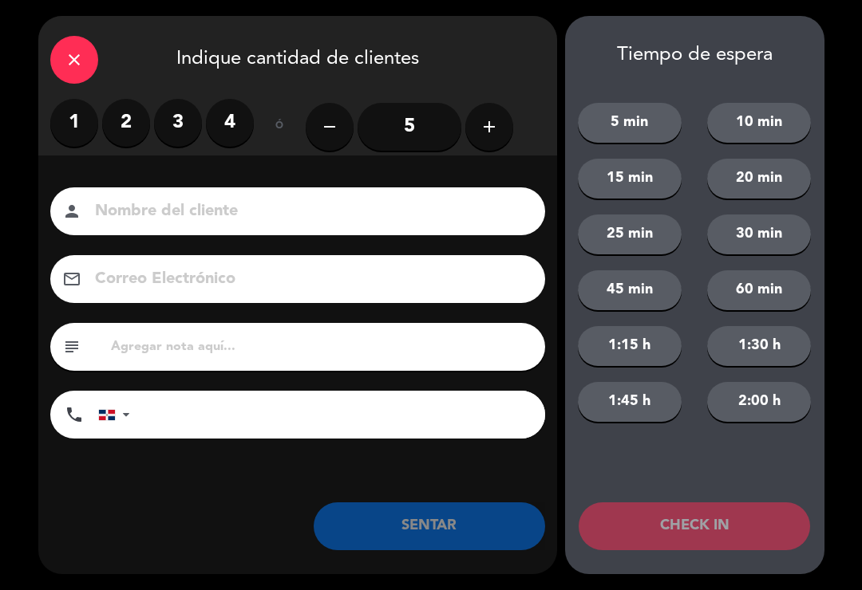
click at [73, 121] on label "1" at bounding box center [74, 123] width 48 height 48
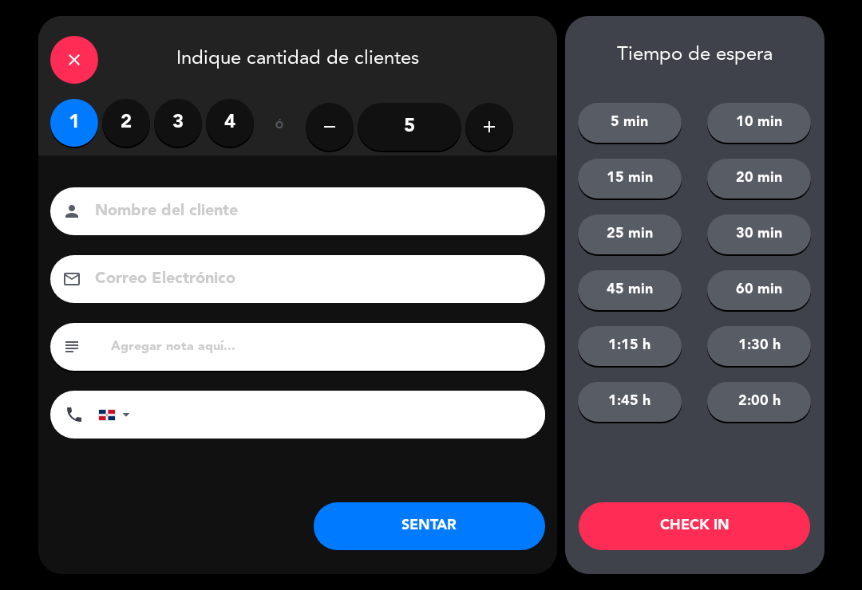
click at [495, 519] on button "SENTAR" at bounding box center [429, 527] width 231 height 48
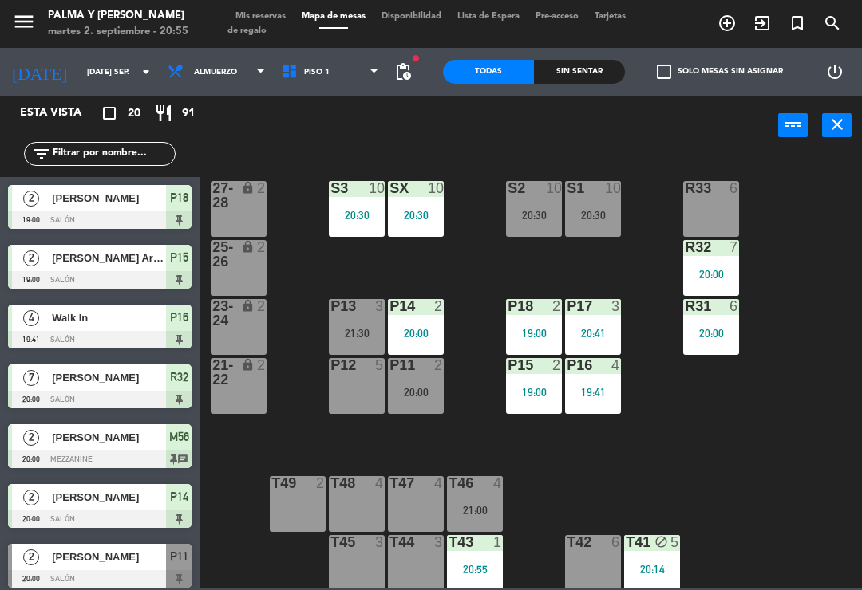
click at [790, 442] on div "R33 6 S1 10 20:30 S2 10 20:30 S3 10 20:30 SX 10 20:30 27-28 lock 2 R32 7 20:00 …" at bounding box center [534, 370] width 653 height 435
click at [426, 206] on div "SX 10 20:30" at bounding box center [416, 209] width 56 height 56
click at [726, 432] on div "R33 6 S1 10 20:30 S2 10 20:30 S3 10 20:30 SX 10 20:30 27-28 lock 2 R32 7 20:00 …" at bounding box center [534, 370] width 653 height 435
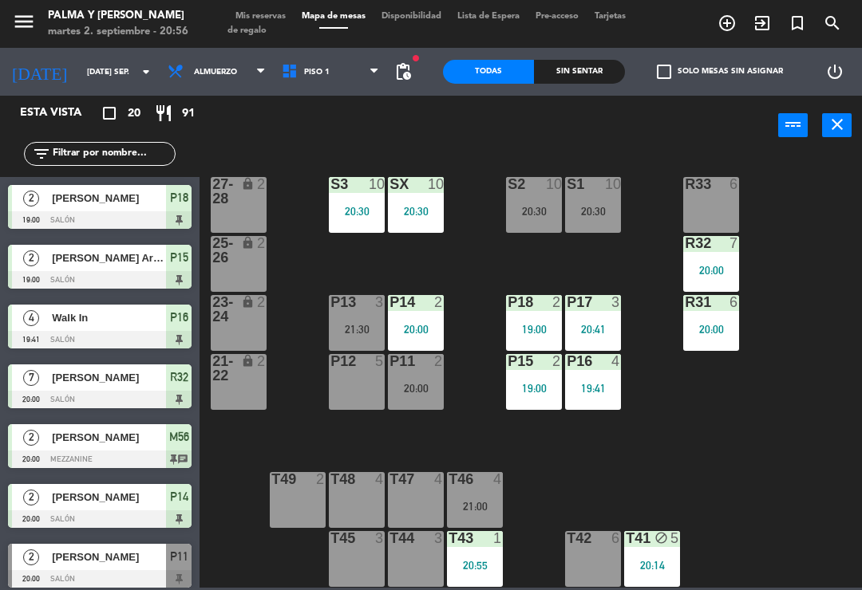
scroll to position [4, 0]
click at [385, 372] on div "P12 5" at bounding box center [357, 382] width 56 height 56
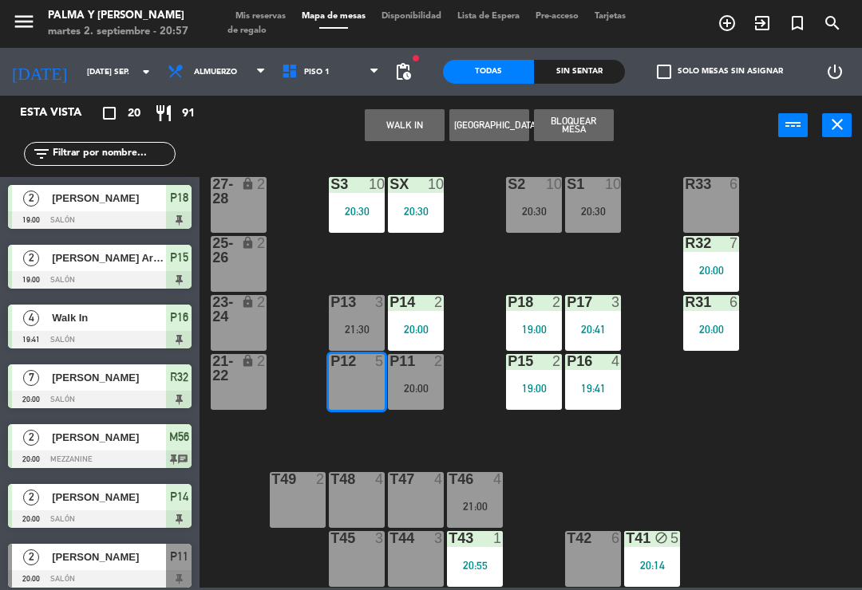
click at [416, 136] on button "WALK IN" at bounding box center [405, 125] width 80 height 32
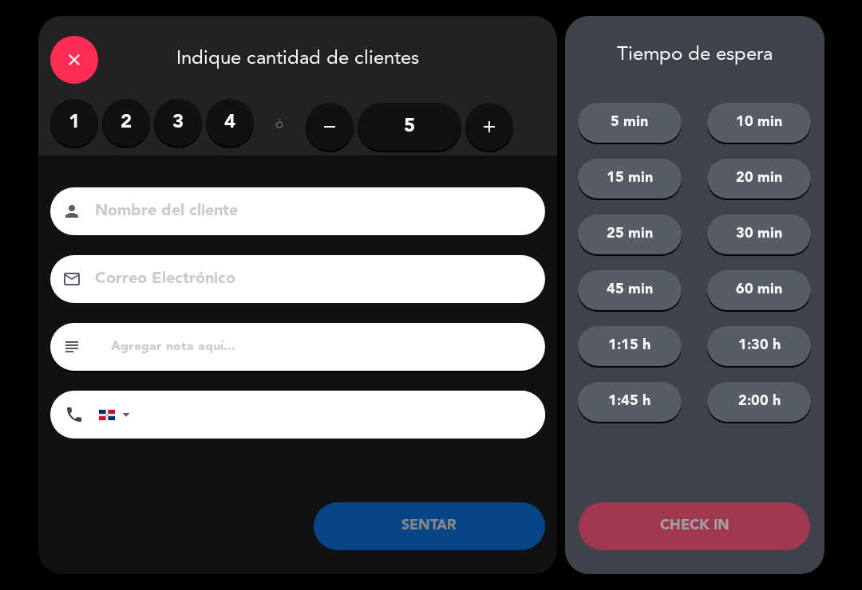
click at [129, 141] on label "2" at bounding box center [126, 123] width 48 height 48
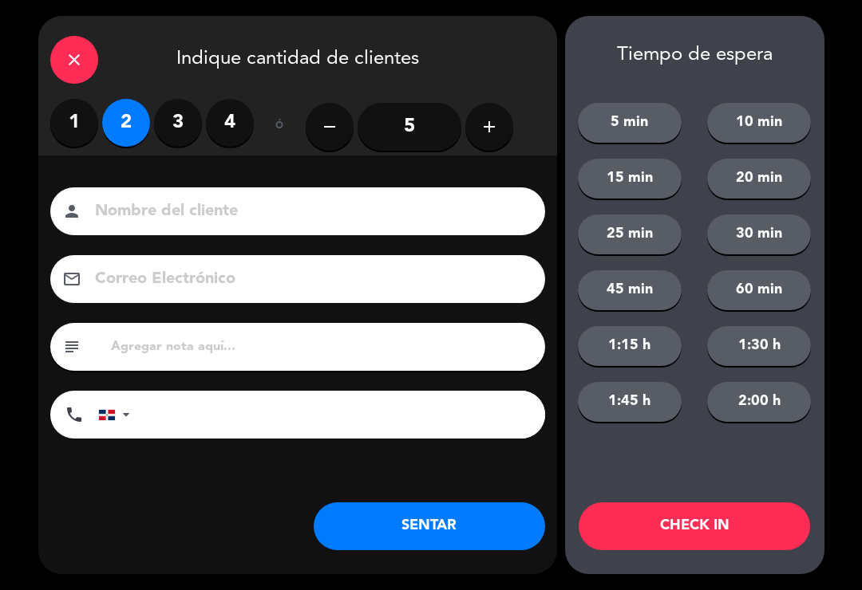
click at [475, 522] on button "SENTAR" at bounding box center [429, 527] width 231 height 48
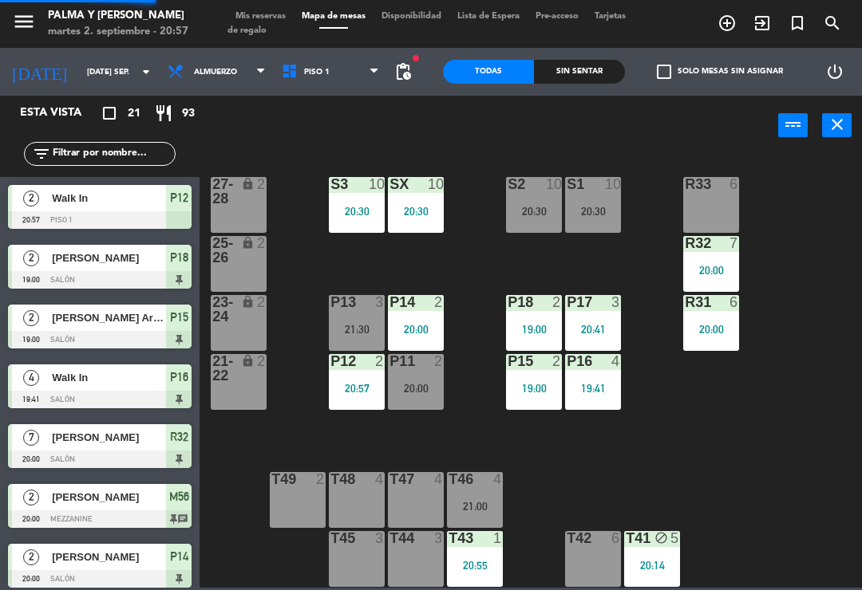
click at [793, 443] on div "R33 6 S1 10 20:30 S2 10 20:30 S3 10 20:30 SX 10 20:30 27-28 lock 2 R32 7 20:00 …" at bounding box center [534, 370] width 653 height 435
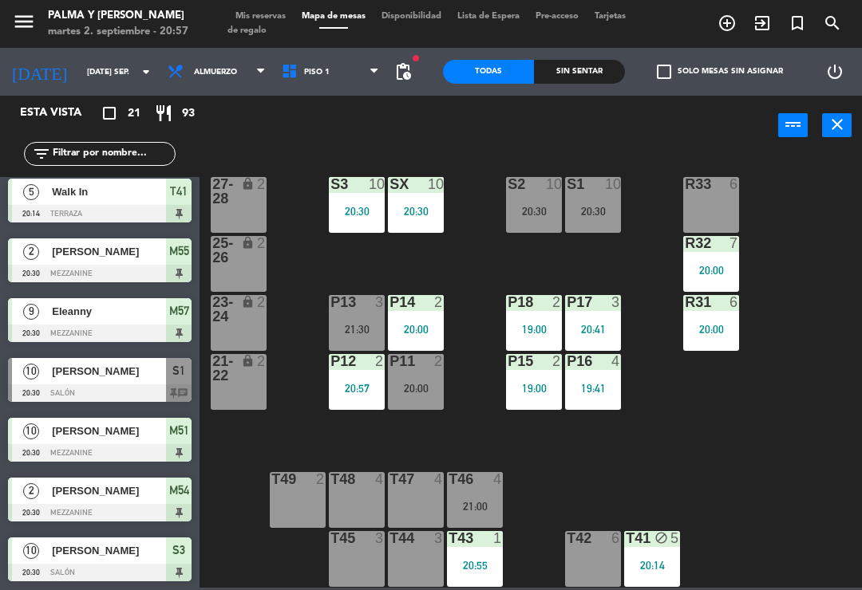
scroll to position [574, 0]
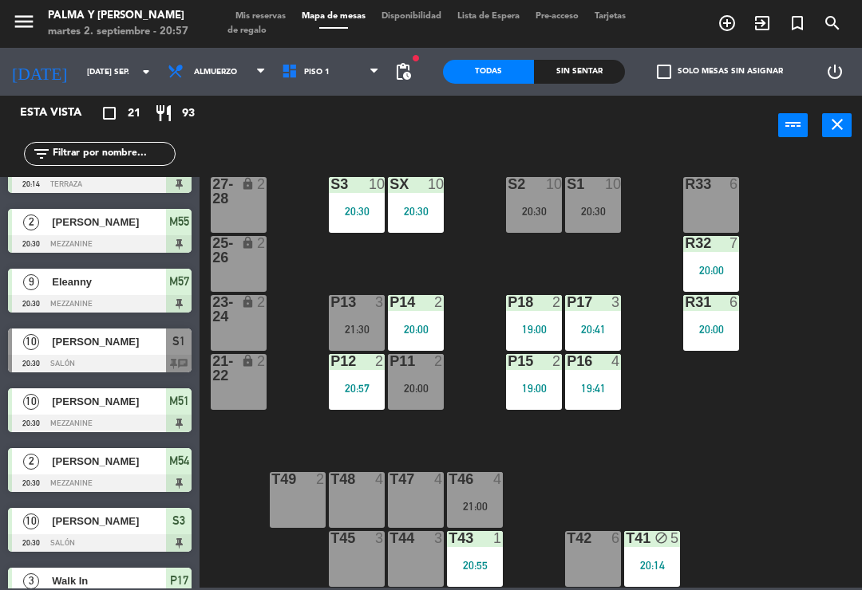
click at [116, 342] on span "[PERSON_NAME]" at bounding box center [109, 341] width 114 height 17
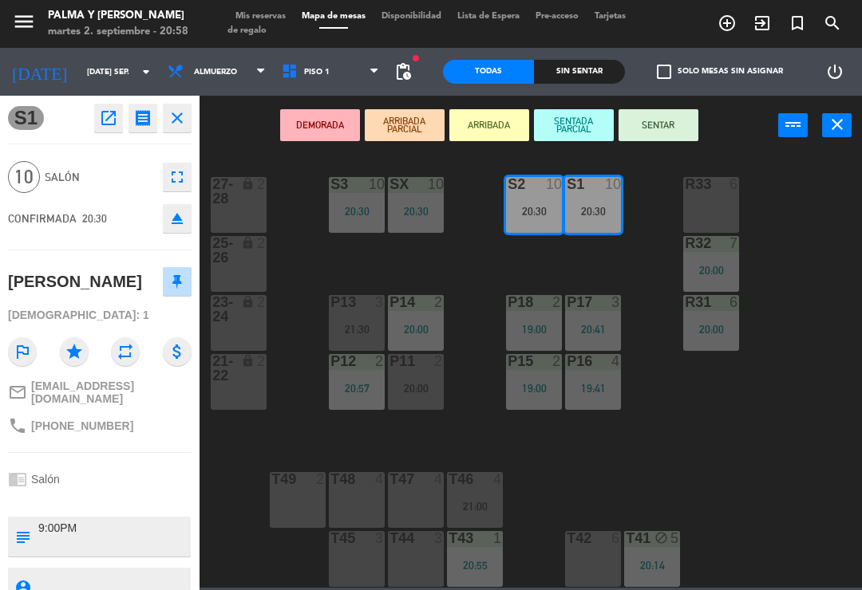
click at [671, 134] on button "SENTAR" at bounding box center [658, 125] width 80 height 32
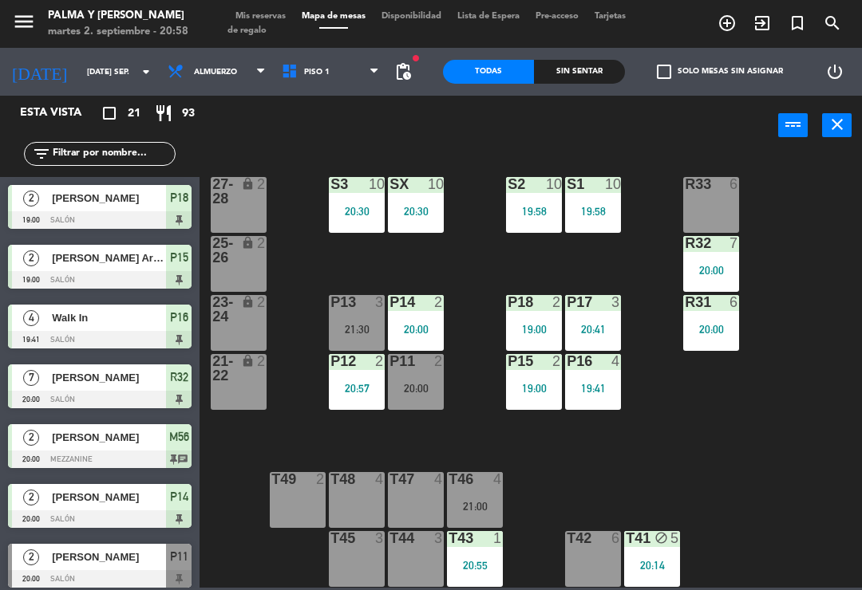
click at [822, 518] on div "R33 6 S1 10 19:58 S2 10 19:58 S3 10 20:30 SX 10 20:30 27-28 lock 2 R32 7 20:00 …" at bounding box center [534, 370] width 653 height 435
click at [794, 489] on div "R33 6 S1 10 20:30 S2 10 20:30 S3 10 20:30 SX 10 20:30 27-28 lock 2 R32 7 20:00 …" at bounding box center [534, 370] width 653 height 435
click at [798, 446] on div "R33 6 S1 10 20:30 S2 10 20:30 S3 10 20:30 SX 10 20:30 27-28 lock 2 R32 7 20:00 …" at bounding box center [534, 370] width 653 height 435
click at [96, 72] on input "[DATE] sep." at bounding box center [133, 72] width 109 height 25
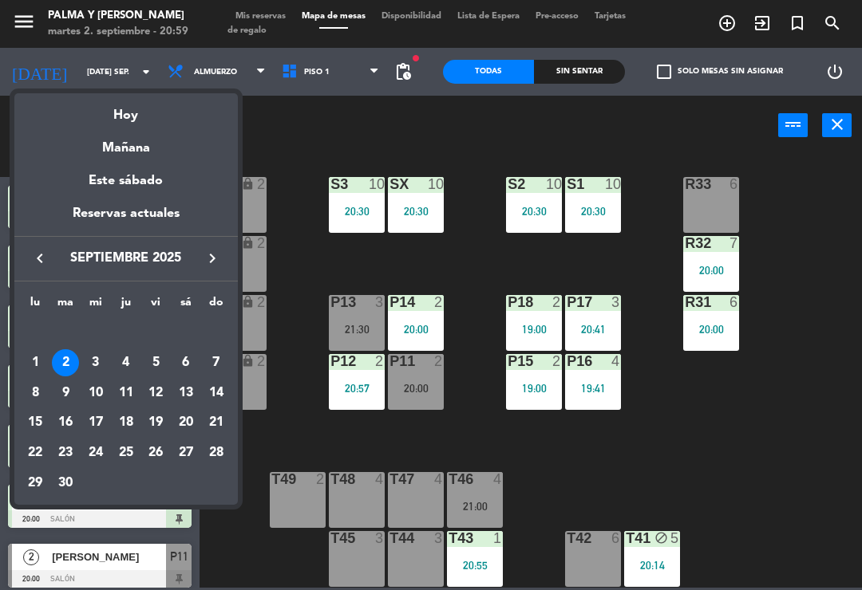
click at [138, 108] on div "Hoy" at bounding box center [125, 109] width 223 height 33
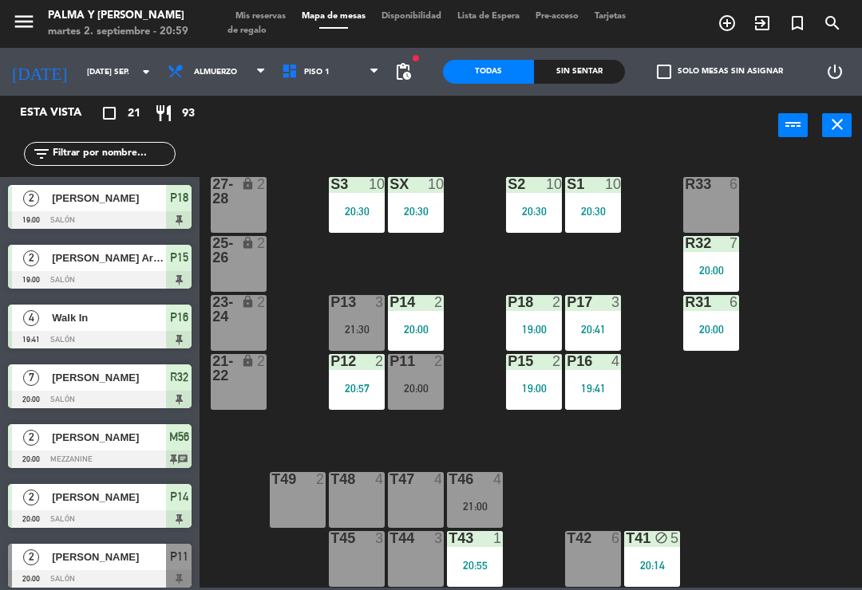
click at [108, 75] on input "[DATE] sep." at bounding box center [133, 72] width 109 height 25
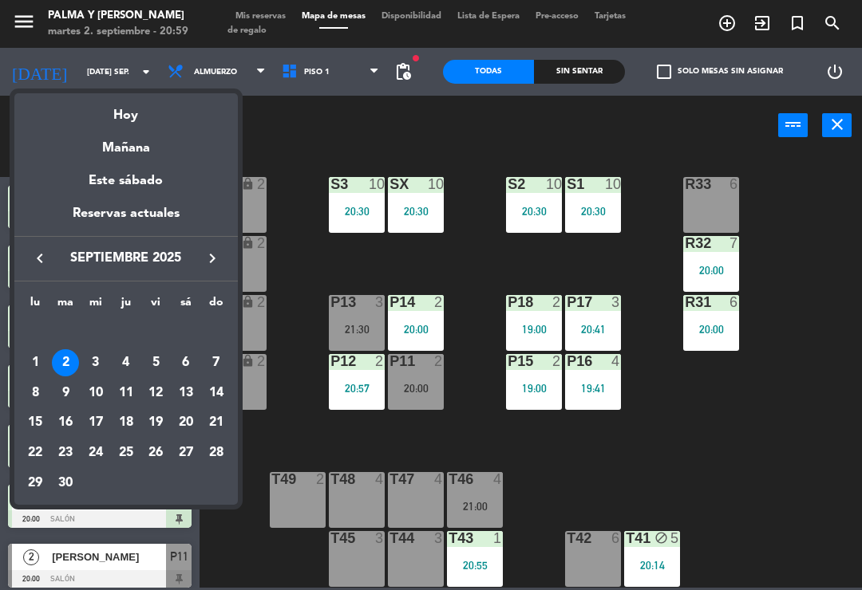
click at [146, 150] on div "Mañana" at bounding box center [125, 142] width 223 height 33
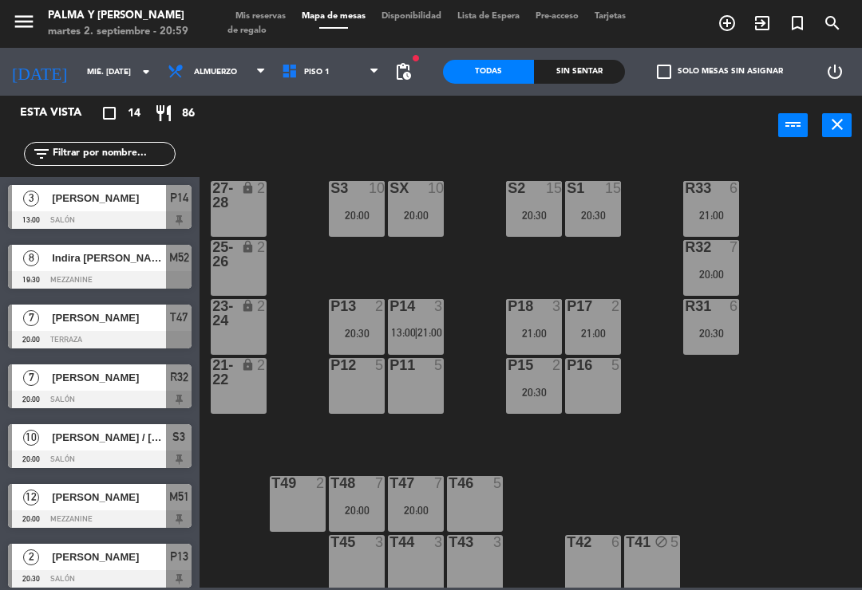
click at [359, 73] on span "Piso 1" at bounding box center [331, 71] width 114 height 35
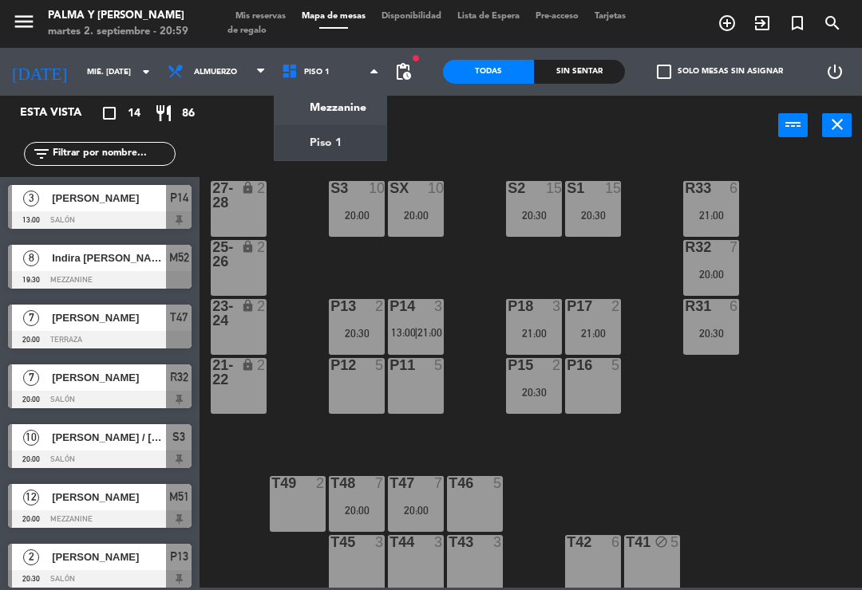
click at [777, 404] on div "R33 6 21:00 S1 15 20:30 S2 15 20:30 S3 10 20:00 SX 10 20:00 27-28 lock 2 R32 7 …" at bounding box center [534, 370] width 653 height 435
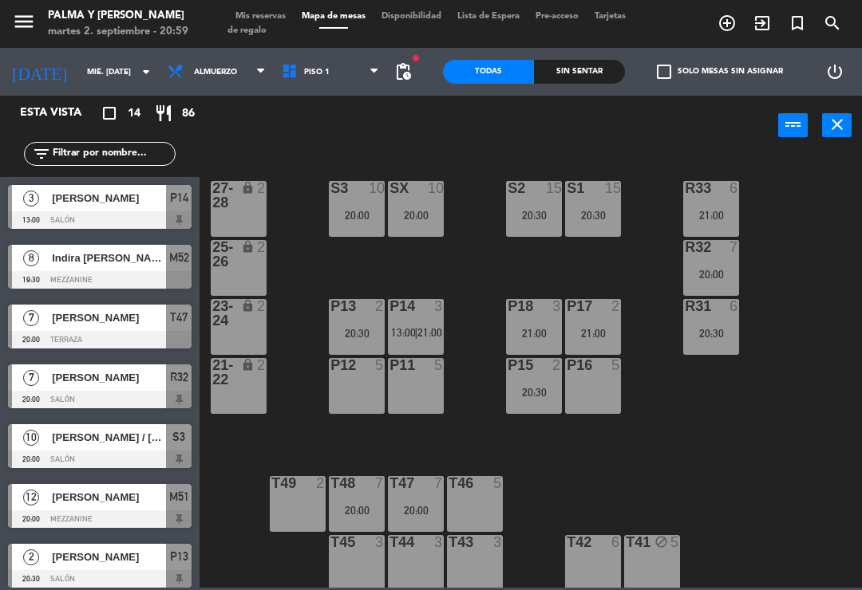
click at [709, 337] on div "20:30" at bounding box center [711, 333] width 56 height 11
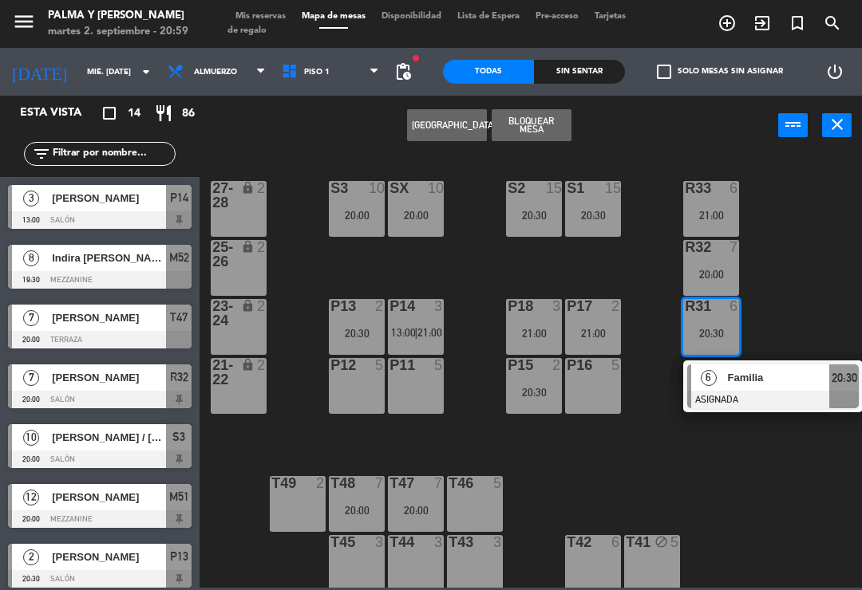
click at [787, 392] on div at bounding box center [773, 400] width 172 height 18
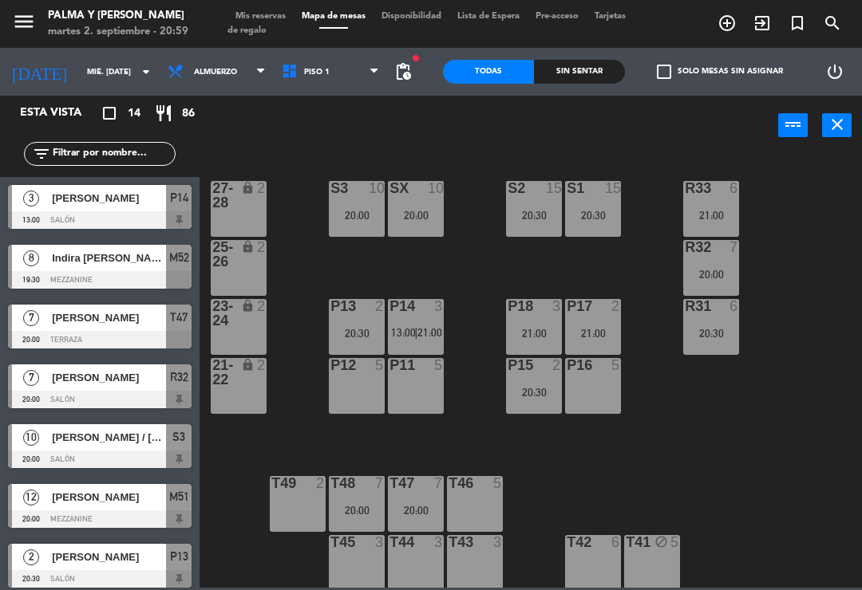
click at [726, 203] on div "R33 6 21:00" at bounding box center [711, 209] width 56 height 56
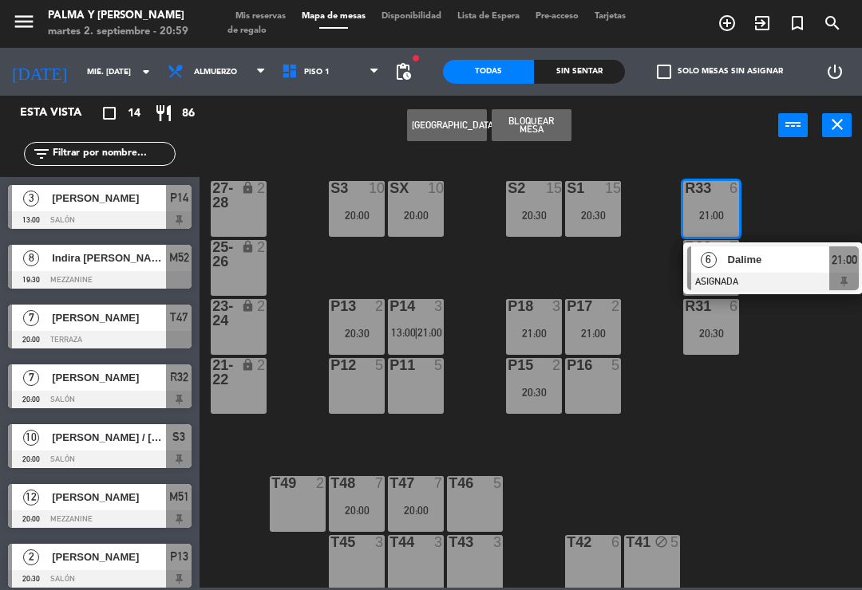
click at [769, 262] on span "Dalime" at bounding box center [779, 259] width 102 height 17
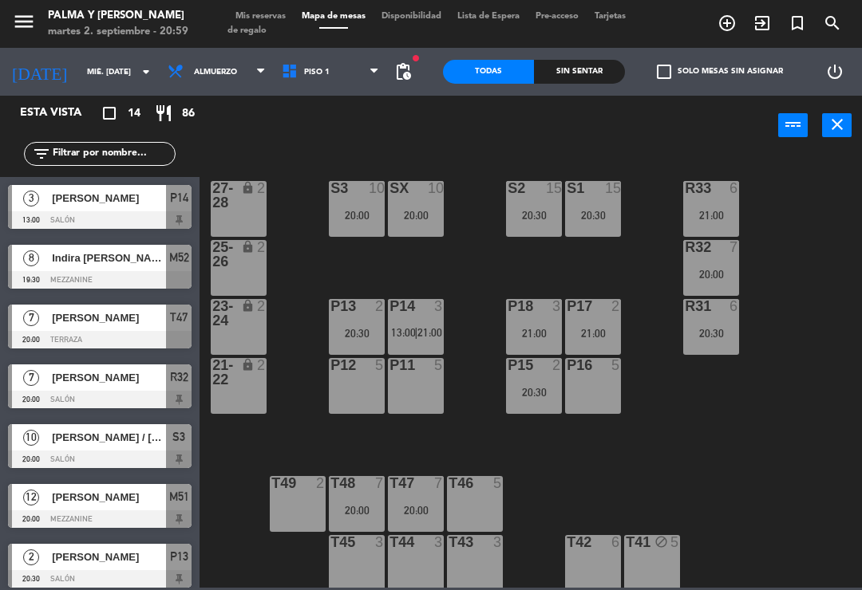
scroll to position [61, 0]
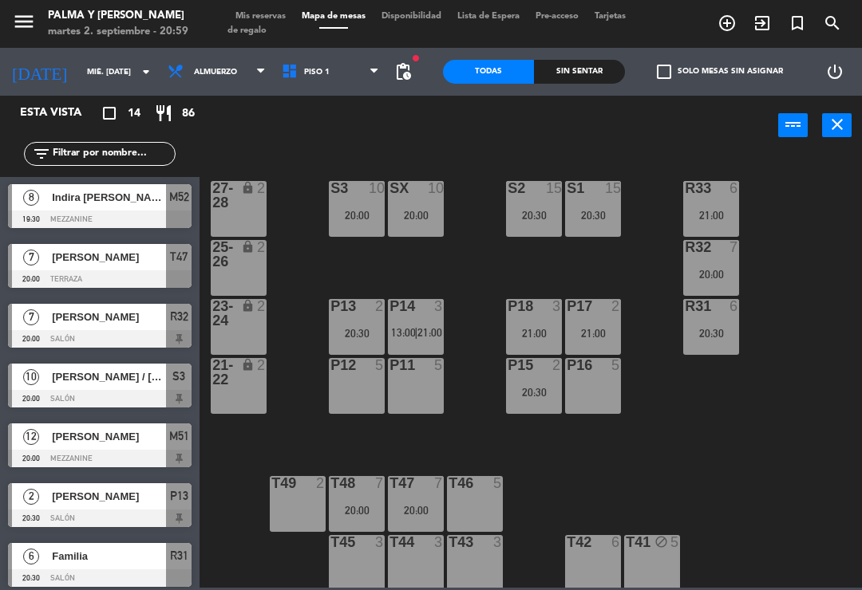
click at [723, 210] on div "21:00" at bounding box center [711, 215] width 56 height 11
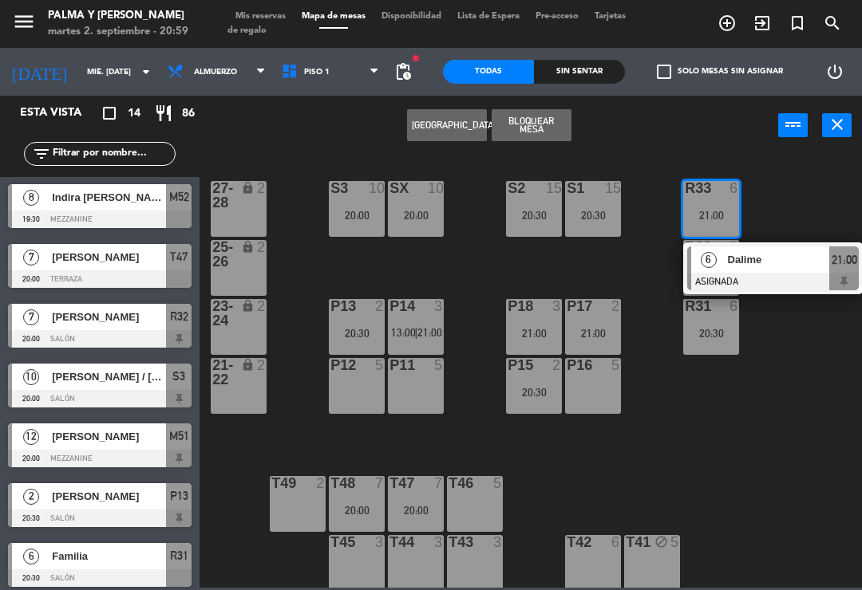
click at [763, 264] on span "Dalime" at bounding box center [779, 259] width 102 height 17
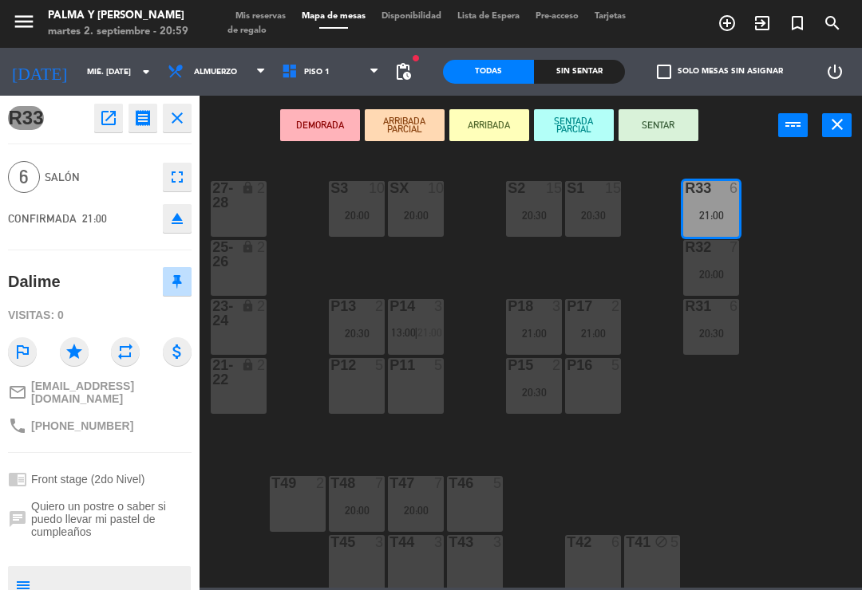
click at [586, 396] on div "P16 5" at bounding box center [593, 386] width 56 height 56
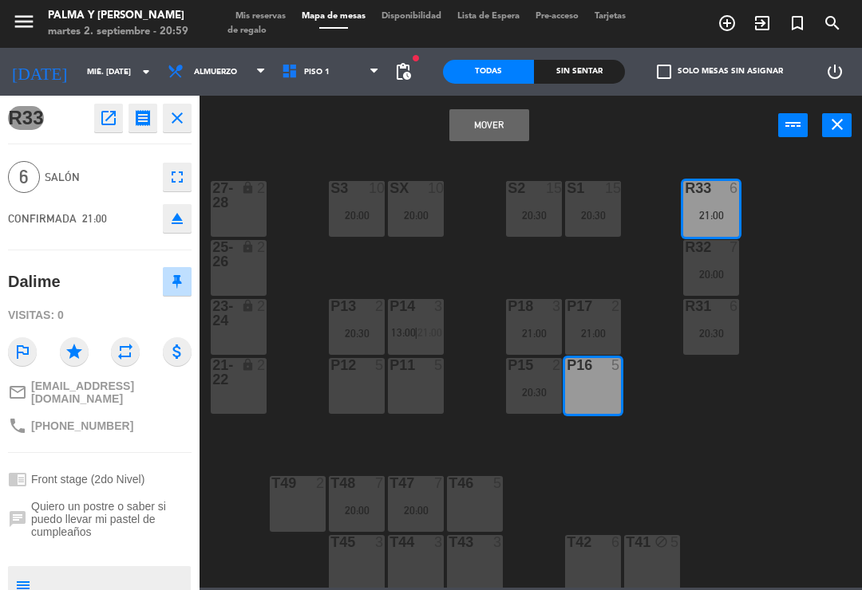
click at [508, 133] on button "Mover" at bounding box center [489, 125] width 80 height 32
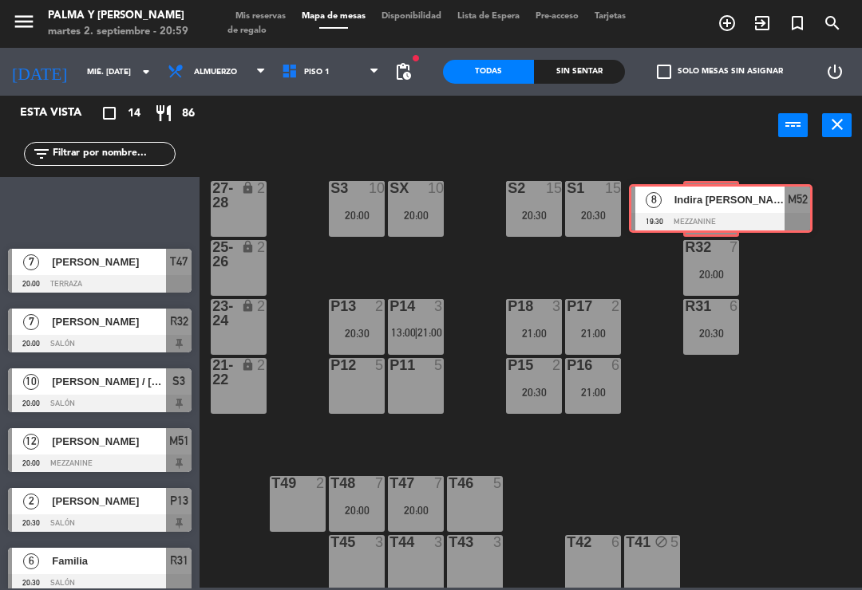
scroll to position [60, 0]
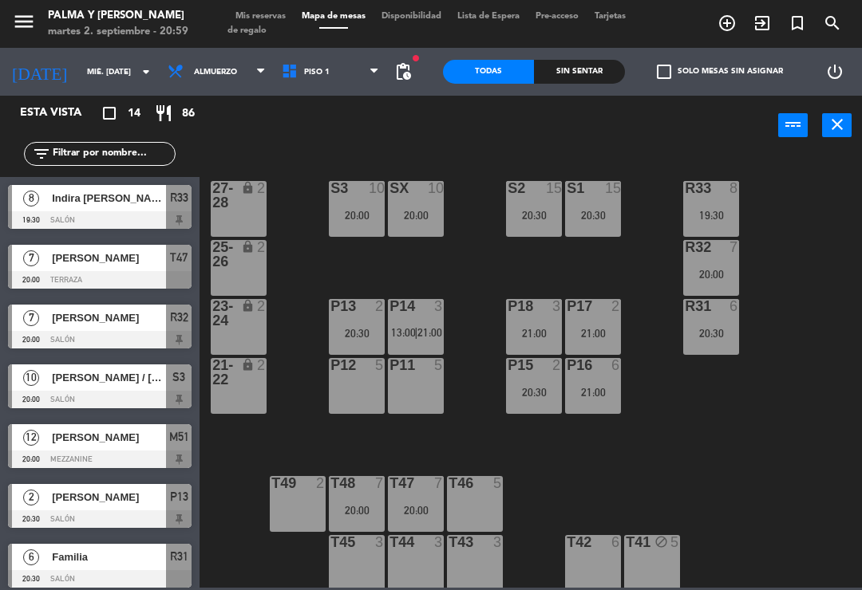
click at [811, 366] on div "R33 8 19:30 S1 15 20:30 S2 15 20:30 S3 10 20:00 SX 10 20:00 27-28 lock 2 R32 7 …" at bounding box center [534, 370] width 653 height 435
click at [23, 68] on icon "[DATE]" at bounding box center [39, 72] width 79 height 34
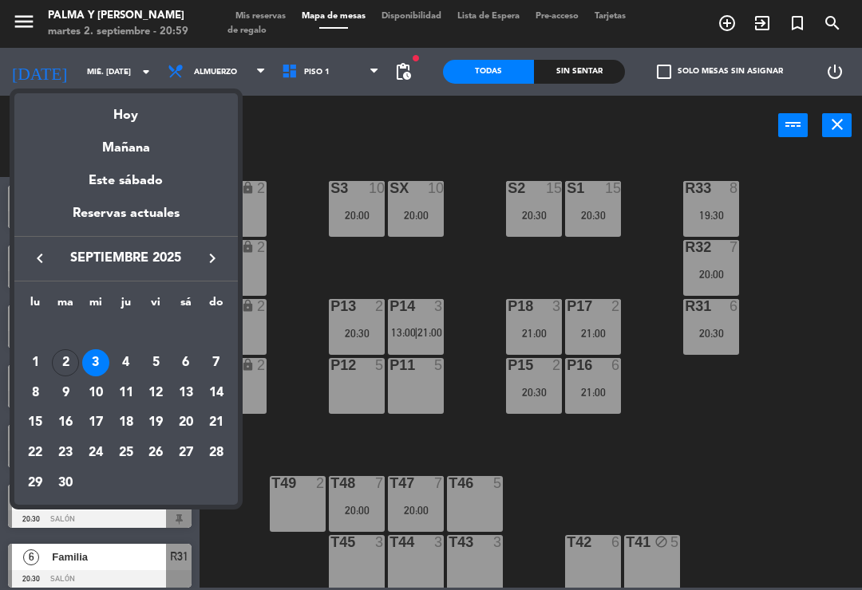
click at [93, 128] on div "Mañana" at bounding box center [125, 142] width 223 height 33
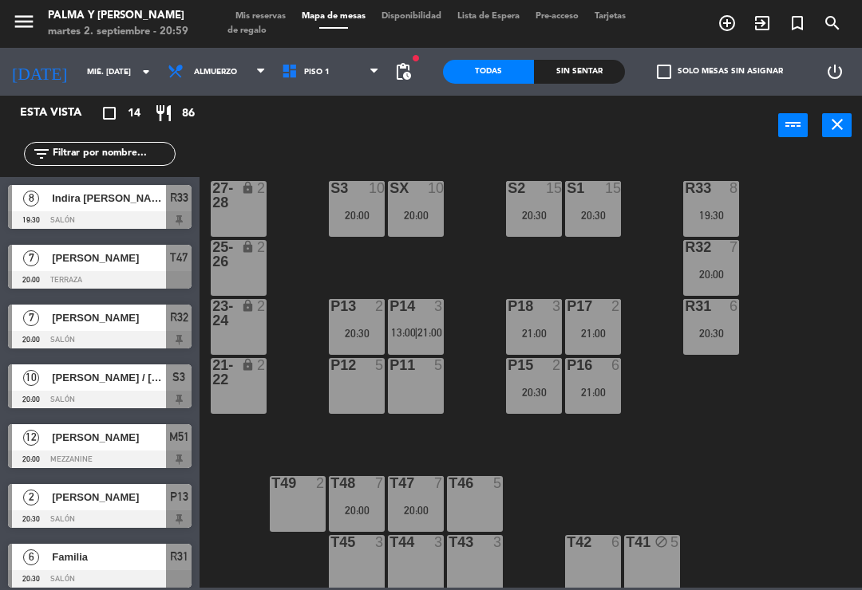
click at [41, 85] on div "[DATE] mié. [DATE] arrow_drop_down" at bounding box center [80, 71] width 160 height 35
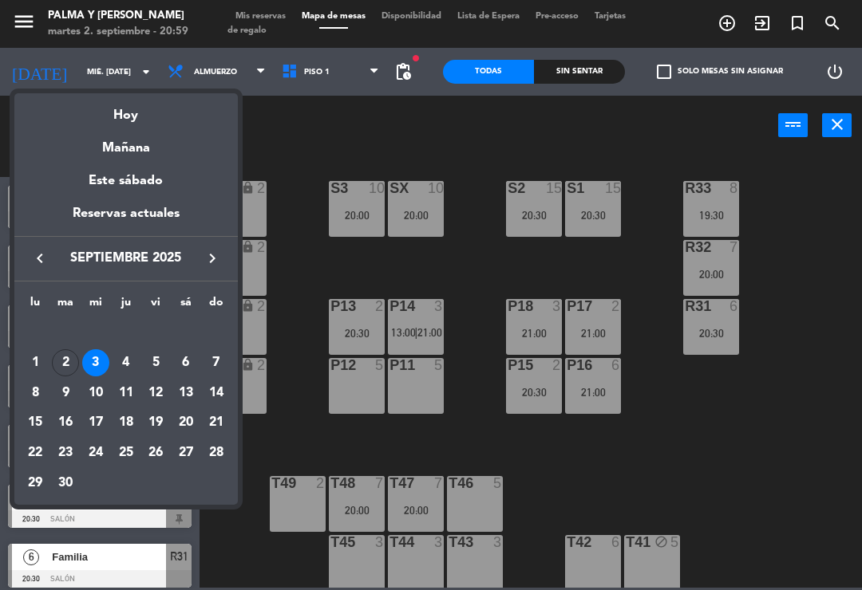
click at [112, 118] on div "Hoy" at bounding box center [125, 109] width 223 height 33
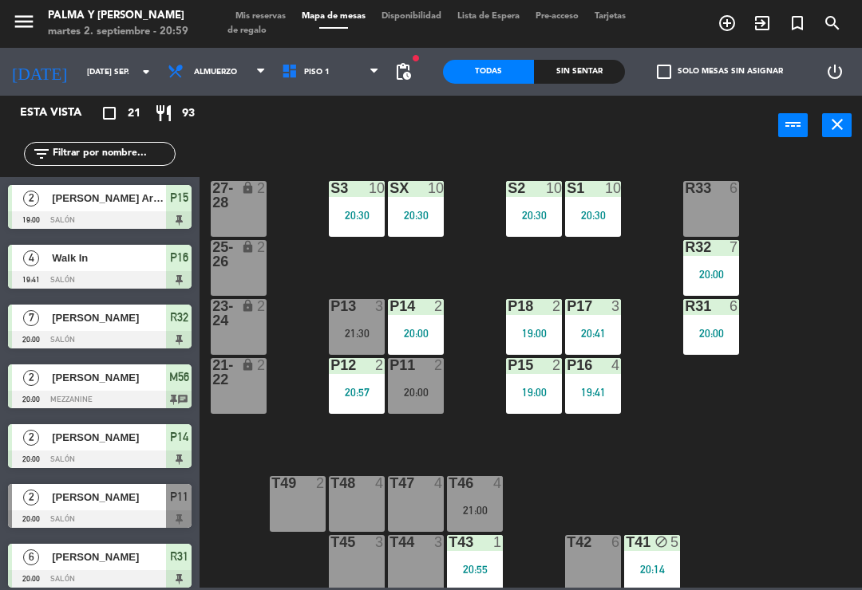
click at [570, 81] on div "Sin sentar" at bounding box center [579, 72] width 91 height 24
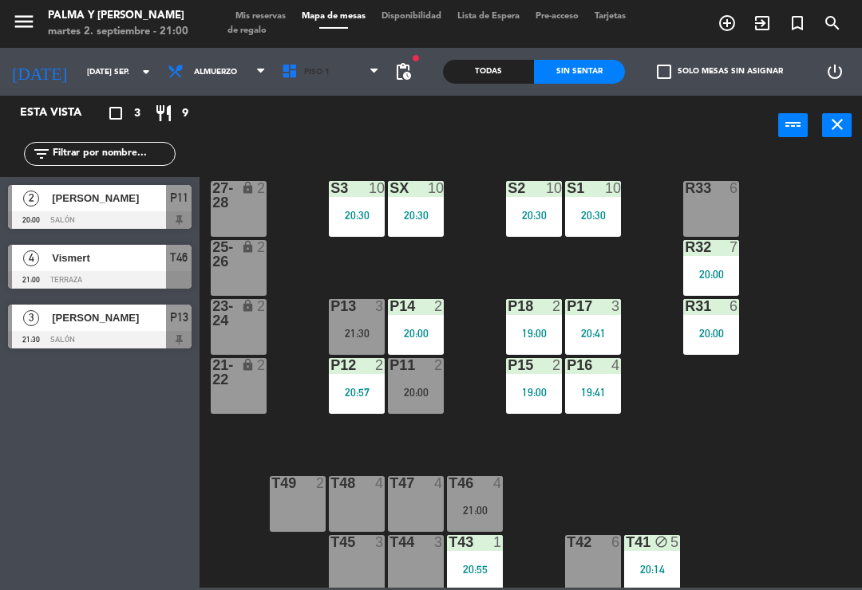
click at [297, 84] on span "Piso 1" at bounding box center [331, 71] width 114 height 35
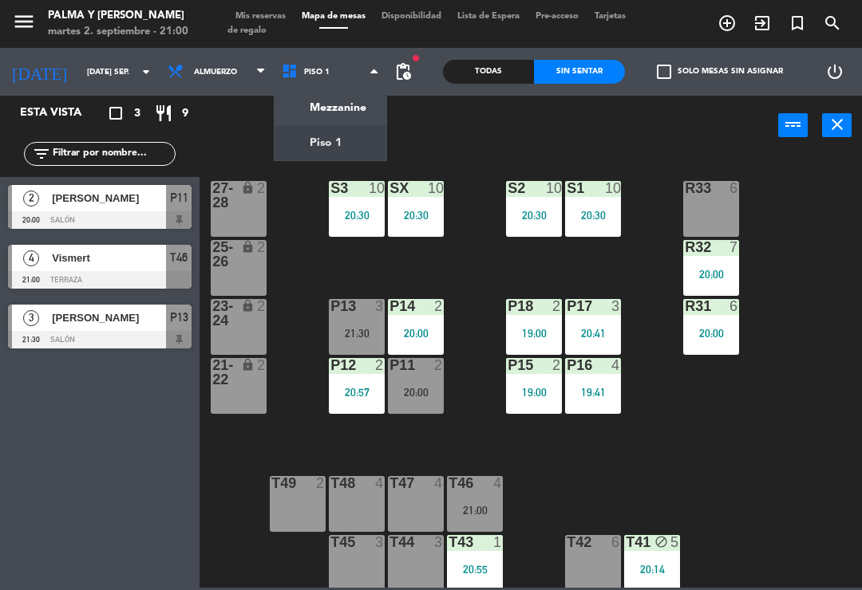
click at [386, 132] on ng-component "menu Palma y [PERSON_NAME] 2. septiembre - 21:00 Mis reservas Mapa de mesas Dis…" at bounding box center [431, 294] width 862 height 588
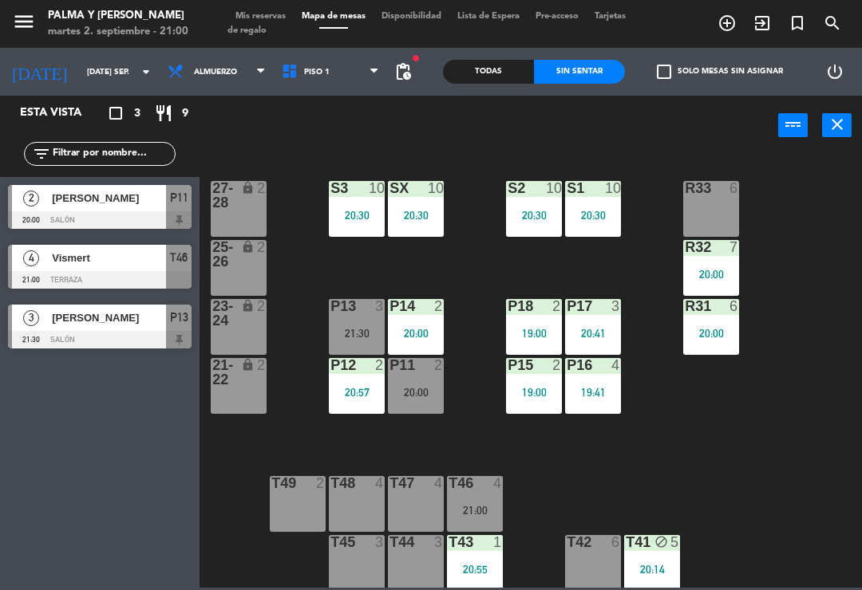
click at [79, 83] on input "[DATE] sep." at bounding box center [133, 72] width 109 height 25
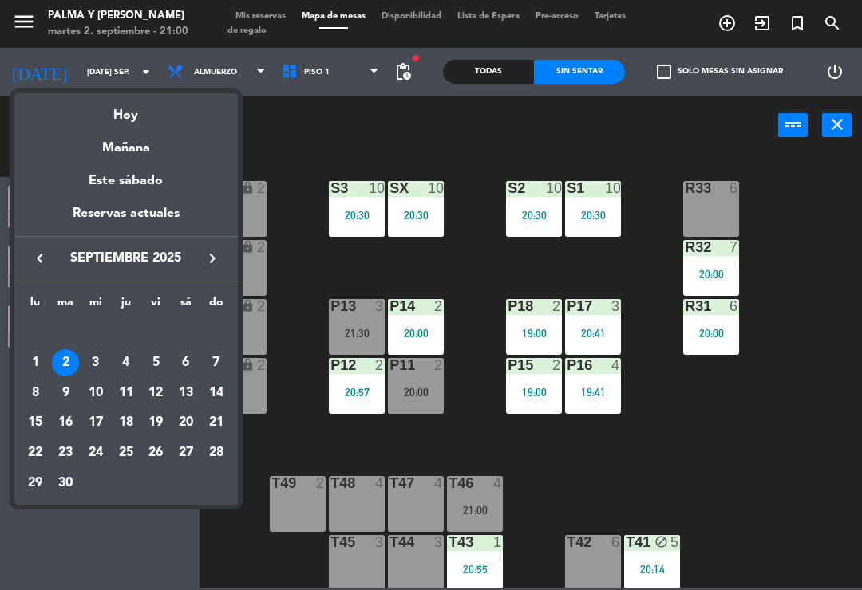
click at [93, 155] on div "Mañana" at bounding box center [125, 142] width 223 height 33
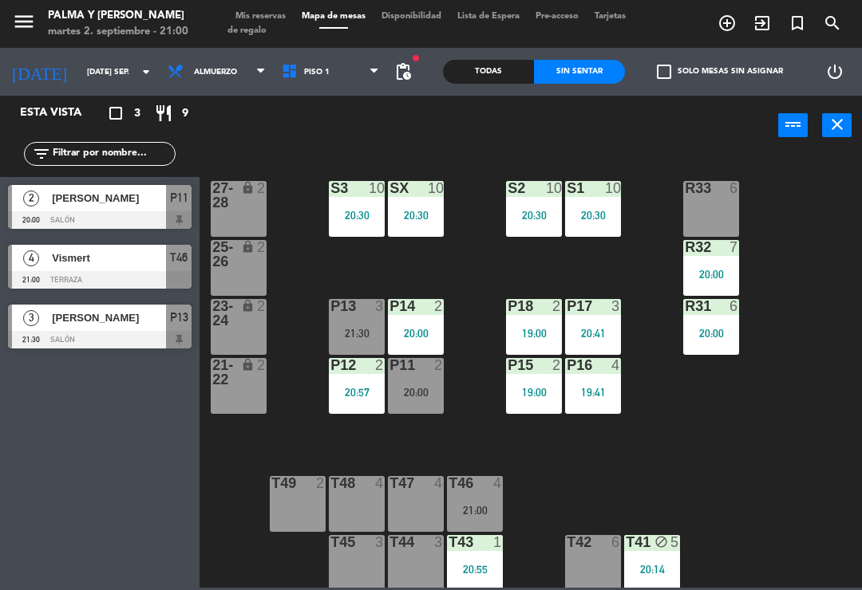
type input "mié. [DATE]"
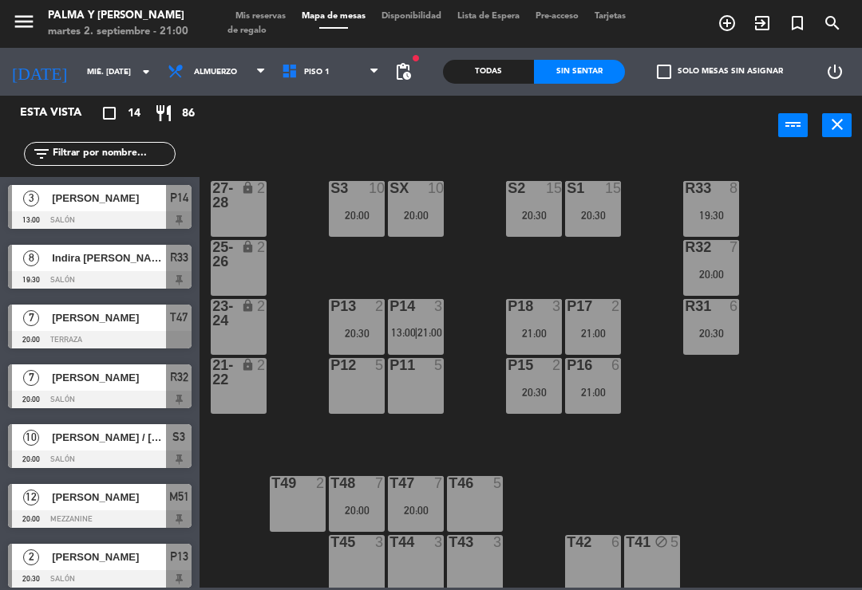
click at [344, 70] on span "Piso 1" at bounding box center [331, 71] width 114 height 35
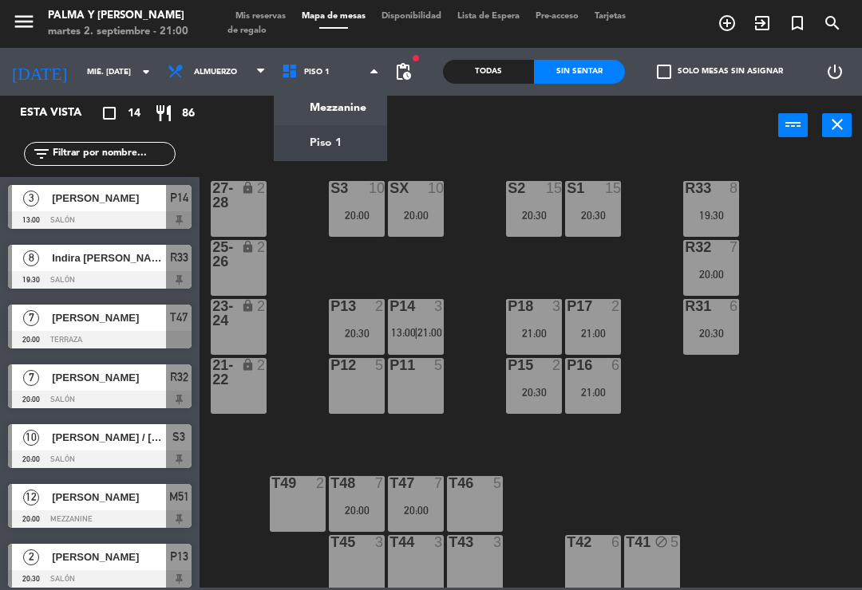
click at [357, 108] on ng-component "menu Palma y [PERSON_NAME] 2. septiembre - 21:00 Mis reservas Mapa de mesas Dis…" at bounding box center [431, 294] width 862 height 588
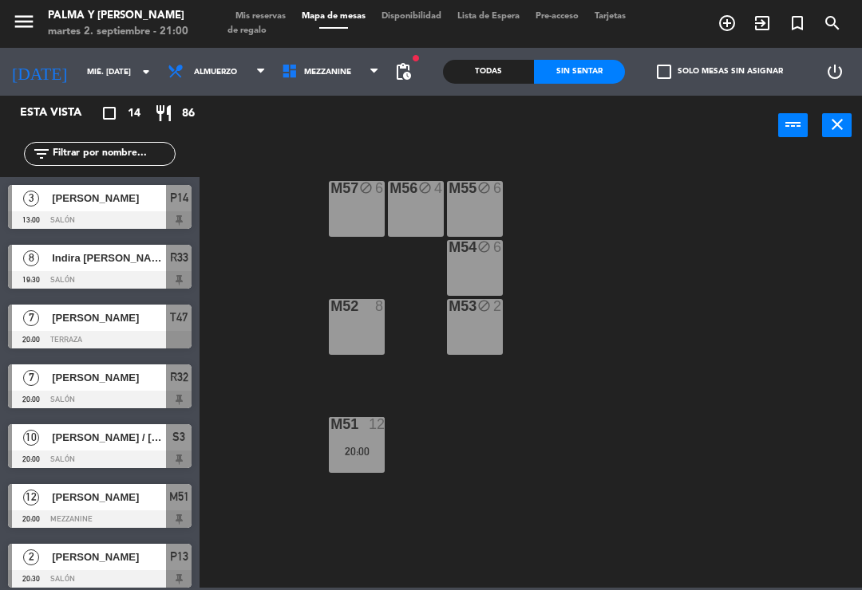
click at [370, 350] on div "M52 8" at bounding box center [357, 327] width 56 height 56
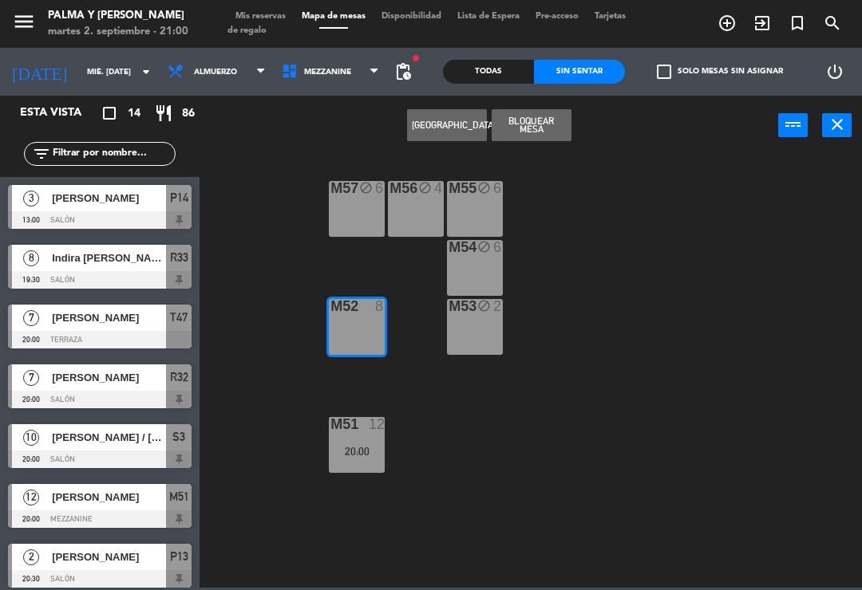
click at [548, 123] on button "Bloquear Mesa" at bounding box center [531, 125] width 80 height 32
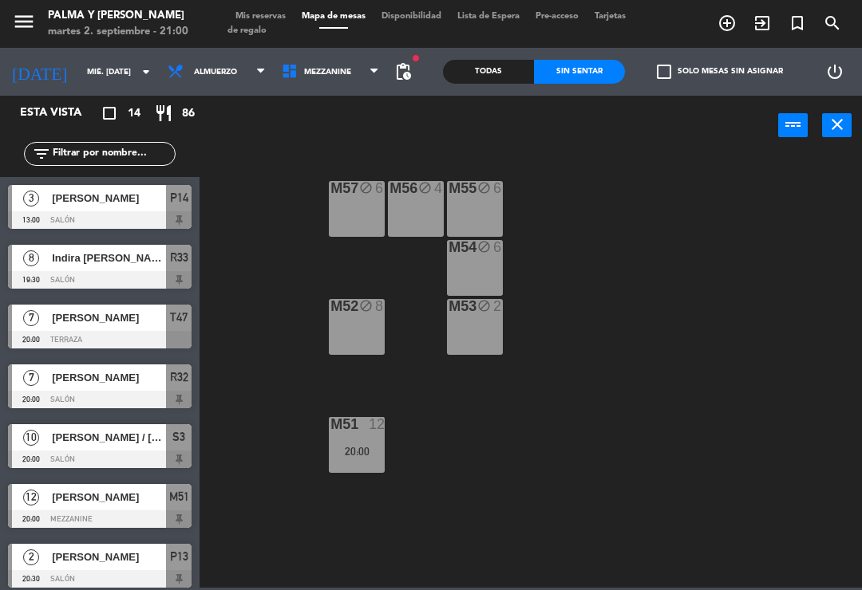
click at [345, 222] on div "M57 block 6" at bounding box center [357, 209] width 56 height 56
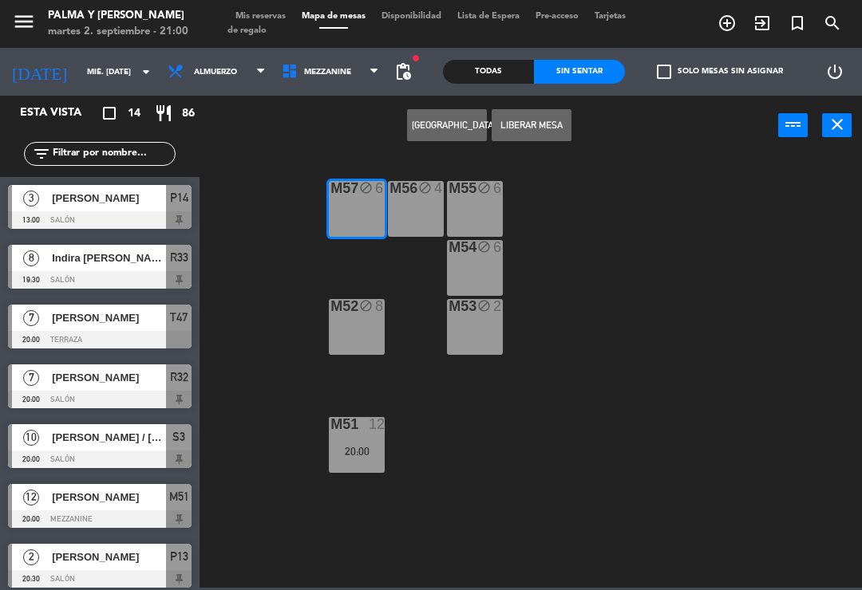
click at [417, 206] on div "M56 block 4" at bounding box center [416, 209] width 56 height 56
click at [466, 200] on div "M55 block 6" at bounding box center [475, 209] width 56 height 56
click at [478, 258] on div "M54 block 6" at bounding box center [475, 268] width 56 height 56
click at [476, 332] on div "M53 block 2" at bounding box center [475, 327] width 56 height 56
click at [491, 265] on div "M54 block 6" at bounding box center [475, 268] width 56 height 56
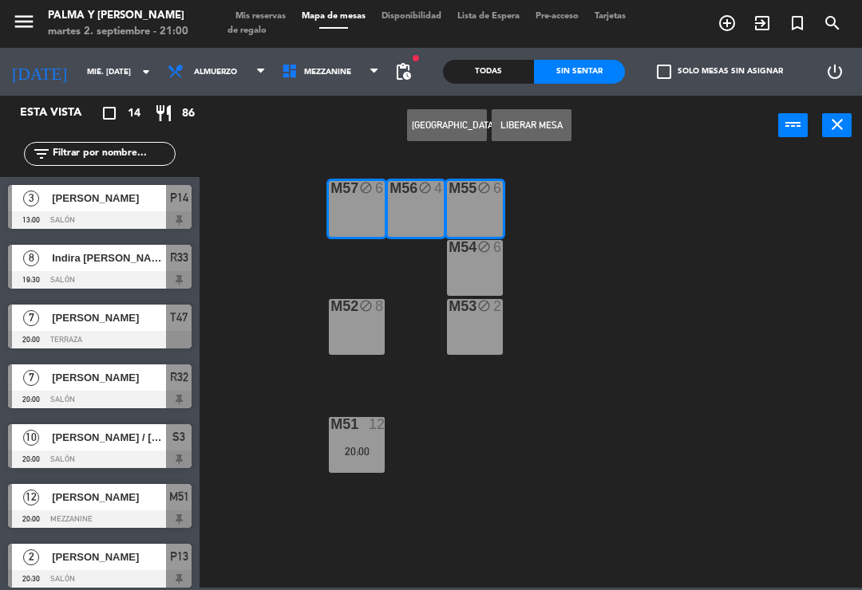
click at [477, 267] on div "M54 block 6" at bounding box center [475, 268] width 56 height 56
click at [472, 282] on div "M54 block 6" at bounding box center [475, 268] width 56 height 56
click at [452, 133] on button "[GEOGRAPHIC_DATA]" at bounding box center [447, 125] width 80 height 32
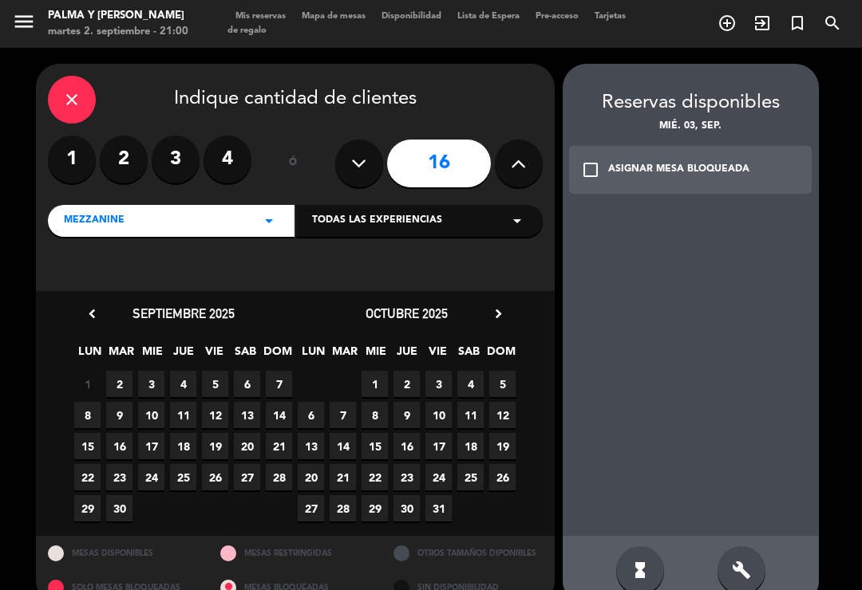
click at [513, 152] on icon at bounding box center [518, 164] width 15 height 24
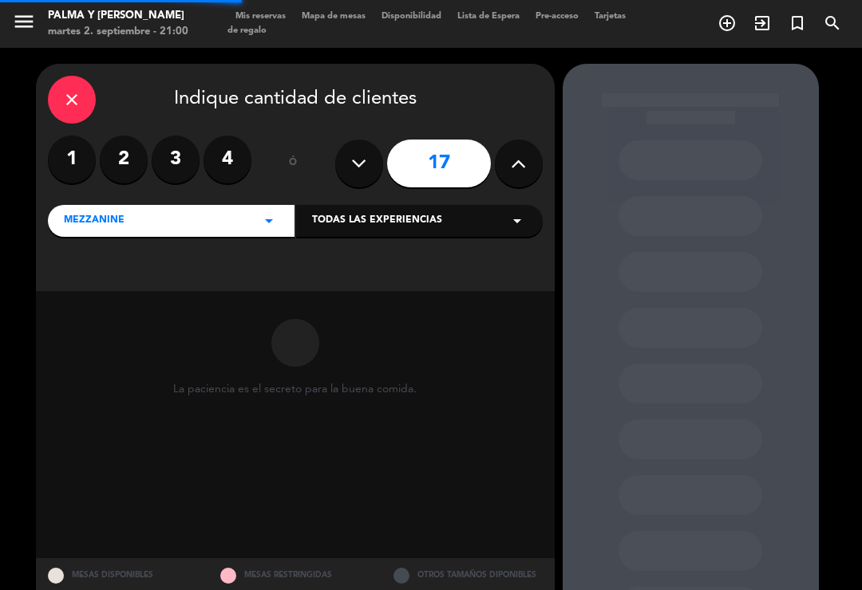
click at [509, 149] on button at bounding box center [519, 164] width 48 height 48
click at [503, 150] on button at bounding box center [519, 164] width 48 height 48
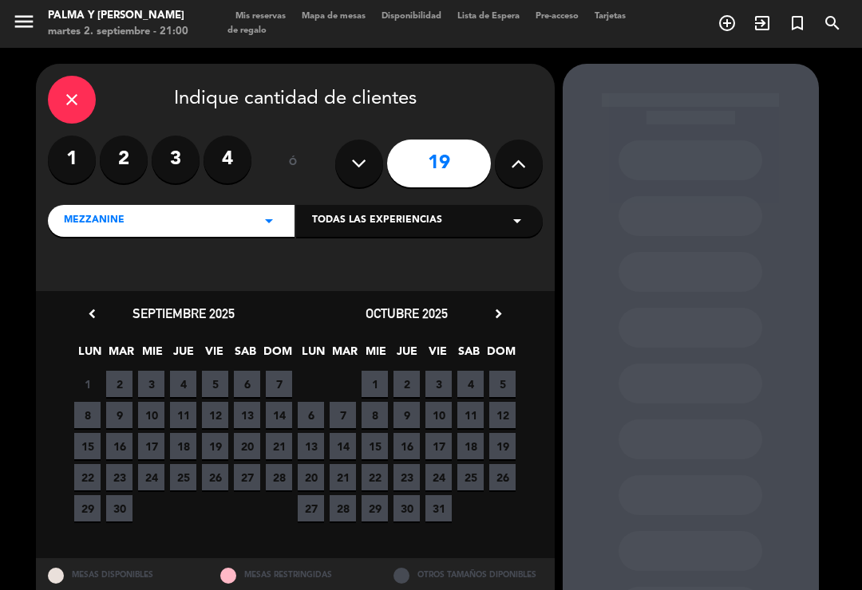
click at [346, 144] on button at bounding box center [359, 164] width 48 height 48
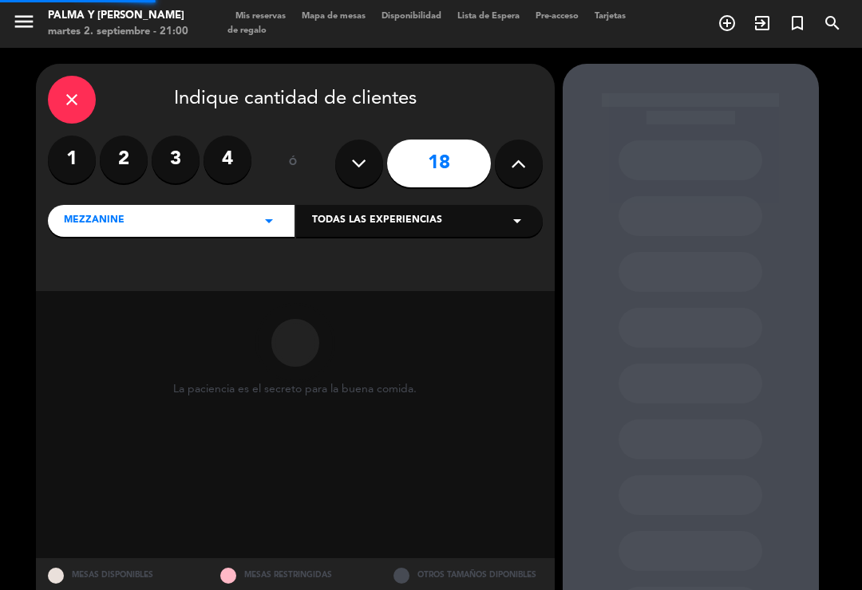
click at [365, 152] on icon at bounding box center [358, 164] width 15 height 24
click at [362, 152] on icon at bounding box center [358, 164] width 15 height 24
type input "16"
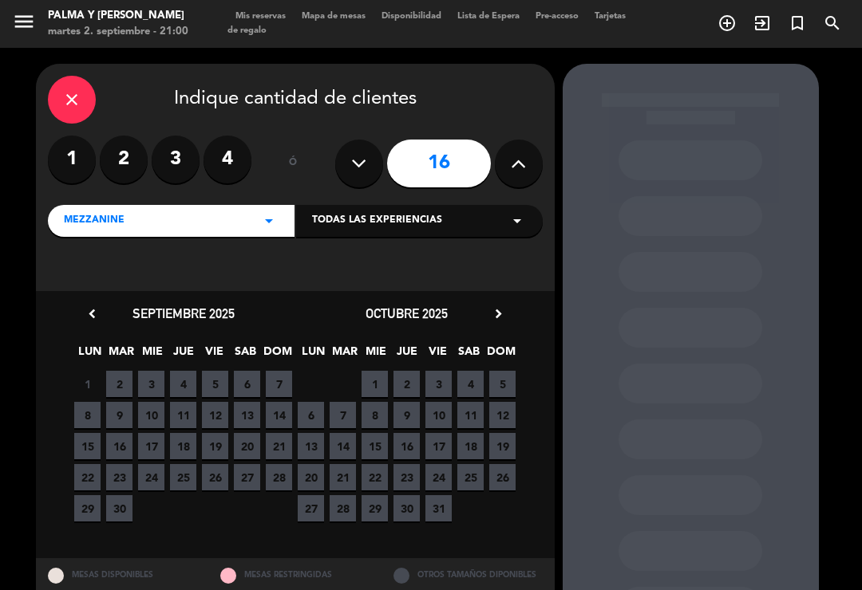
click at [154, 371] on span "3" at bounding box center [151, 384] width 26 height 26
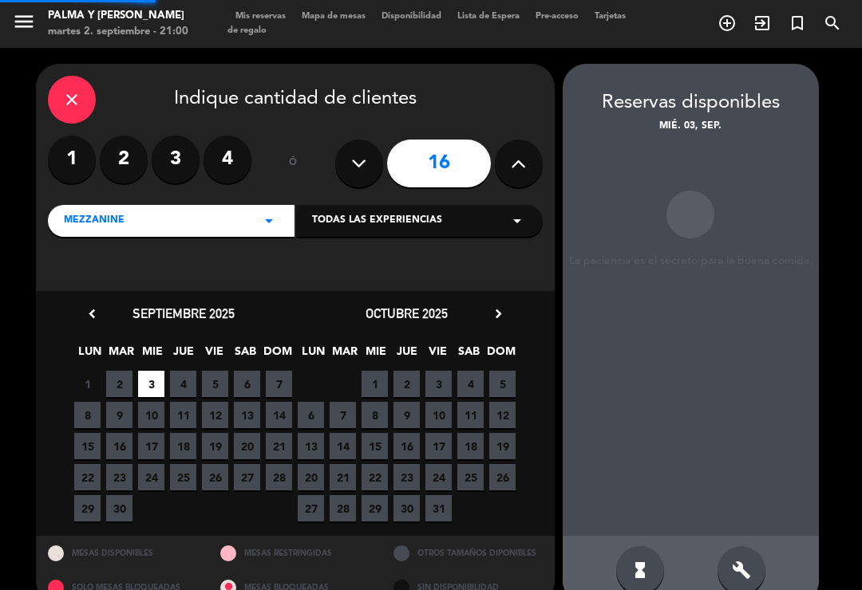
scroll to position [6, 0]
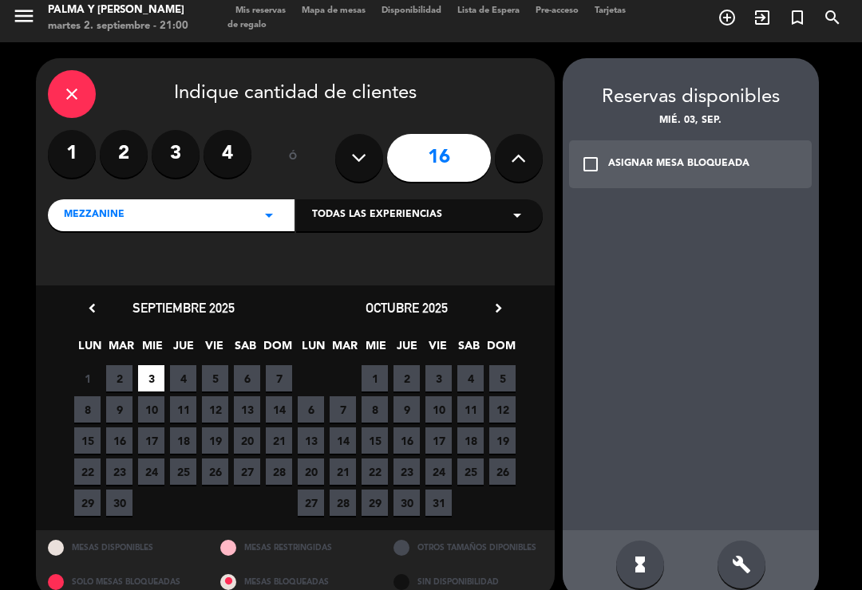
click at [574, 140] on div "check_box_outline_blank ASIGNAR MESA BLOQUEADA" at bounding box center [690, 164] width 243 height 48
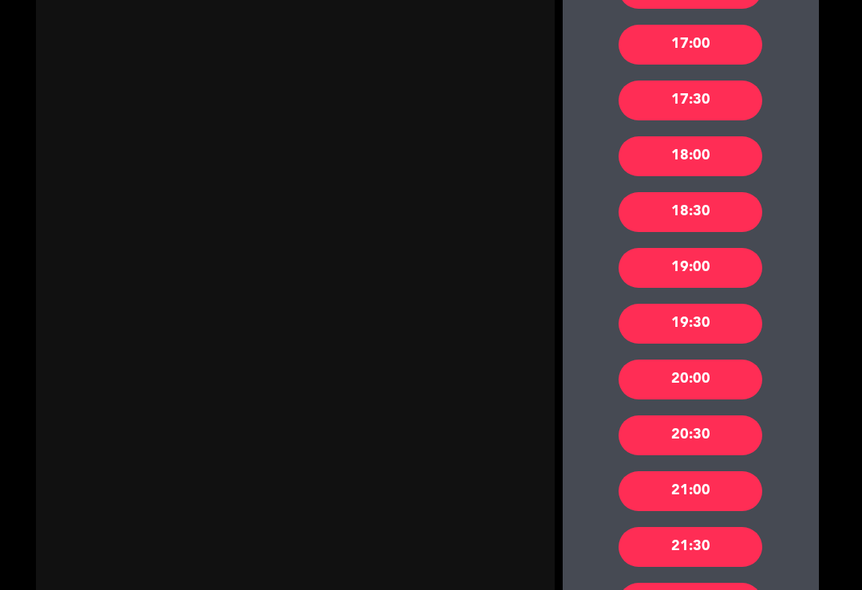
scroll to position [1272, 0]
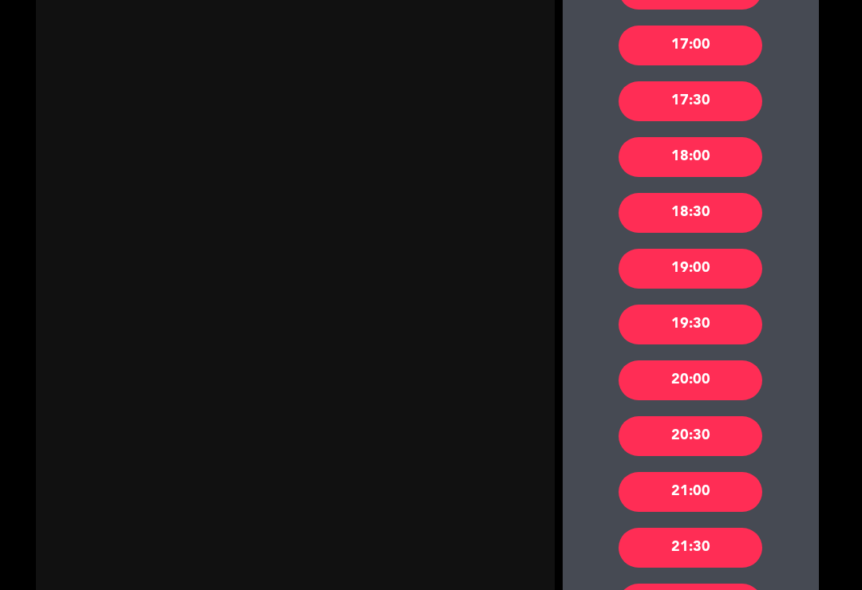
click at [707, 424] on div "20:30" at bounding box center [690, 436] width 144 height 40
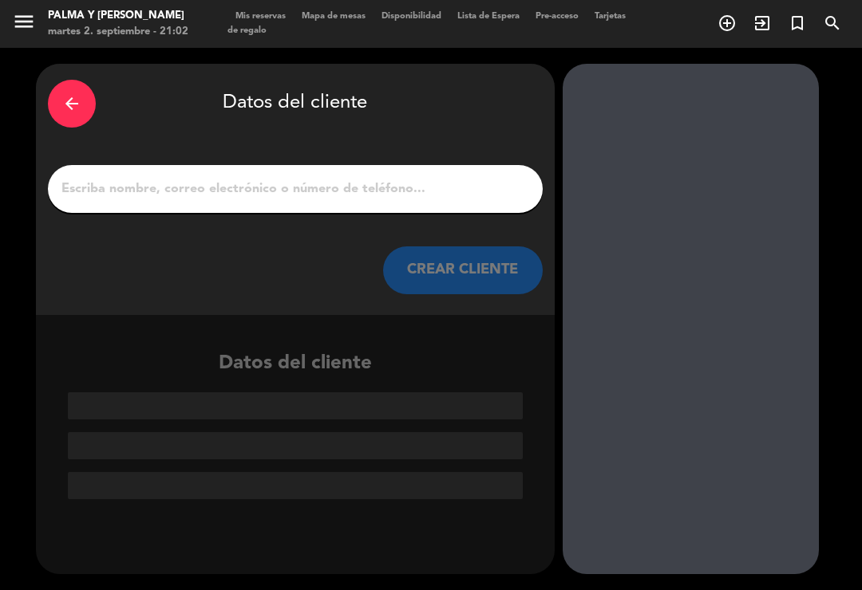
click at [400, 178] on input "1" at bounding box center [295, 189] width 471 height 22
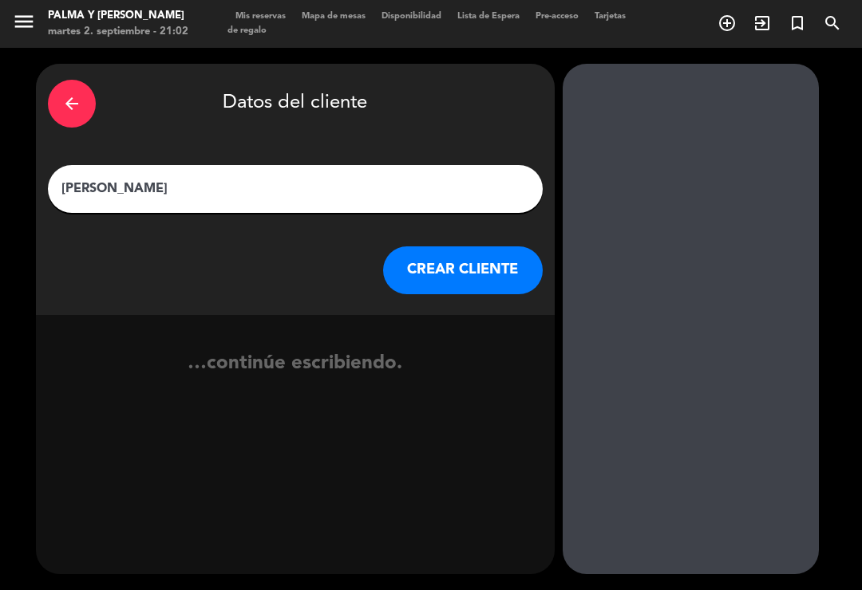
type input "[PERSON_NAME] [PERSON_NAME]"
click at [508, 247] on button "CREAR CLIENTE" at bounding box center [463, 271] width 160 height 48
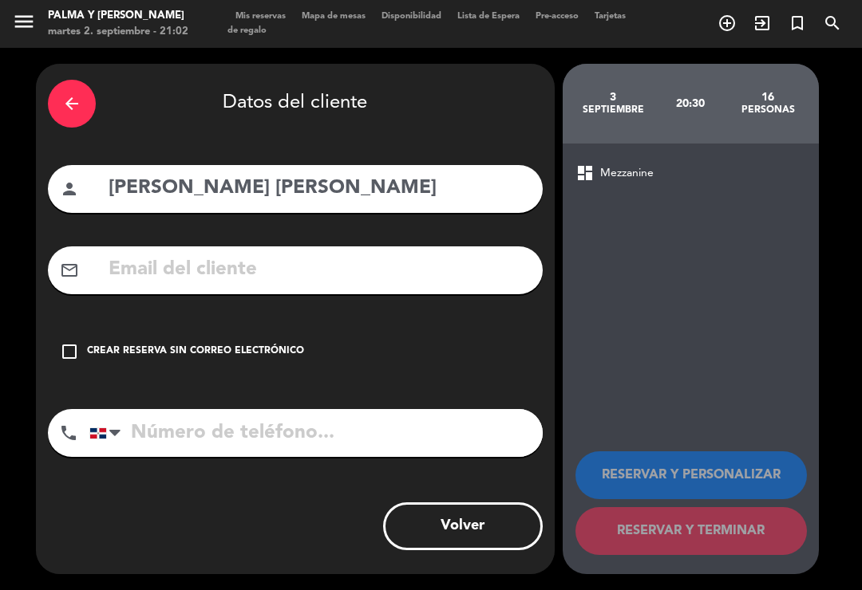
click at [457, 254] on input "text" at bounding box center [319, 270] width 424 height 33
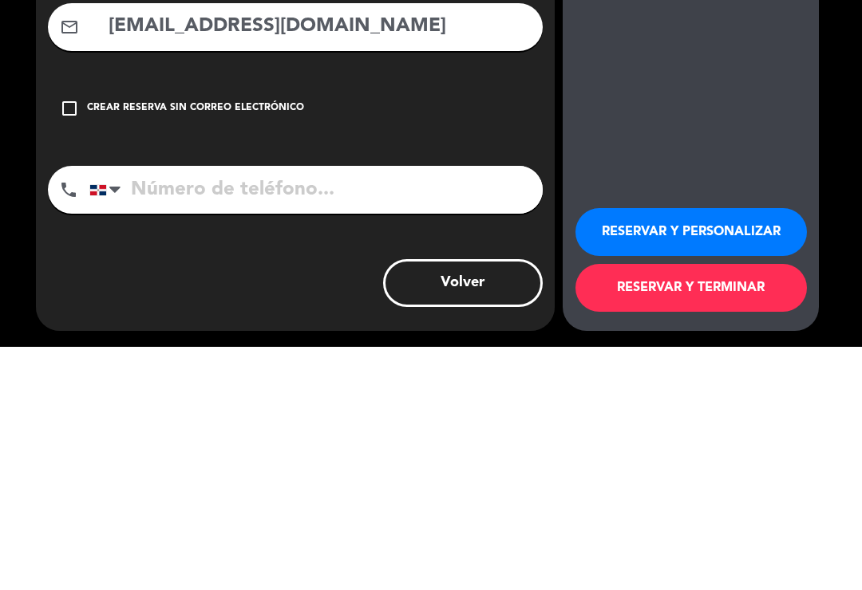
type input "[EMAIL_ADDRESS][DOMAIN_NAME]"
click at [363, 409] on input "tel" at bounding box center [315, 433] width 453 height 48
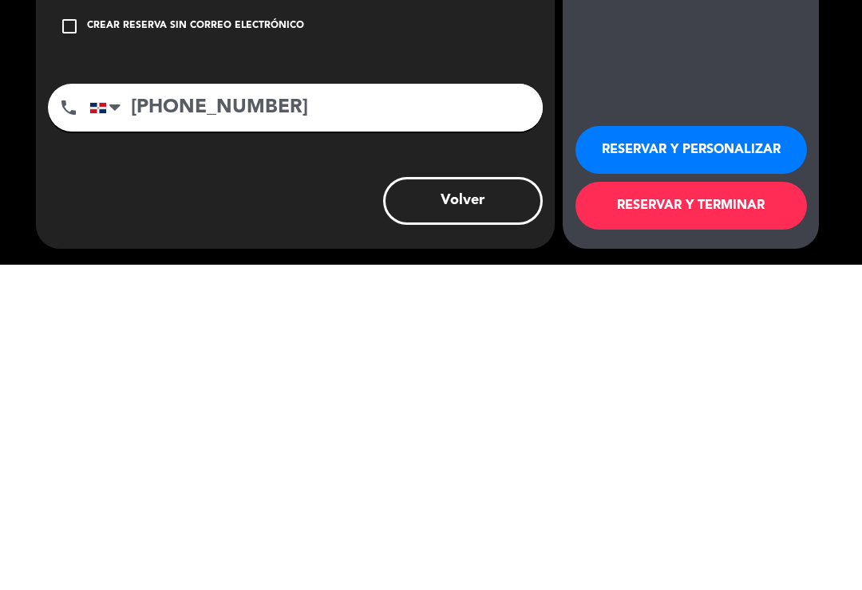
type input "[PHONE_NUMBER]"
click at [691, 507] on button "RESERVAR Y TERMINAR" at bounding box center [690, 531] width 231 height 48
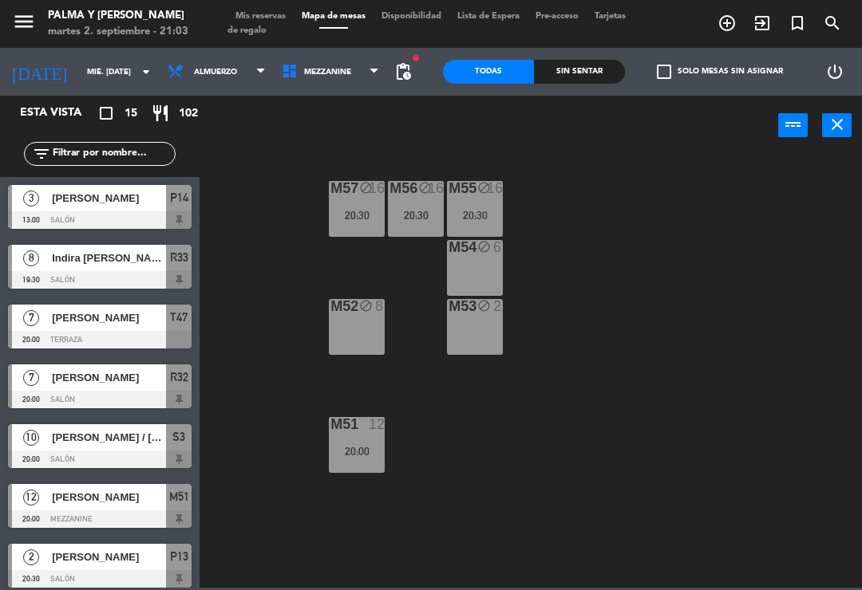
click at [475, 254] on div "block" at bounding box center [475, 247] width 26 height 15
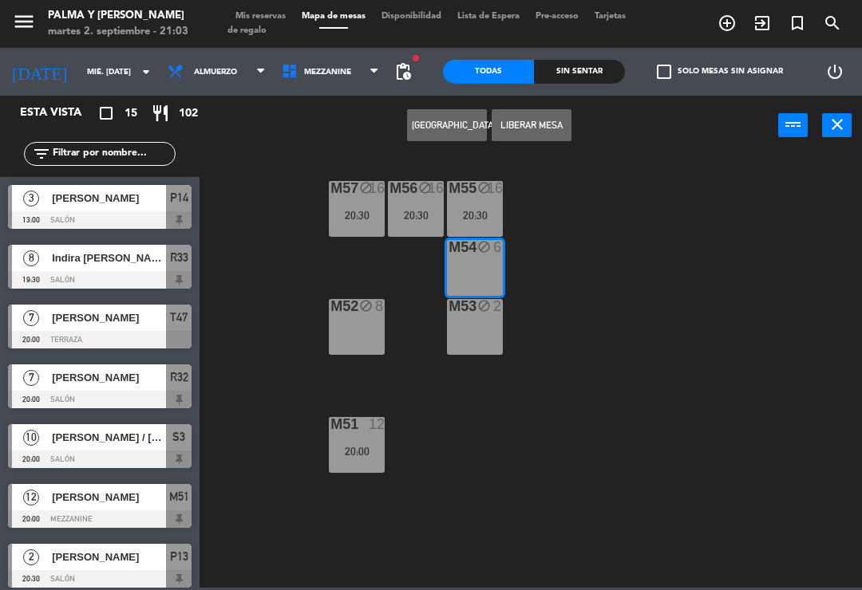
click at [480, 333] on div "M53 block 2" at bounding box center [475, 327] width 56 height 56
click at [357, 345] on div "M52 block 8" at bounding box center [357, 327] width 56 height 56
click at [353, 348] on div "M52 block 8" at bounding box center [357, 327] width 56 height 56
click at [469, 128] on button "[GEOGRAPHIC_DATA]" at bounding box center [447, 125] width 80 height 32
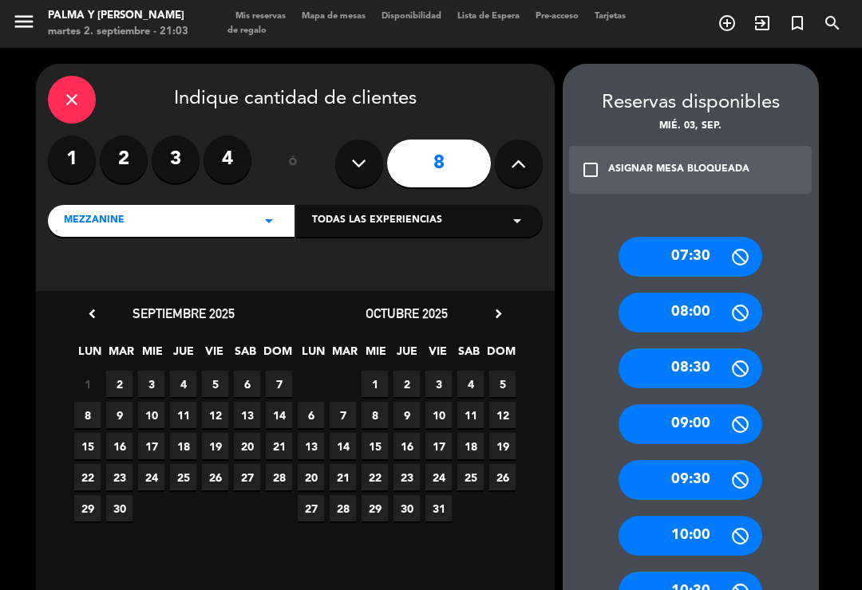
click at [87, 84] on div "close" at bounding box center [72, 100] width 48 height 48
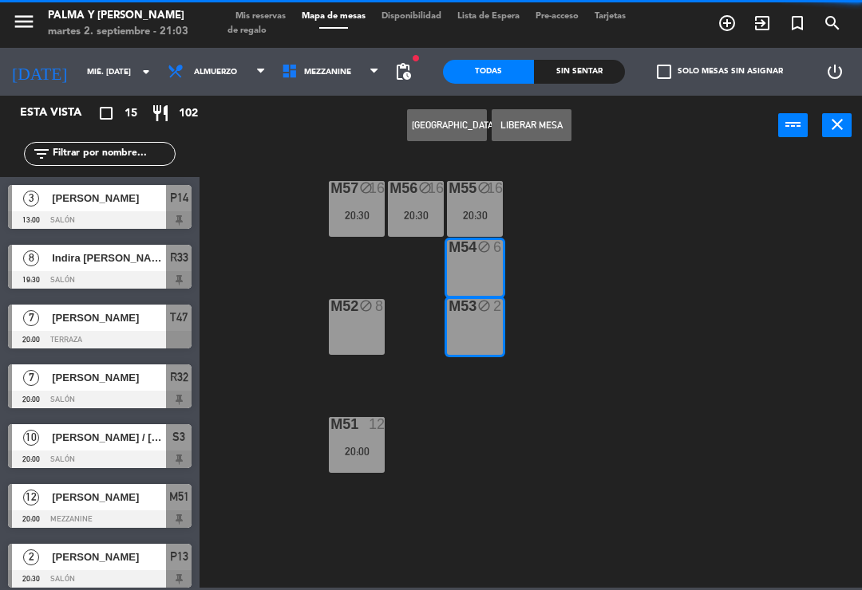
click at [332, 69] on span "Mezzanine" at bounding box center [327, 72] width 47 height 9
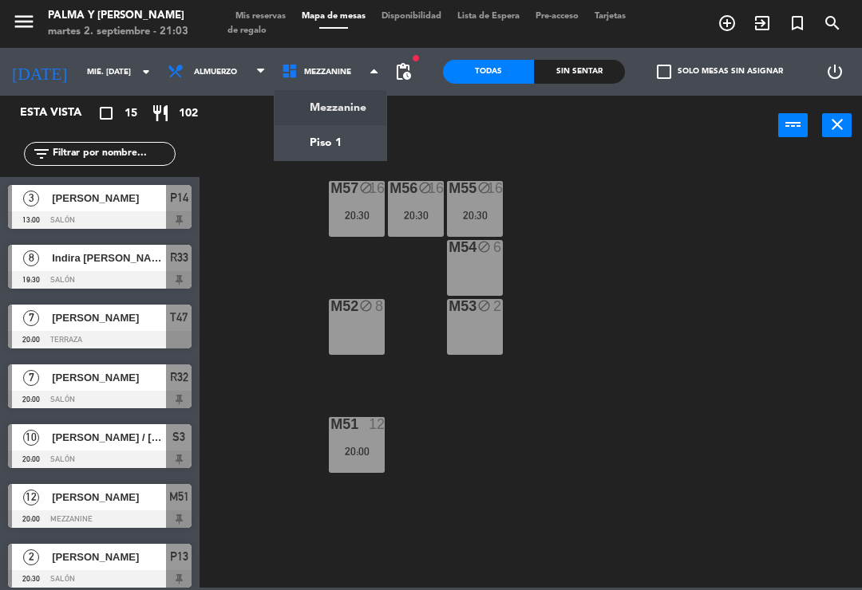
click at [690, 260] on div "M57 block 16 20:30 M56 block 16 20:30 M55 block 16 20:30 M54 block 6 M52 block …" at bounding box center [534, 370] width 653 height 435
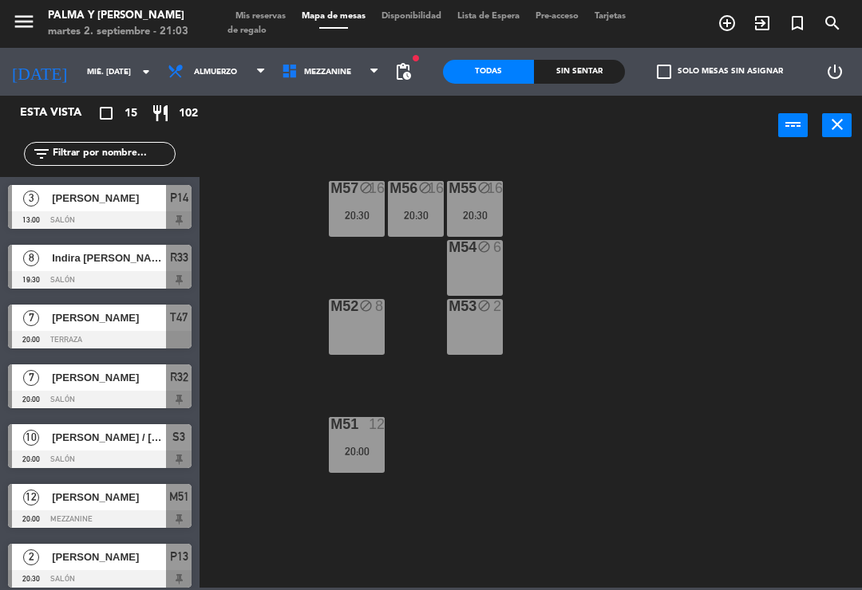
click at [357, 332] on div "M52 block 8" at bounding box center [357, 327] width 56 height 56
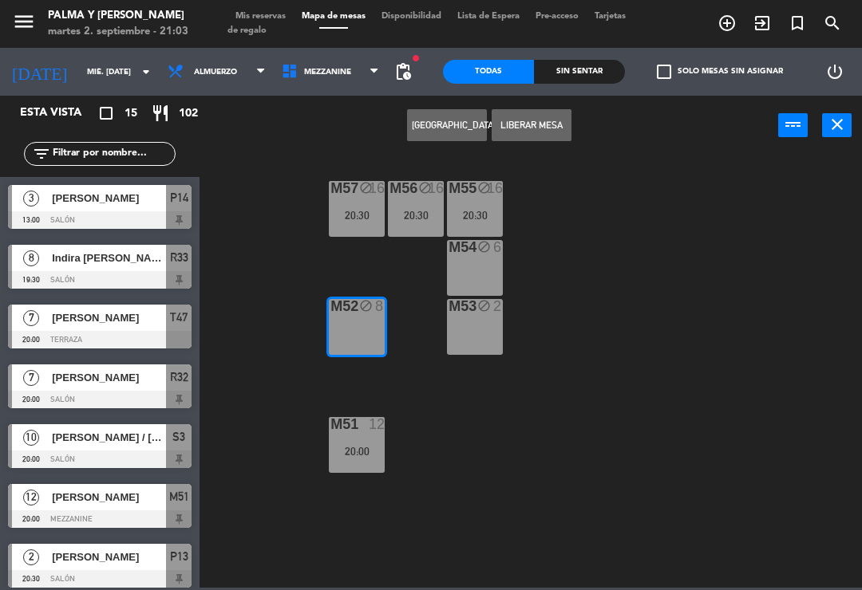
click at [460, 124] on button "[GEOGRAPHIC_DATA]" at bounding box center [447, 125] width 80 height 32
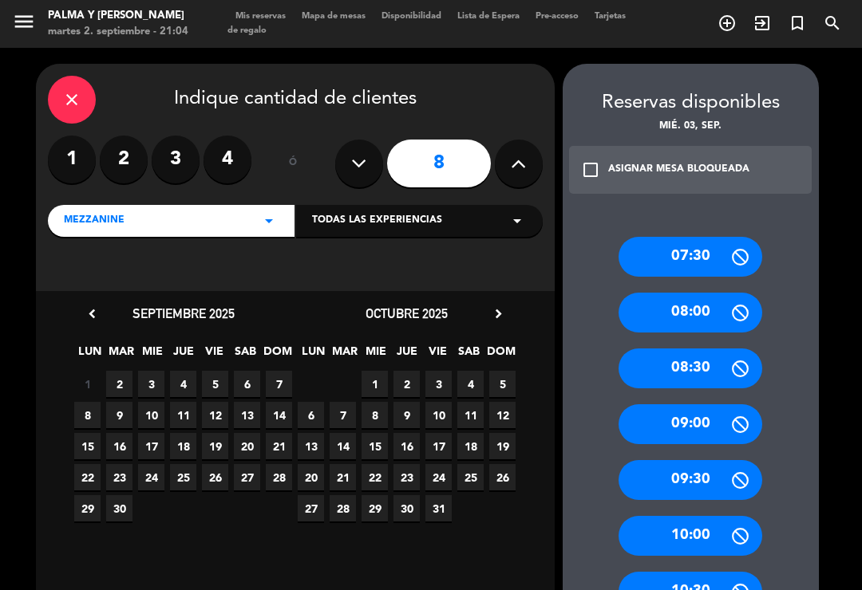
click at [152, 371] on span "3" at bounding box center [151, 384] width 26 height 26
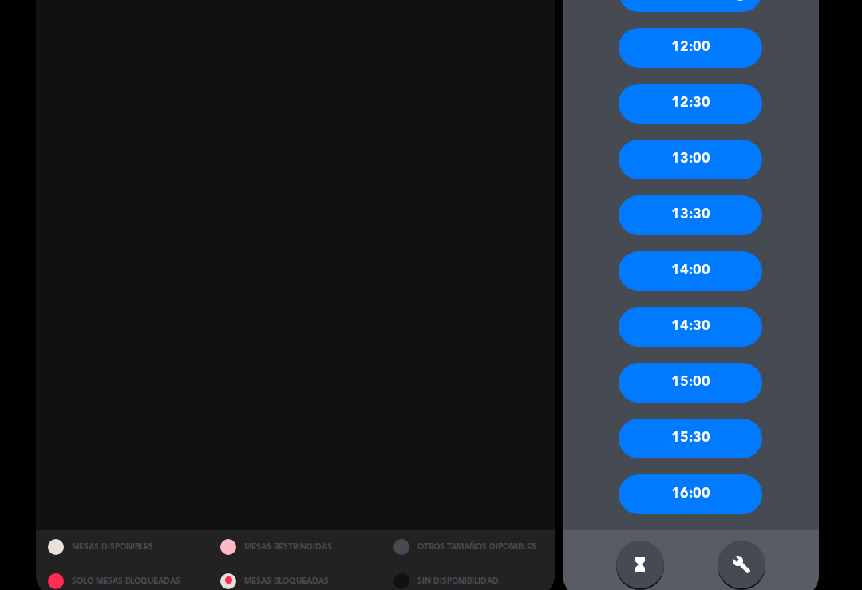
scroll to position [711, 0]
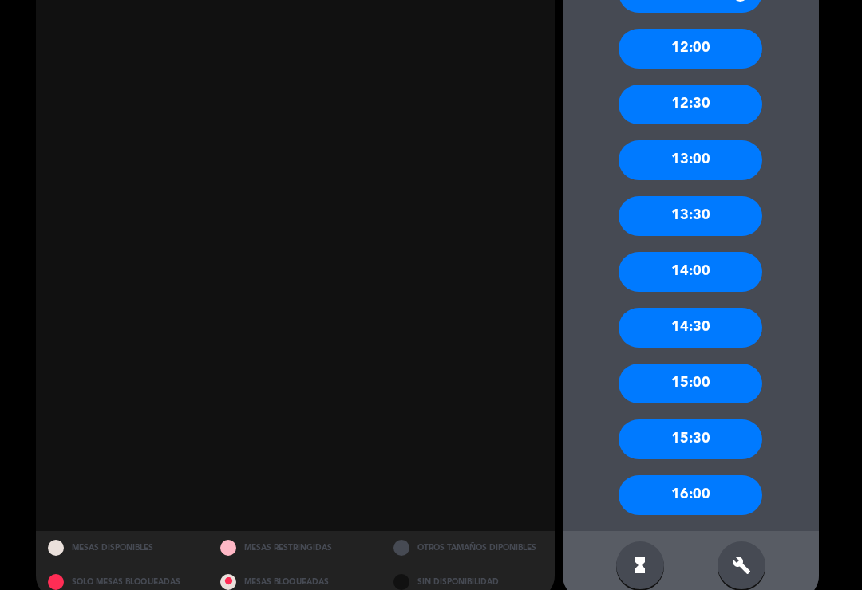
click at [744, 578] on div "build" at bounding box center [741, 566] width 48 height 48
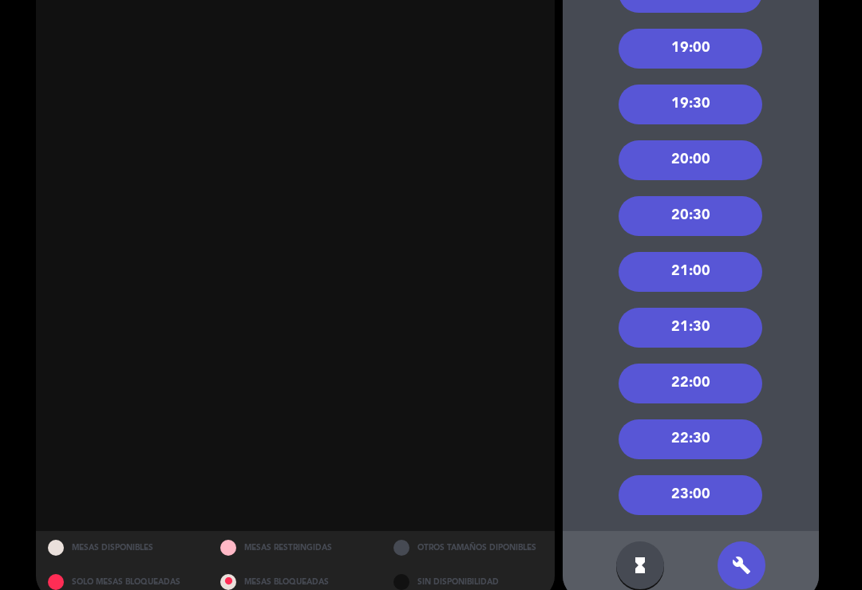
scroll to position [1449, 0]
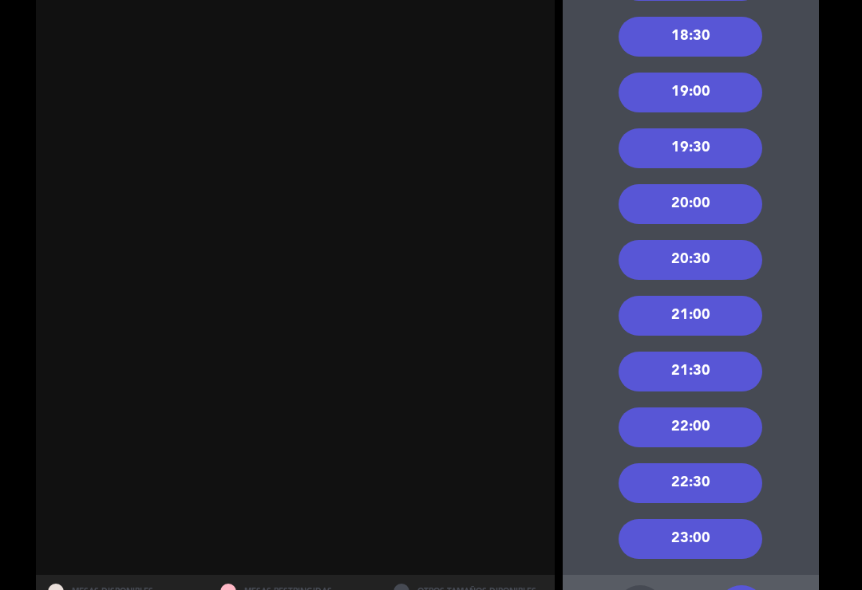
click at [742, 257] on div "20:30" at bounding box center [690, 260] width 144 height 40
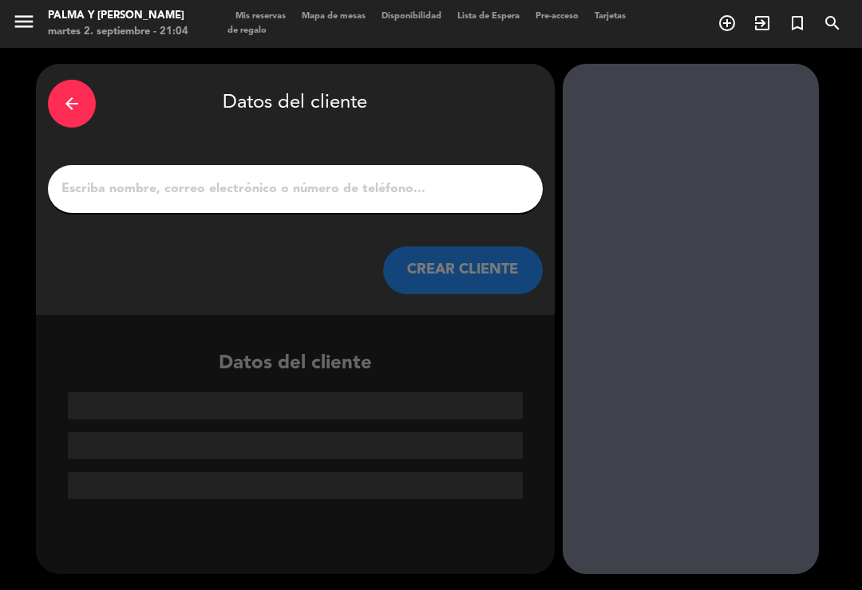
click at [423, 193] on input "1" at bounding box center [295, 189] width 471 height 22
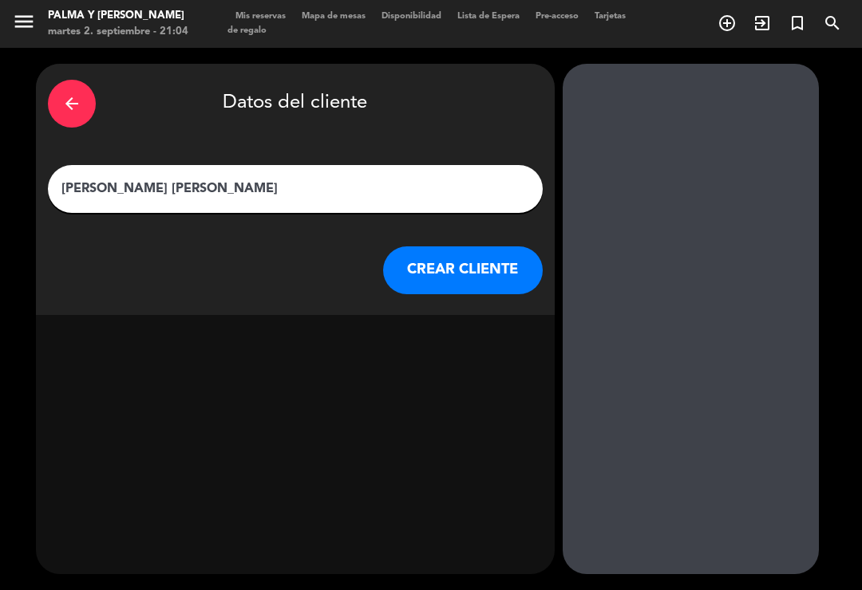
type input "[PERSON_NAME] [PERSON_NAME]"
click at [514, 247] on button "CREAR CLIENTE" at bounding box center [463, 271] width 160 height 48
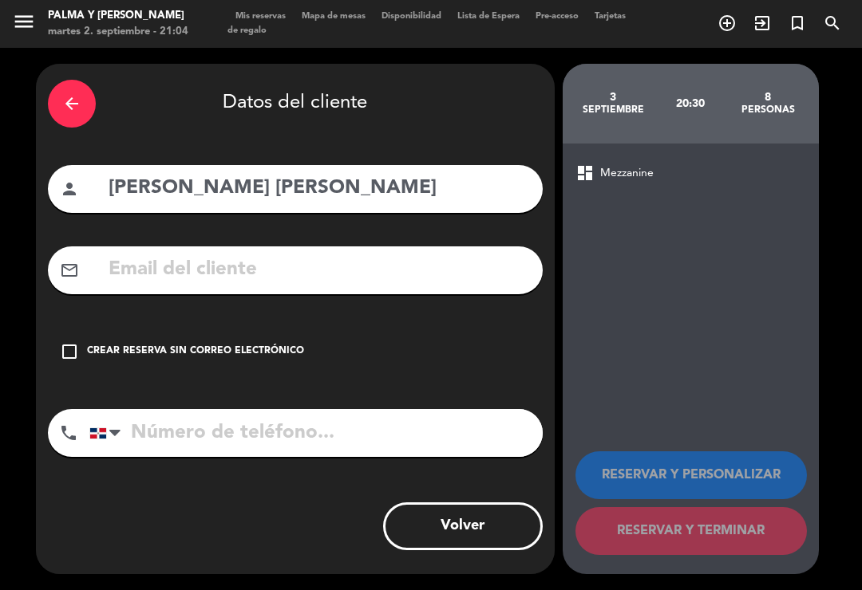
click at [469, 179] on input "[PERSON_NAME] [PERSON_NAME]" at bounding box center [319, 188] width 424 height 33
click at [63, 338] on div "check_box_outline_blank Crear reserva sin correo electrónico" at bounding box center [295, 352] width 495 height 48
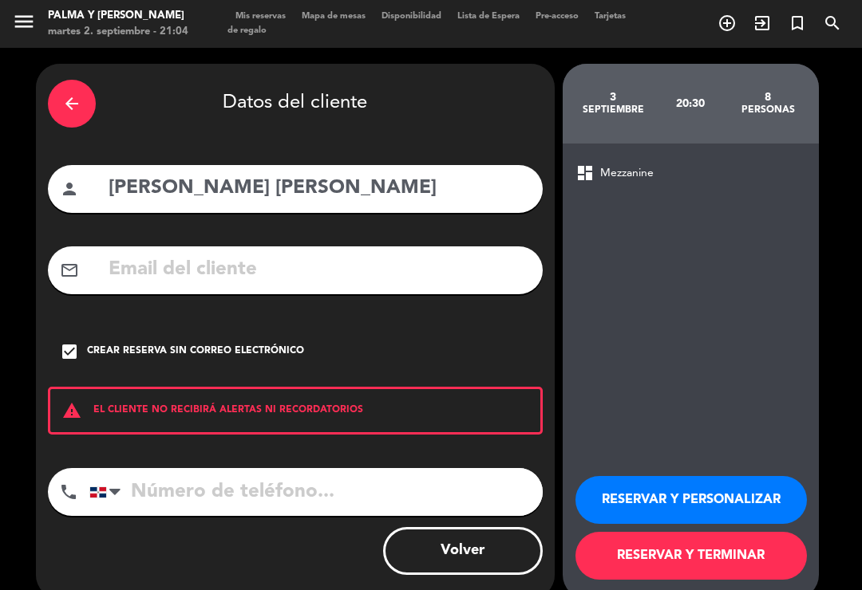
click at [69, 342] on icon "check_box" at bounding box center [69, 351] width 19 height 19
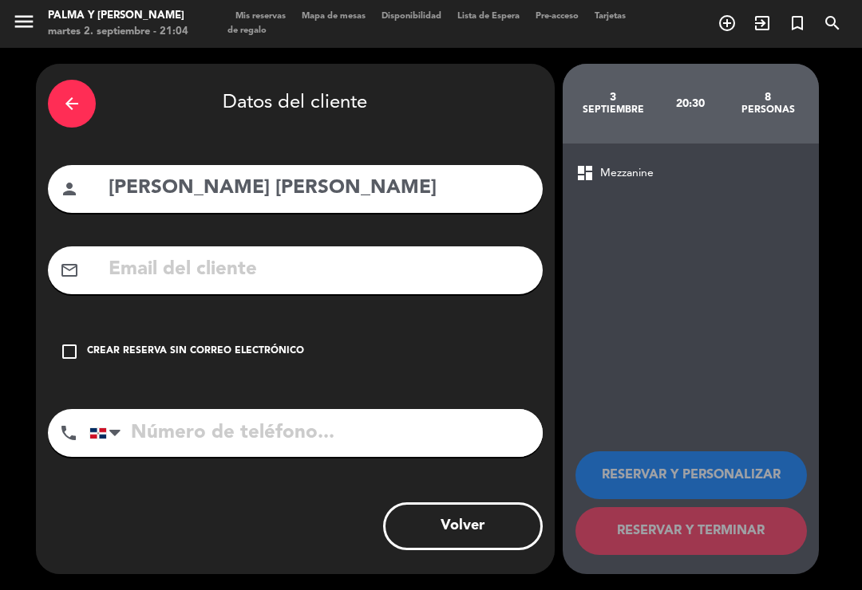
click at [72, 342] on icon "check_box_outline_blank" at bounding box center [69, 351] width 19 height 19
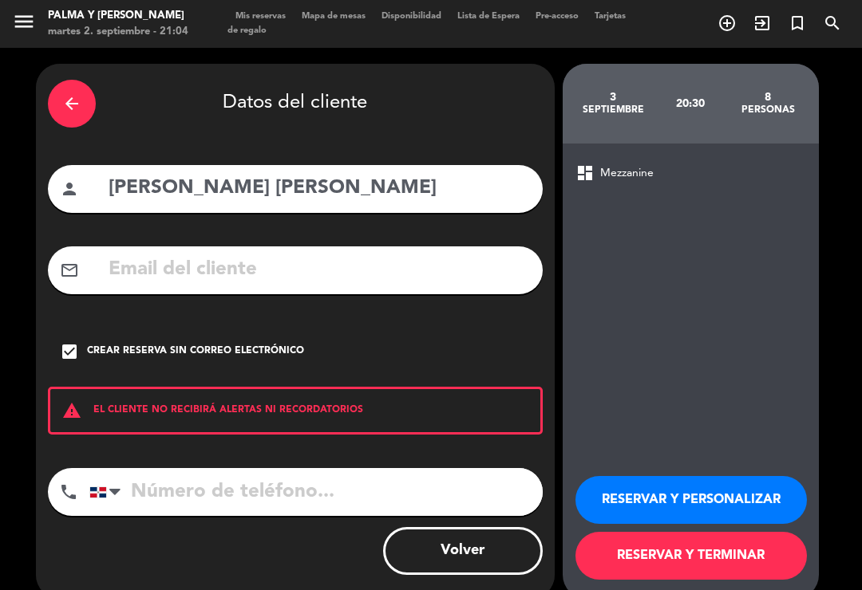
click at [763, 538] on button "RESERVAR Y TERMINAR" at bounding box center [690, 556] width 231 height 48
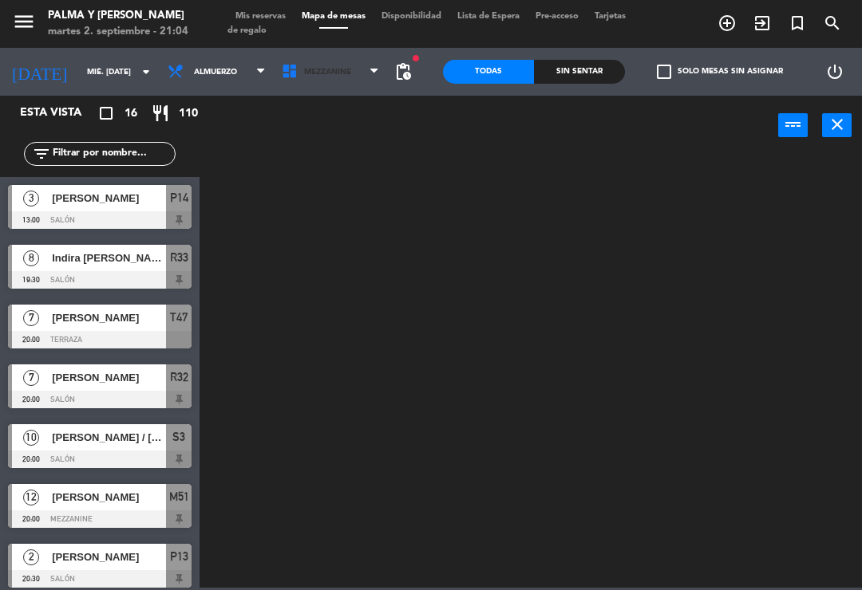
click at [325, 81] on span "Mezzanine" at bounding box center [331, 71] width 114 height 35
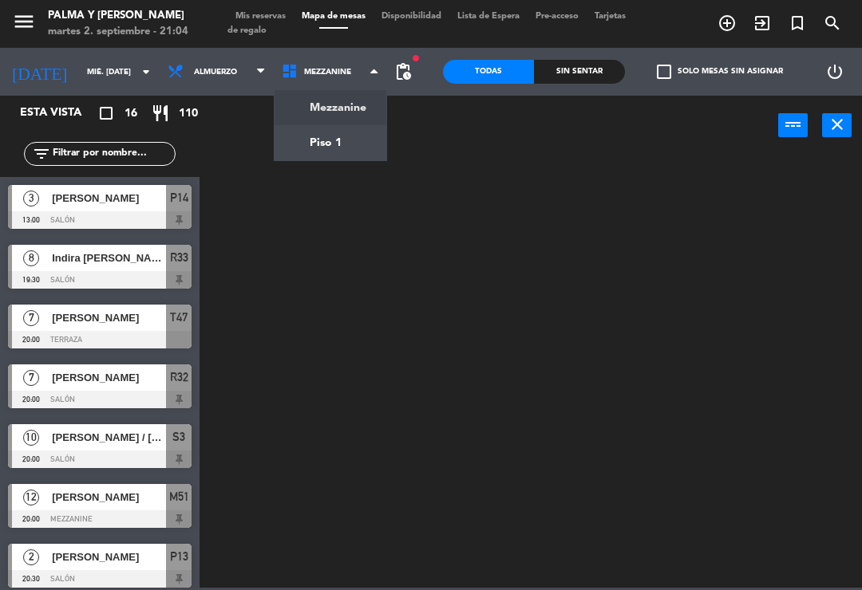
click at [317, 160] on ng-component "menu Palma y [PERSON_NAME] 2. septiembre - 21:04 Mis reservas Mapa de mesas Dis…" at bounding box center [431, 294] width 862 height 588
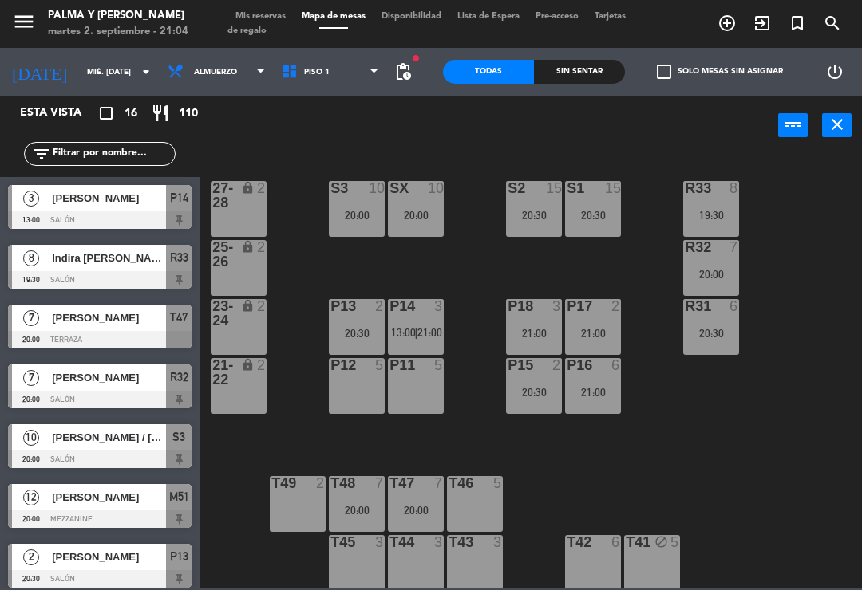
click at [295, 109] on div "power_input close" at bounding box center [488, 126] width 578 height 61
click at [305, 81] on span "Piso 1" at bounding box center [331, 71] width 114 height 35
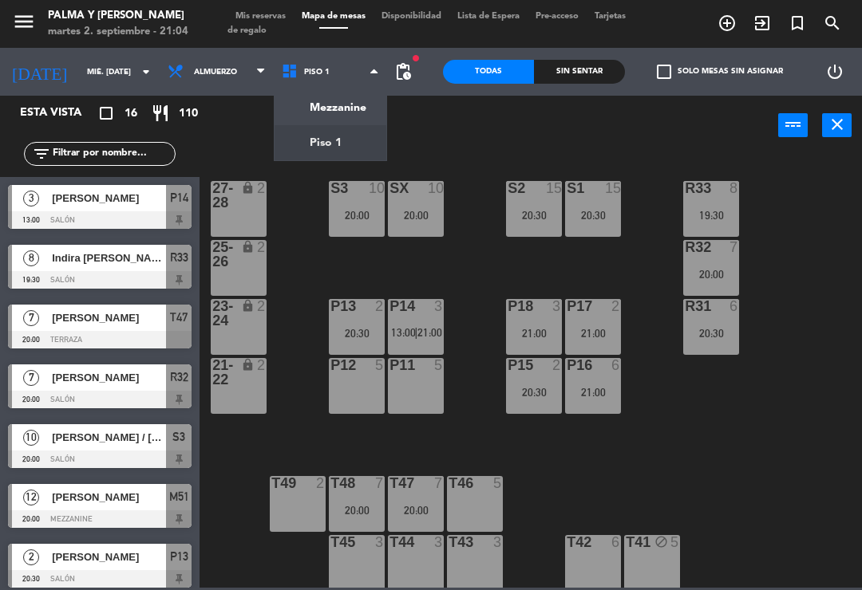
click at [292, 103] on ng-component "menu Palma y [PERSON_NAME] 2. septiembre - 21:04 Mis reservas Mapa de mesas Dis…" at bounding box center [431, 294] width 862 height 588
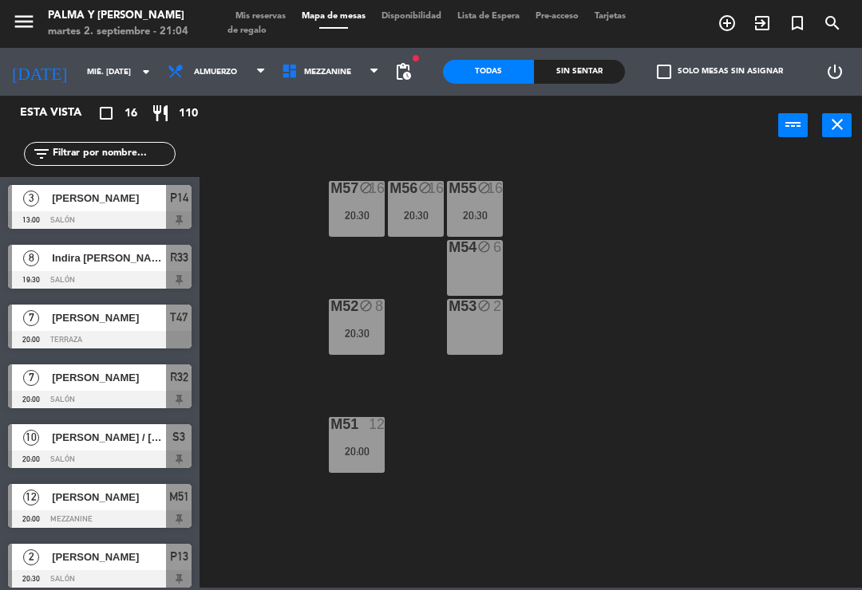
click at [490, 261] on div "M54 block 6" at bounding box center [475, 268] width 56 height 56
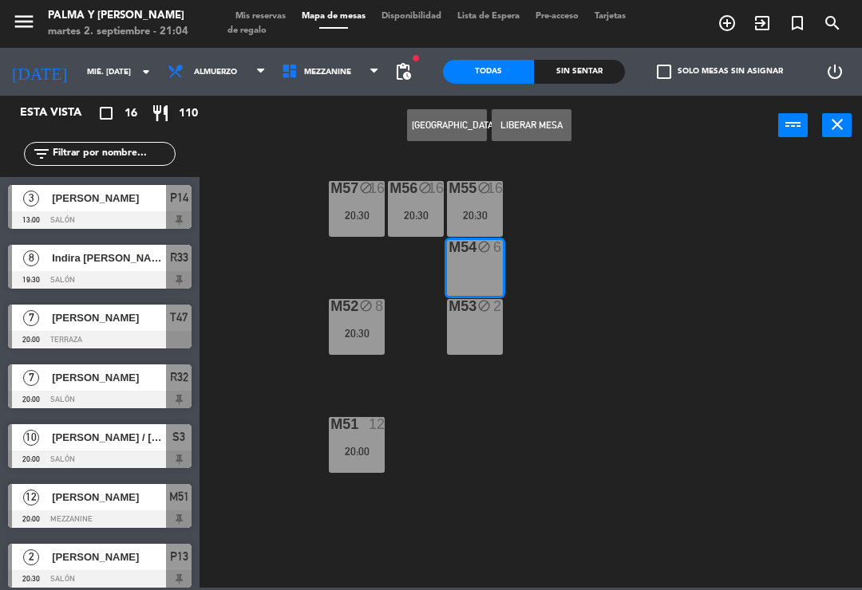
click at [488, 353] on div "M53 block 2" at bounding box center [475, 327] width 56 height 56
click at [463, 124] on button "[GEOGRAPHIC_DATA]" at bounding box center [447, 125] width 80 height 32
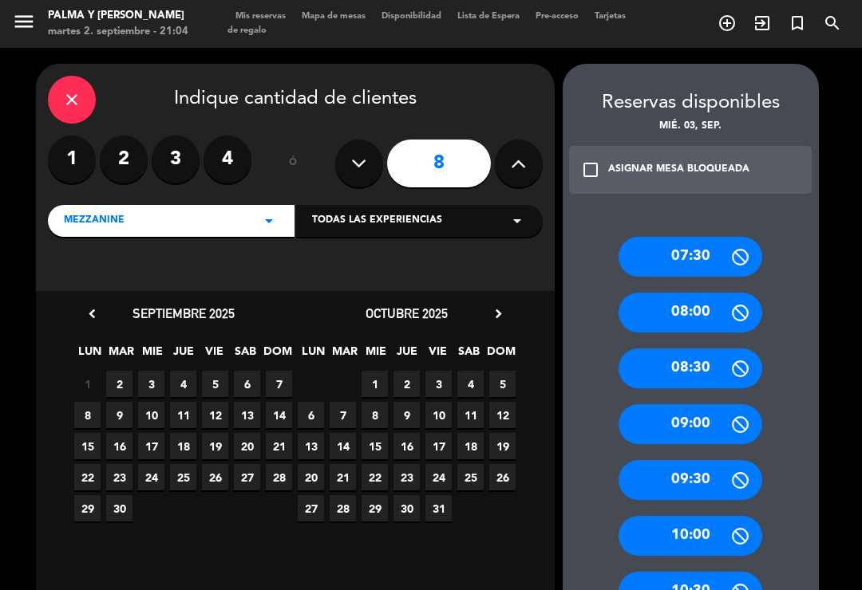
click at [519, 152] on icon at bounding box center [518, 164] width 15 height 24
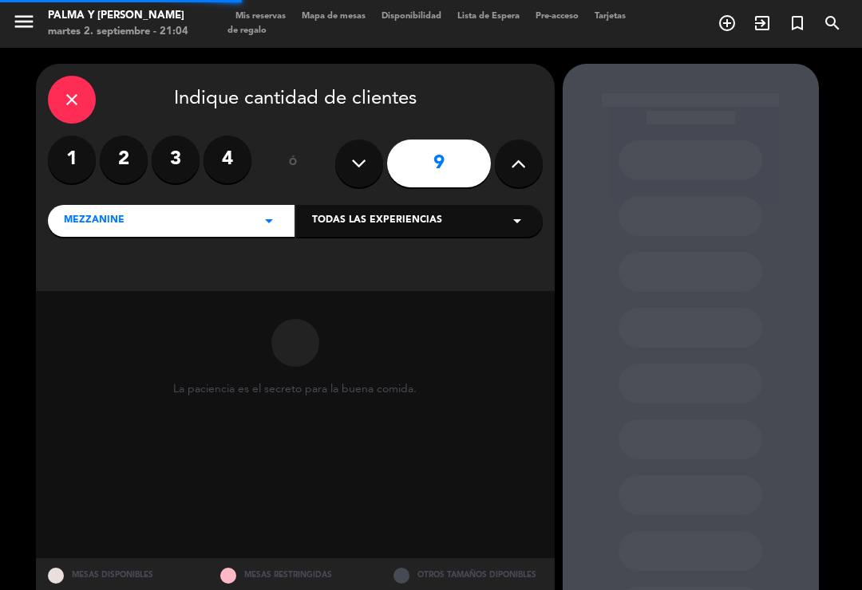
click at [511, 152] on icon at bounding box center [518, 164] width 15 height 24
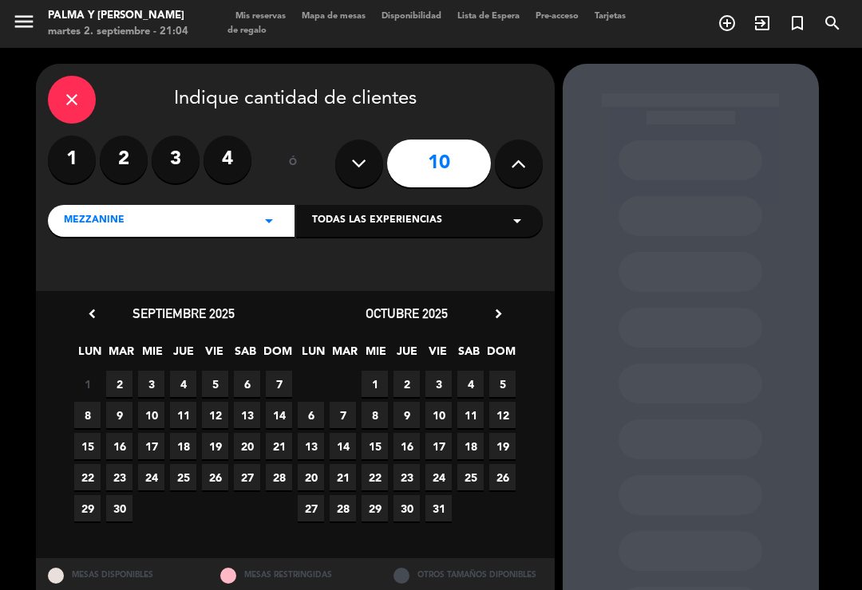
click at [349, 140] on button at bounding box center [359, 164] width 48 height 48
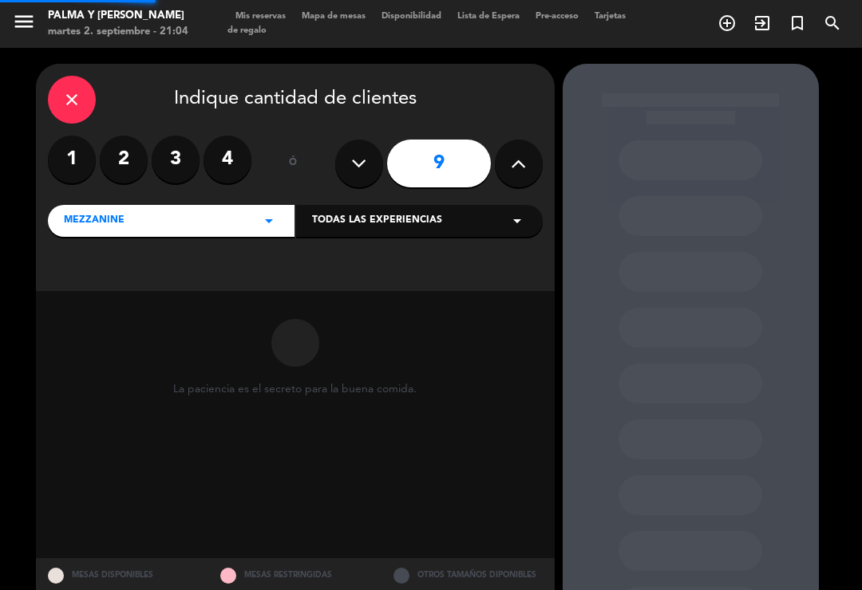
click at [349, 142] on button at bounding box center [359, 164] width 48 height 48
click at [353, 152] on icon at bounding box center [358, 164] width 15 height 24
click at [352, 152] on icon at bounding box center [358, 164] width 15 height 24
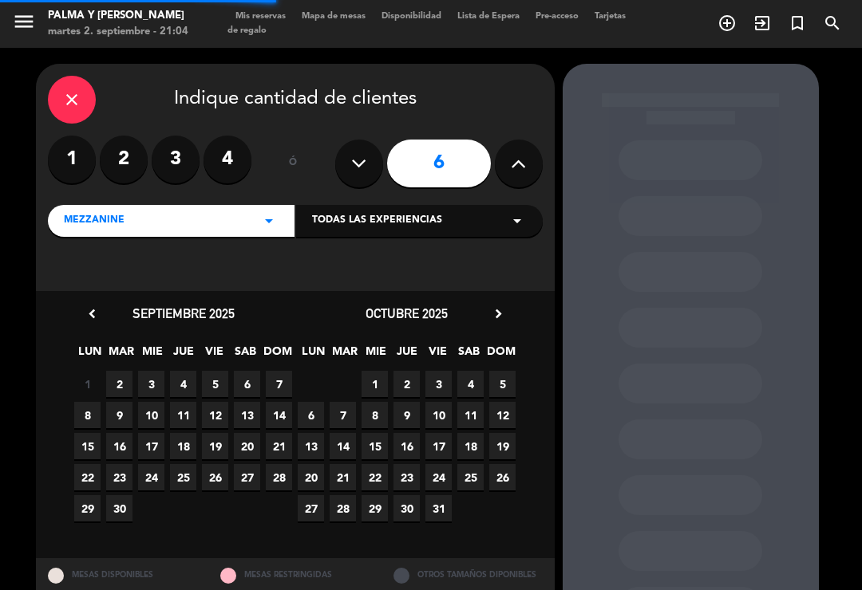
click at [348, 144] on button at bounding box center [359, 164] width 48 height 48
type input "5"
click at [156, 371] on span "3" at bounding box center [151, 384] width 26 height 26
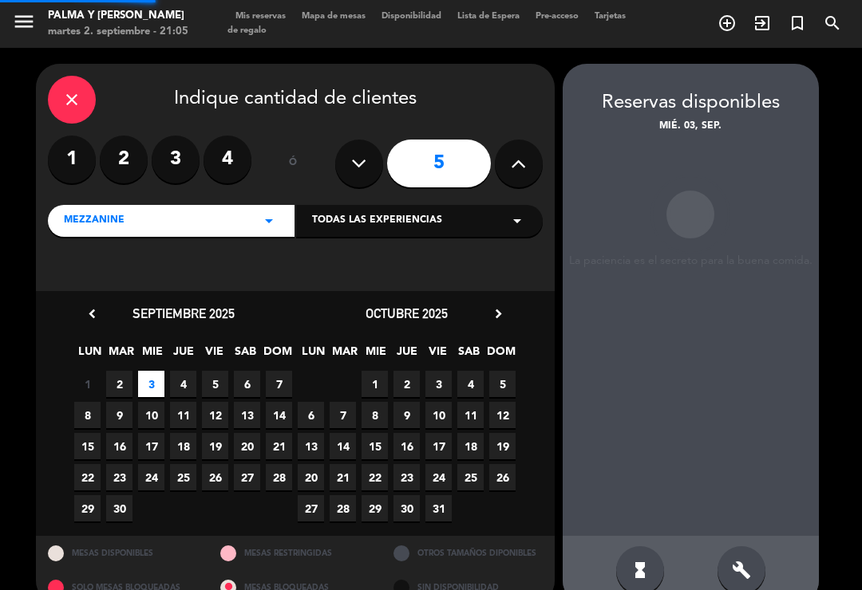
scroll to position [6, 0]
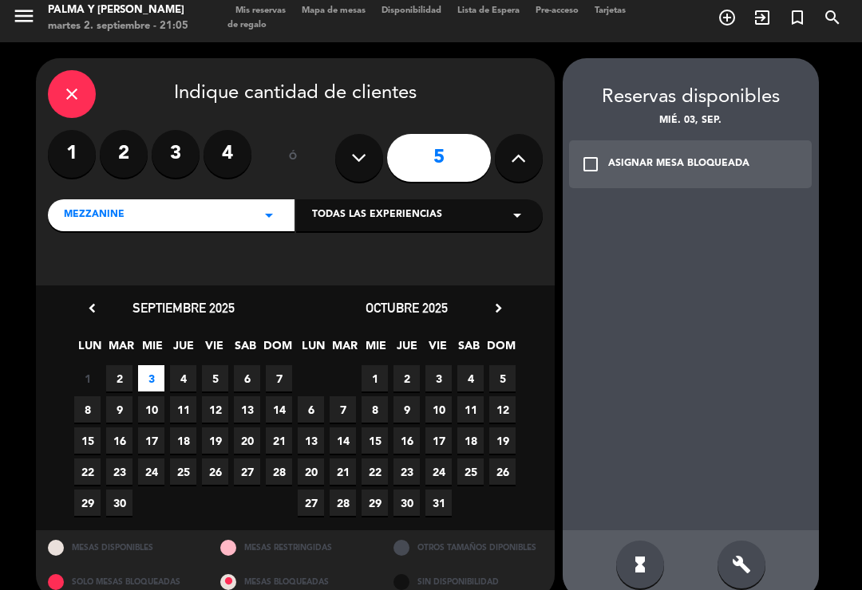
click at [621, 156] on div "ASIGNAR MESA BLOQUEADA" at bounding box center [678, 164] width 141 height 16
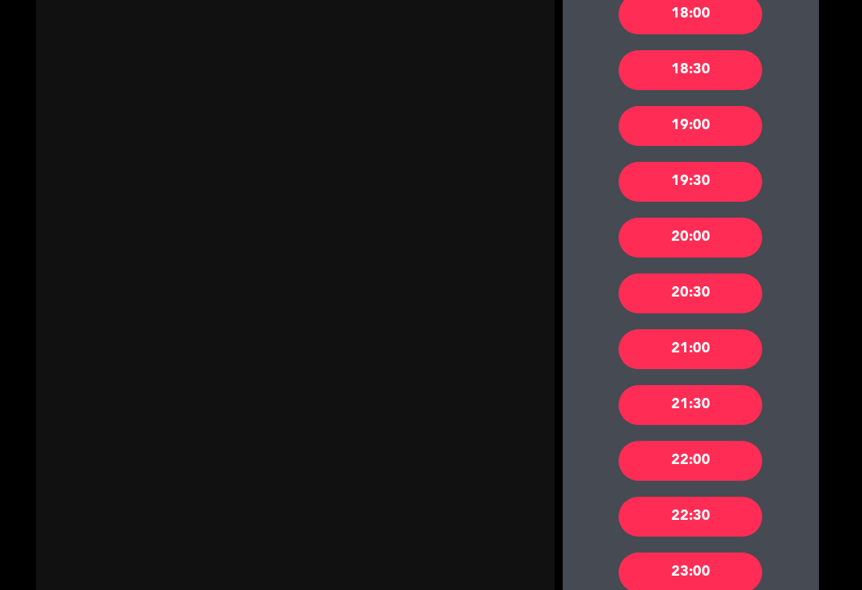
scroll to position [1402, 0]
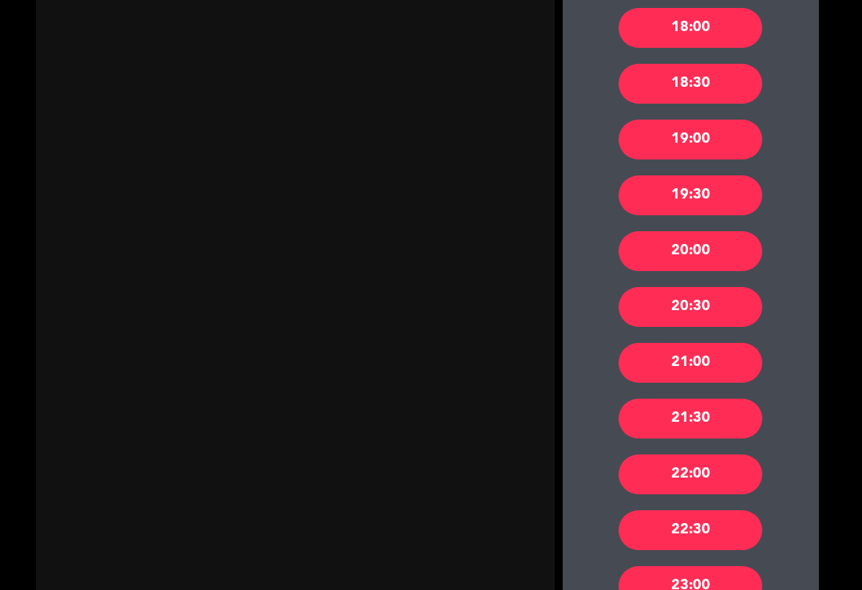
click at [725, 287] on div "20:30" at bounding box center [690, 307] width 144 height 40
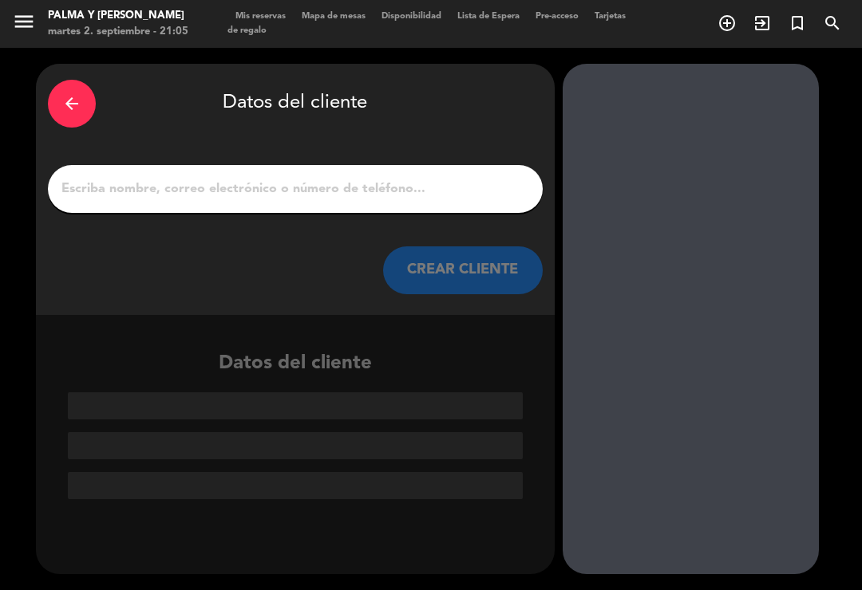
click at [469, 178] on input "1" at bounding box center [295, 189] width 471 height 22
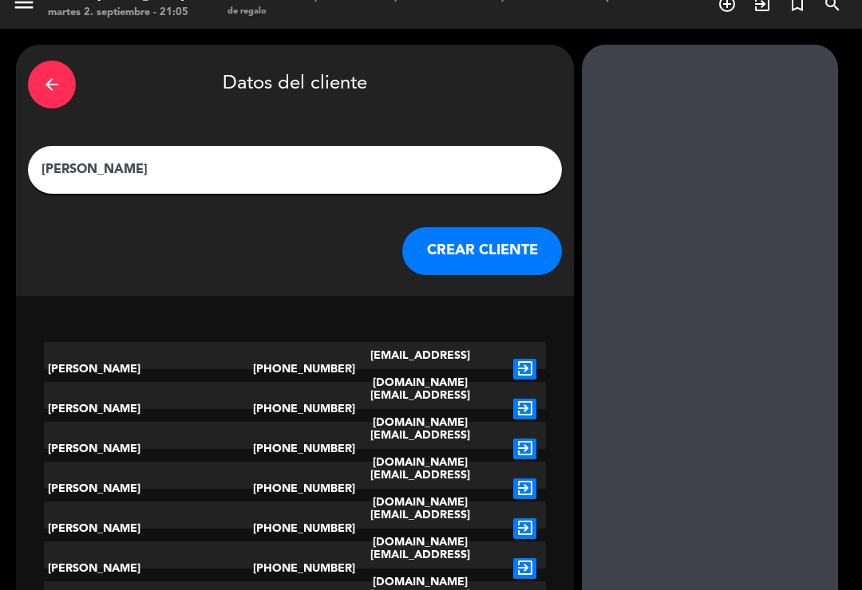
scroll to position [19, 0]
click at [416, 159] on input "[PERSON_NAME]" at bounding box center [295, 170] width 510 height 22
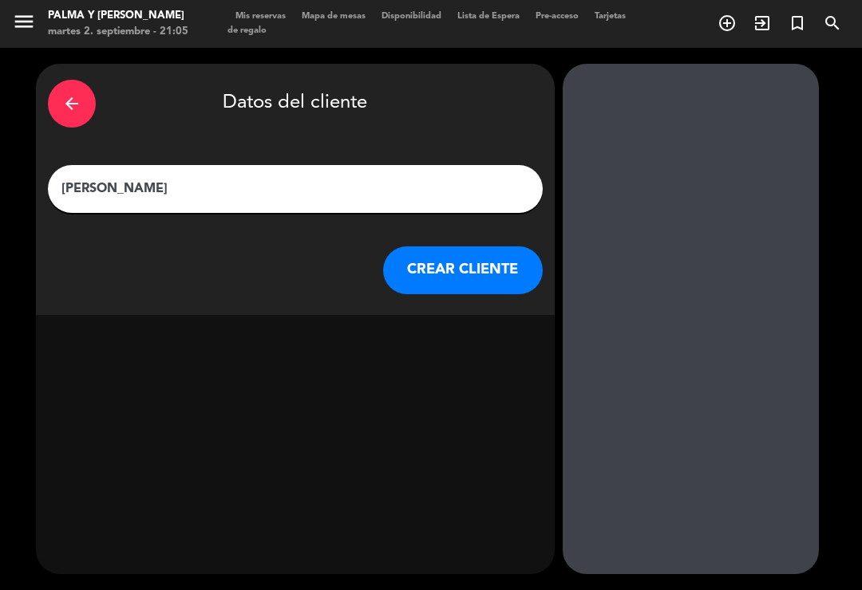
scroll to position [0, 0]
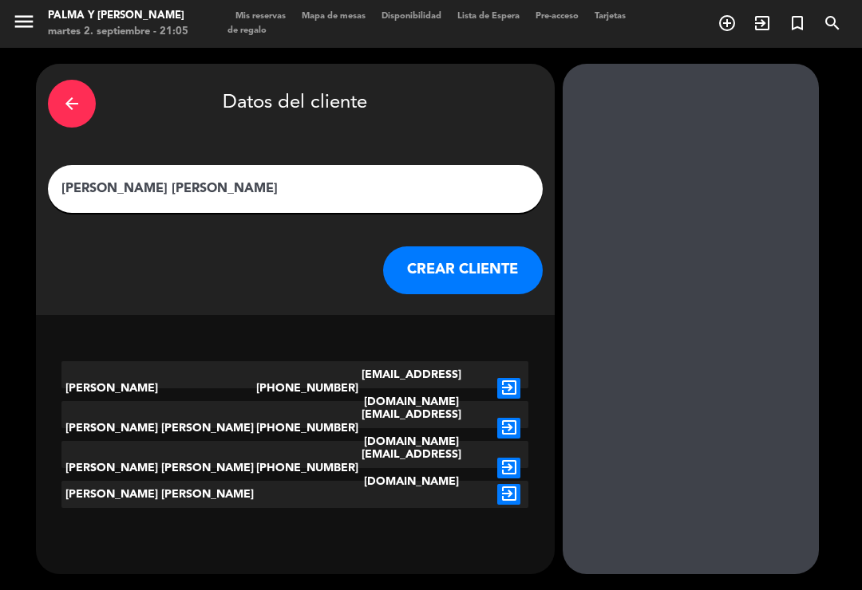
type input "[PERSON_NAME] [PERSON_NAME]"
click at [191, 441] on div "[PERSON_NAME] [PERSON_NAME]" at bounding box center [158, 468] width 195 height 54
click at [510, 458] on icon "exit_to_app" at bounding box center [508, 468] width 23 height 21
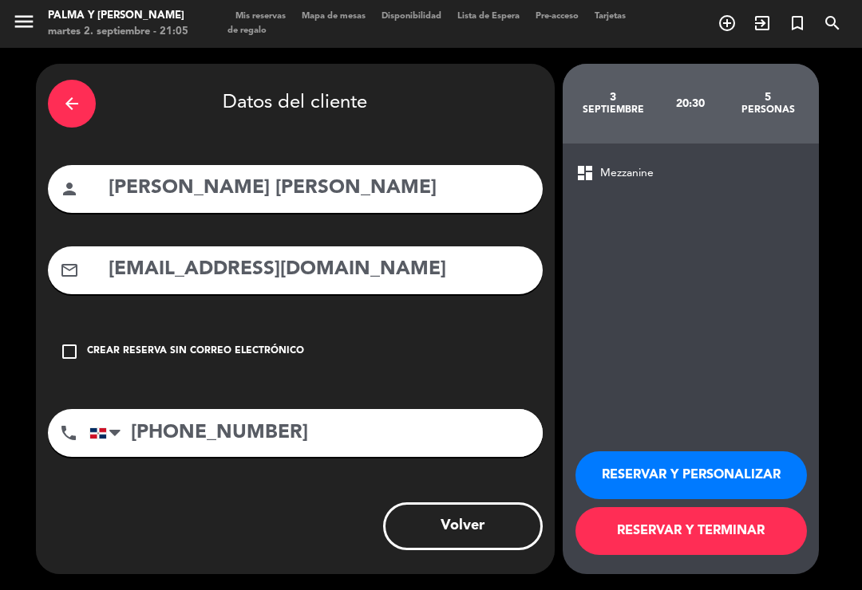
click at [734, 549] on button "RESERVAR Y TERMINAR" at bounding box center [690, 531] width 231 height 48
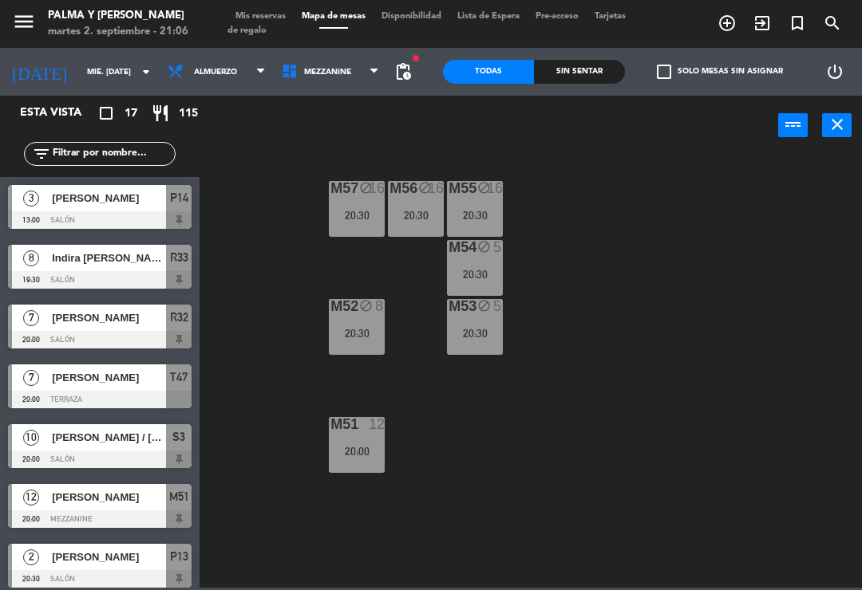
click at [107, 76] on input "mié. [DATE]" at bounding box center [133, 72] width 109 height 25
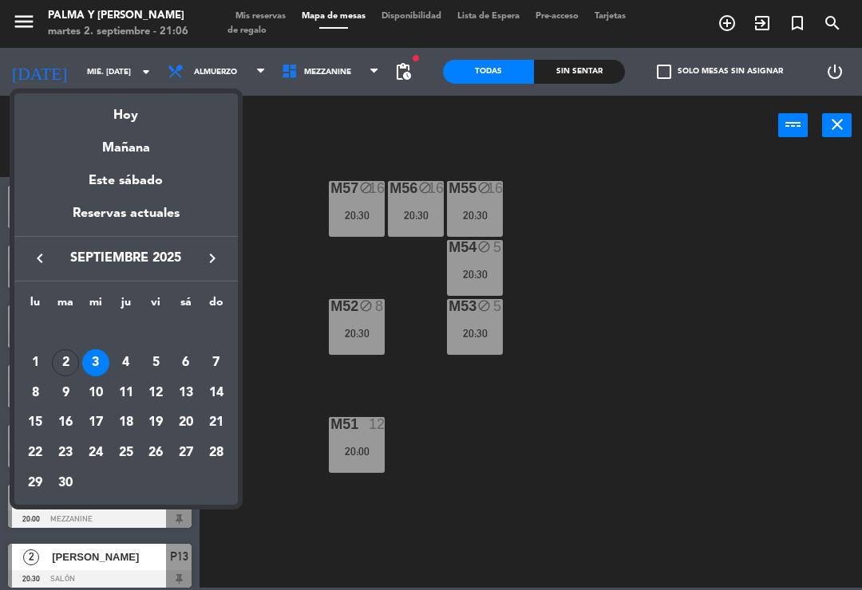
click at [211, 361] on div "7" at bounding box center [216, 362] width 27 height 27
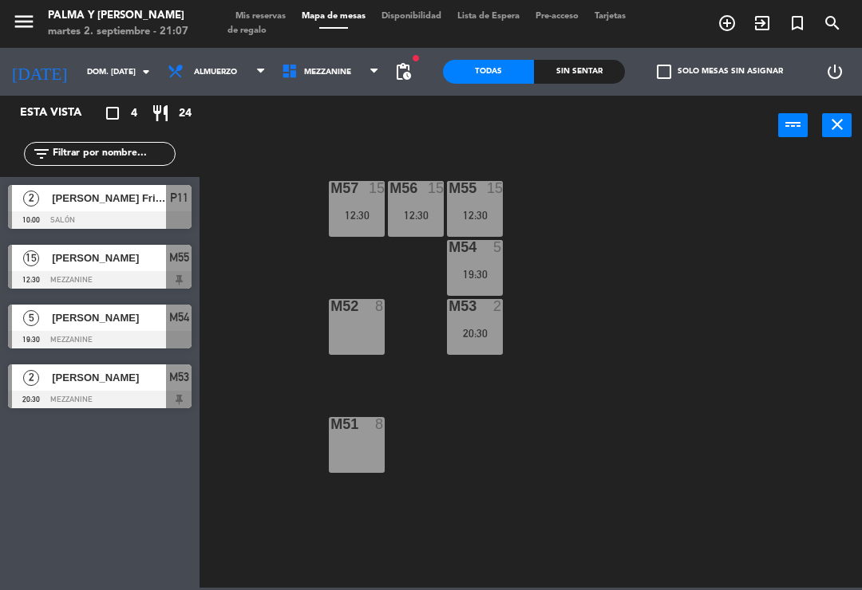
click at [357, 78] on span "Mezzanine" at bounding box center [331, 71] width 114 height 35
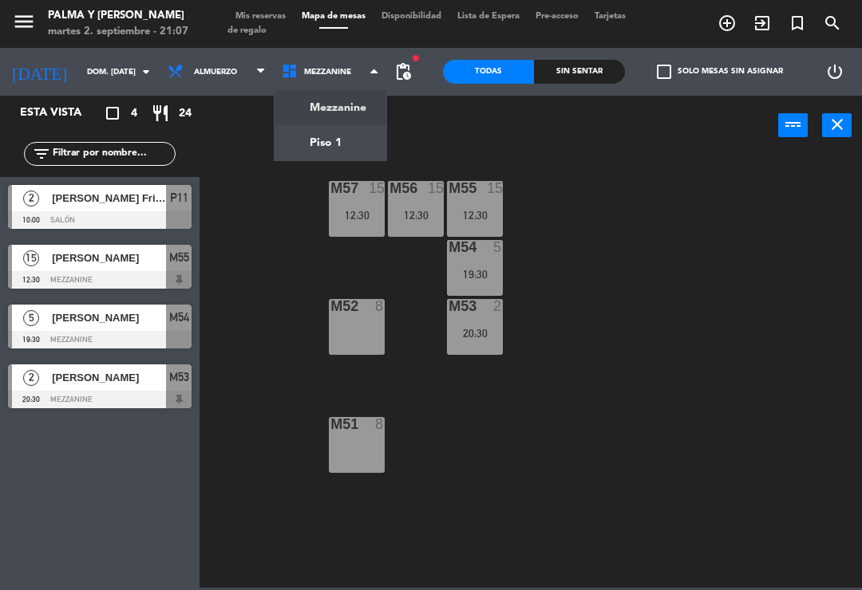
click at [348, 152] on ng-component "menu Palma y [PERSON_NAME] 2. septiembre - 21:07 Mis reservas Mapa de mesas Dis…" at bounding box center [431, 294] width 862 height 588
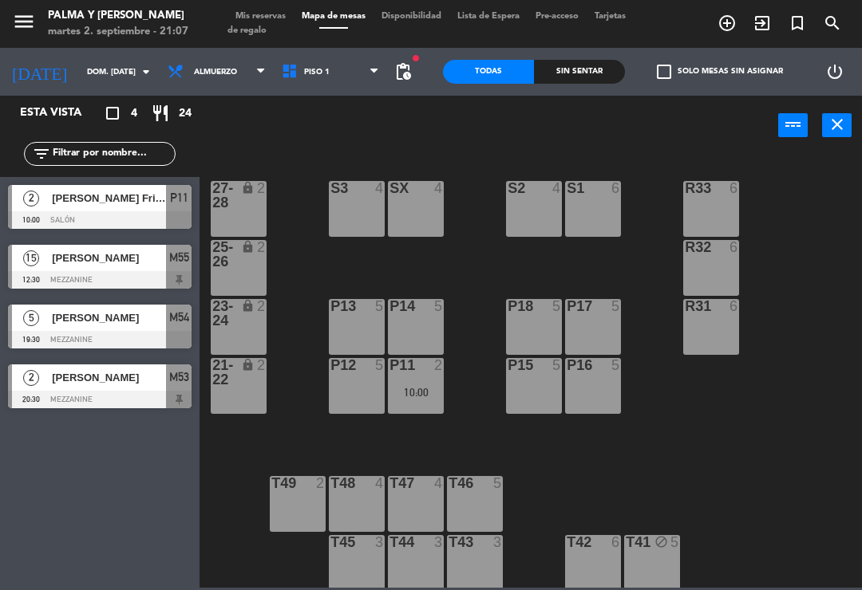
click at [795, 462] on div "R33 6 S1 6 S2 4 S3 4 SX 4 27-28 lock 2 R32 6 25-26 lock 2 P13 5 P14 5 P18 5 P17…" at bounding box center [534, 370] width 653 height 435
click at [96, 83] on input "dom. [DATE]" at bounding box center [133, 72] width 109 height 25
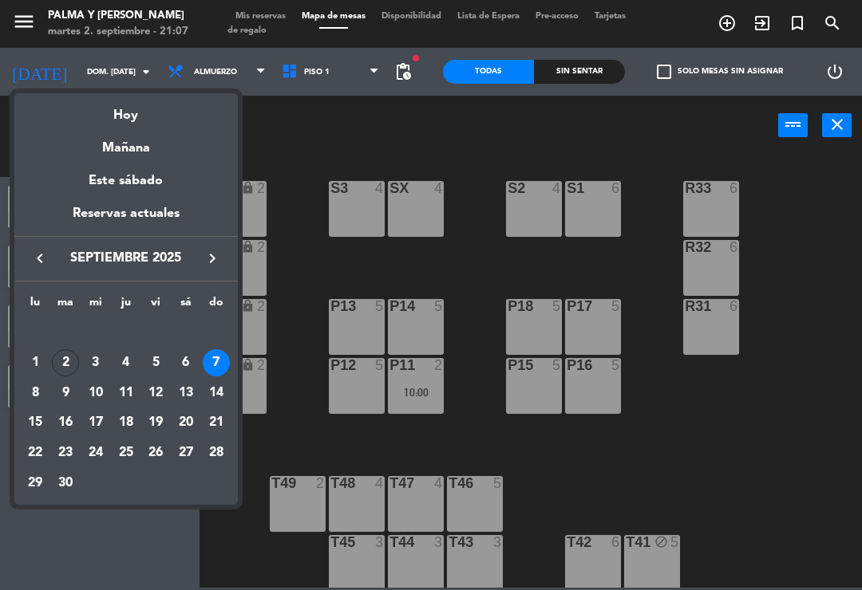
click at [157, 124] on div "Hoy" at bounding box center [125, 109] width 223 height 33
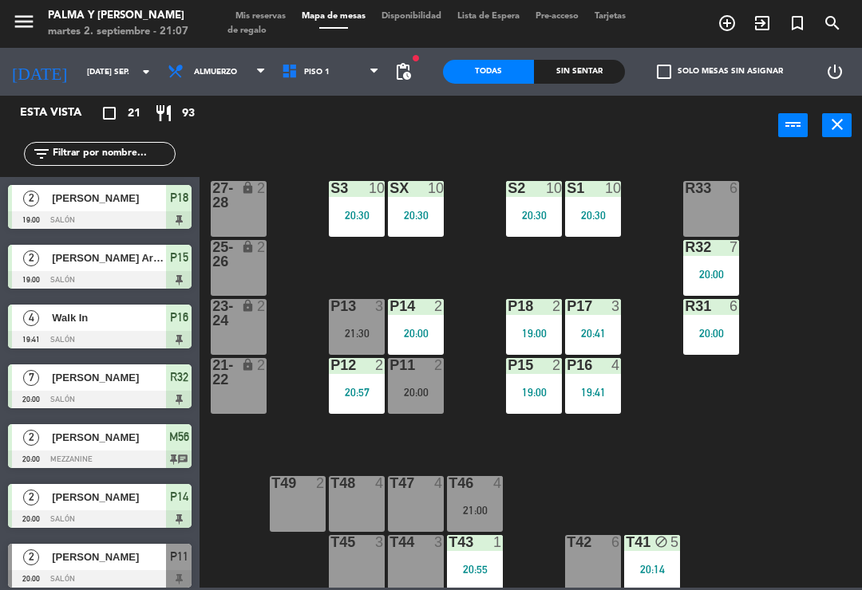
click at [478, 515] on div "21:00" at bounding box center [475, 510] width 56 height 11
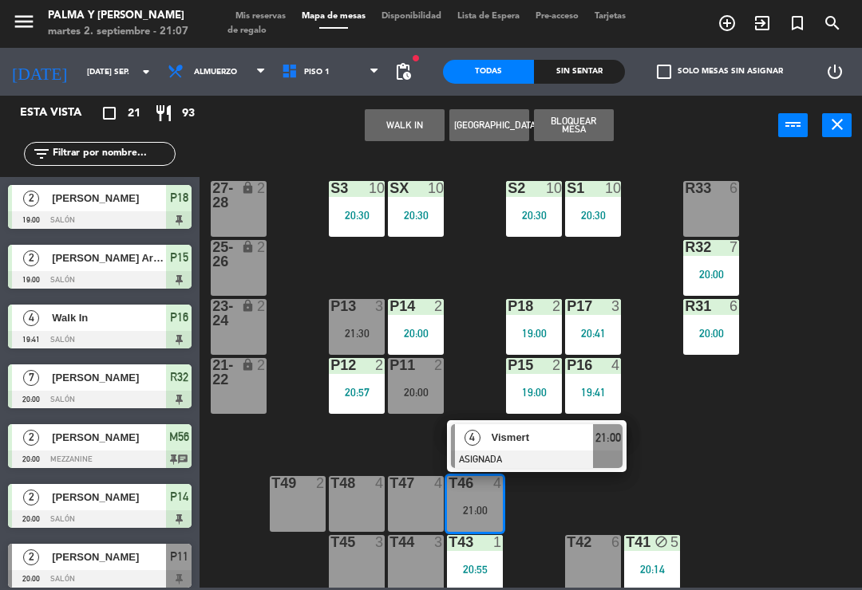
click at [574, 447] on div "Vismert" at bounding box center [542, 437] width 104 height 26
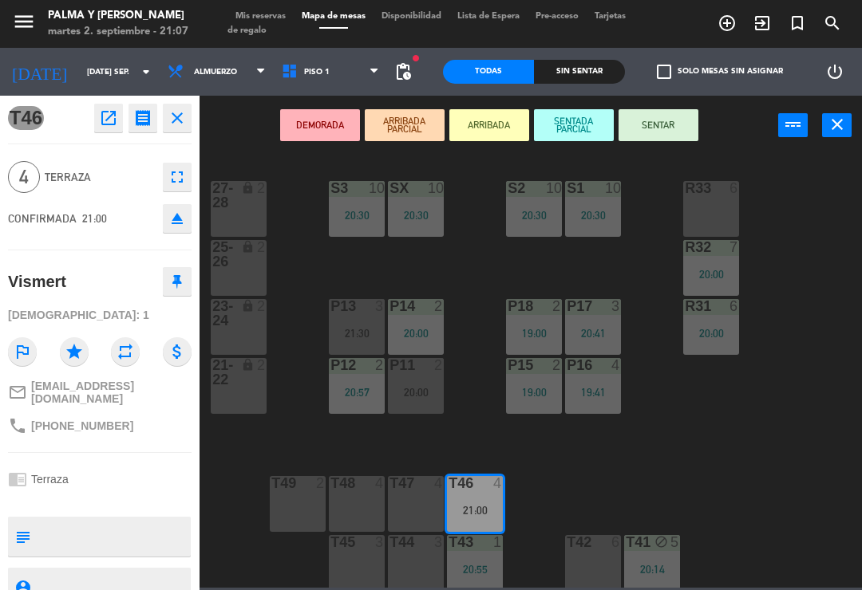
click at [428, 507] on div "T47 4" at bounding box center [416, 504] width 56 height 56
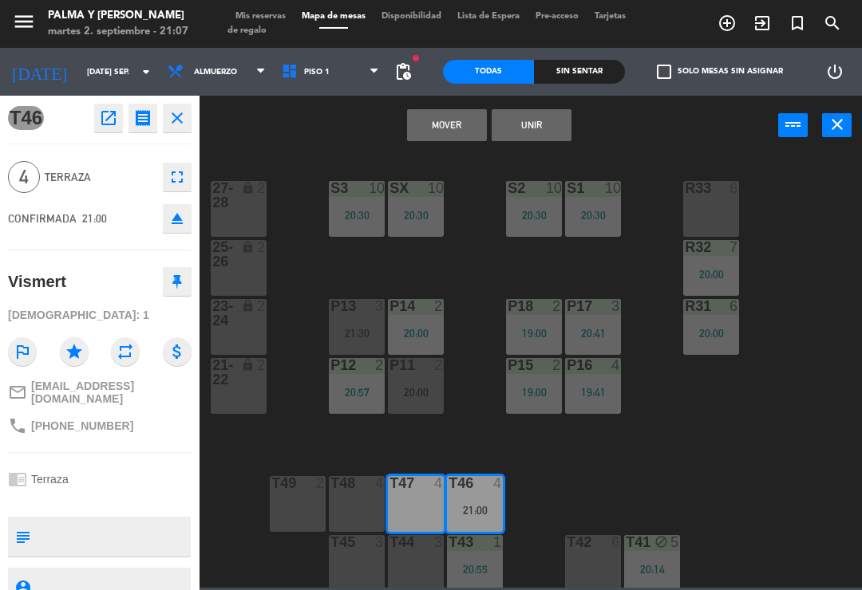
click at [423, 121] on button "Mover" at bounding box center [447, 125] width 80 height 32
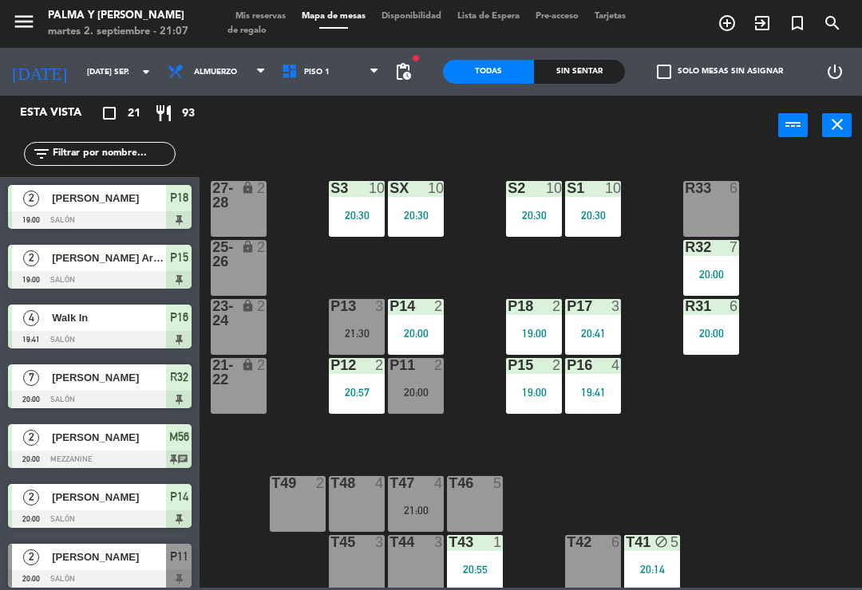
scroll to position [327, 0]
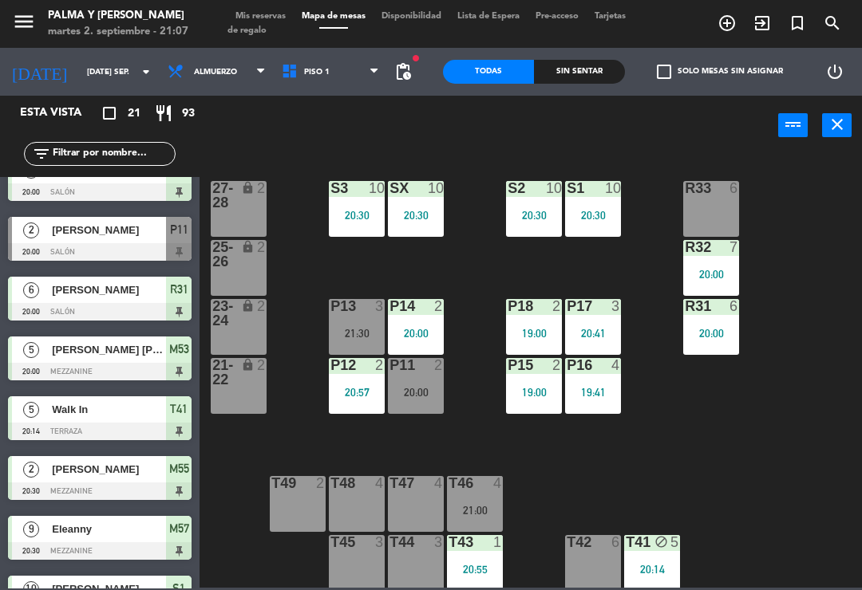
click at [420, 508] on div "T47 4" at bounding box center [416, 504] width 56 height 56
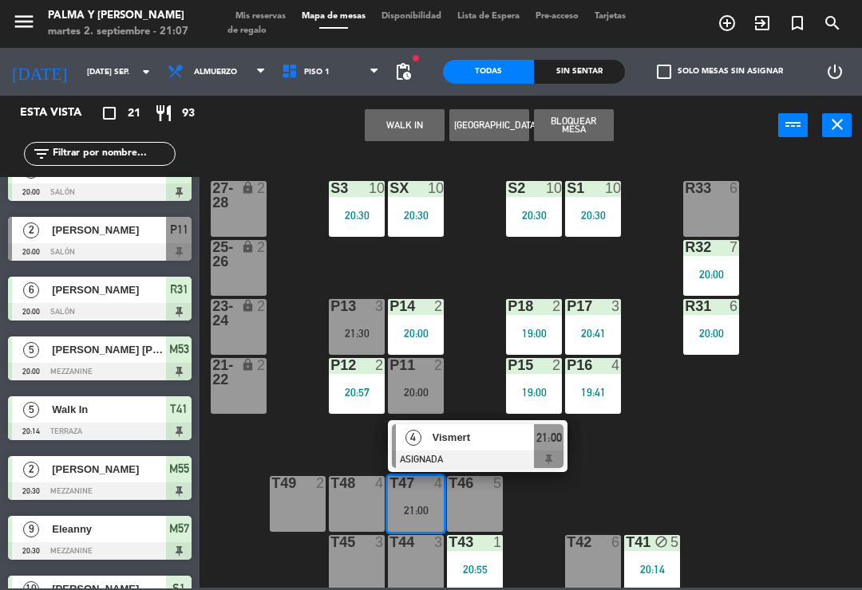
click at [493, 452] on div at bounding box center [478, 460] width 172 height 18
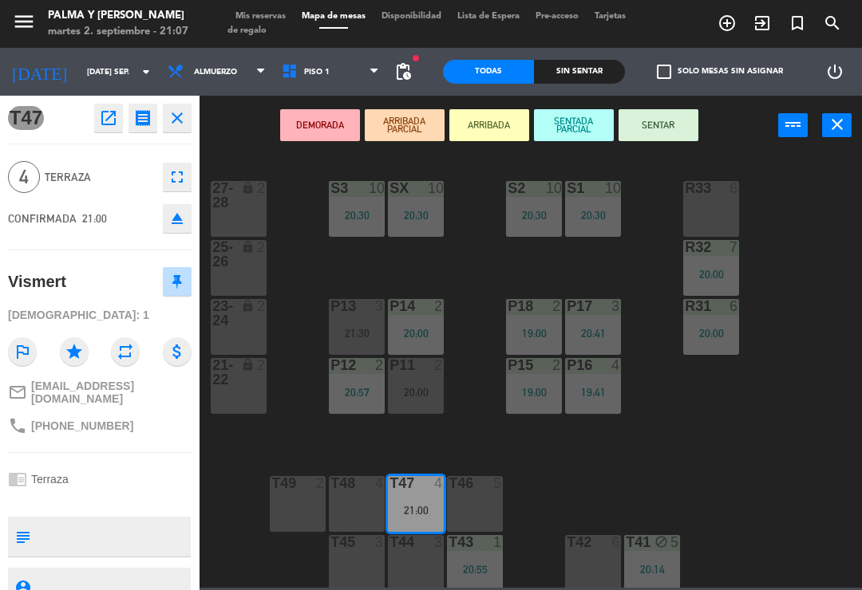
click at [674, 140] on button "SENTAR" at bounding box center [658, 125] width 80 height 32
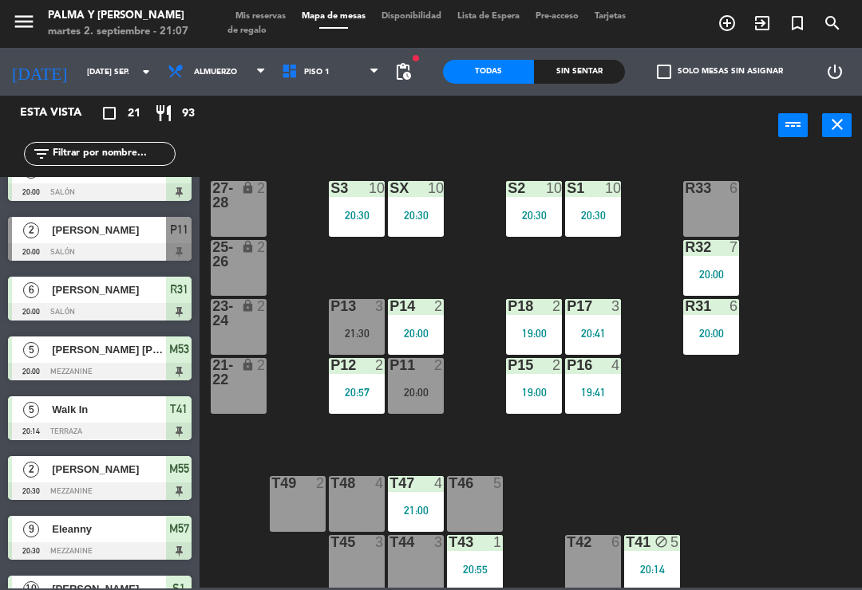
click at [789, 485] on div "R33 6 S1 10 20:30 S2 10 20:30 S3 10 20:30 SX 10 20:30 27-28 lock 2 R32 7 20:00 …" at bounding box center [534, 370] width 653 height 435
click at [786, 464] on div "R33 6 S1 10 20:30 S2 10 20:30 S3 10 20:30 SX 10 20:30 27-28 lock 2 R32 7 20:00 …" at bounding box center [534, 370] width 653 height 435
click at [329, 71] on span "Piso 1" at bounding box center [331, 71] width 114 height 35
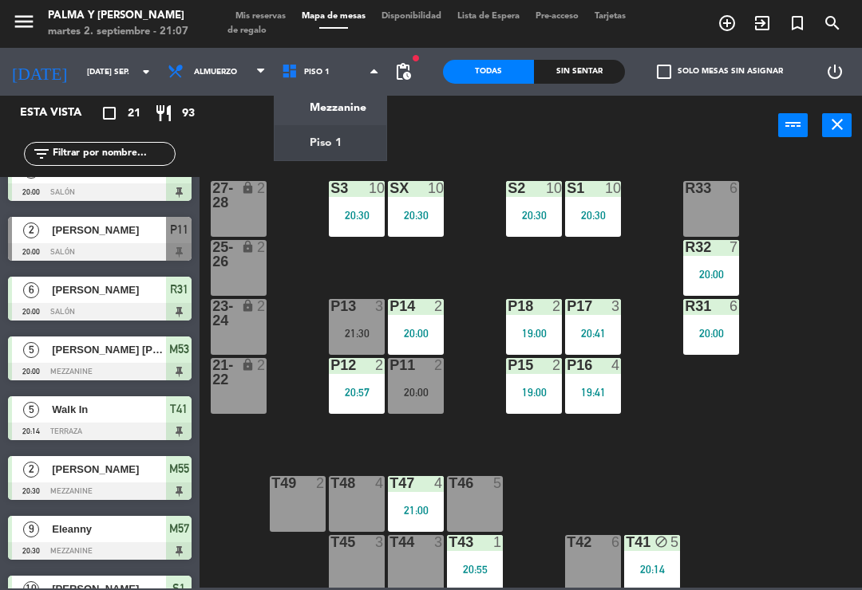
click at [333, 103] on ng-component "menu Palma y [PERSON_NAME] 2. septiembre - 21:07 Mis reservas Mapa de mesas Dis…" at bounding box center [431, 294] width 862 height 588
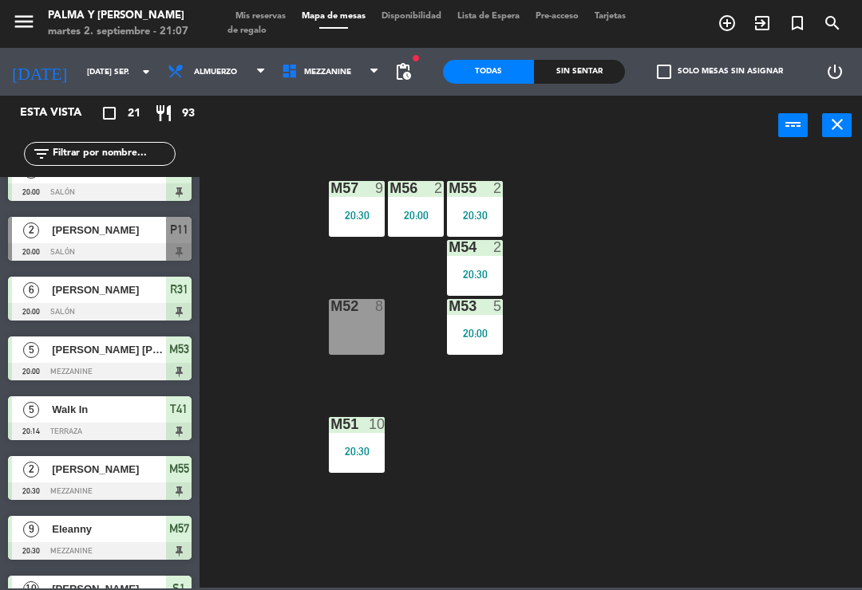
click at [422, 205] on div "M56 2 20:00" at bounding box center [416, 209] width 56 height 56
click at [637, 229] on div "M57 9 20:30 M56 2 20:00 M55 2 20:30 M54 2 20:30 M52 8 M53 5 20:00 M51 10 20:30" at bounding box center [534, 370] width 653 height 435
click at [422, 210] on div "20:00" at bounding box center [416, 215] width 56 height 11
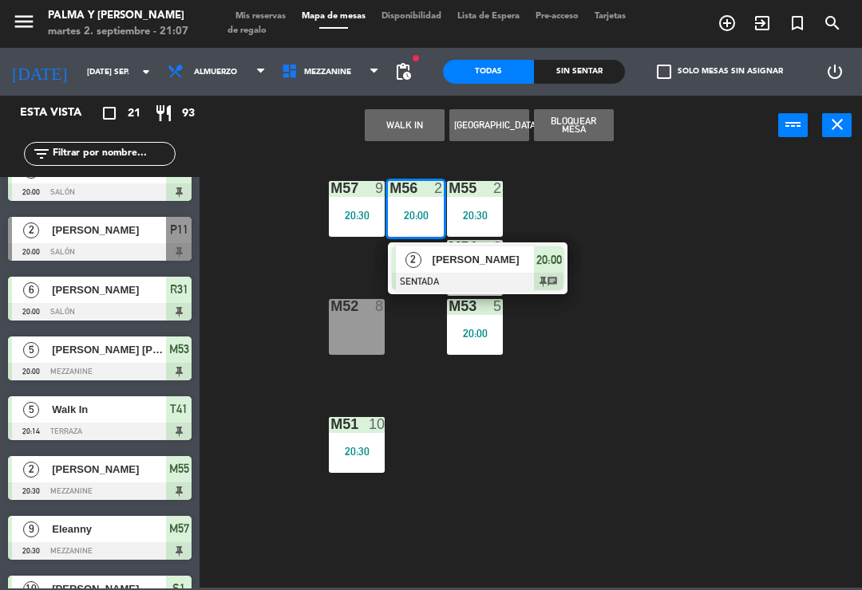
click at [471, 282] on div at bounding box center [478, 282] width 172 height 18
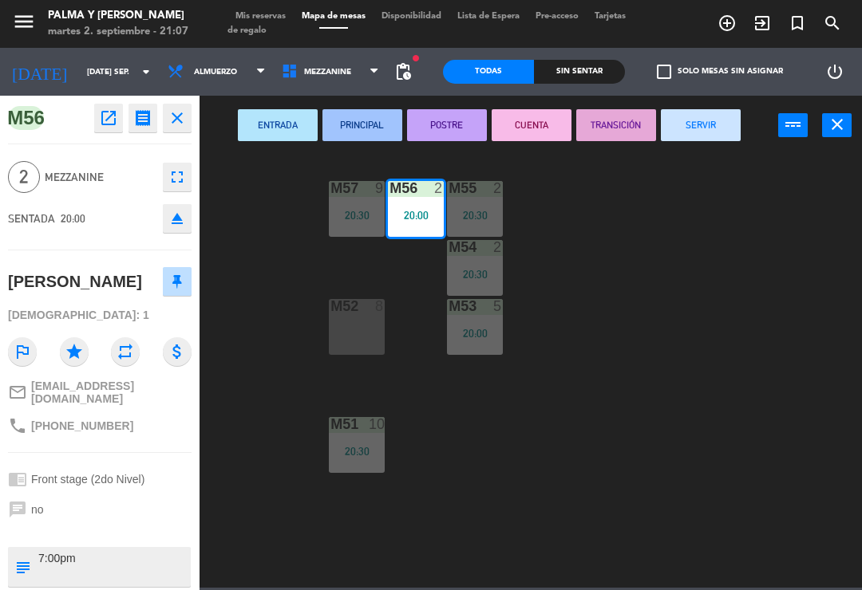
click at [692, 129] on button "SERVIR" at bounding box center [701, 125] width 80 height 32
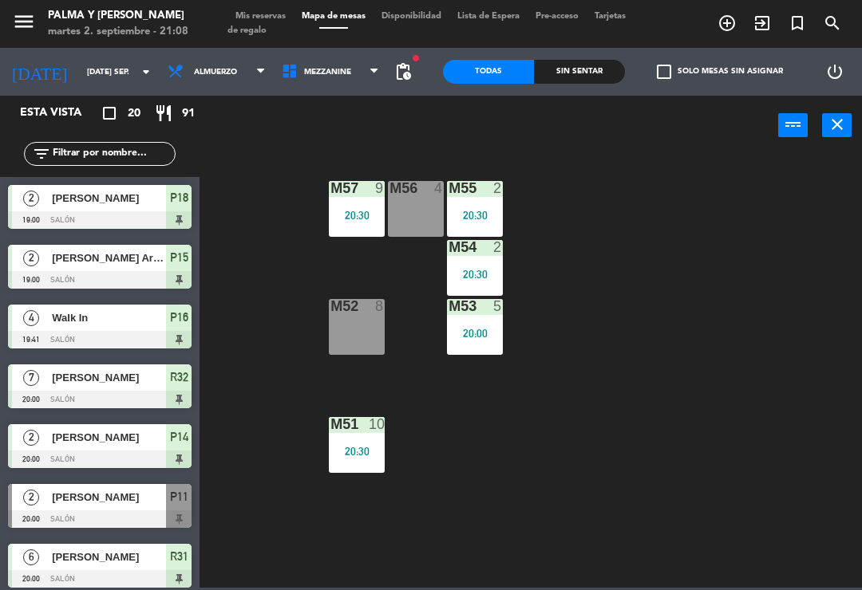
click at [786, 293] on div "M57 9 20:30 M56 4 M55 2 20:30 M54 2 20:30 M52 8 M53 5 20:00 M51 10 20:30" at bounding box center [534, 370] width 653 height 435
click at [349, 63] on span "Mezzanine" at bounding box center [331, 71] width 114 height 35
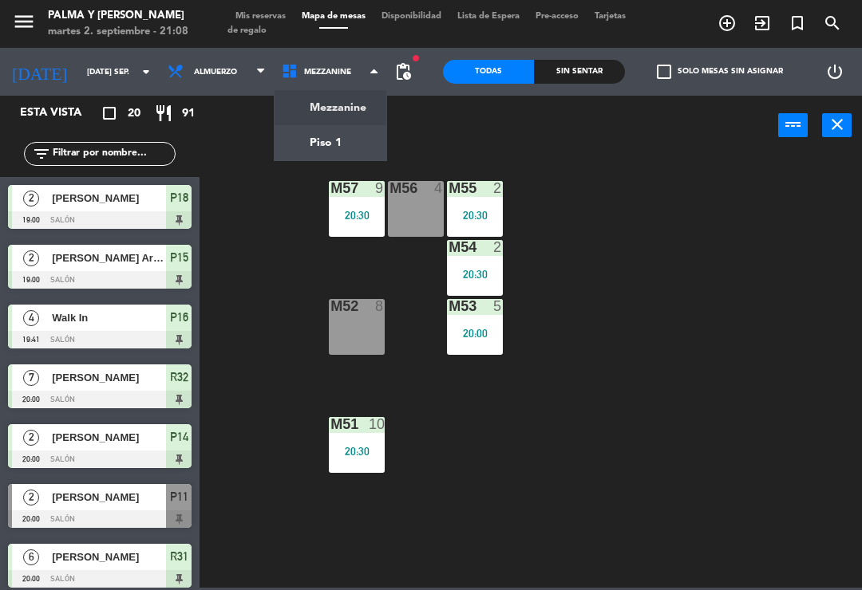
click at [360, 152] on ng-component "menu Palma y [PERSON_NAME] 2. septiembre - 21:08 Mis reservas Mapa de mesas Dis…" at bounding box center [431, 294] width 862 height 588
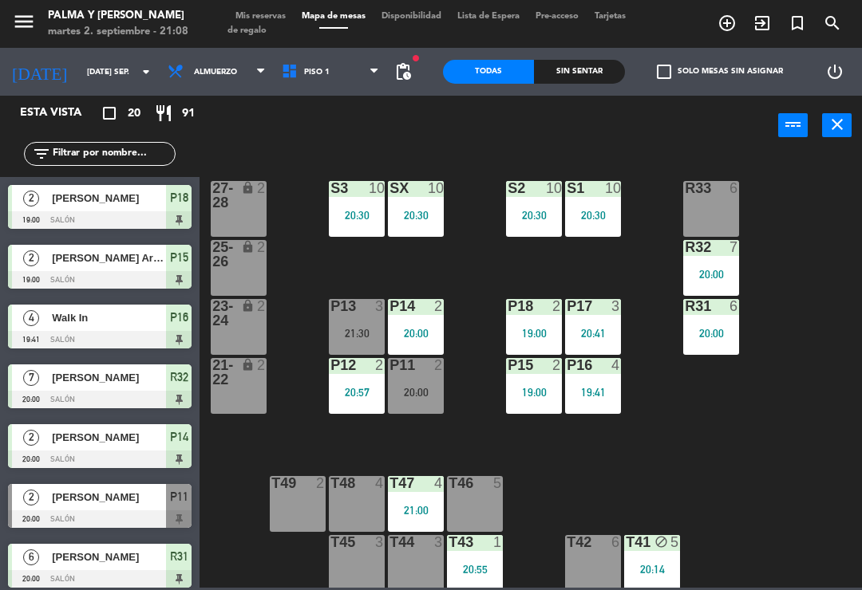
scroll to position [0, 0]
click at [432, 219] on div "20:30" at bounding box center [416, 215] width 56 height 11
click at [633, 267] on div "R33 6 S1 10 20:30 S2 10 20:30 S3 10 20:30 SX 10 20:30 27-28 lock 2 R32 7 20:00 …" at bounding box center [534, 370] width 653 height 435
click at [605, 212] on div "20:30" at bounding box center [593, 215] width 56 height 11
click at [751, 426] on div "R33 6 S1 10 20:30 S2 10 20:30 S3 10 20:30 SX 10 20:30 27-28 lock 2 R32 7 20:00 …" at bounding box center [534, 370] width 653 height 435
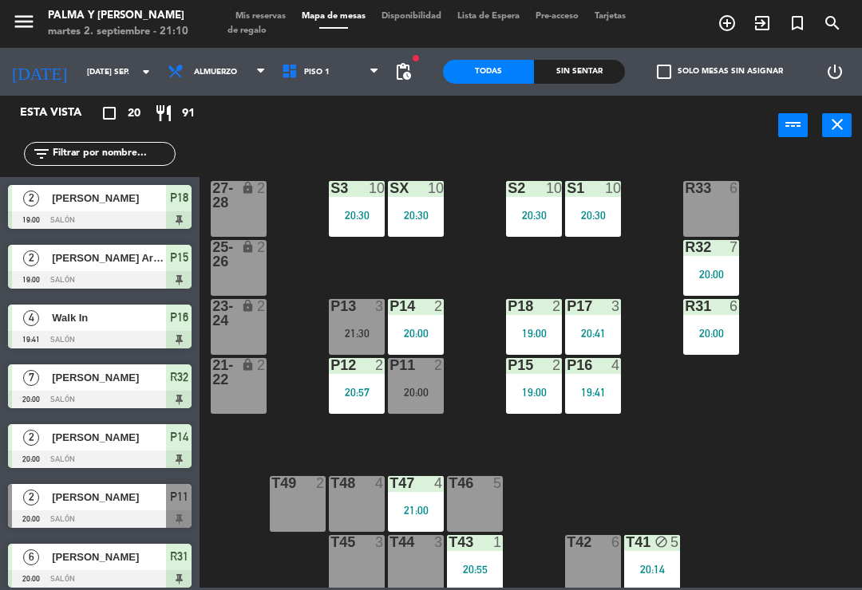
click at [490, 574] on div "20:55" at bounding box center [475, 569] width 56 height 11
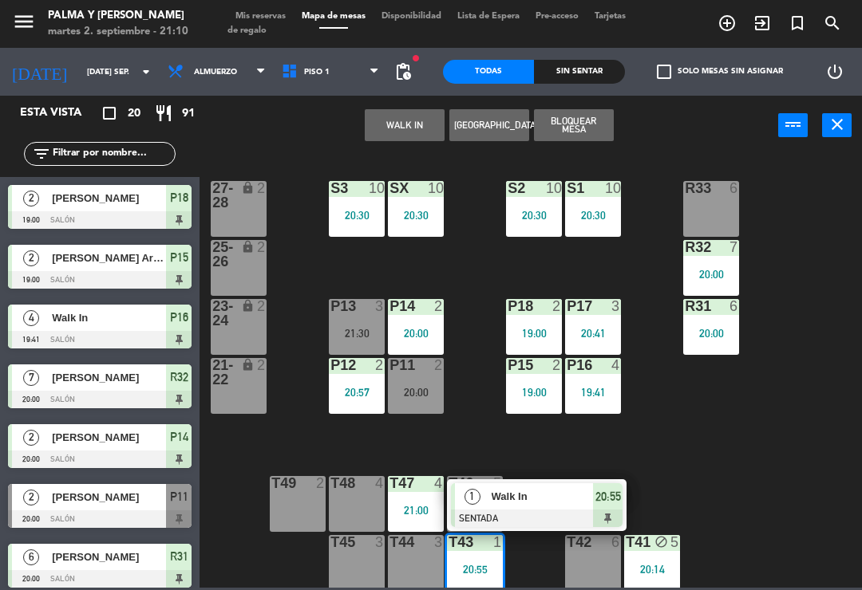
click at [693, 478] on div "R33 6 S1 10 20:30 S2 10 20:30 S3 10 20:30 SX 10 20:30 27-28 lock 2 R32 7 20:00 …" at bounding box center [534, 370] width 653 height 435
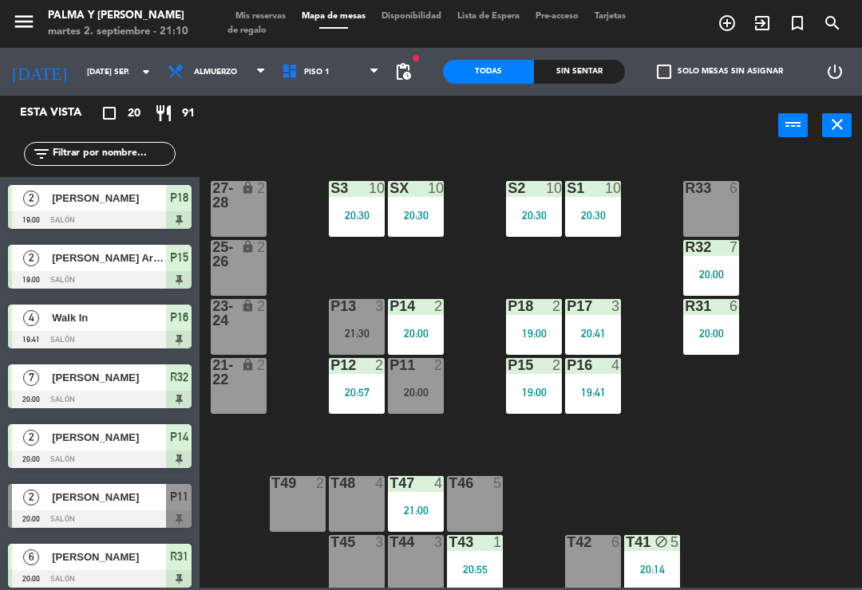
click at [429, 495] on div "T47 4 21:00" at bounding box center [416, 504] width 56 height 56
click at [812, 515] on div "R33 6 S1 10 20:30 S2 10 20:30 S3 10 20:30 SX 10 20:30 27-28 lock 2 R32 7 20:00 …" at bounding box center [534, 370] width 653 height 435
click at [412, 383] on div "P11 2 20:00" at bounding box center [416, 386] width 56 height 56
click at [752, 419] on div "R33 6 S1 10 20:30 S2 10 20:30 S3 10 20:30 SX 10 20:30 27-28 lock 2 R32 7 20:00 …" at bounding box center [534, 370] width 653 height 435
click at [349, 306] on div at bounding box center [357, 306] width 26 height 14
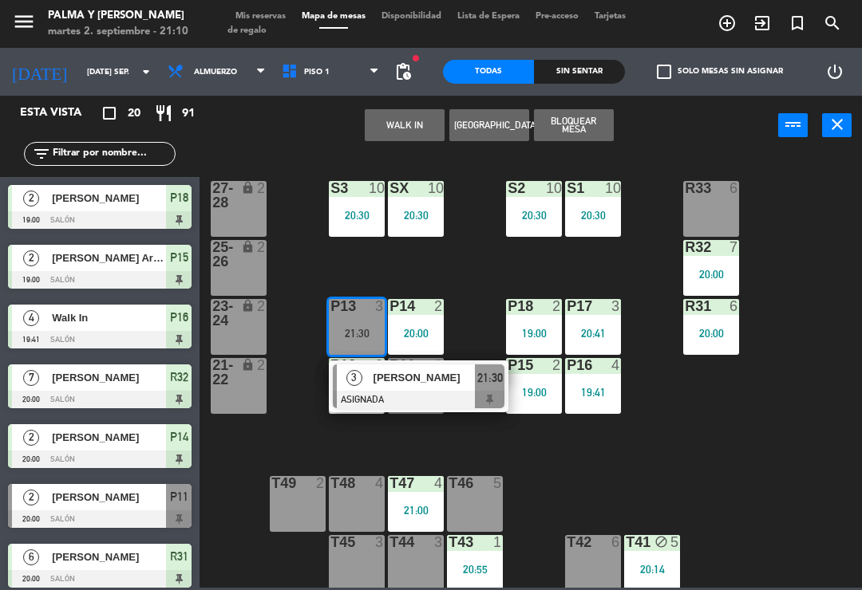
click at [448, 387] on div "[PERSON_NAME]" at bounding box center [424, 378] width 104 height 26
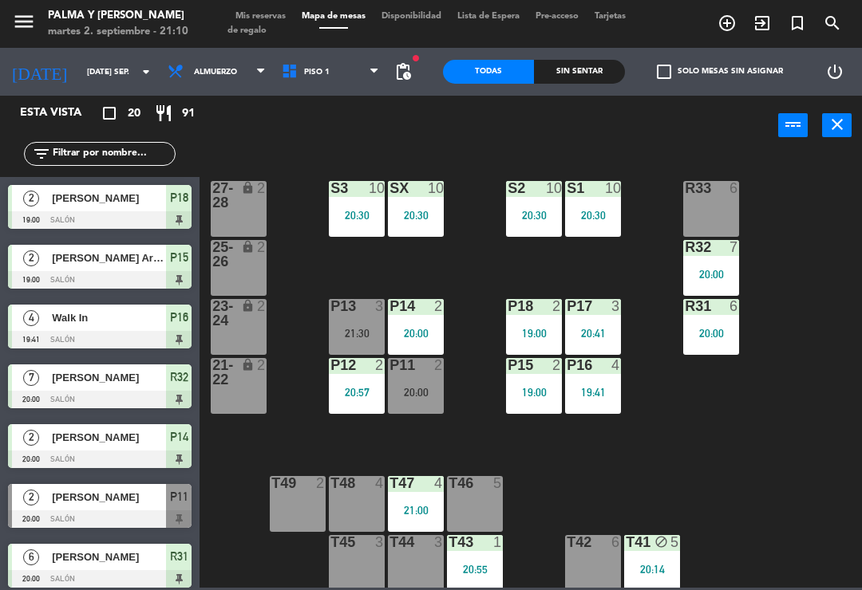
scroll to position [366, 0]
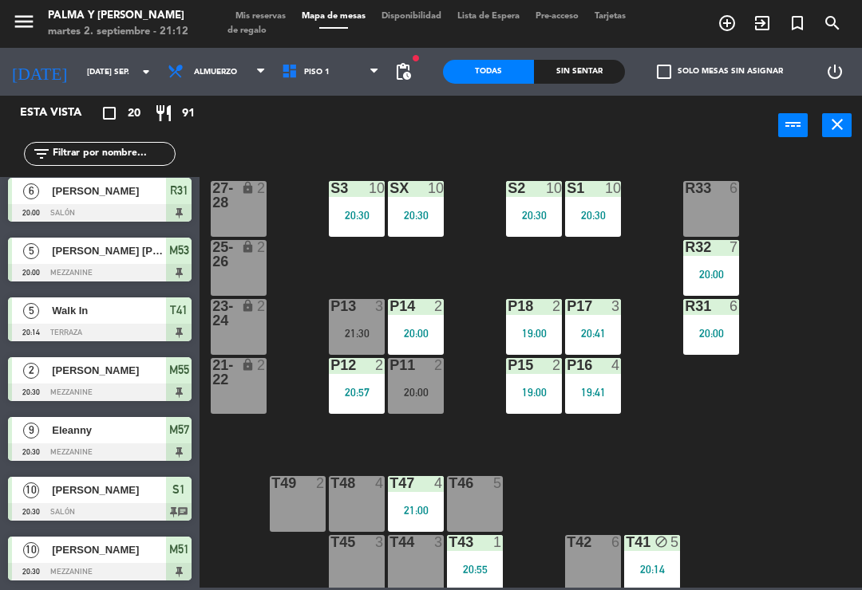
click at [846, 483] on div "R33 6 S1 10 20:30 S2 10 20:30 S3 10 20:30 SX 10 20:30 27-28 lock 2 R32 7 20:00 …" at bounding box center [534, 370] width 653 height 435
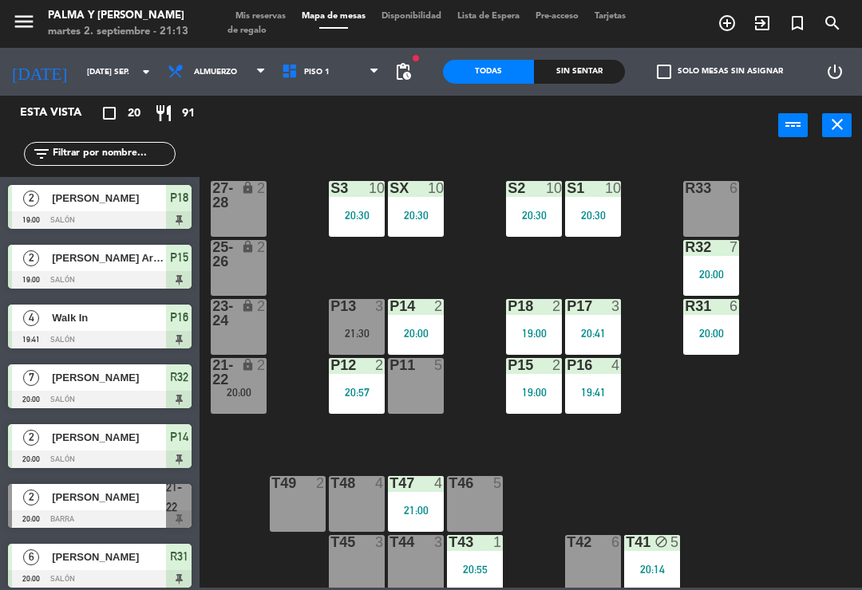
click at [747, 413] on div "R33 6 S1 10 20:30 S2 10 20:30 S3 10 20:30 SX 10 20:30 27-28 lock 2 R32 7 20:00 …" at bounding box center [534, 370] width 653 height 435
click at [365, 313] on div at bounding box center [357, 306] width 26 height 14
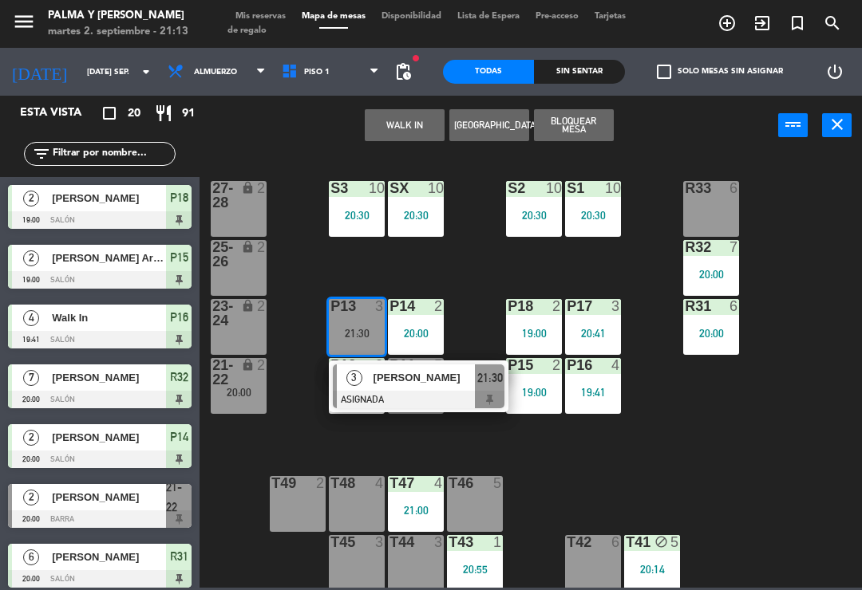
click at [425, 390] on div "[PERSON_NAME]" at bounding box center [424, 378] width 104 height 26
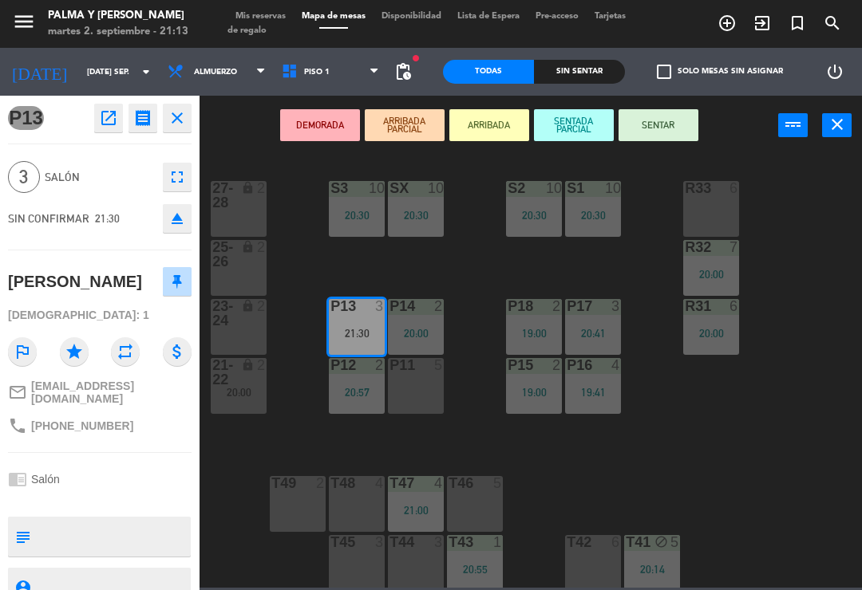
click at [428, 390] on div "P11 5" at bounding box center [416, 386] width 56 height 56
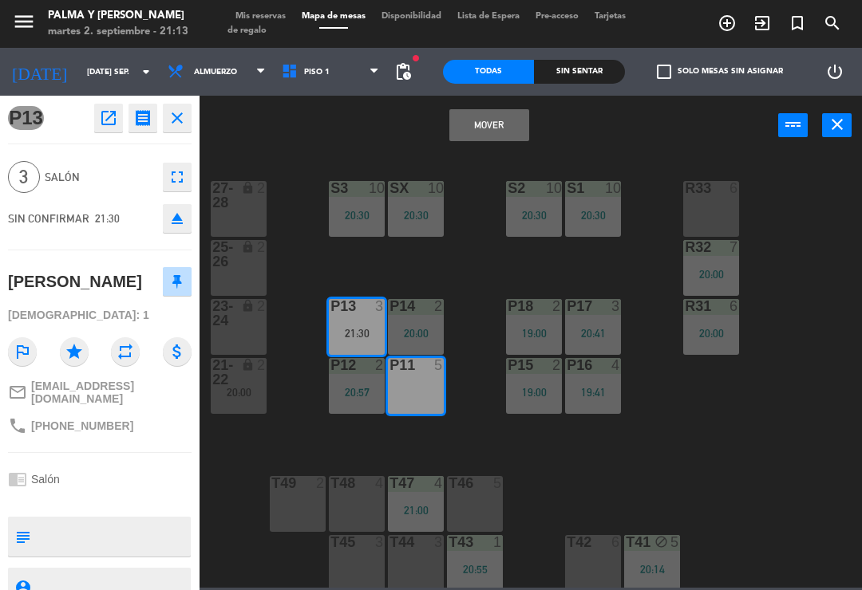
click at [496, 114] on button "Mover" at bounding box center [489, 125] width 80 height 32
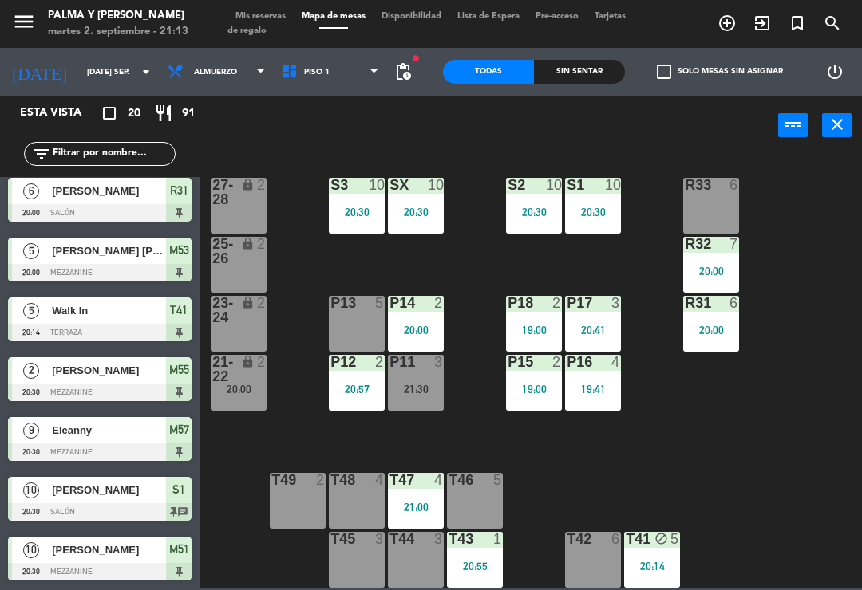
click at [428, 505] on div "21:00" at bounding box center [416, 507] width 56 height 11
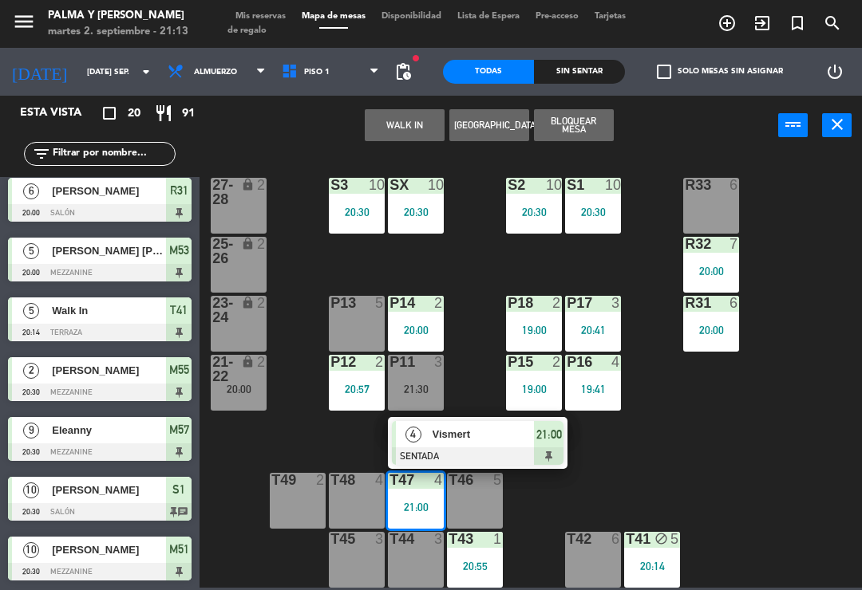
click at [471, 429] on span "Vismert" at bounding box center [483, 434] width 102 height 17
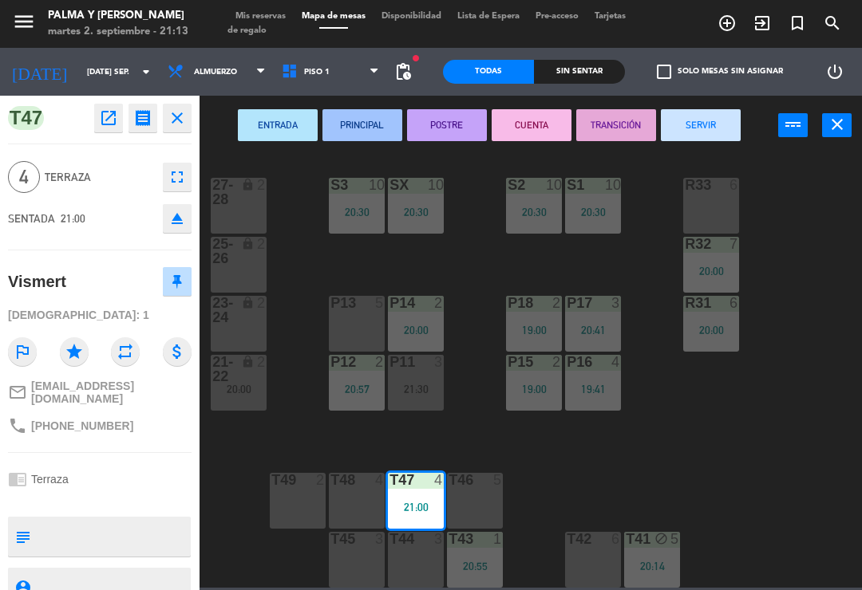
click at [362, 311] on div "P13 5" at bounding box center [357, 304] width 56 height 16
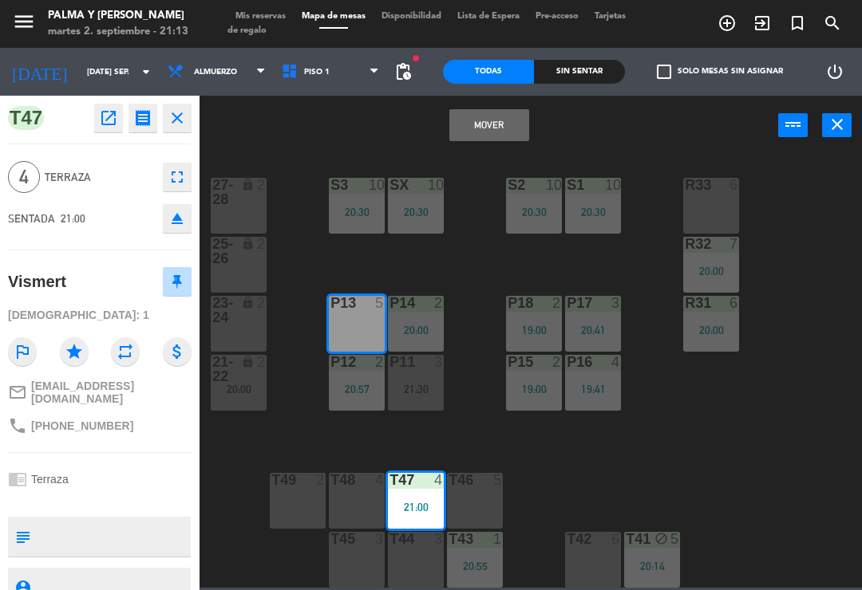
click at [491, 128] on button "Mover" at bounding box center [489, 125] width 80 height 32
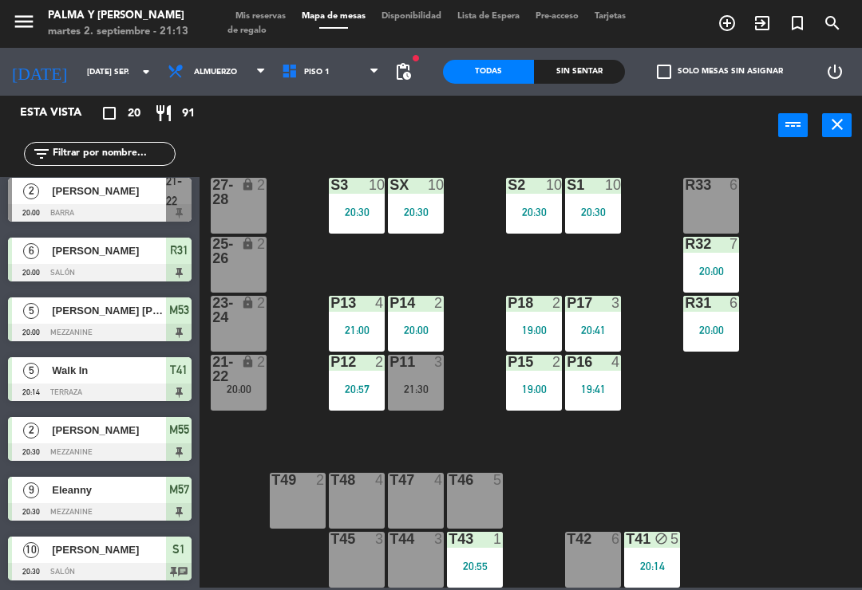
scroll to position [0, 0]
click at [722, 486] on div "R33 6 S1 10 20:30 S2 10 20:30 S3 10 20:30 SX 10 20:30 27-28 lock 2 R32 7 20:00 …" at bounding box center [534, 370] width 653 height 435
click at [787, 460] on div "R33 6 S1 10 20:30 S2 10 20:30 S3 10 20:30 SX 10 20:30 27-28 lock 2 R32 7 20:00 …" at bounding box center [534, 370] width 653 height 435
click at [327, 104] on div "power_input close" at bounding box center [488, 126] width 578 height 61
click at [329, 89] on span "Piso 1" at bounding box center [331, 71] width 114 height 35
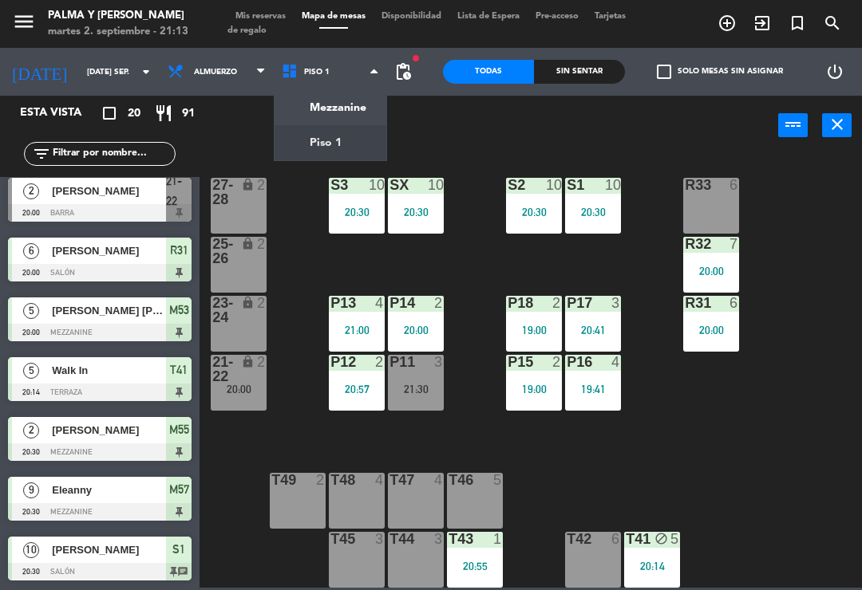
click at [332, 111] on ng-component "menu Palma y [PERSON_NAME] 2. septiembre - 21:13 Mis reservas Mapa de mesas Dis…" at bounding box center [431, 294] width 862 height 588
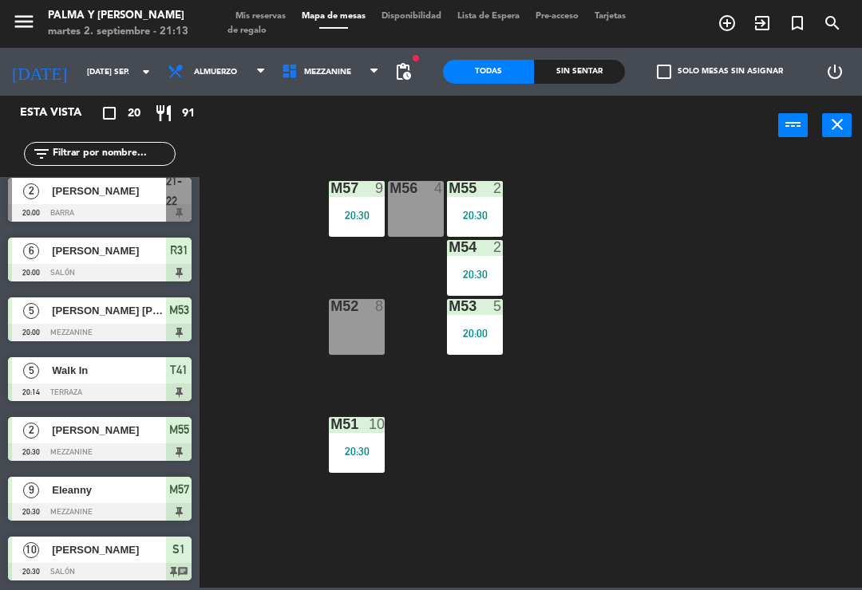
click at [334, 88] on span "Mezzanine" at bounding box center [331, 71] width 114 height 35
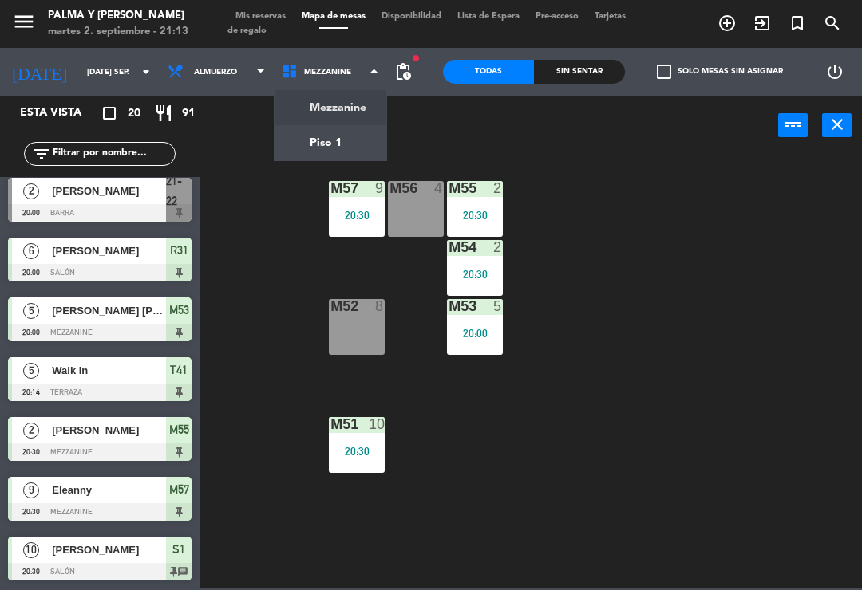
click at [318, 148] on ng-component "menu Palma y [PERSON_NAME] 2. septiembre - 21:13 Mis reservas Mapa de mesas Dis…" at bounding box center [431, 294] width 862 height 588
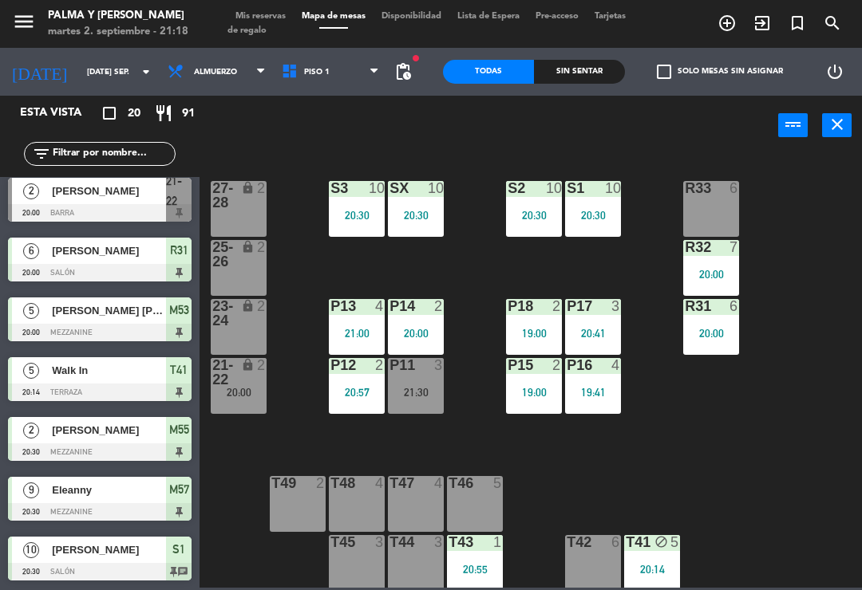
click at [88, 76] on input "[DATE] sep." at bounding box center [133, 72] width 109 height 25
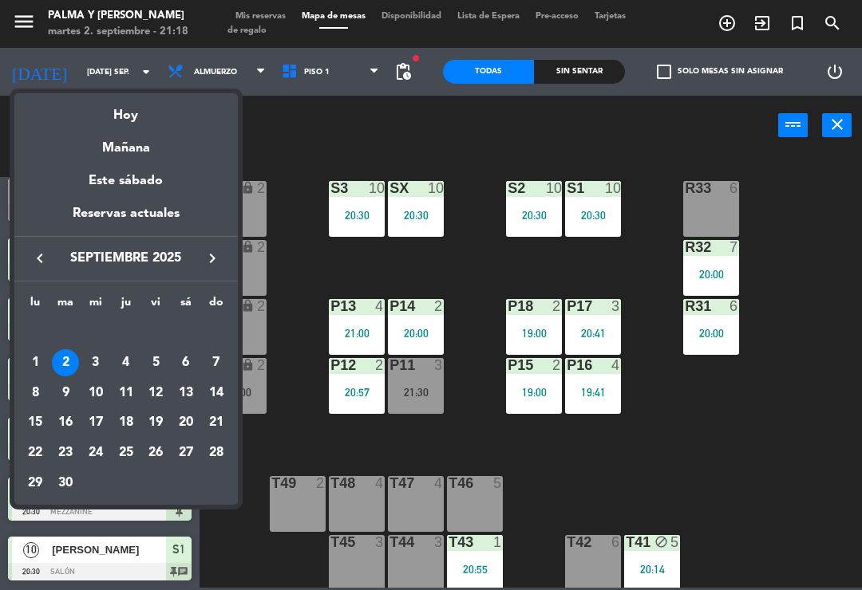
click at [186, 352] on div "6" at bounding box center [185, 362] width 27 height 27
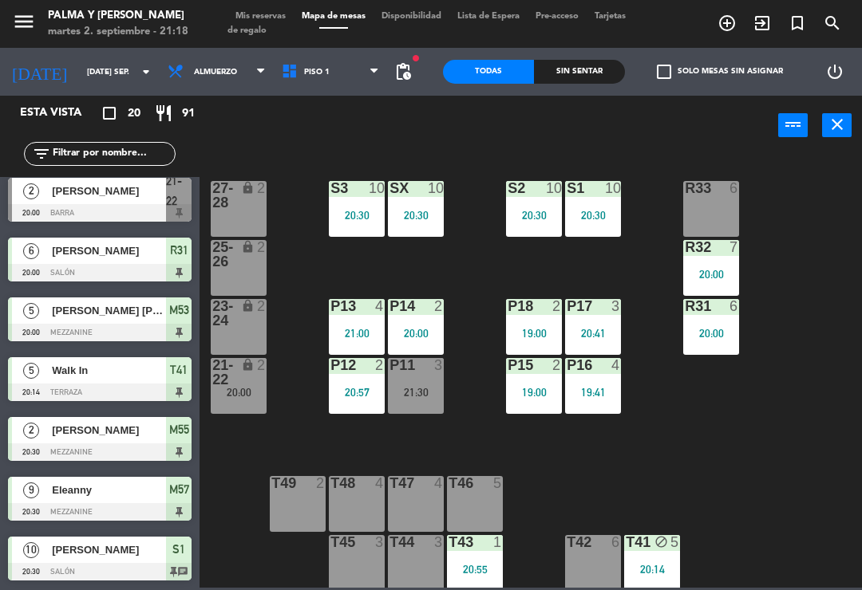
type input "sáb. [DATE]"
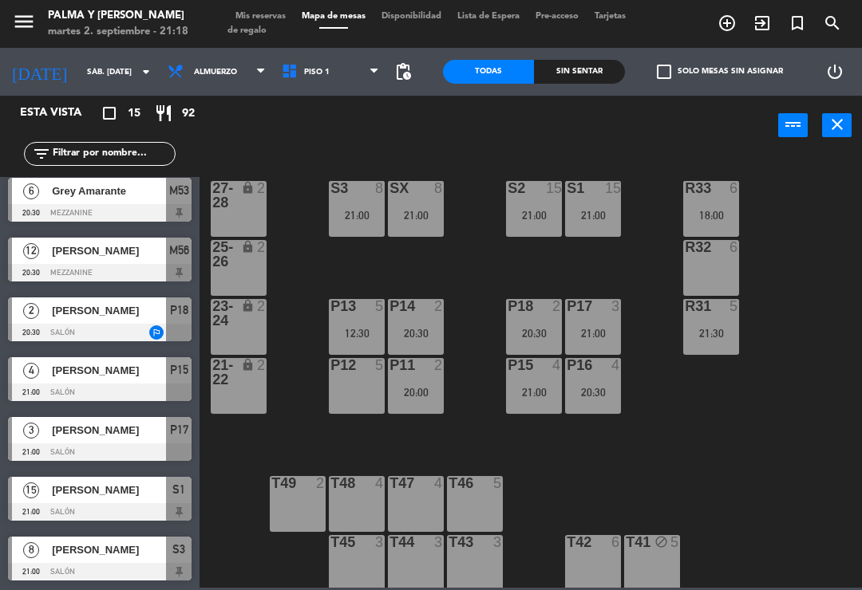
click at [375, 392] on div "P12 5" at bounding box center [357, 386] width 56 height 56
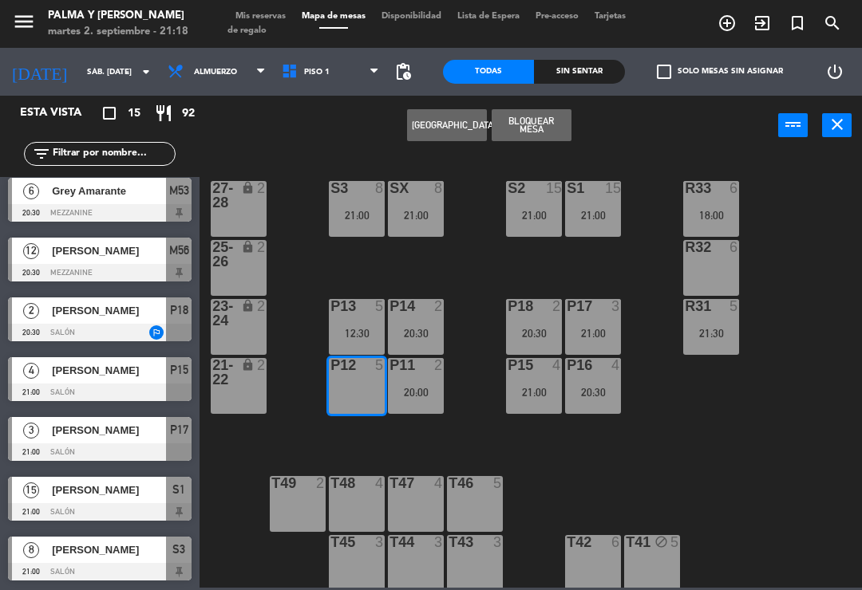
click at [446, 130] on button "[GEOGRAPHIC_DATA]" at bounding box center [447, 125] width 80 height 32
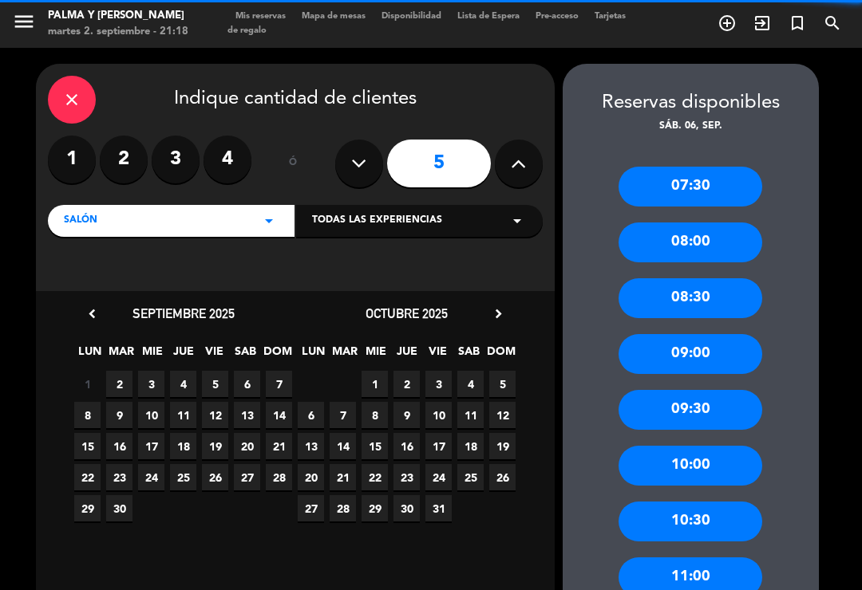
click at [231, 136] on label "4" at bounding box center [227, 160] width 48 height 48
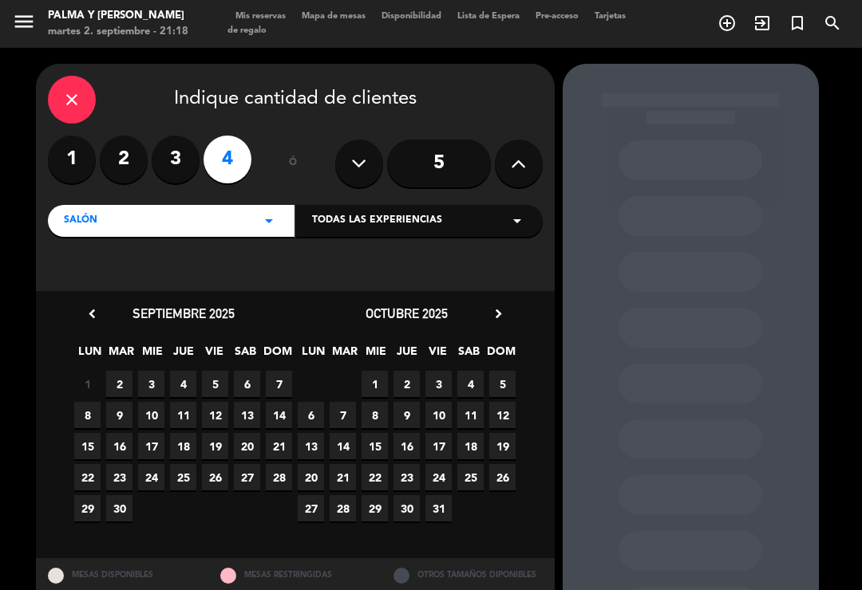
click at [250, 371] on span "6" at bounding box center [247, 384] width 26 height 26
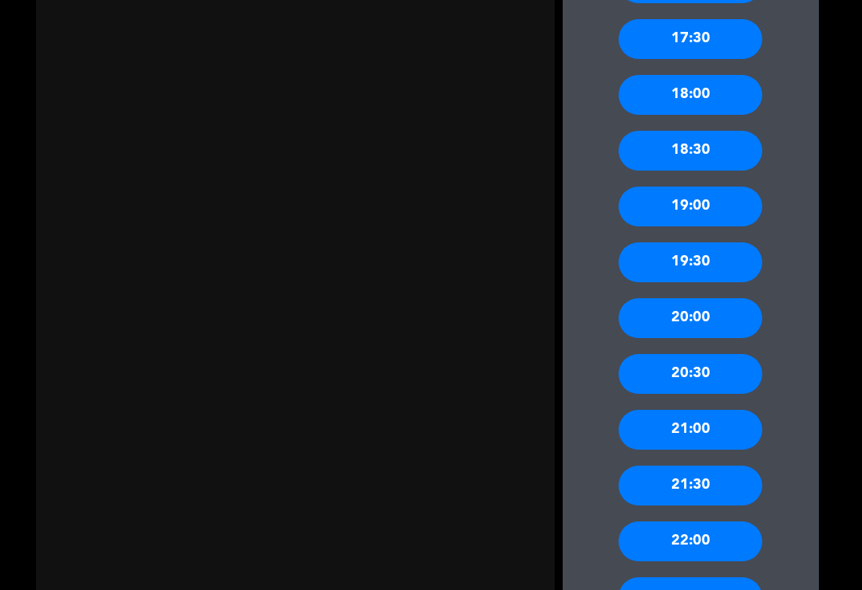
scroll to position [1266, 0]
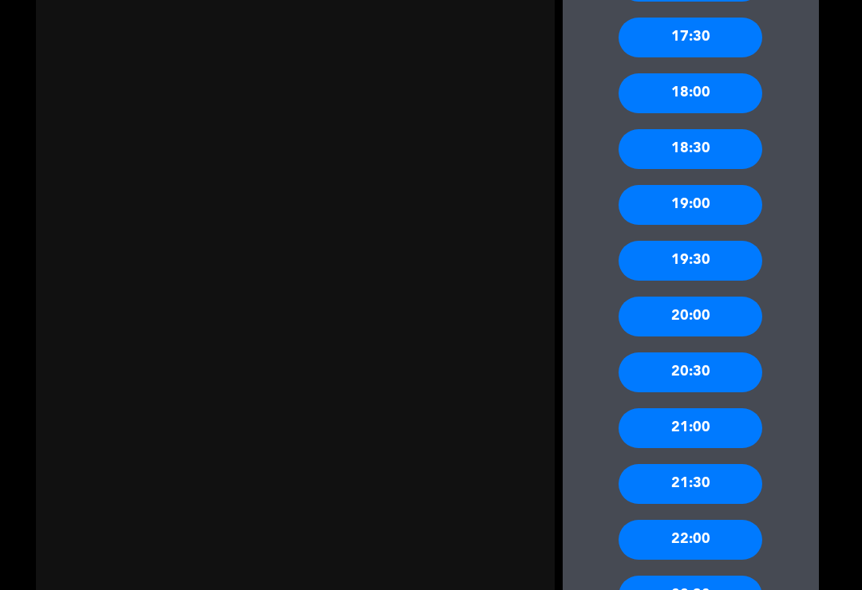
click at [720, 353] on div "20:30" at bounding box center [690, 373] width 144 height 40
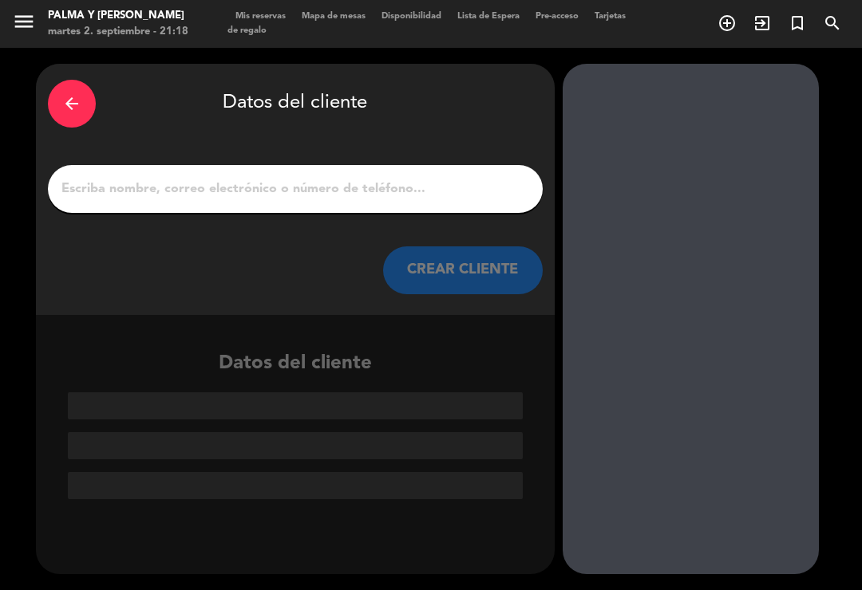
click at [335, 178] on input "1" at bounding box center [295, 189] width 471 height 22
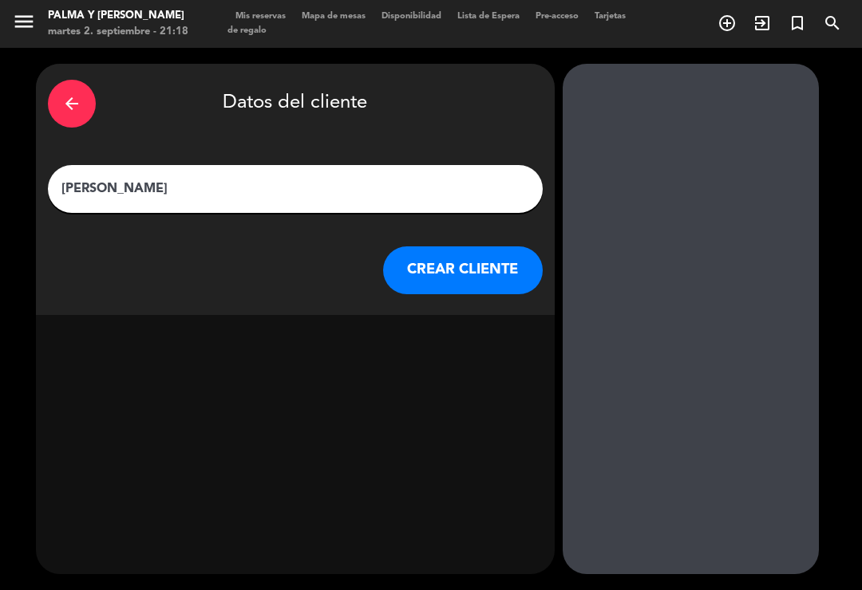
type input "[PERSON_NAME]"
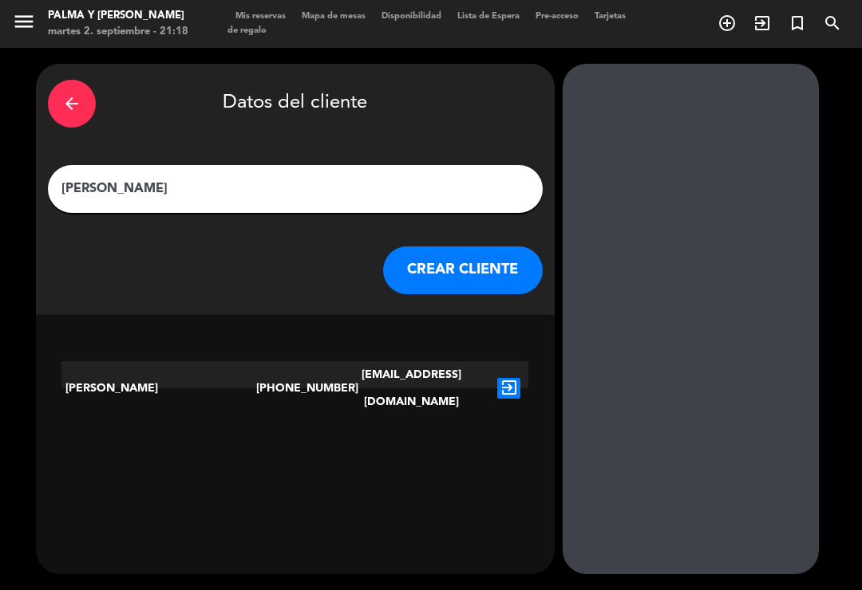
click at [510, 378] on icon "exit_to_app" at bounding box center [508, 388] width 23 height 21
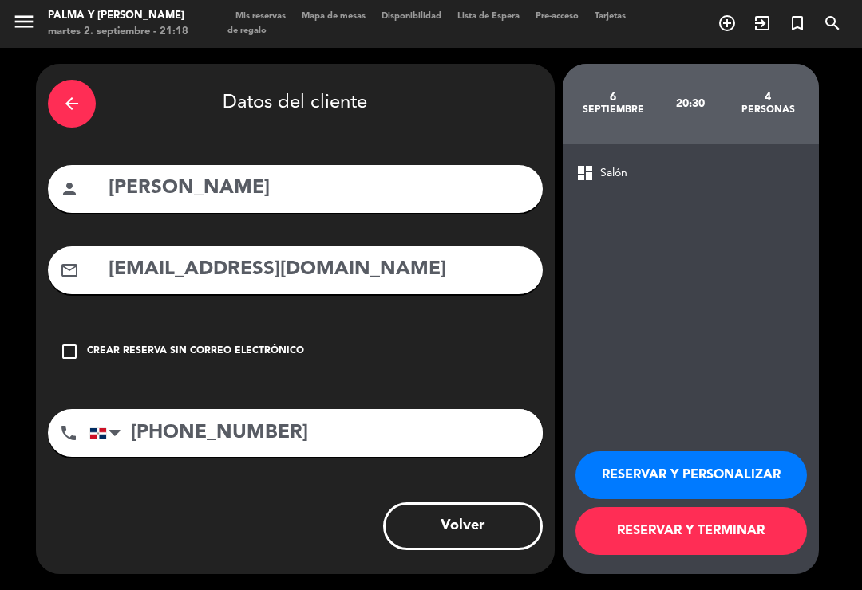
click at [759, 532] on button "RESERVAR Y TERMINAR" at bounding box center [690, 531] width 231 height 48
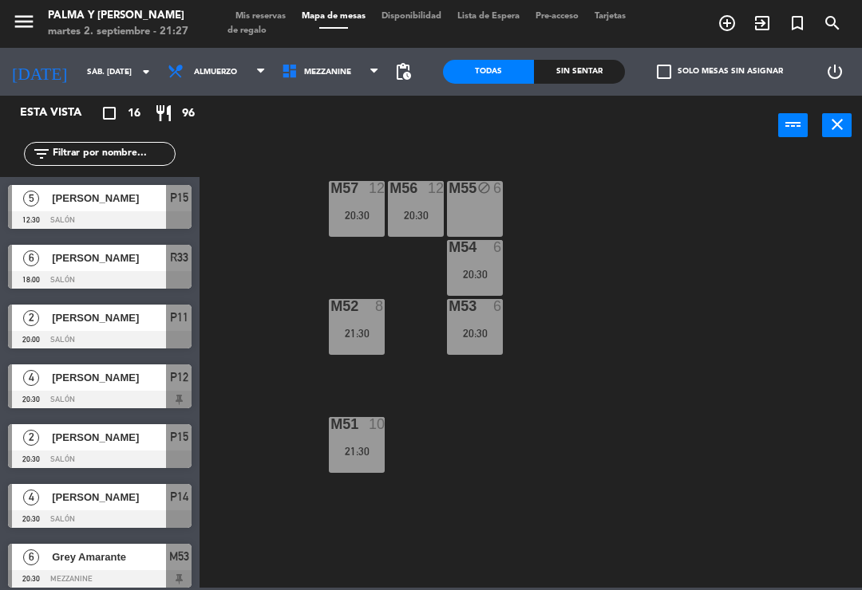
click at [580, 248] on div "M57 12 20:30 M56 12 20:30 M55 block 6 M54 6 20:30 M52 8 21:30 M53 6 20:30 M51 1…" at bounding box center [534, 370] width 653 height 435
click at [109, 60] on input "sáb. [DATE]" at bounding box center [133, 72] width 109 height 25
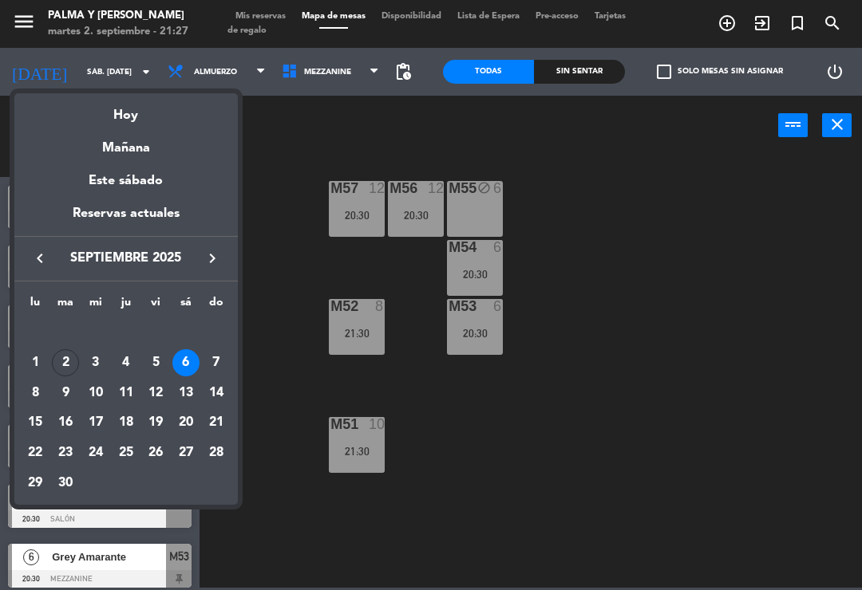
click at [143, 120] on div "Hoy" at bounding box center [125, 109] width 223 height 33
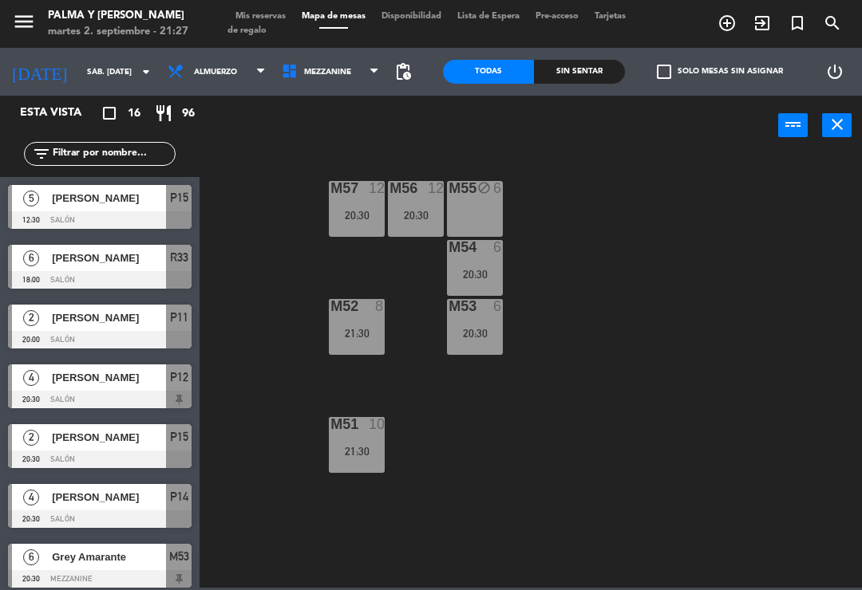
type input "[DATE] sep."
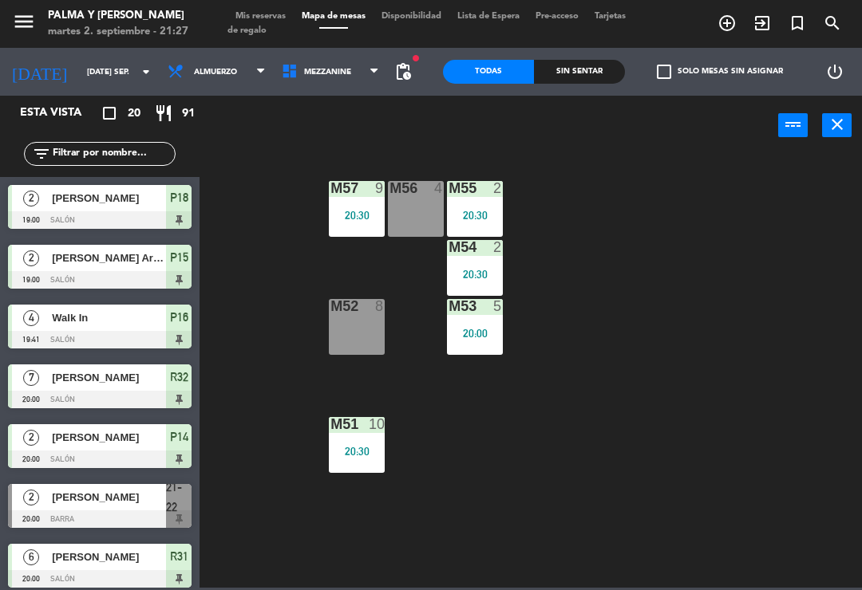
click at [354, 56] on span "Mezzanine" at bounding box center [331, 71] width 114 height 35
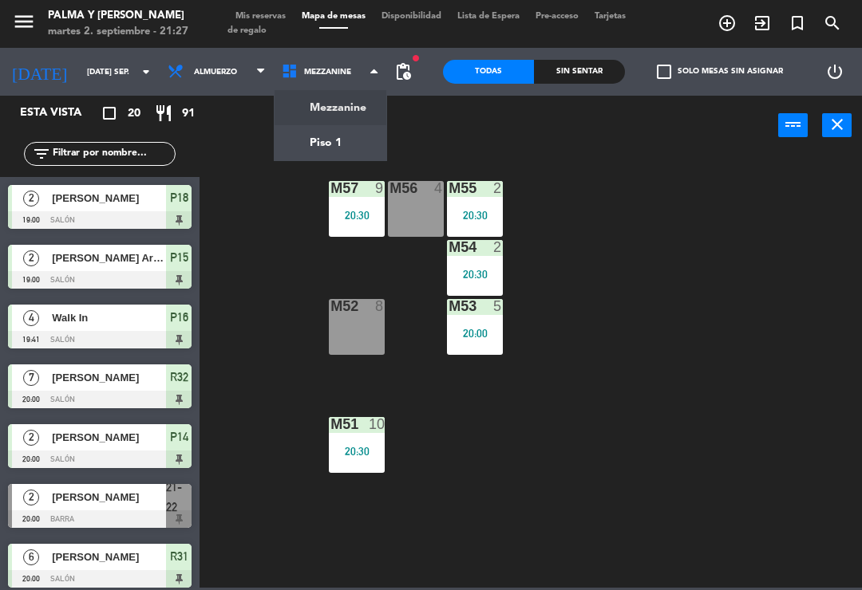
click at [350, 148] on ng-component "menu Palma y [PERSON_NAME] 2. septiembre - 21:27 Mis reservas Mapa de mesas Dis…" at bounding box center [431, 294] width 862 height 588
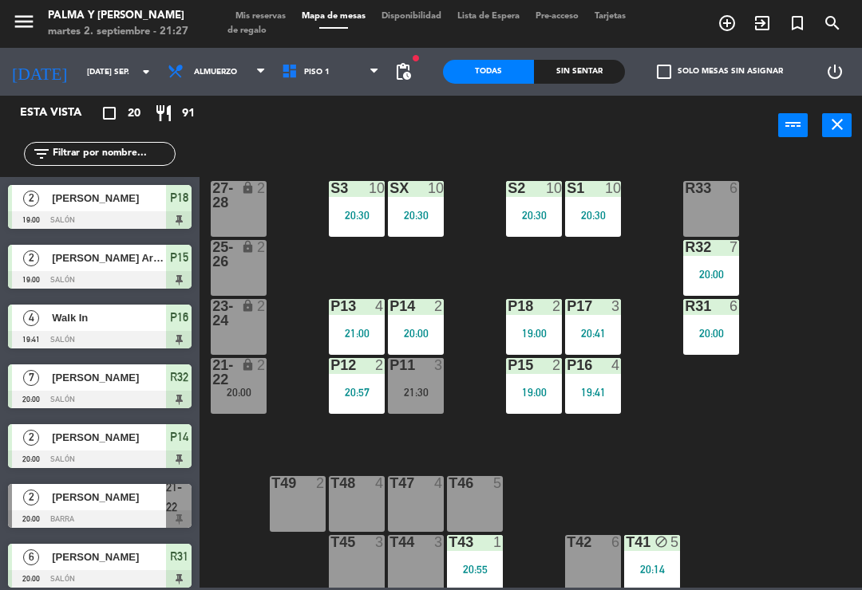
click at [408, 403] on div "P11 3 21:30" at bounding box center [416, 386] width 56 height 56
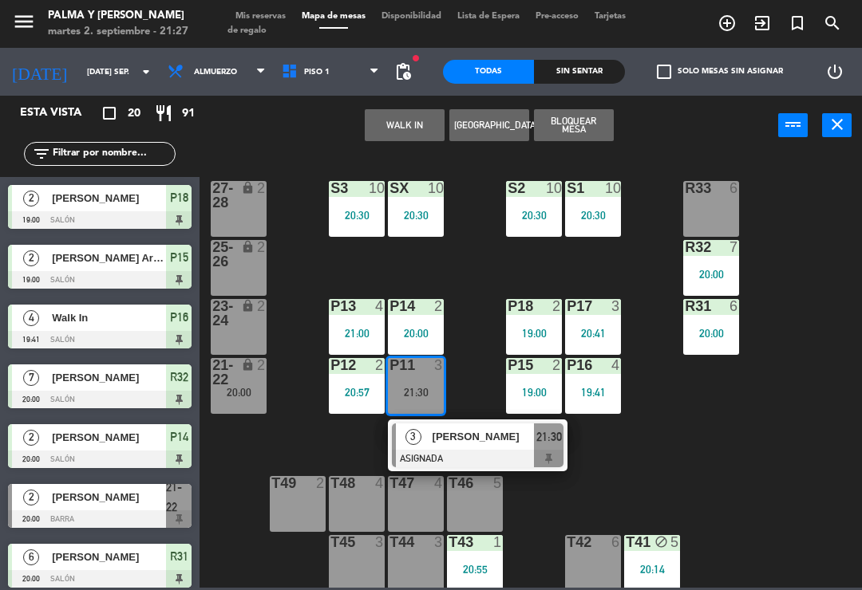
click at [483, 463] on div at bounding box center [478, 459] width 172 height 18
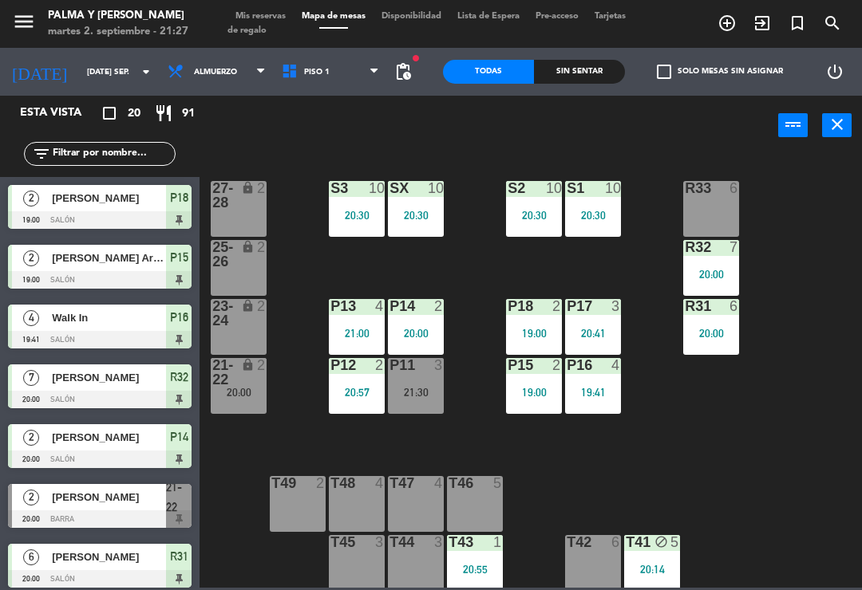
scroll to position [366, 0]
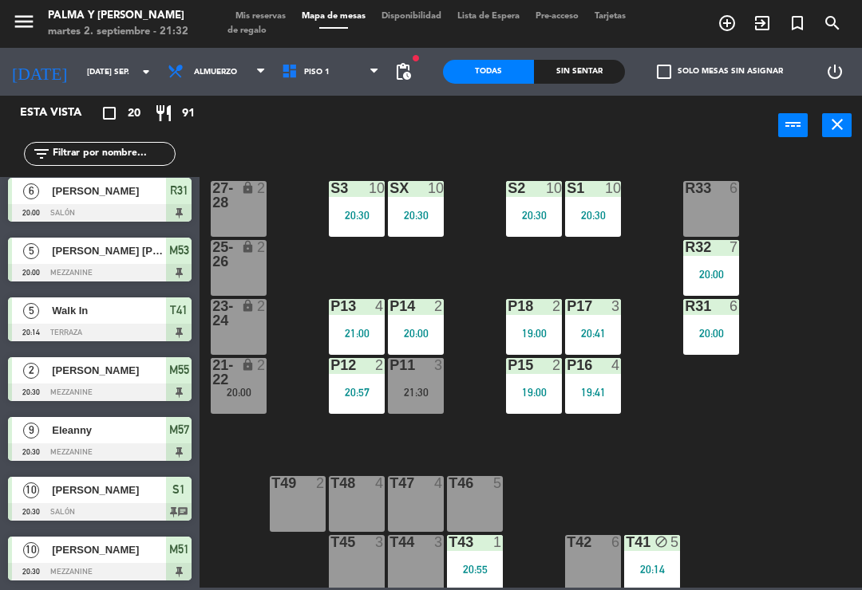
click at [410, 398] on div "21:30" at bounding box center [416, 392] width 56 height 11
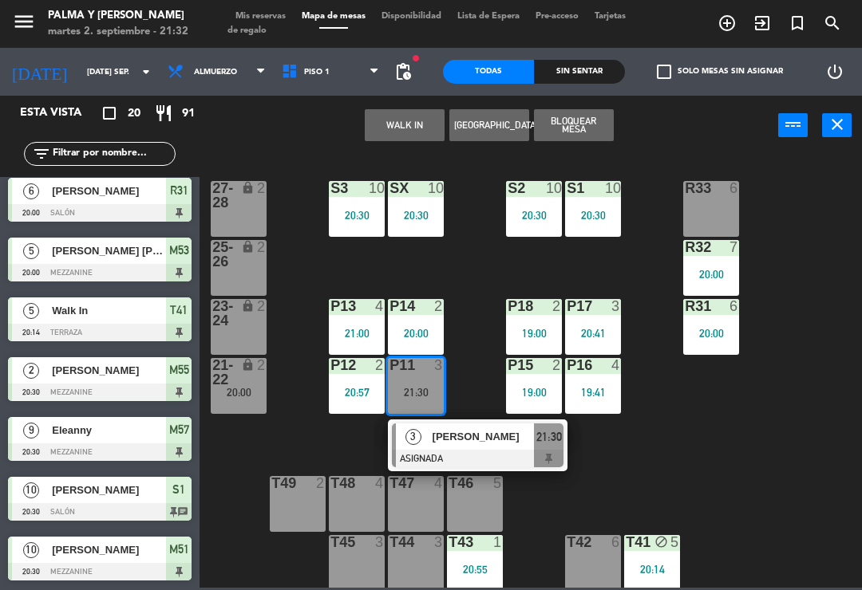
click at [445, 441] on span "[PERSON_NAME]" at bounding box center [483, 436] width 102 height 17
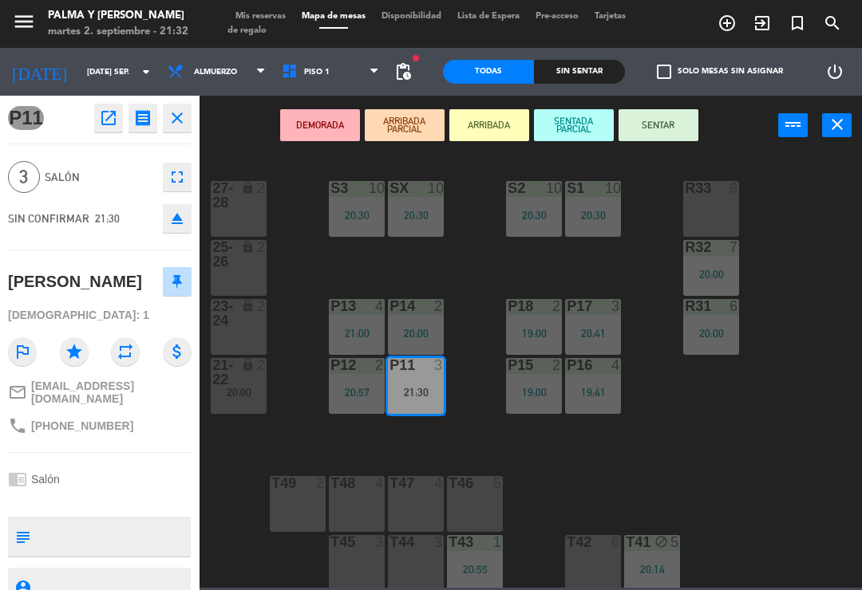
click at [641, 128] on button "SENTAR" at bounding box center [658, 125] width 80 height 32
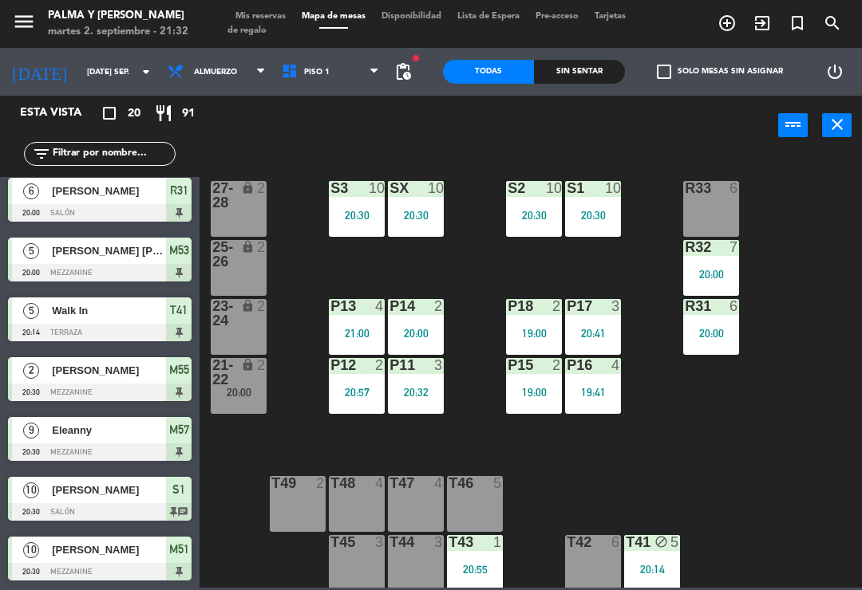
click at [815, 462] on div "R33 6 S1 10 20:30 S2 10 20:30 S3 10 20:30 SX 10 20:30 27-28 lock 2 R32 7 20:00 …" at bounding box center [534, 370] width 653 height 435
